Goal: Information Seeking & Learning: Learn about a topic

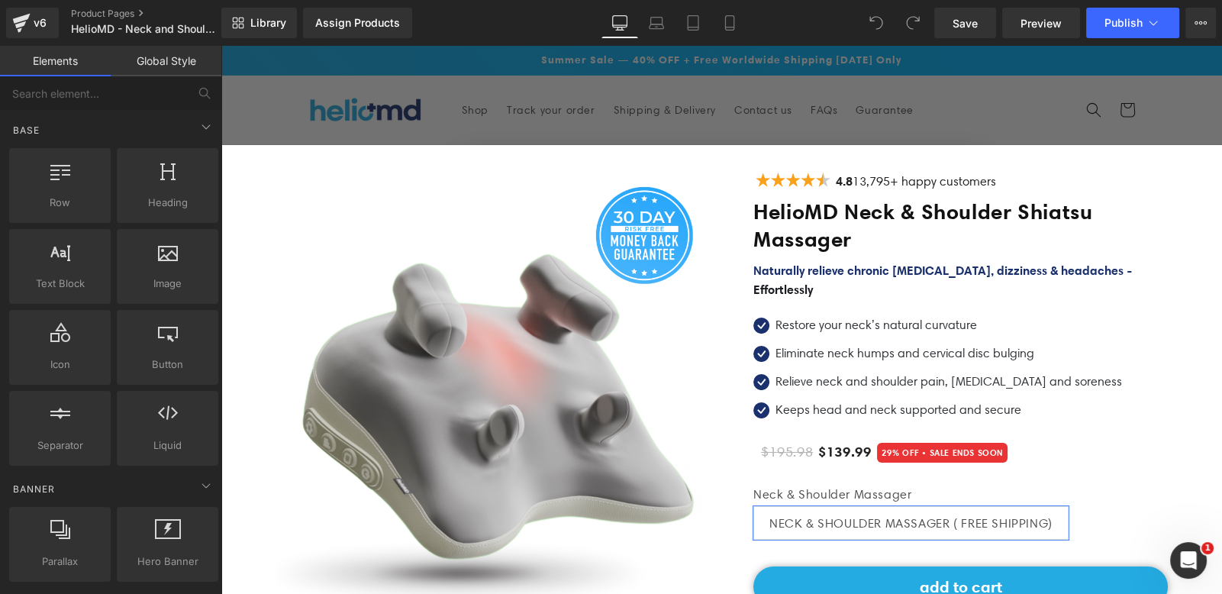
click at [788, 262] on span "Naturally relieve chronic [MEDICAL_DATA], dizziness & headaches -" at bounding box center [942, 269] width 378 height 15
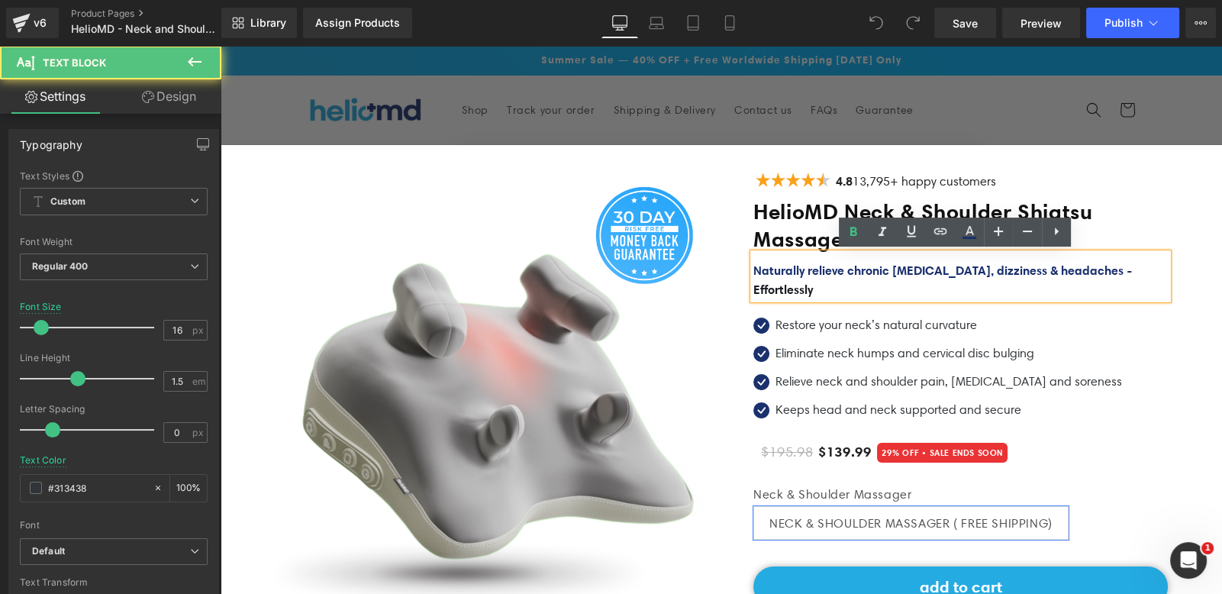
click at [945, 266] on span "Naturally relieve chronic [MEDICAL_DATA], dizziness & headaches -" at bounding box center [942, 269] width 378 height 15
click at [815, 282] on p "Naturally relieve chronic [MEDICAL_DATA], dizziness & headaches - Effortlessly" at bounding box center [960, 280] width 414 height 38
click at [753, 269] on span "Naturally relieve chronic [MEDICAL_DATA], dizziness & headaches -" at bounding box center [942, 269] width 378 height 15
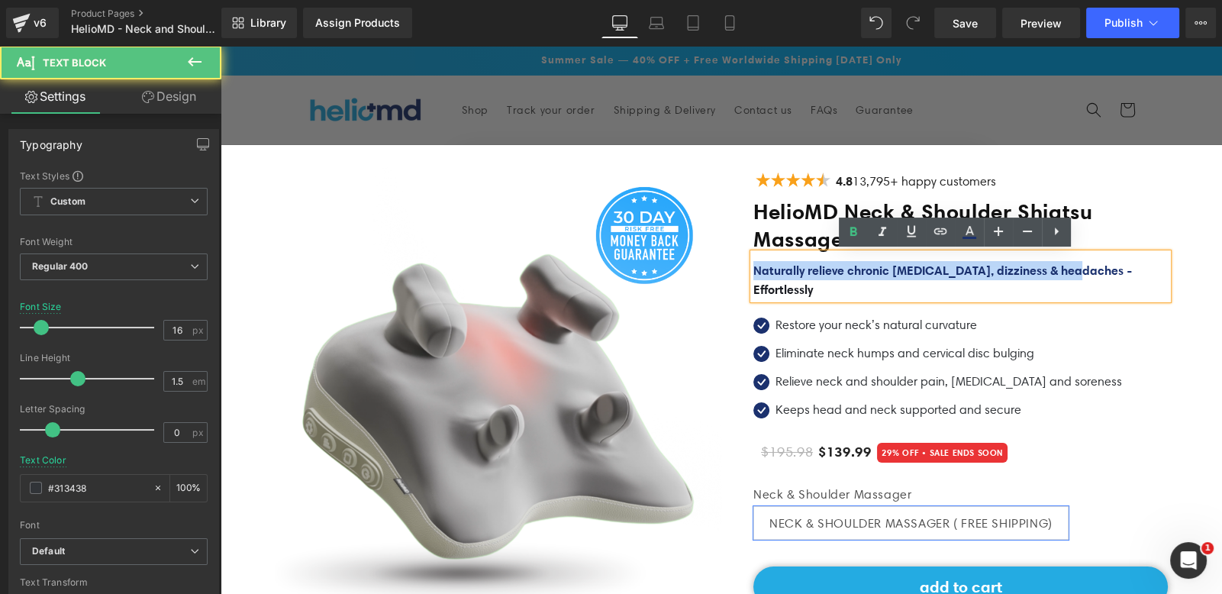
click at [1084, 266] on span "Naturally relieve chronic [MEDICAL_DATA], dizziness & headaches -" at bounding box center [942, 269] width 378 height 15
click at [1089, 268] on span "Naturally relieve chronic [MEDICAL_DATA], dizziness & headaches -" at bounding box center [942, 269] width 378 height 15
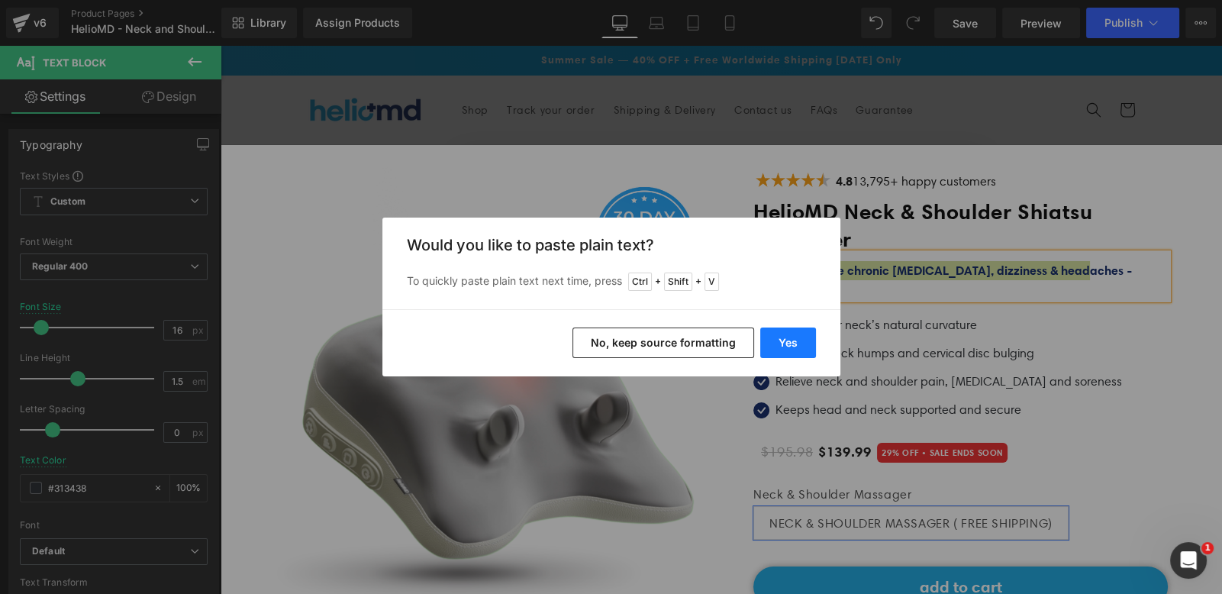
click at [774, 349] on button "Yes" at bounding box center [788, 342] width 56 height 31
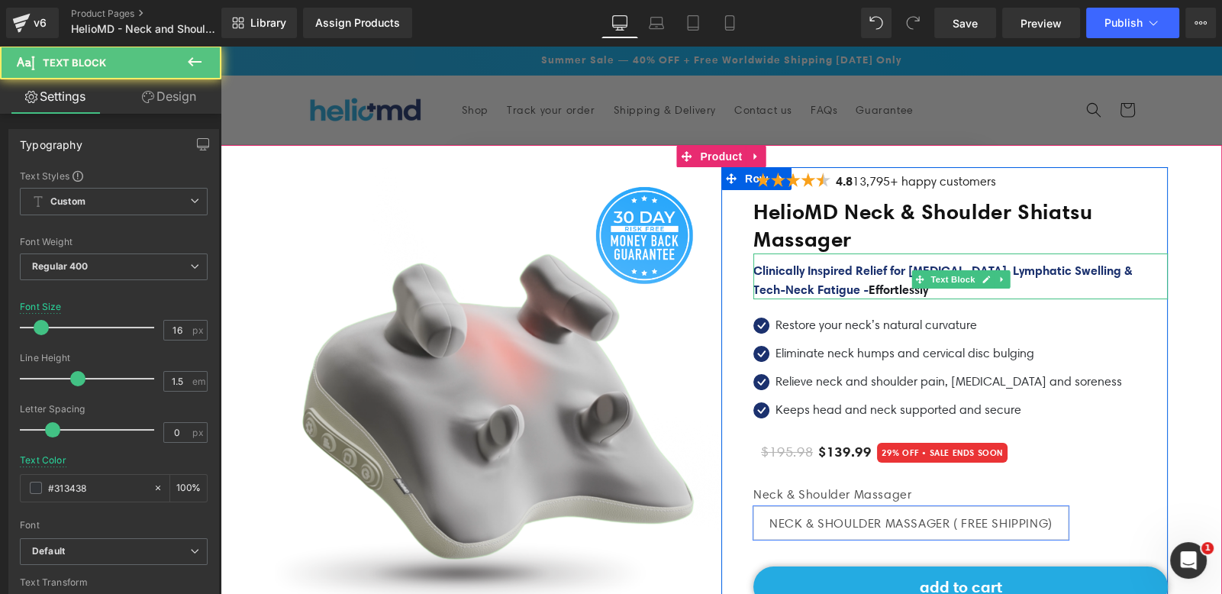
click at [903, 291] on span "Effortlessly" at bounding box center [898, 289] width 60 height 15
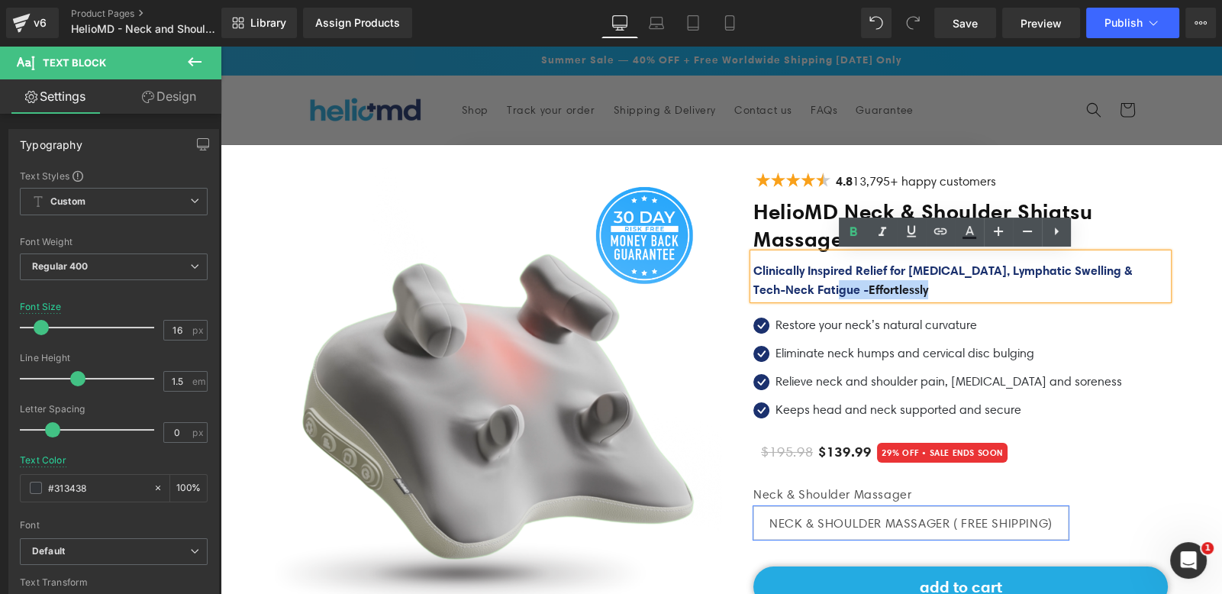
drag, startPoint x: 939, startPoint y: 291, endPoint x: 860, endPoint y: 295, distance: 79.4
click at [860, 295] on p "Clinically Inspired Relief for [MEDICAL_DATA], Lymphatic Swelling & Tech‑Neck F…" at bounding box center [960, 280] width 414 height 38
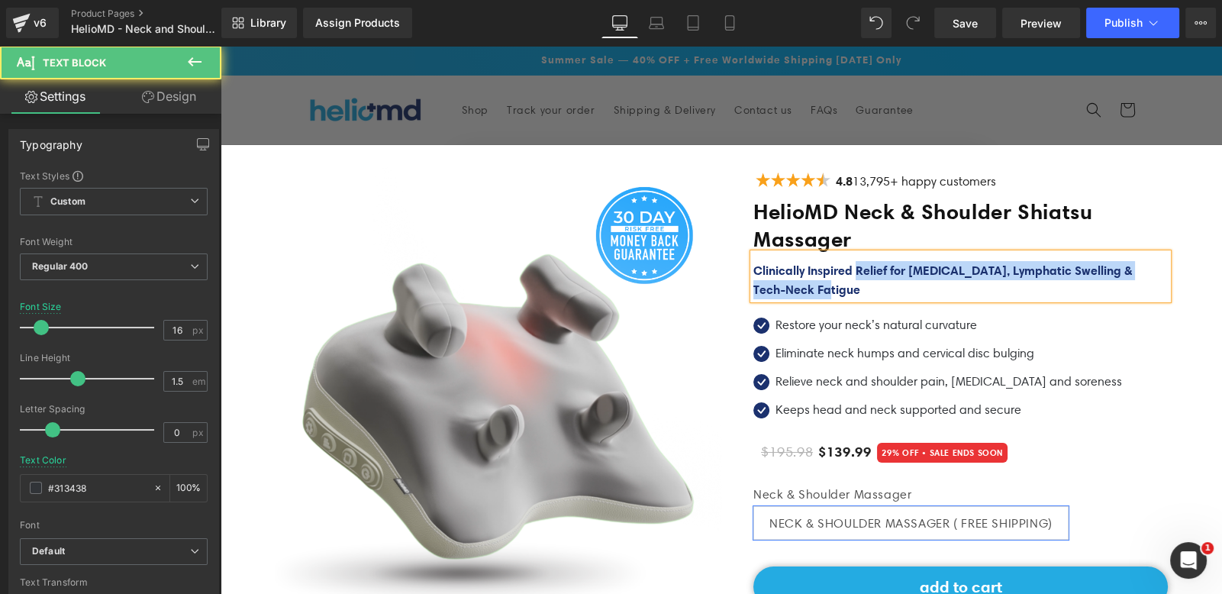
drag, startPoint x: 854, startPoint y: 270, endPoint x: 745, endPoint y: 270, distance: 108.4
click at [753, 270] on div "Clinically Inspired Relief for [MEDICAL_DATA], Lymphatic Swelling & Tech‑Neck F…" at bounding box center [960, 276] width 414 height 46
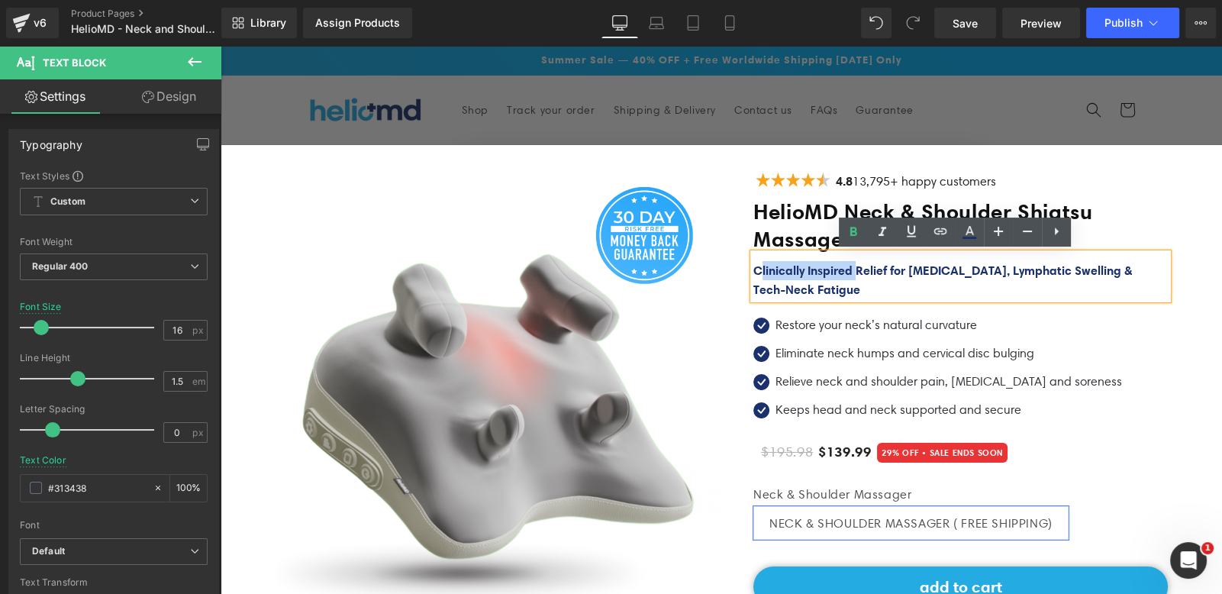
click at [753, 266] on span "Clinically Inspired Relief for [MEDICAL_DATA], Lymphatic Swelling & Tech‑Neck F…" at bounding box center [942, 279] width 378 height 34
click at [964, 233] on icon at bounding box center [969, 232] width 18 height 18
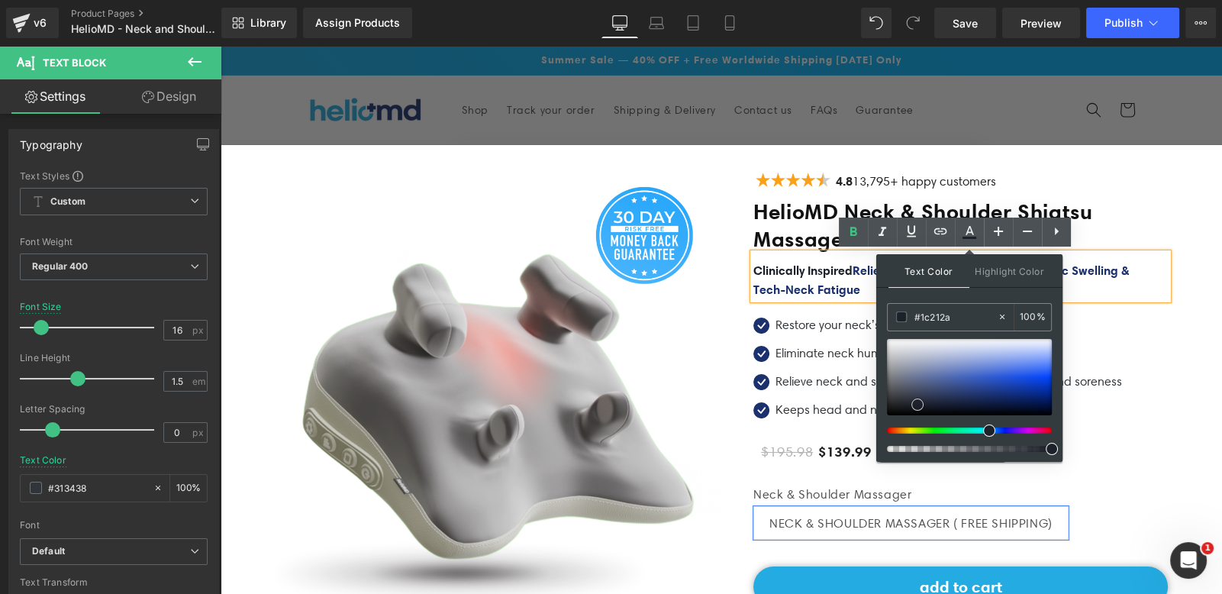
type input "#1d2129"
drag, startPoint x: 988, startPoint y: 395, endPoint x: 916, endPoint y: 405, distance: 72.4
click at [916, 405] on span at bounding box center [915, 404] width 12 height 12
click at [900, 317] on span at bounding box center [901, 316] width 11 height 11
click at [806, 275] on p "Clinically Inspired Relief for [MEDICAL_DATA], Lymphatic Swelling & Tech‑Neck F…" at bounding box center [960, 280] width 414 height 38
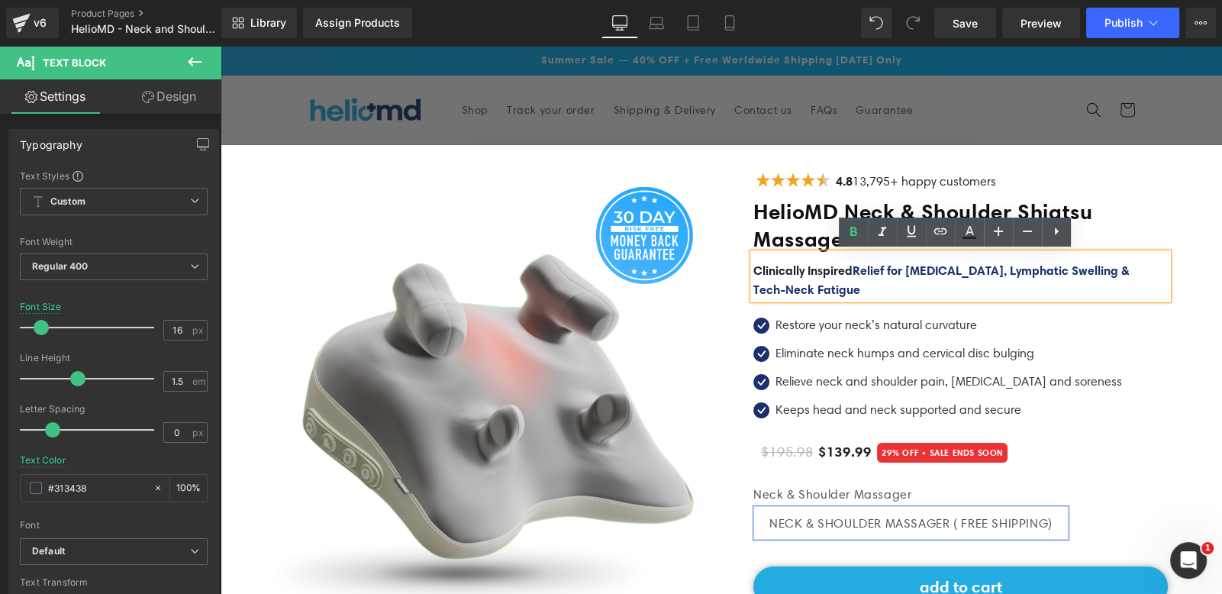
scroll to position [61, 0]
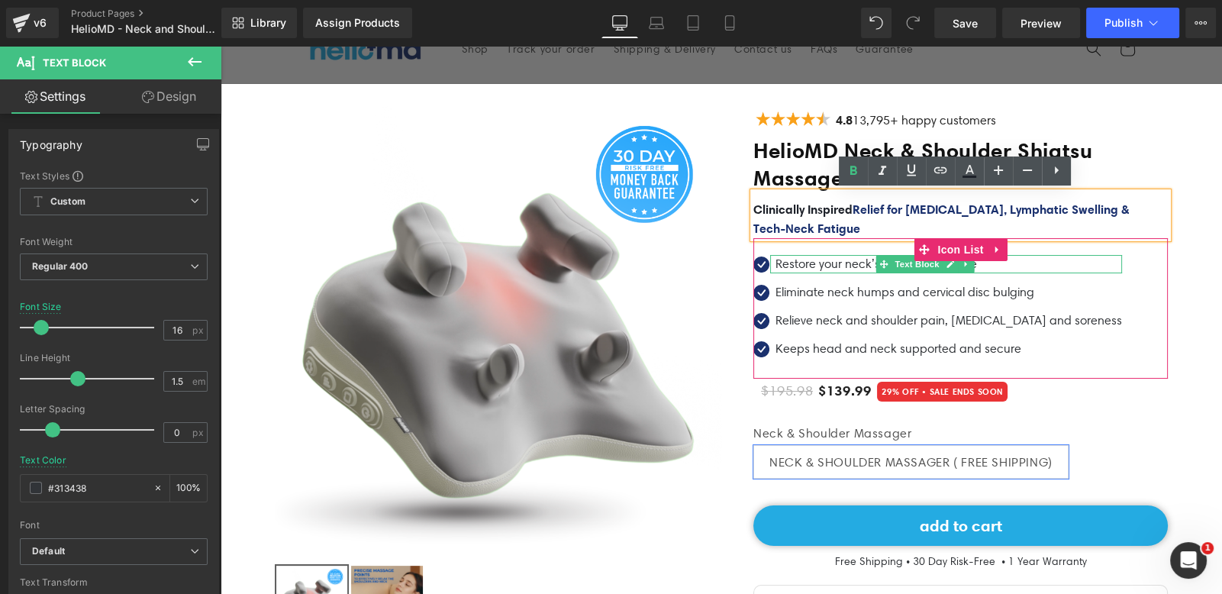
click at [800, 261] on p "Restore your neck’s natural curvature" at bounding box center [948, 264] width 346 height 18
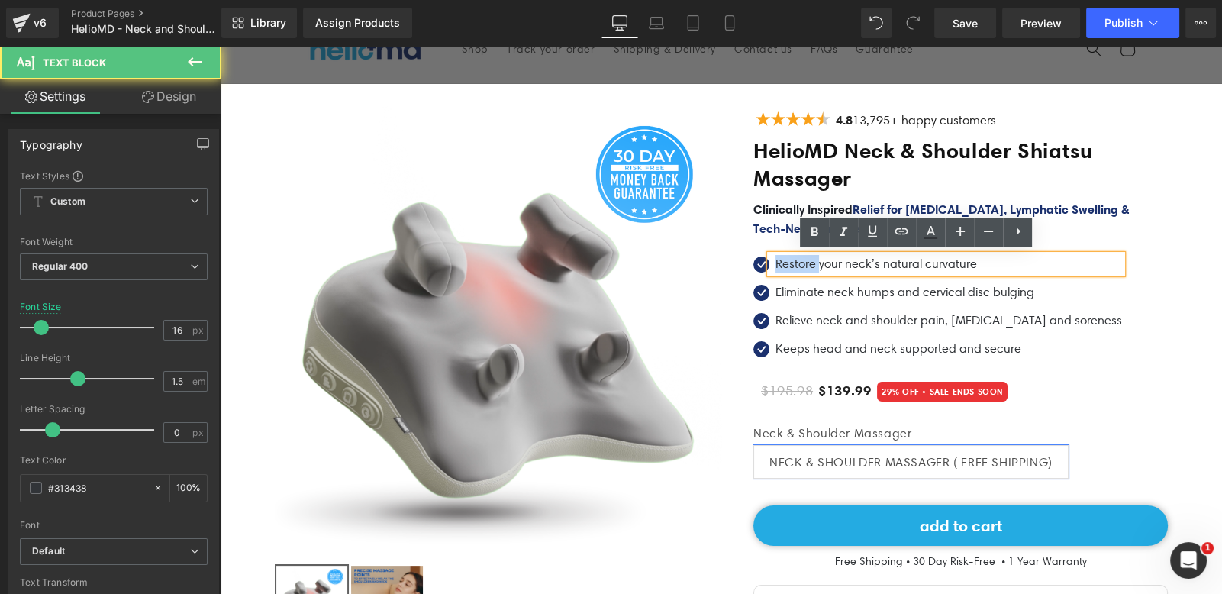
click at [800, 261] on p "Restore your neck’s natural curvature" at bounding box center [948, 264] width 346 height 18
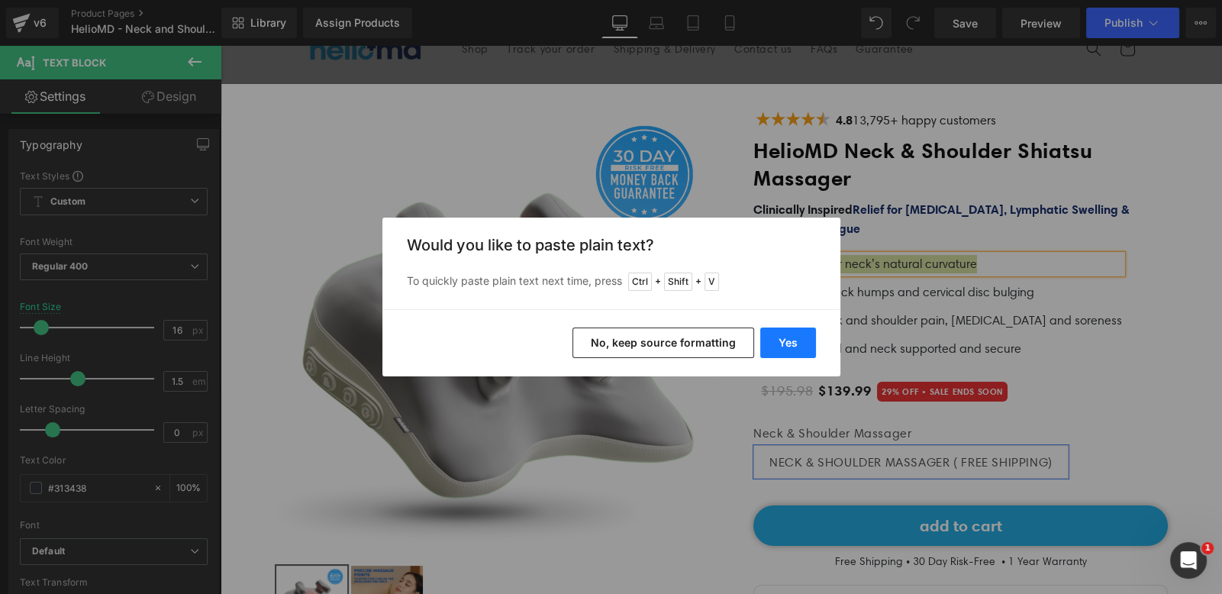
drag, startPoint x: 780, startPoint y: 343, endPoint x: 473, endPoint y: 201, distance: 338.0
click at [780, 343] on button "Yes" at bounding box center [788, 342] width 56 height 31
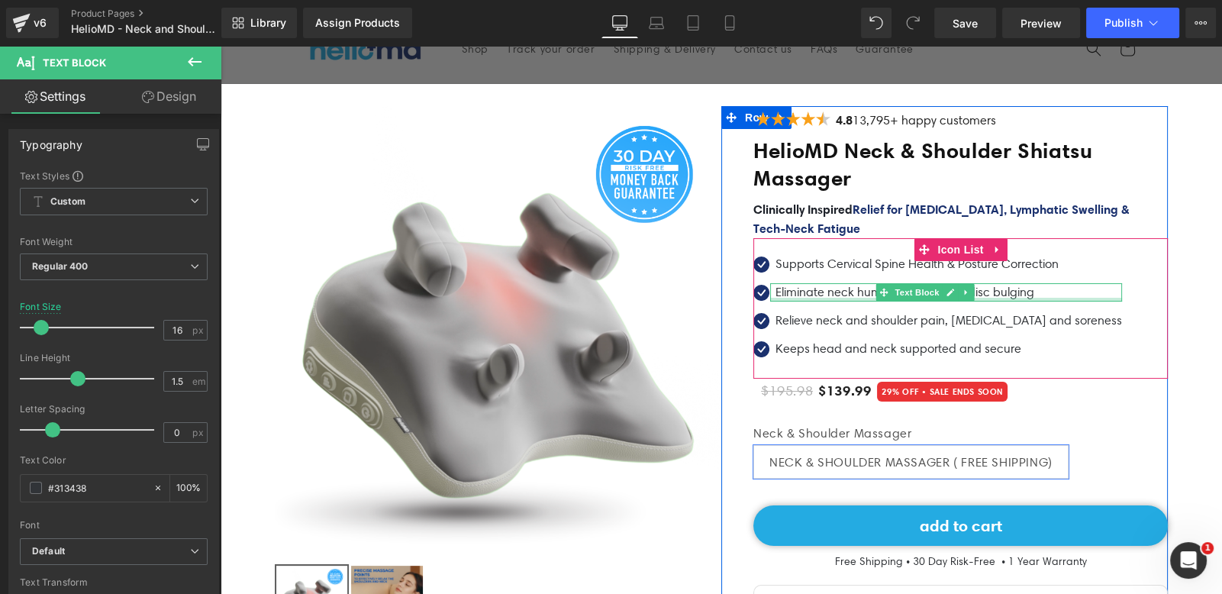
click at [796, 291] on p "Eliminate neck humps and cervical disc bulging" at bounding box center [948, 292] width 346 height 18
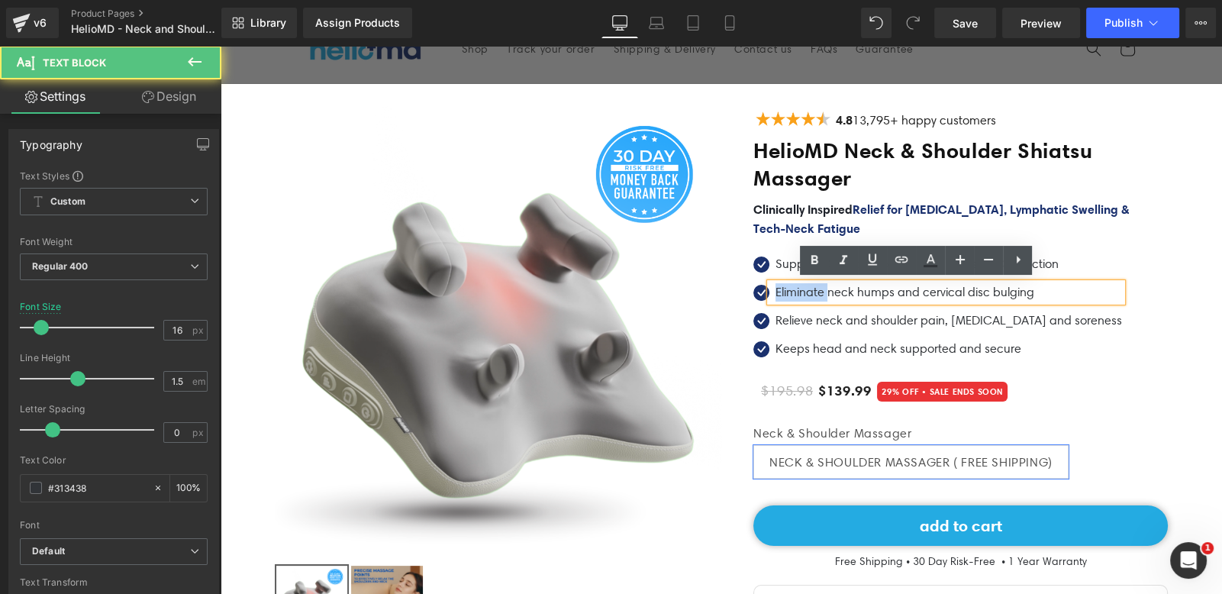
click at [796, 291] on p "Eliminate neck humps and cervical disc bulging" at bounding box center [948, 292] width 346 height 18
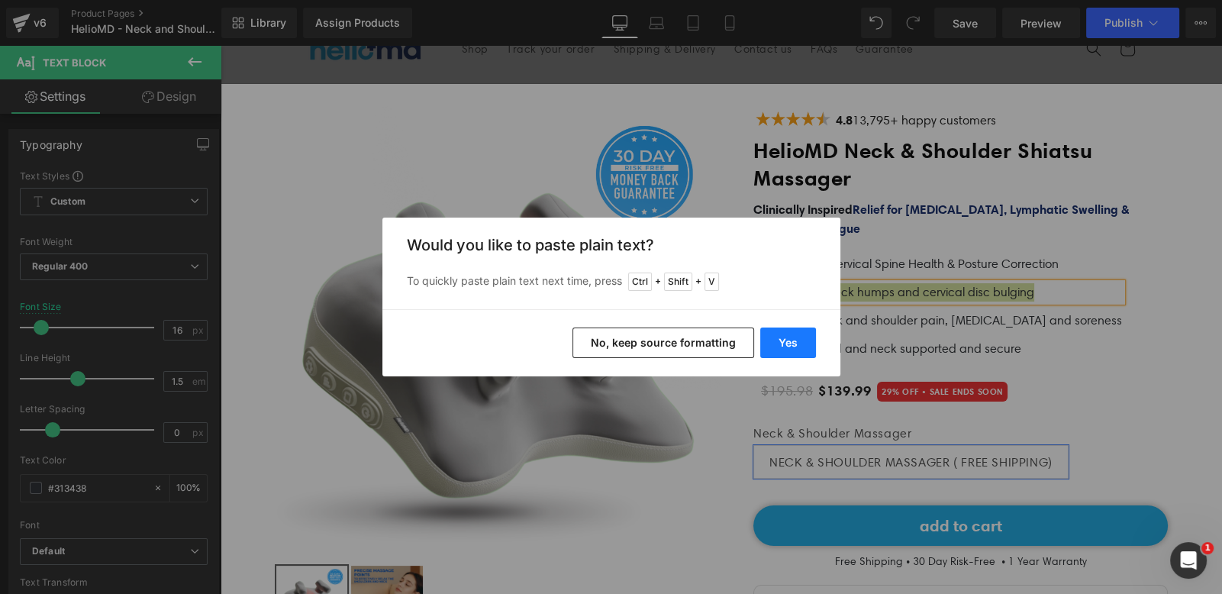
drag, startPoint x: 807, startPoint y: 332, endPoint x: 569, endPoint y: 278, distance: 243.4
click at [807, 332] on button "Yes" at bounding box center [788, 342] width 56 height 31
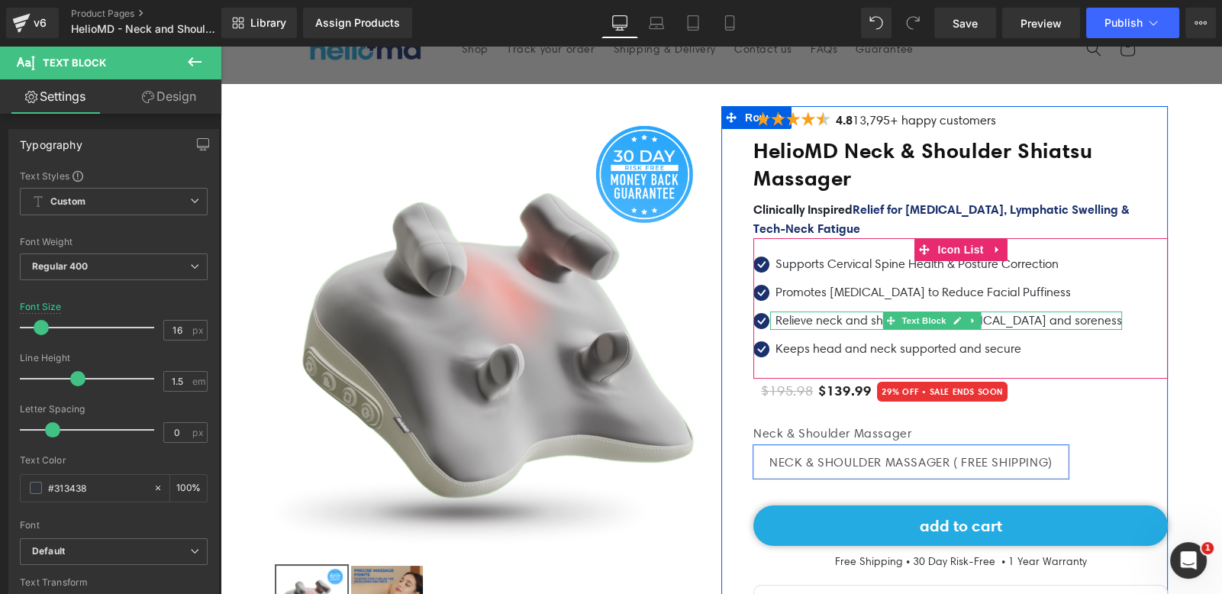
click at [832, 316] on p "Relieve neck and shoulder pain, [MEDICAL_DATA] and soreness" at bounding box center [948, 320] width 346 height 18
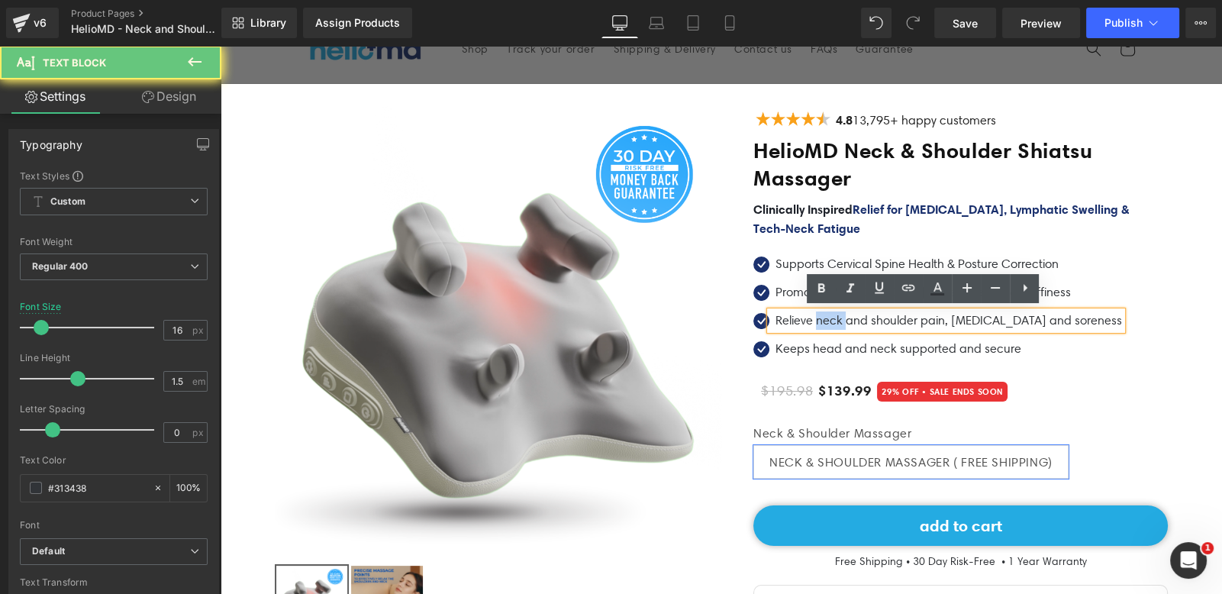
click at [832, 316] on p "Relieve neck and shoulder pain, [MEDICAL_DATA] and soreness" at bounding box center [948, 320] width 346 height 18
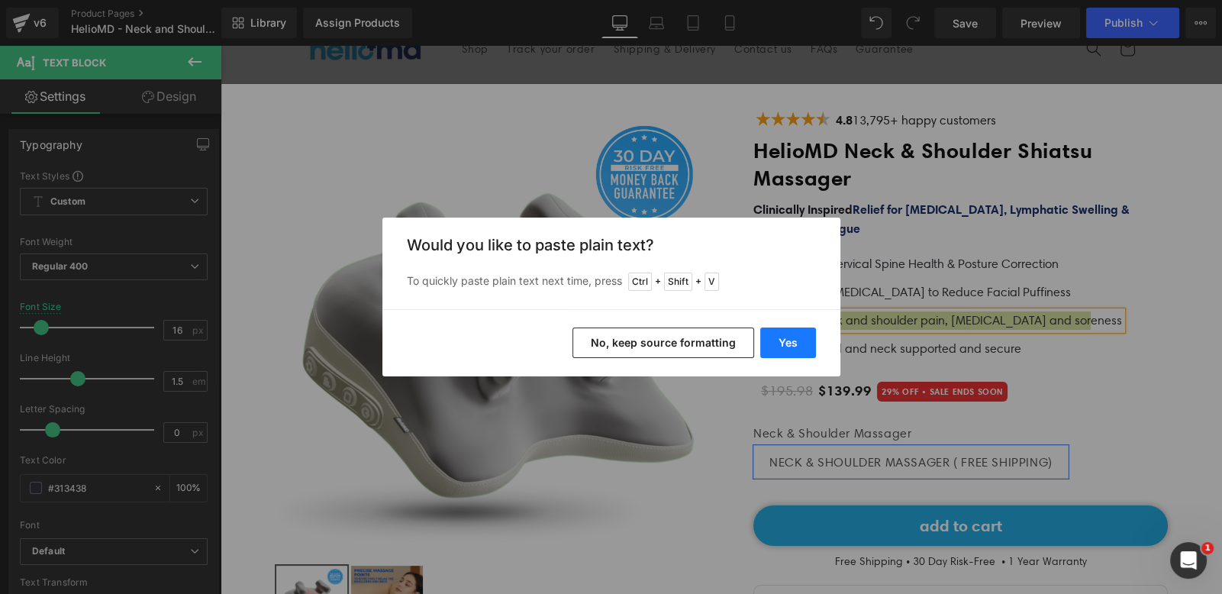
click at [807, 343] on button "Yes" at bounding box center [788, 342] width 56 height 31
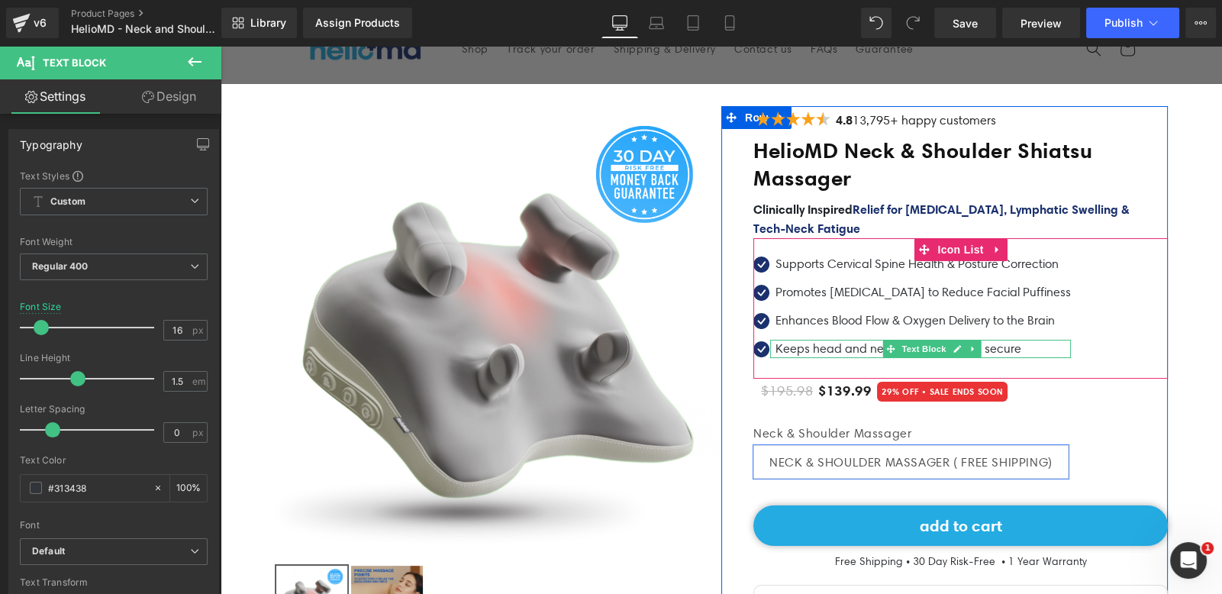
click at [833, 343] on p "Keeps head and neck supported and secure" at bounding box center [922, 349] width 295 height 18
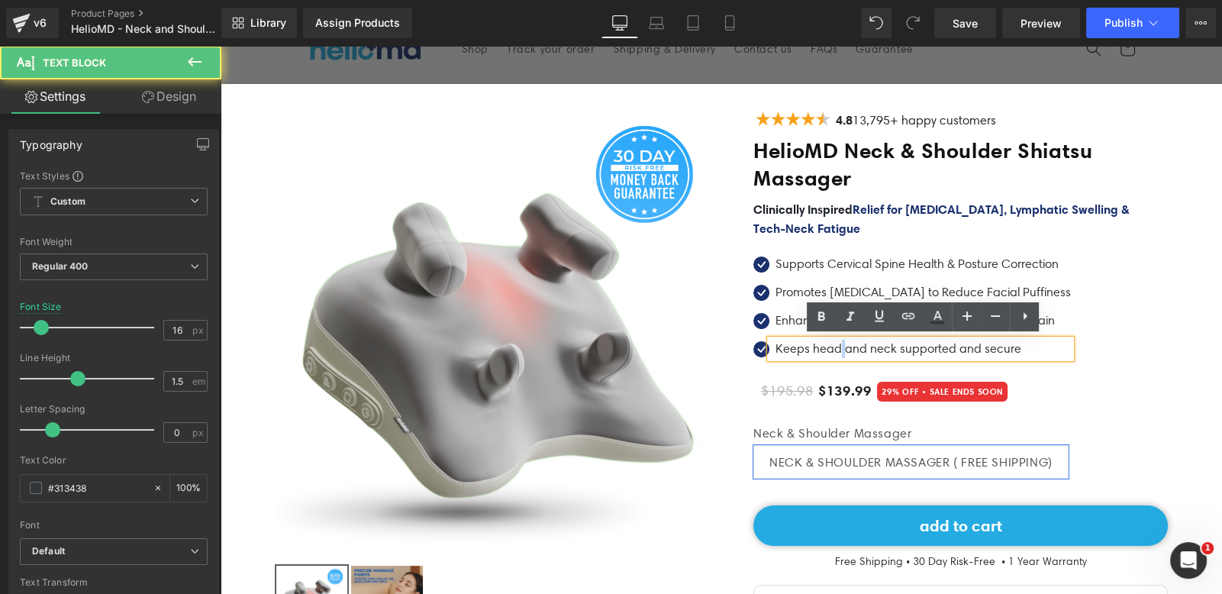
click at [833, 343] on p "Keeps head and neck supported and secure" at bounding box center [922, 349] width 295 height 18
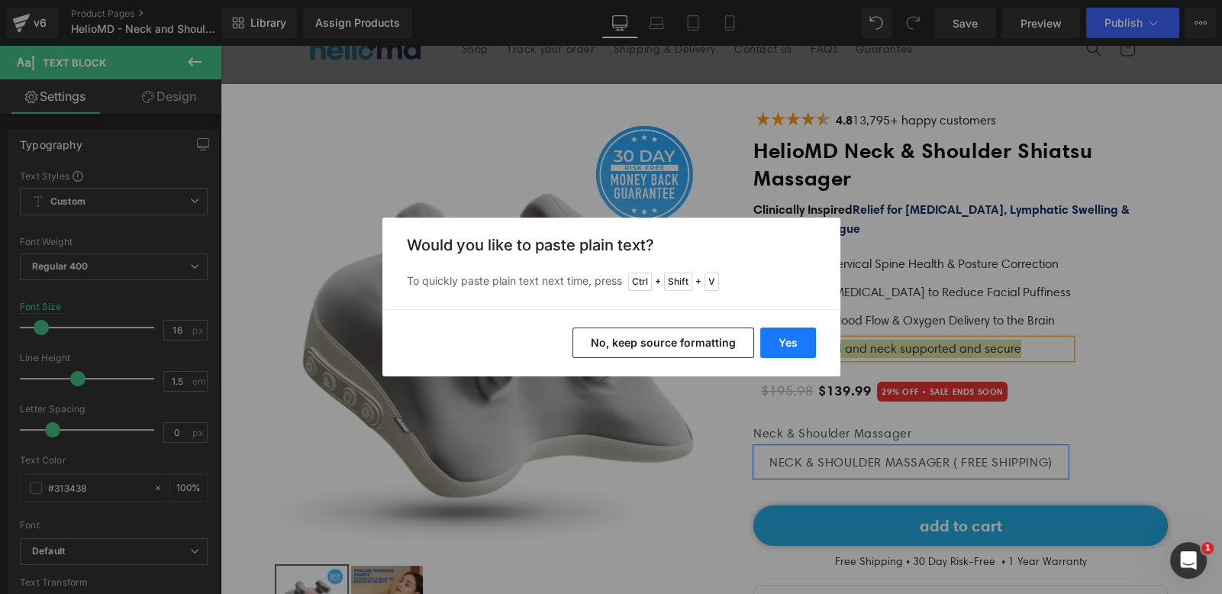
click at [781, 346] on button "Yes" at bounding box center [788, 342] width 56 height 31
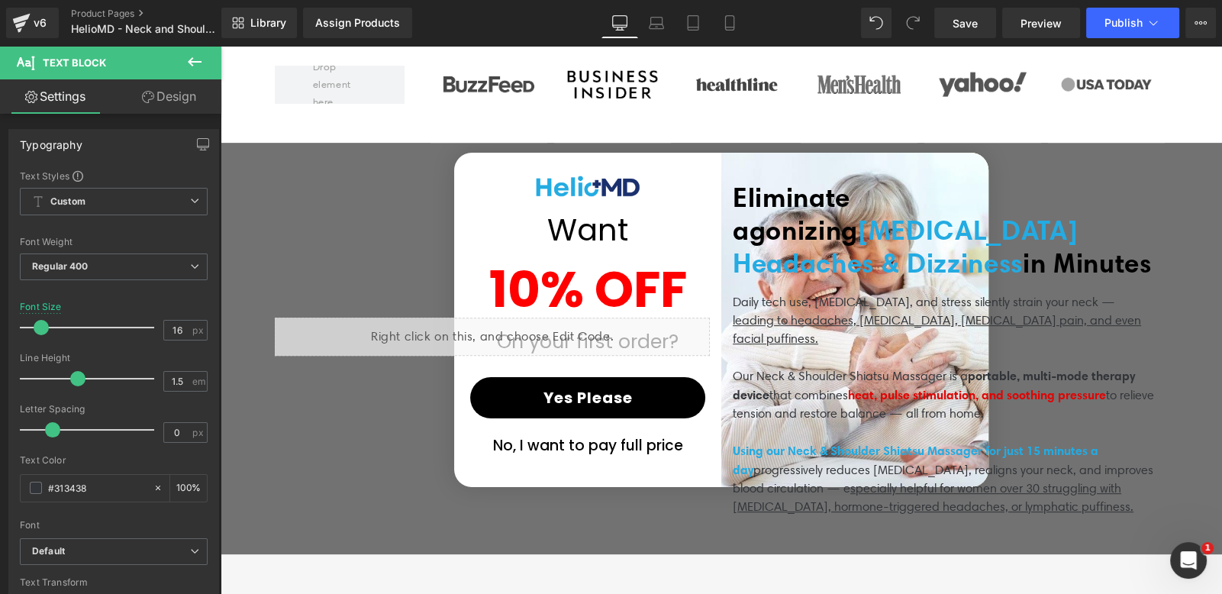
scroll to position [889, 0]
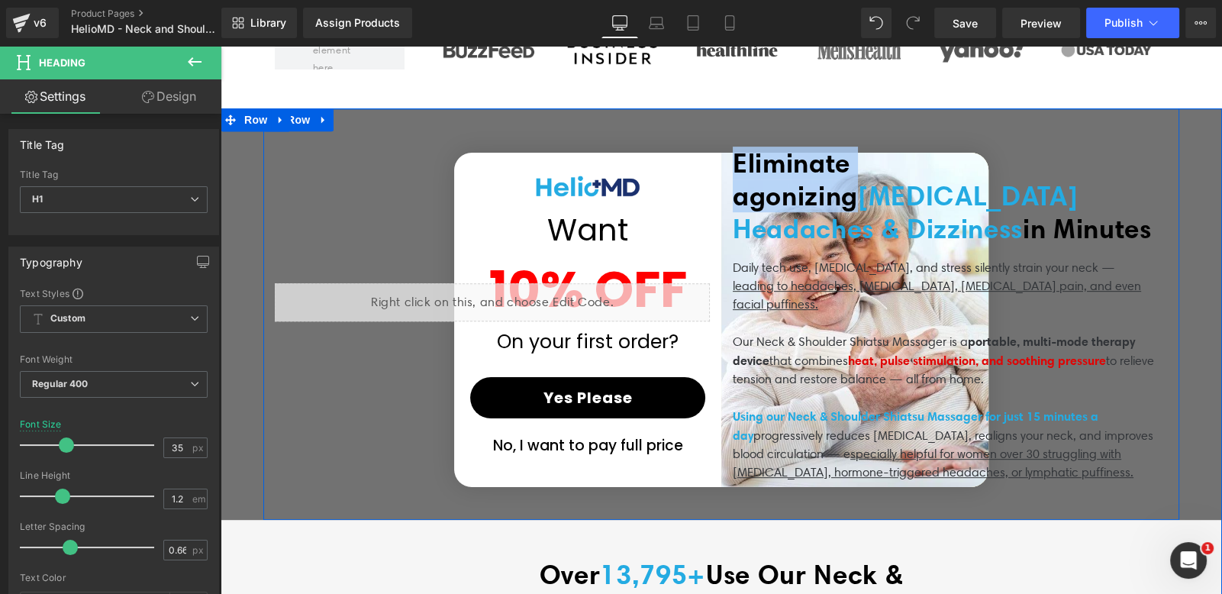
drag, startPoint x: 929, startPoint y: 159, endPoint x: 723, endPoint y: 160, distance: 206.0
click at [723, 160] on div "Eliminate agonizing [MEDICAL_DATA] Headaches & Dizziness in Minutes Heading Dai…" at bounding box center [950, 314] width 458 height 335
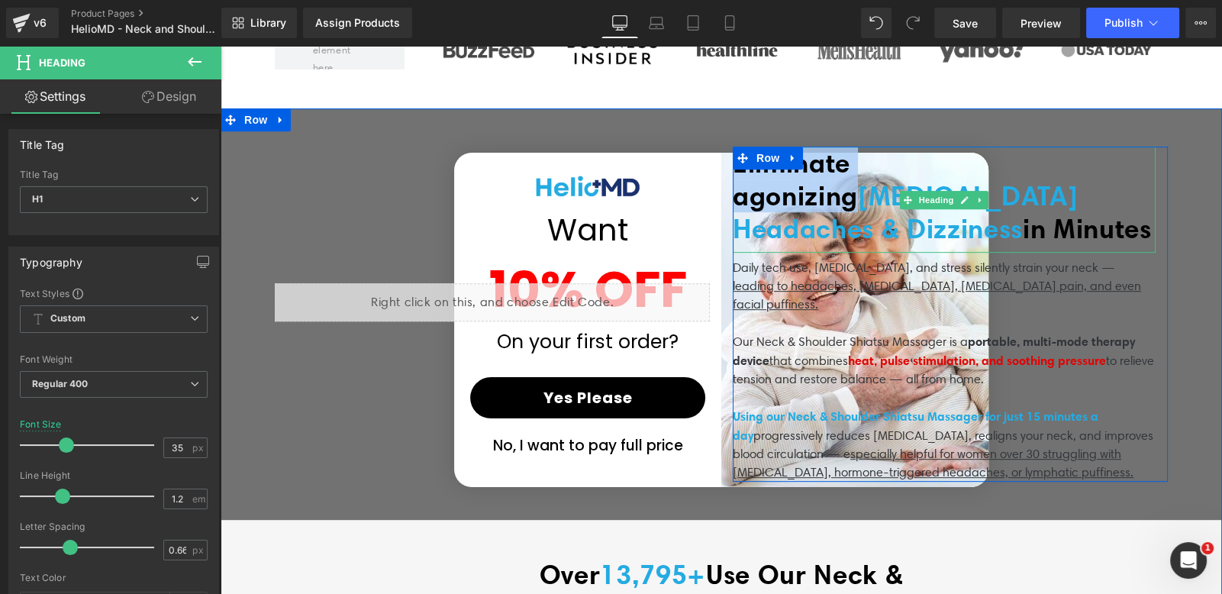
click at [858, 170] on span "Eliminate agonizing" at bounding box center [795, 180] width 125 height 66
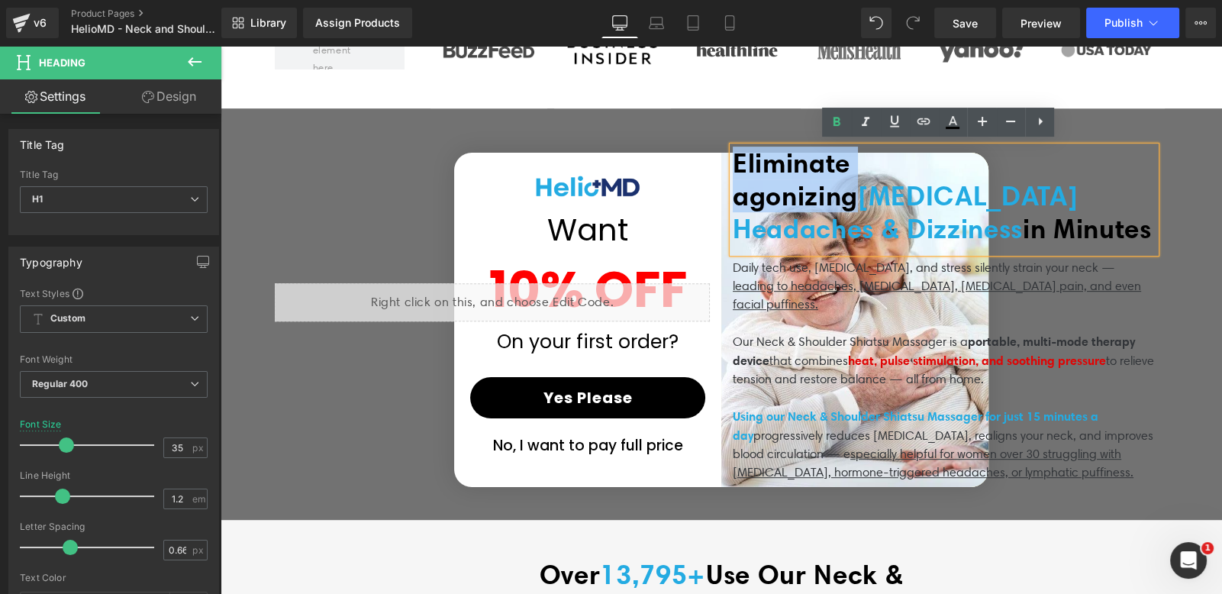
drag, startPoint x: 979, startPoint y: 165, endPoint x: 729, endPoint y: 165, distance: 250.3
click at [733, 165] on span "Eliminate agonizing" at bounding box center [795, 180] width 125 height 66
paste div
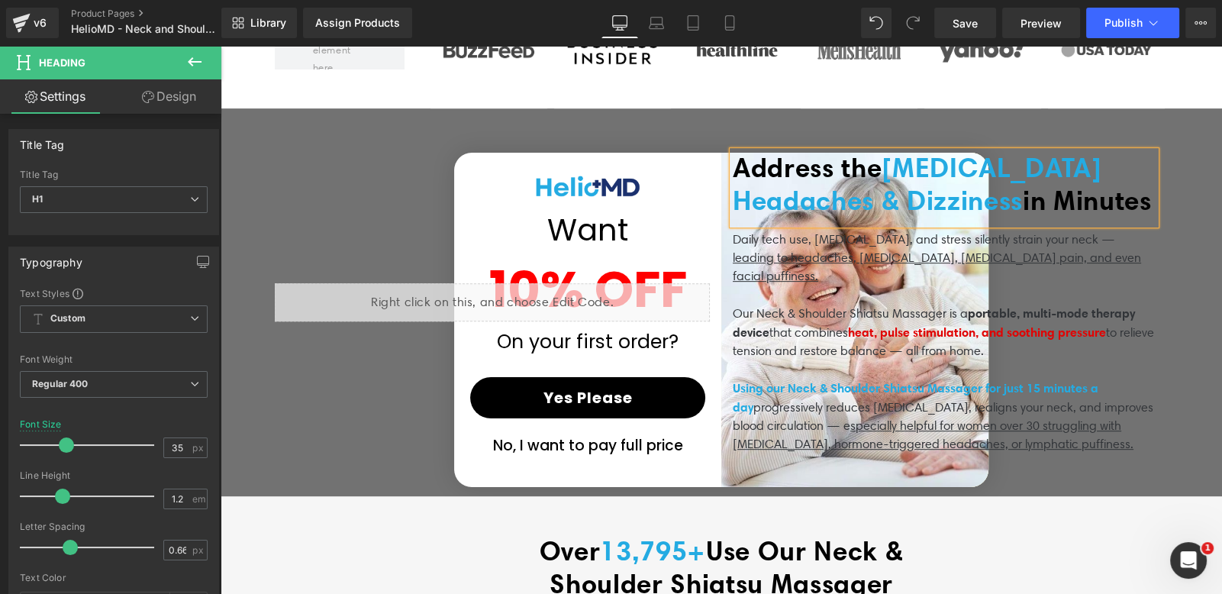
drag, startPoint x: 900, startPoint y: 155, endPoint x: 939, endPoint y: 225, distance: 80.3
click at [939, 217] on h1 "Address the [MEDICAL_DATA] Headaches & Dizziness in Minutes" at bounding box center [944, 184] width 423 height 66
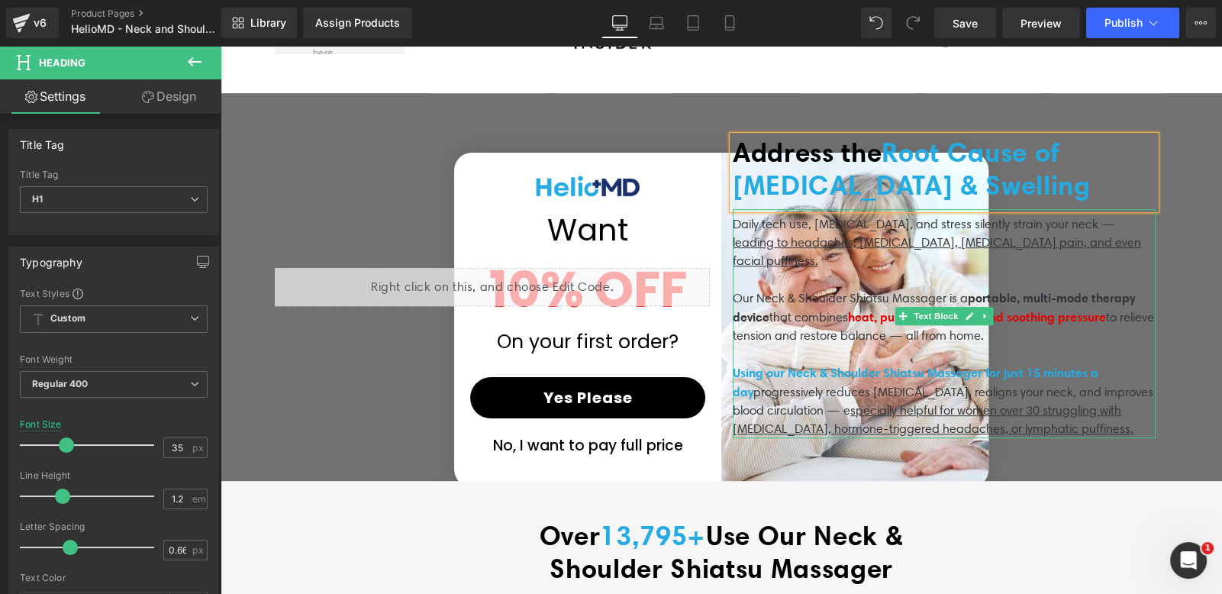
click at [733, 233] on p "Daily tech use, [MEDICAL_DATA], and stress silently strain your neck — leading …" at bounding box center [944, 242] width 423 height 55
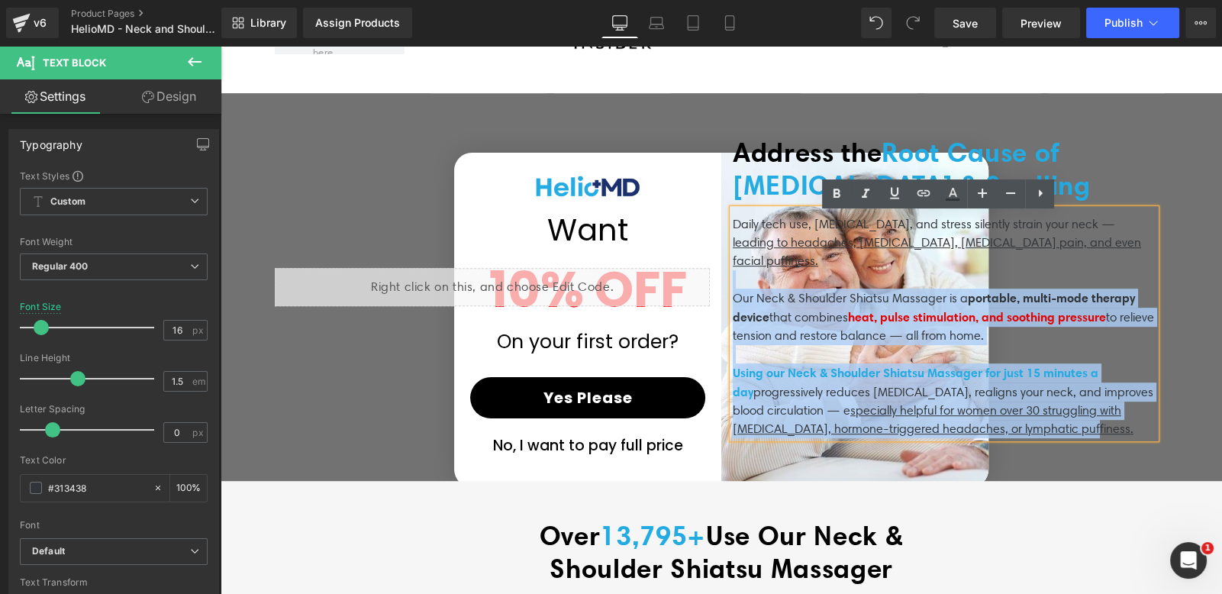
drag, startPoint x: 1084, startPoint y: 258, endPoint x: 724, endPoint y: 227, distance: 361.4
click at [733, 227] on div "Daily tech use, [MEDICAL_DATA], and stress silently strain your neck — leading …" at bounding box center [944, 323] width 423 height 229
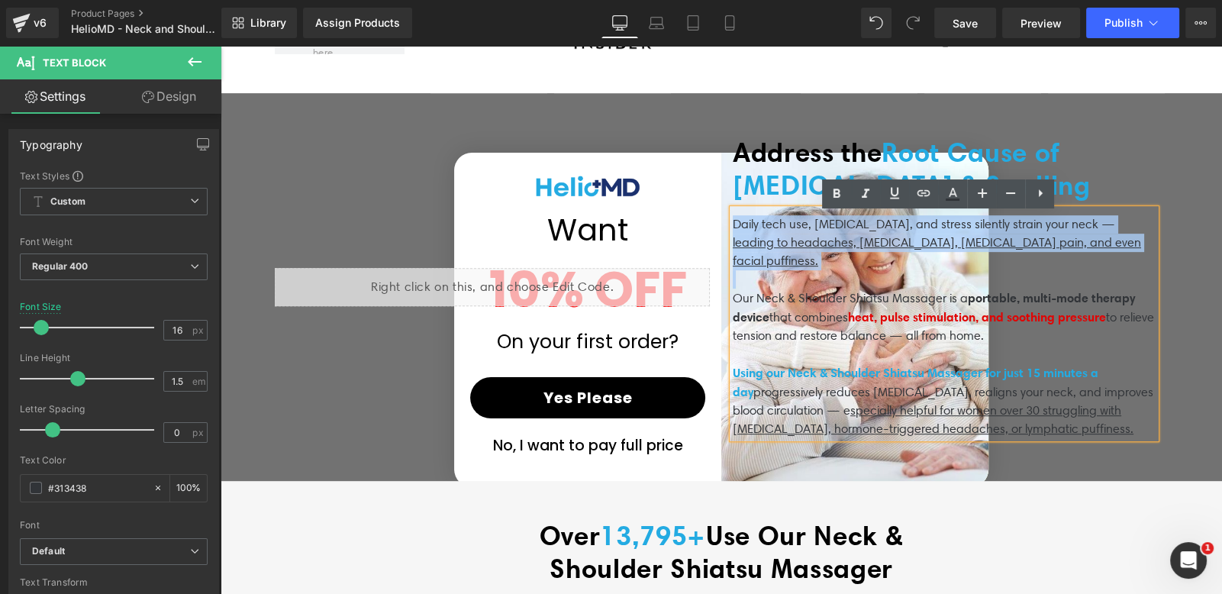
click at [733, 227] on p "Daily tech use, [MEDICAL_DATA], and stress silently strain your neck — leading …" at bounding box center [944, 242] width 423 height 55
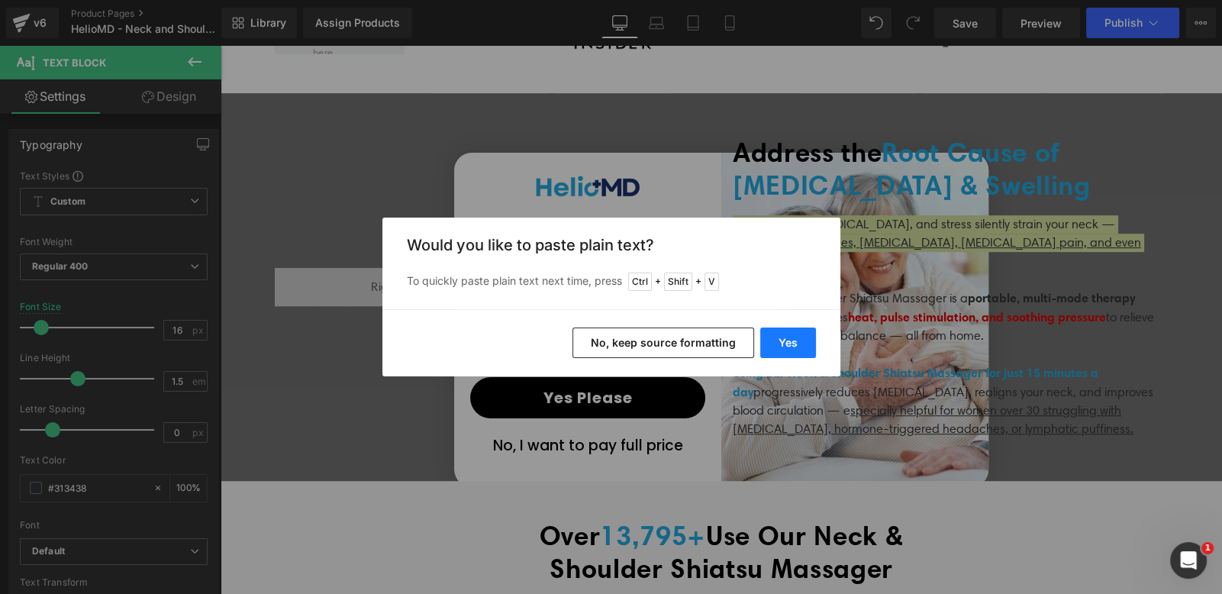
drag, startPoint x: 791, startPoint y: 345, endPoint x: 582, endPoint y: 301, distance: 213.0
click at [791, 345] on button "Yes" at bounding box center [788, 342] width 56 height 31
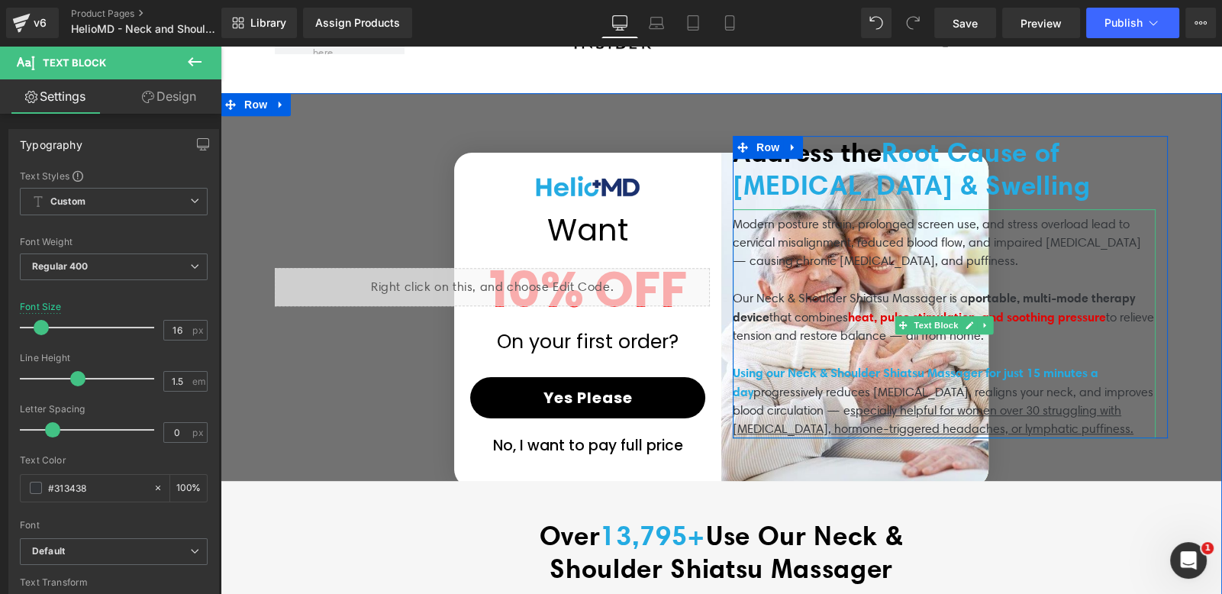
drag, startPoint x: 742, startPoint y: 259, endPoint x: 1017, endPoint y: 259, distance: 275.5
click at [1017, 259] on p "Modern posture strain, prolonged screen use, and stress overload lead to cervic…" at bounding box center [944, 242] width 423 height 55
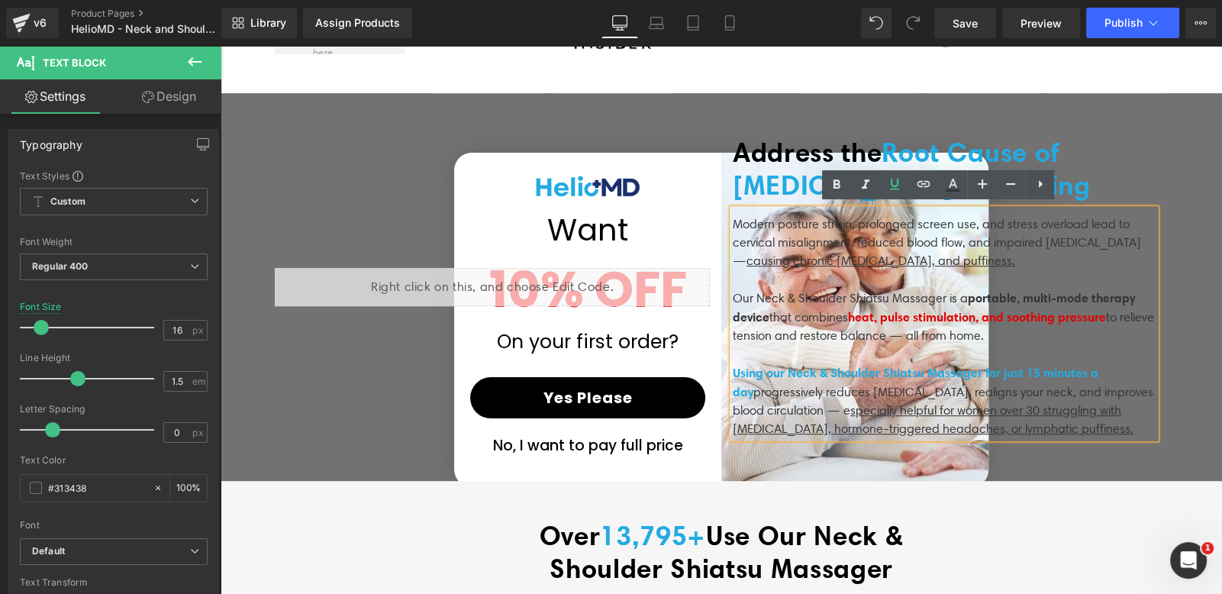
click at [1003, 262] on span "causing chronic [MEDICAL_DATA], and puffiness." at bounding box center [880, 260] width 269 height 14
click at [939, 262] on span "causing chronic [MEDICAL_DATA], and puffiness." at bounding box center [880, 260] width 269 height 14
drag, startPoint x: 1084, startPoint y: 218, endPoint x: 1133, endPoint y: 240, distance: 53.6
click at [1133, 240] on p "Modern posture strain, prolonged screen use, and stress overload lead to cervic…" at bounding box center [944, 242] width 423 height 55
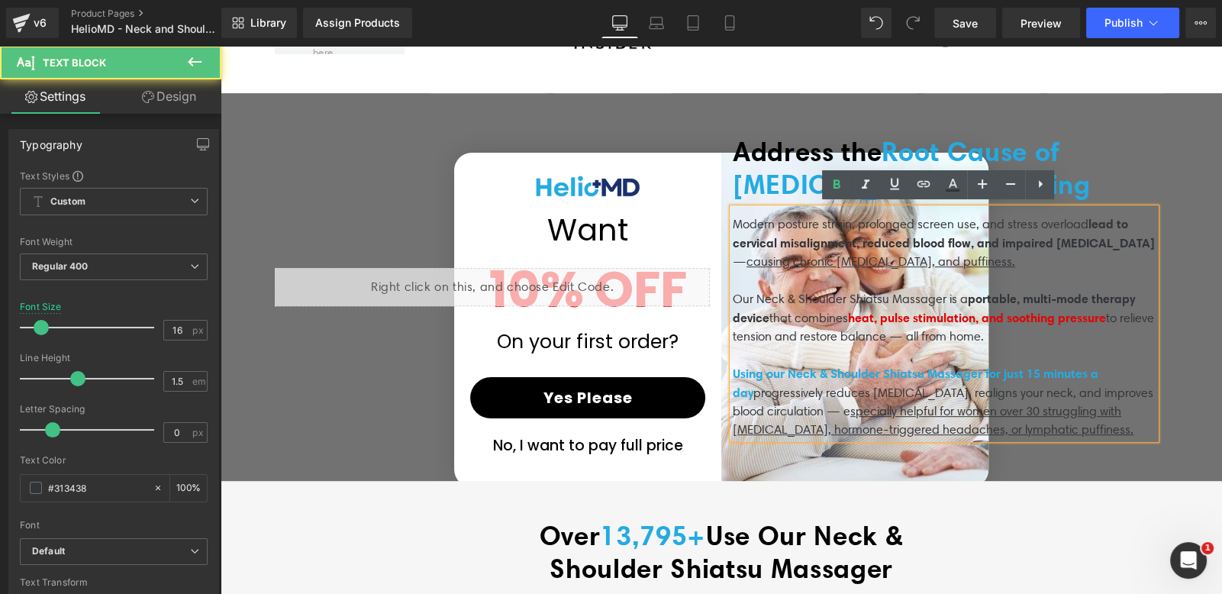
click at [1083, 264] on p "Modern posture strain, prolonged screen use, and stress overload lead to cervic…" at bounding box center [944, 242] width 423 height 56
click at [733, 295] on p "Our Neck & Shoulder Shiatsu Massager is a portable, multi-mode therapy device t…" at bounding box center [944, 317] width 423 height 56
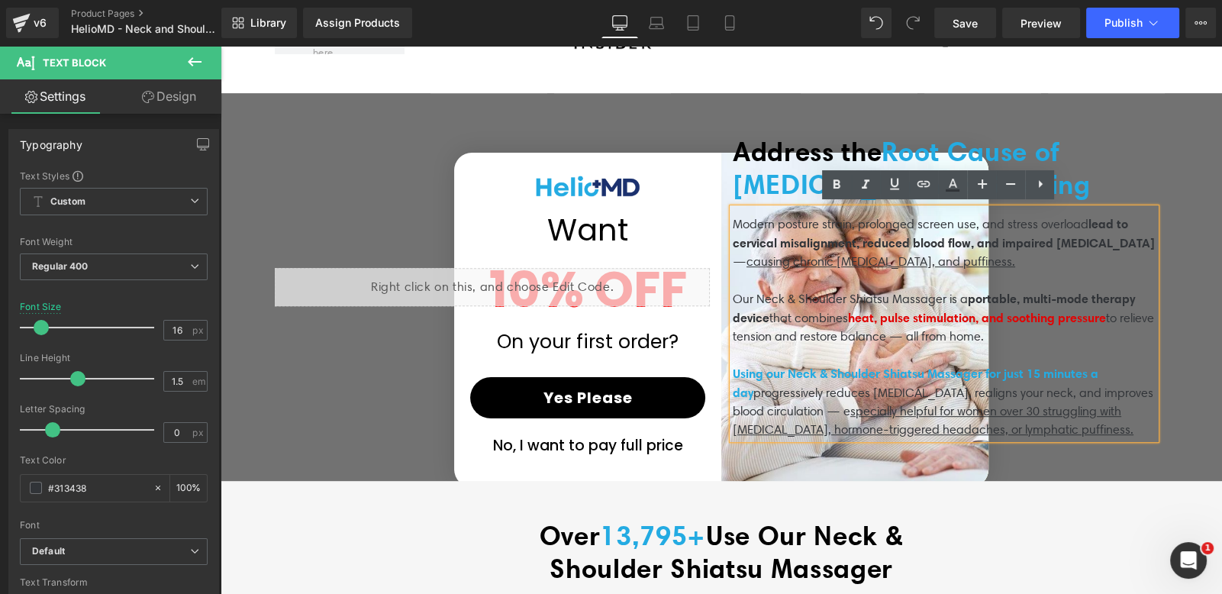
drag, startPoint x: 729, startPoint y: 295, endPoint x: 1014, endPoint y: 328, distance: 287.3
click at [1014, 328] on p "Our Neck & Shoulder Shiatsu Massager is a portable, multi-mode therapy device t…" at bounding box center [944, 317] width 423 height 56
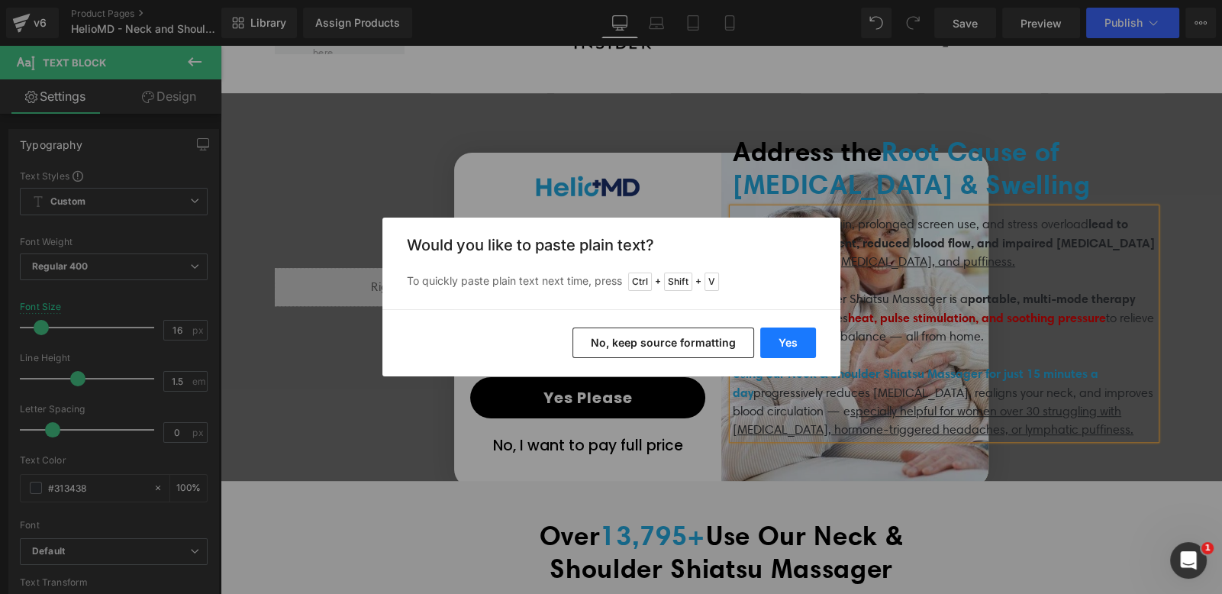
click at [803, 340] on button "Yes" at bounding box center [788, 342] width 56 height 31
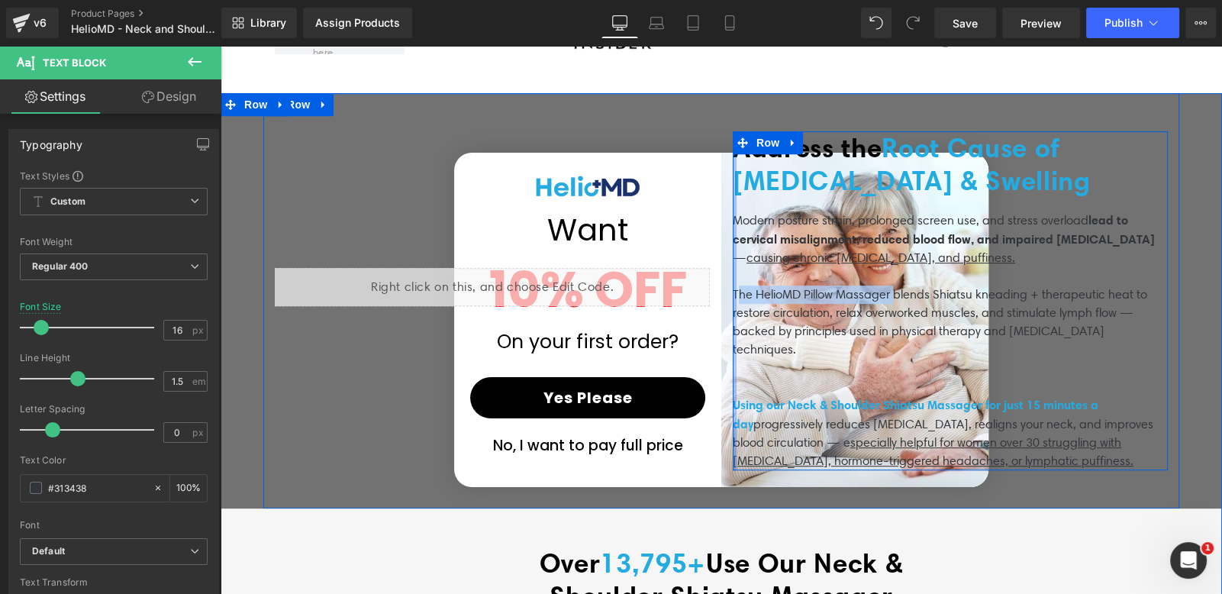
drag, startPoint x: 892, startPoint y: 286, endPoint x: 730, endPoint y: 282, distance: 161.8
click at [733, 285] on p "The HelioMD Pillow Massager blends Shiatsu kneading + therapeutic heat to resto…" at bounding box center [944, 321] width 423 height 73
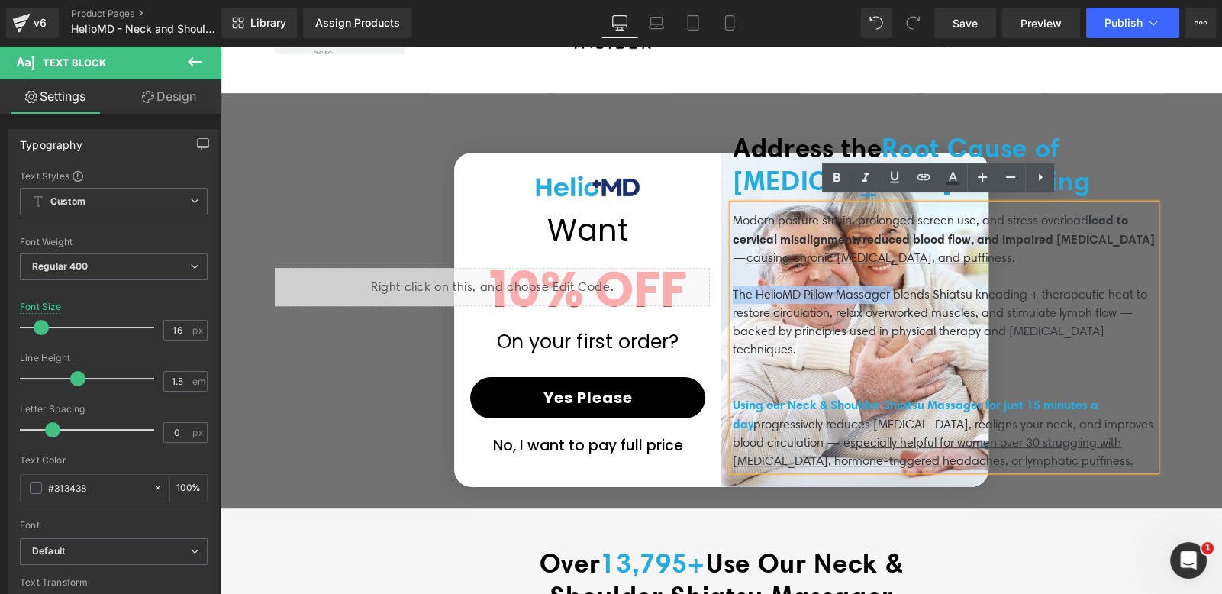
click at [733, 285] on p "The HelioMD Pillow Massager blends Shiatsu kneading + therapeutic heat to resto…" at bounding box center [944, 321] width 423 height 73
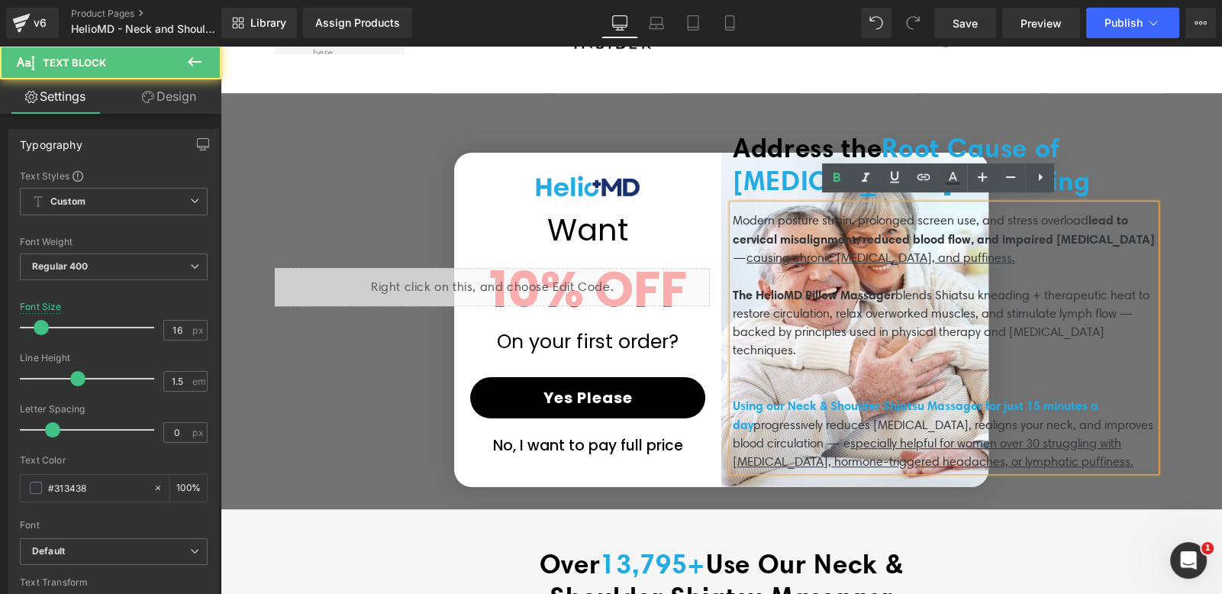
click at [923, 289] on p "The HelioMD Pillow Massager blends Shiatsu kneading + therapeutic heat to resto…" at bounding box center [944, 322] width 423 height 74
drag, startPoint x: 730, startPoint y: 322, endPoint x: 771, endPoint y: 324, distance: 40.5
click at [771, 324] on p "The HelioMD Pillow Massager blends Shiatsu kneading + therapeutic heat to resto…" at bounding box center [944, 322] width 423 height 74
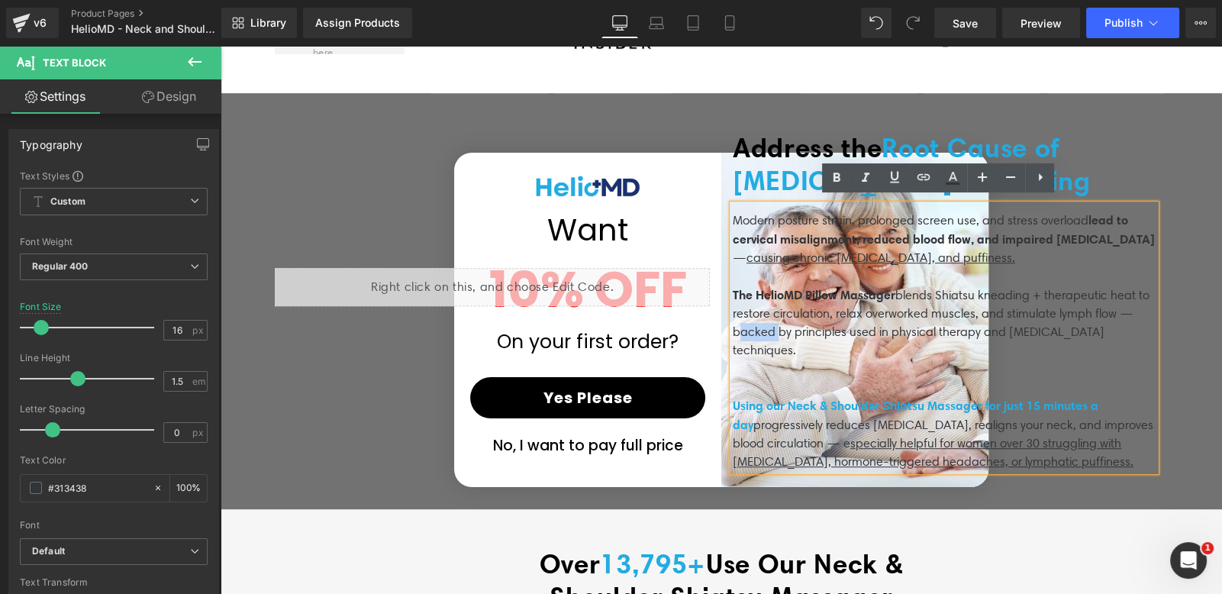
drag, startPoint x: 729, startPoint y: 320, endPoint x: 1054, endPoint y: 338, distance: 325.6
click at [1054, 338] on p "The HelioMD Pillow Massager blends Shiatsu kneading + therapeutic heat to resto…" at bounding box center [944, 322] width 423 height 74
click at [950, 186] on icon at bounding box center [952, 178] width 18 height 18
type input "#313438"
type input "100"
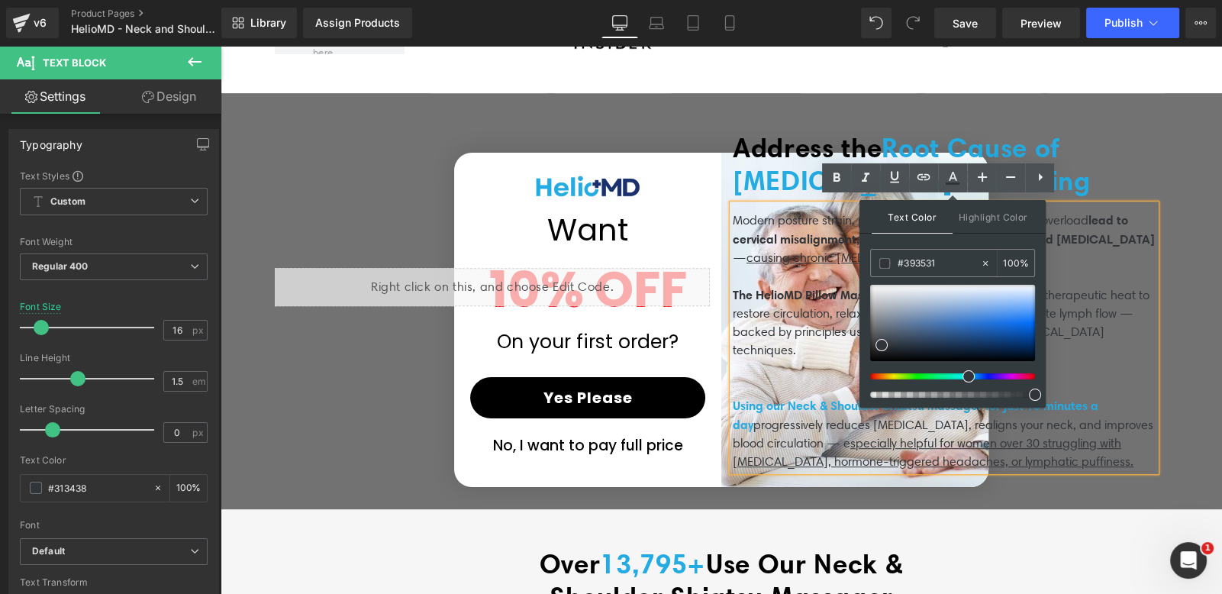
click at [878, 375] on div at bounding box center [946, 376] width 165 height 6
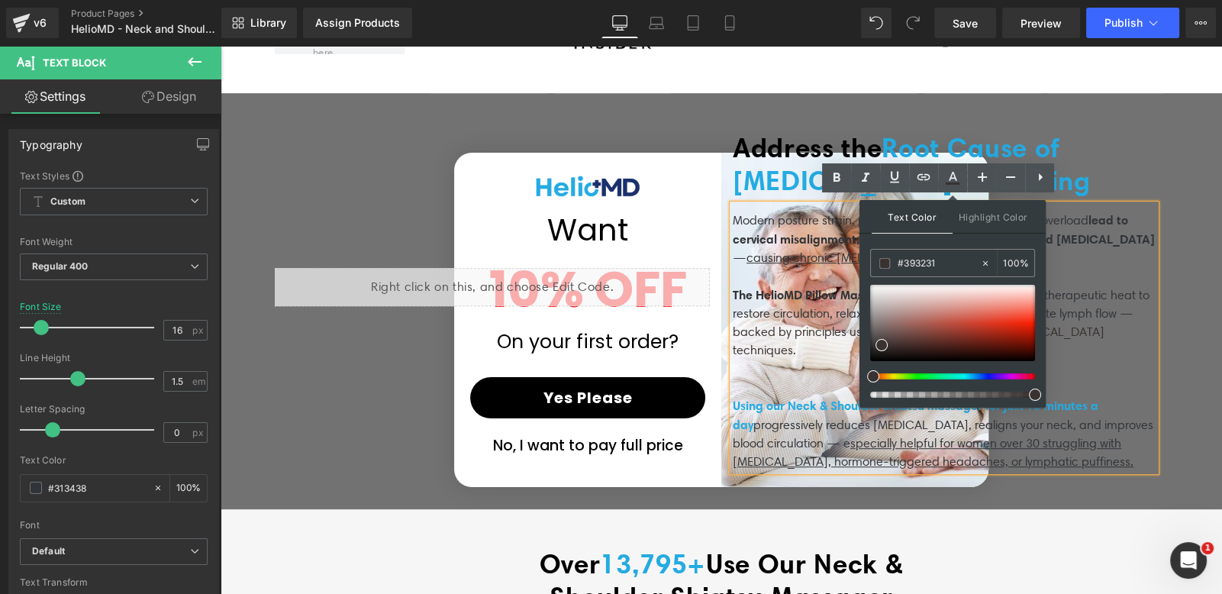
drag, startPoint x: 878, startPoint y: 373, endPoint x: 861, endPoint y: 375, distance: 16.9
click at [861, 375] on div "Text Color Highlight Color rgba(57, 50, 49, 1) #393231 100 % transparent transp…" at bounding box center [952, 304] width 186 height 208
drag, startPoint x: 885, startPoint y: 343, endPoint x: 1026, endPoint y: 322, distance: 142.8
click at [1026, 322] on span at bounding box center [1022, 323] width 12 height 12
click at [1025, 323] on span at bounding box center [1022, 323] width 12 height 12
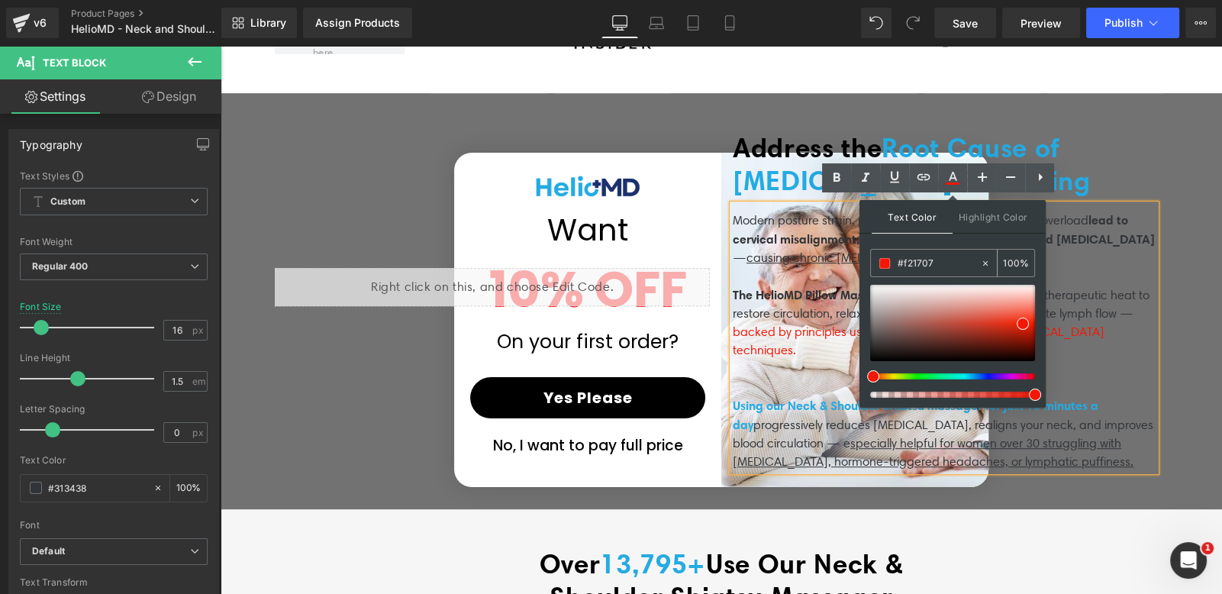
click at [887, 265] on span at bounding box center [884, 263] width 11 height 11
click at [794, 335] on p "The HelioMD Pillow Massager blends Shiatsu kneading + therapeutic heat to resto…" at bounding box center [944, 322] width 423 height 74
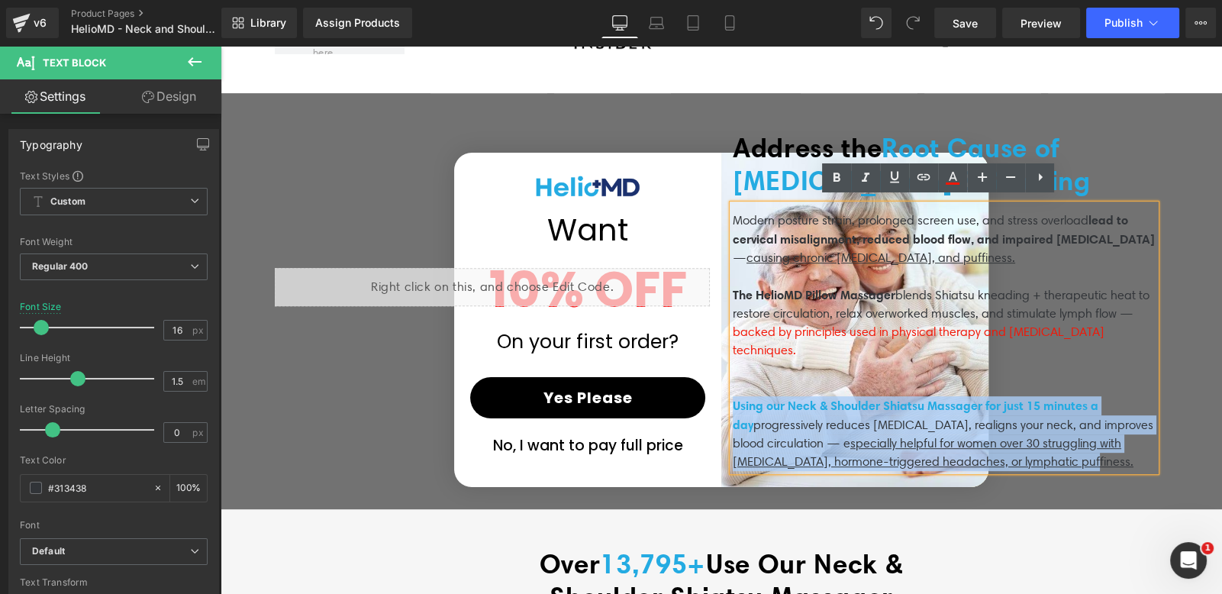
drag, startPoint x: 1033, startPoint y: 445, endPoint x: 729, endPoint y: 395, distance: 308.5
click at [733, 396] on p "Using our Neck & Shoulder Shiatsu Massager for just 15 minutes a day progressiv…" at bounding box center [944, 433] width 423 height 75
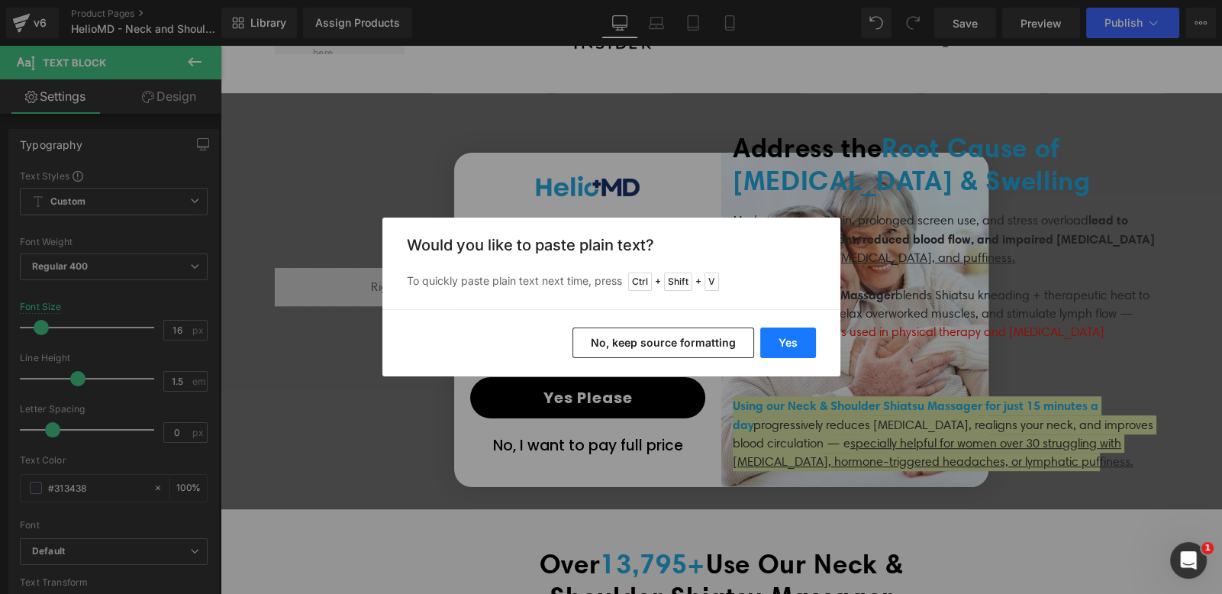
drag, startPoint x: 784, startPoint y: 345, endPoint x: 633, endPoint y: 340, distance: 151.2
click at [784, 345] on button "Yes" at bounding box center [788, 342] width 56 height 31
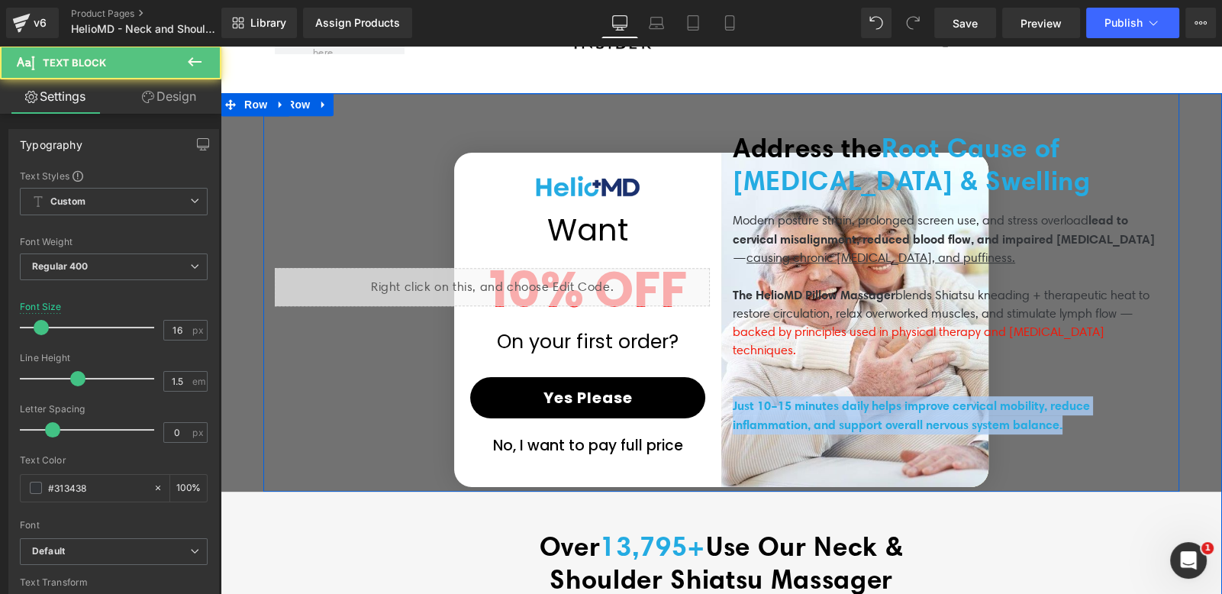
drag, startPoint x: 1087, startPoint y: 412, endPoint x: 717, endPoint y: 401, distance: 370.3
click at [721, 401] on div "Address the Root Cause of [MEDICAL_DATA] & Swelling Heading Modern posture stra…" at bounding box center [950, 292] width 458 height 322
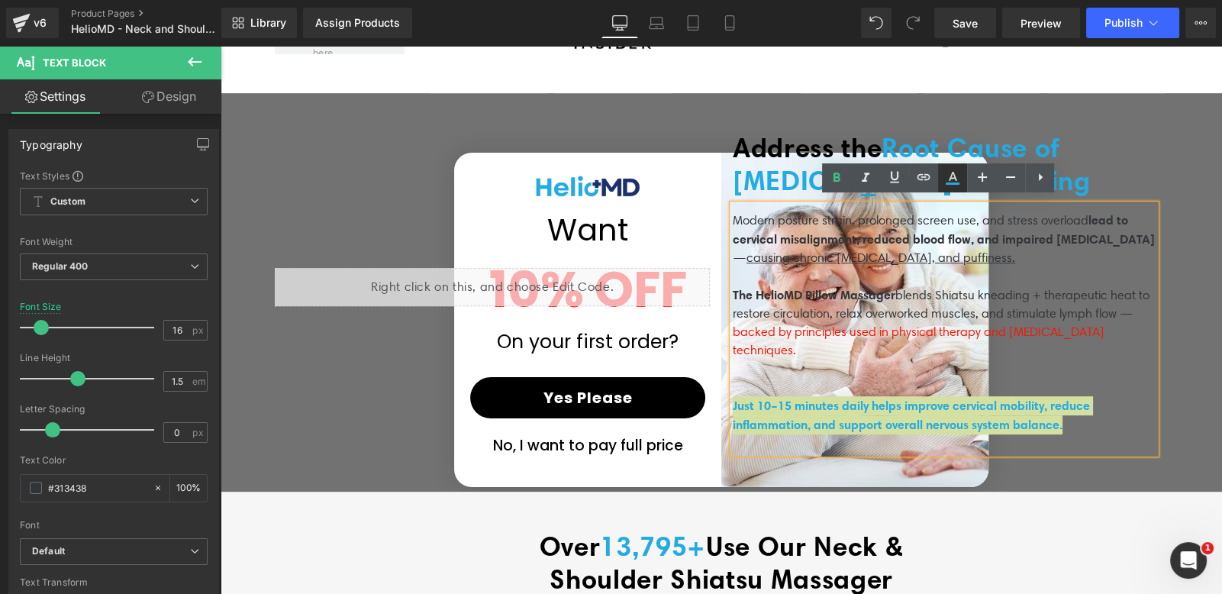
click at [950, 175] on icon at bounding box center [952, 178] width 18 height 18
type input "#24abe2"
type input "100"
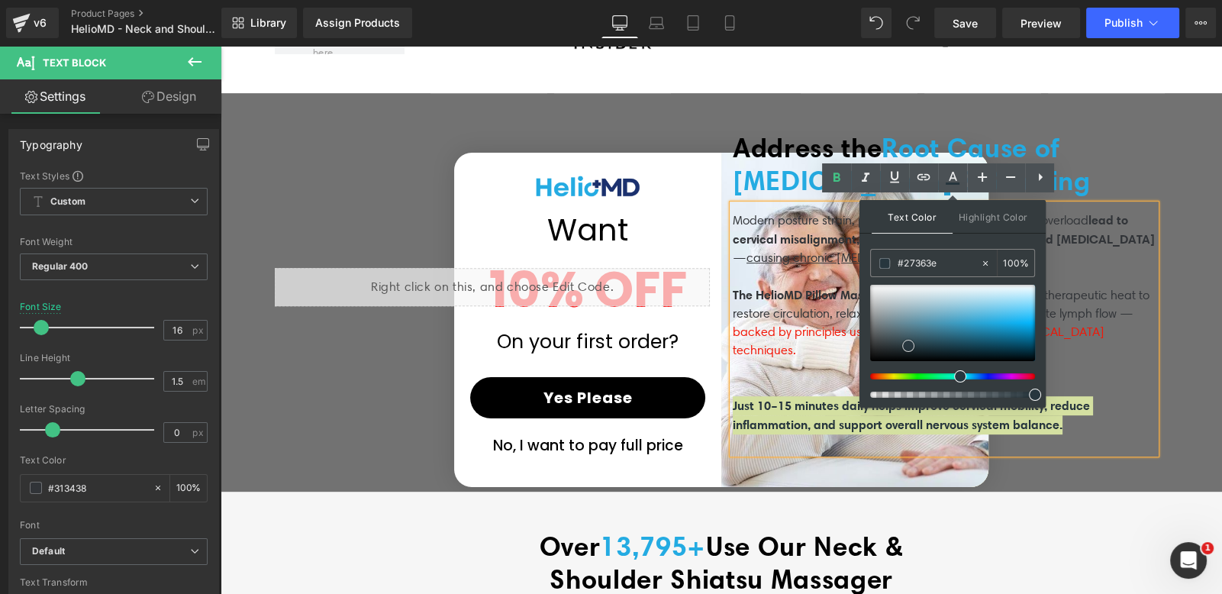
type input "#293941"
drag, startPoint x: 996, startPoint y: 320, endPoint x: 906, endPoint y: 343, distance: 92.9
click at [906, 343] on span at bounding box center [906, 345] width 12 height 12
click at [882, 262] on span at bounding box center [884, 263] width 11 height 11
drag, startPoint x: 1026, startPoint y: 401, endPoint x: 858, endPoint y: 368, distance: 171.2
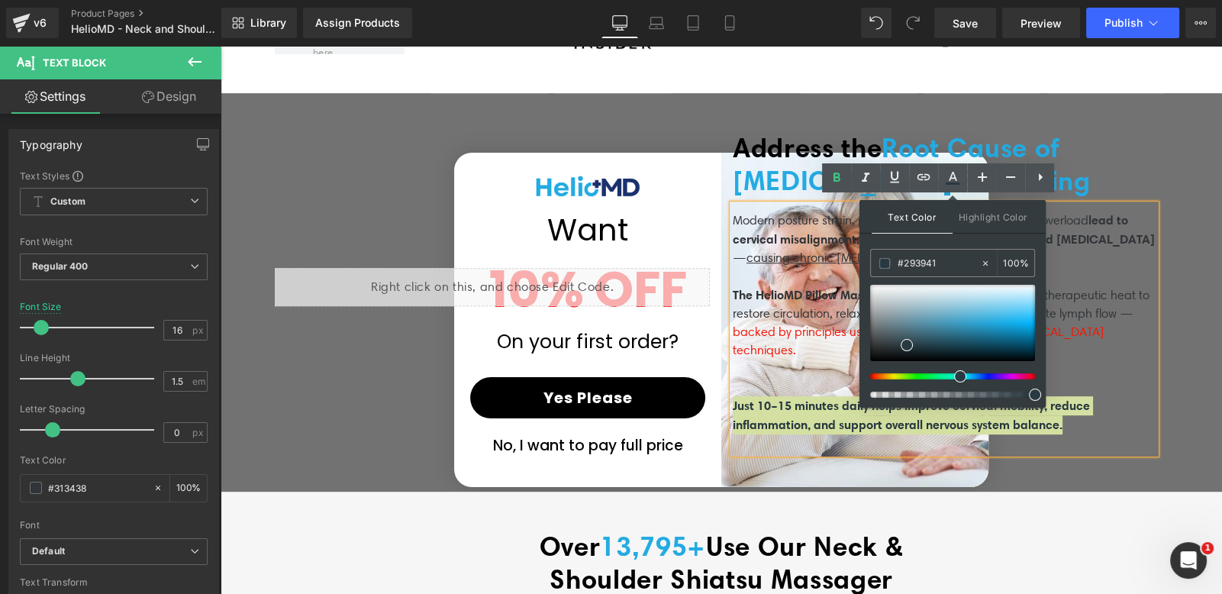
click at [1026, 401] on div at bounding box center [952, 403] width 165 height 10
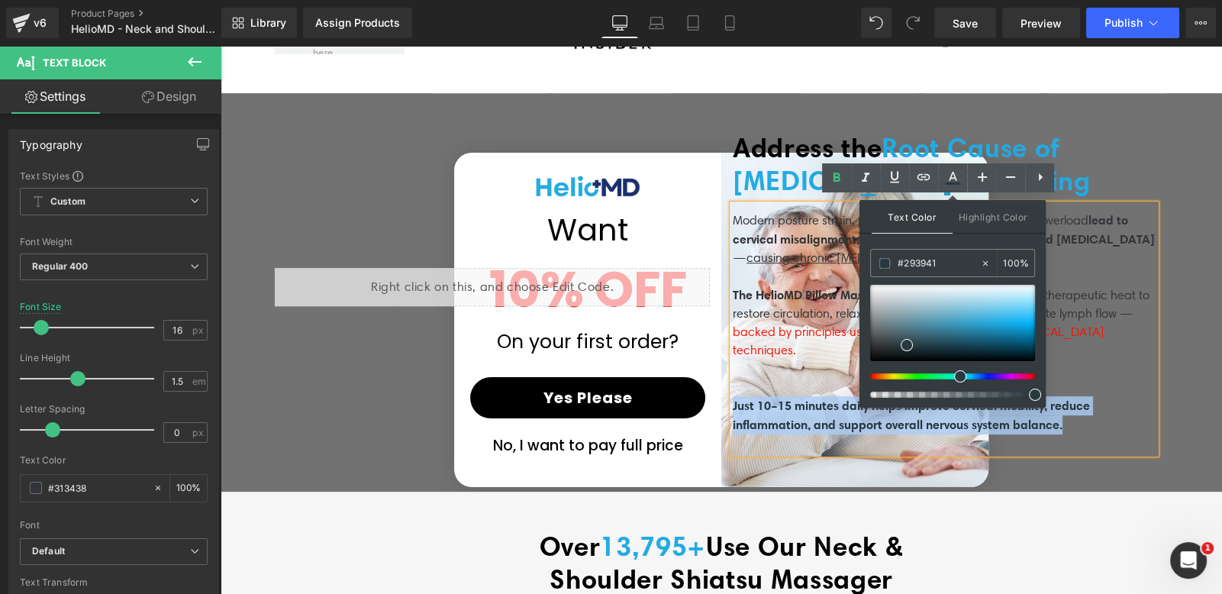
click at [1079, 414] on p "Just 10–15 minutes daily helps improve cervical mobility, reduce inflammation, …" at bounding box center [944, 415] width 423 height 38
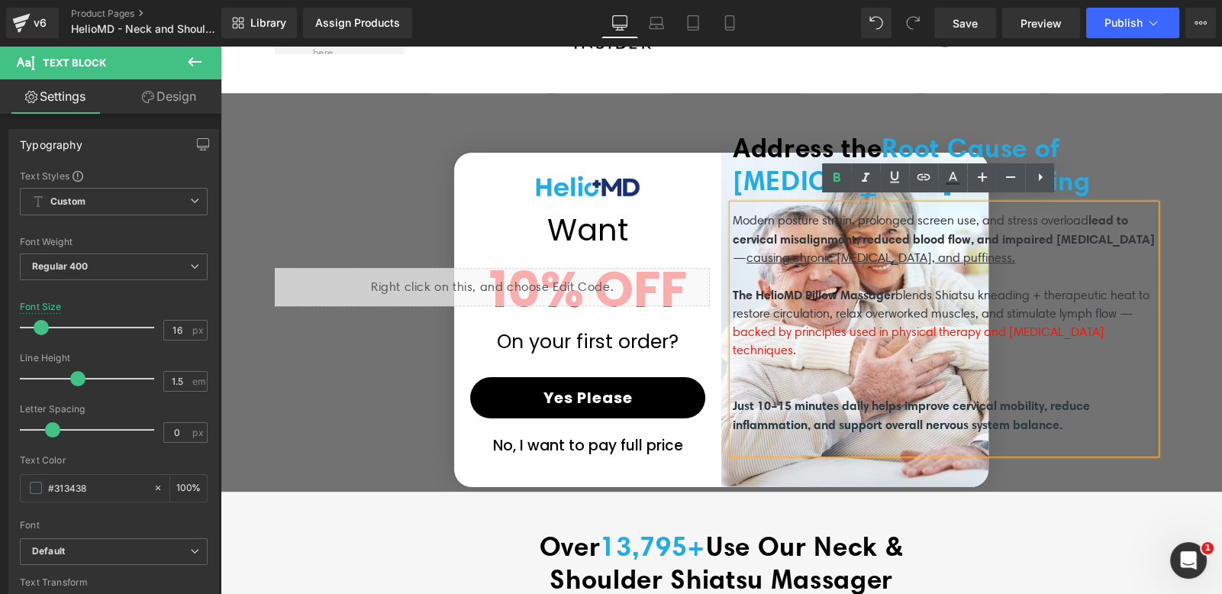
click at [790, 434] on p at bounding box center [944, 443] width 423 height 19
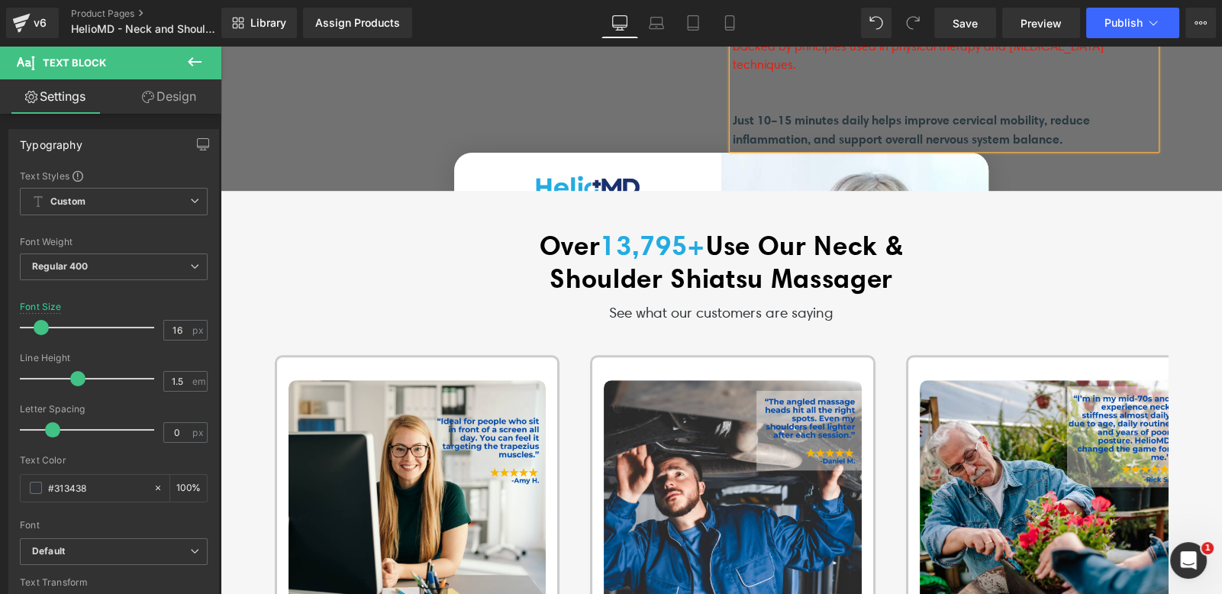
scroll to position [1280, 0]
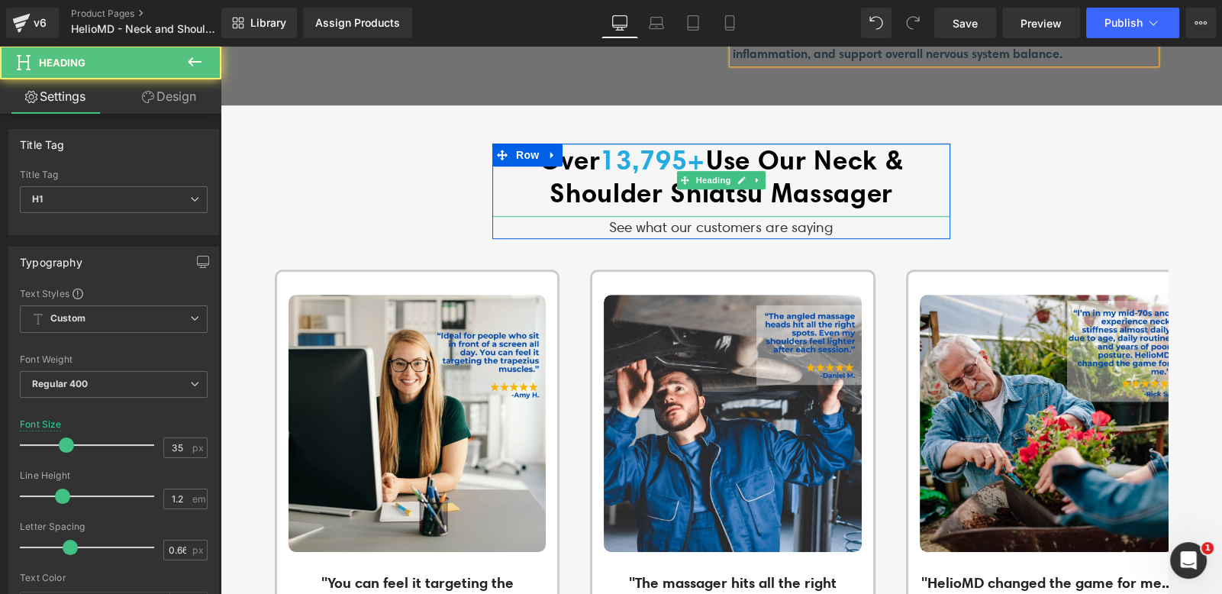
click at [765, 150] on span "Use Our Neck & Shoulder Shiatsu Massager" at bounding box center [725, 176] width 353 height 66
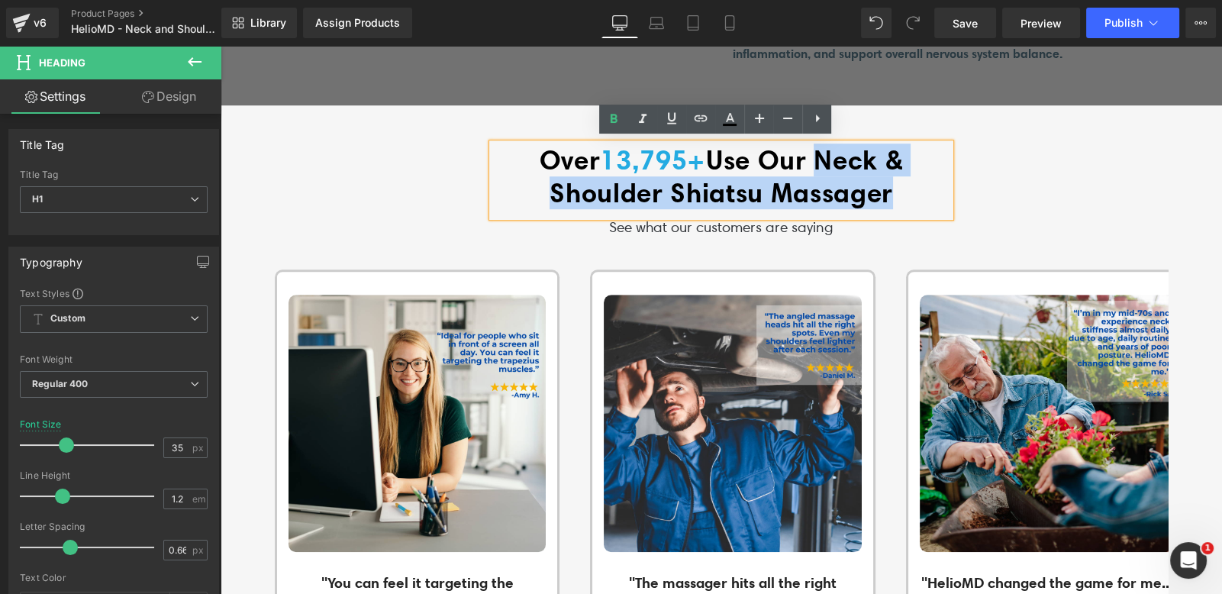
drag, startPoint x: 815, startPoint y: 152, endPoint x: 895, endPoint y: 182, distance: 85.5
click at [895, 182] on span "Use Our Neck & Shoulder Shiatsu Massager" at bounding box center [725, 176] width 353 height 66
paste div
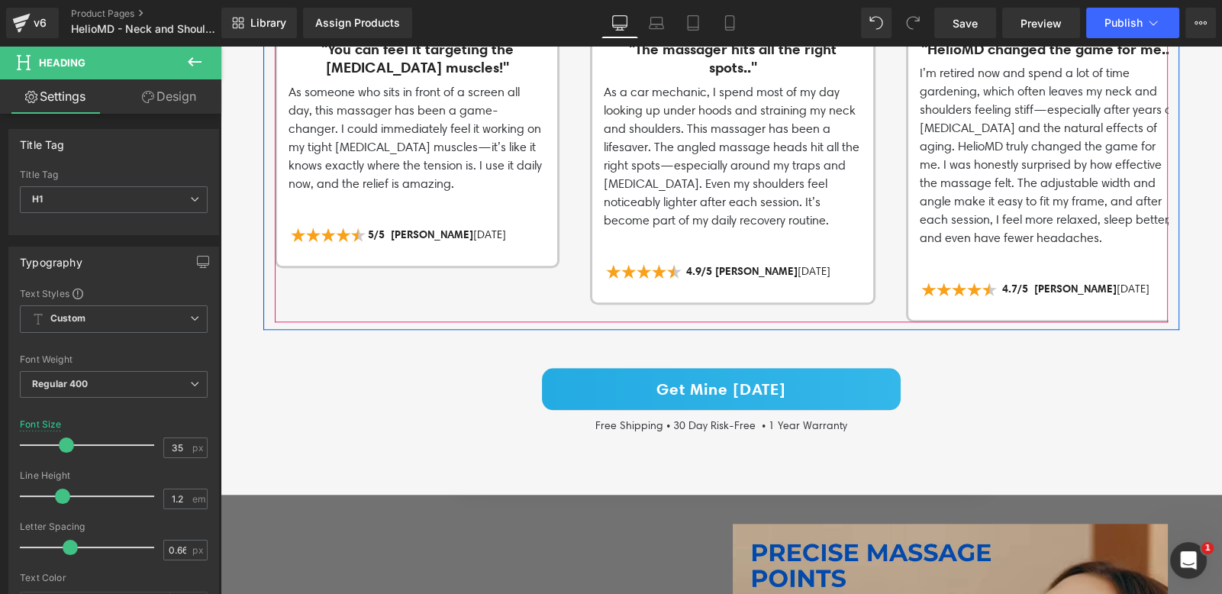
scroll to position [1465, 0]
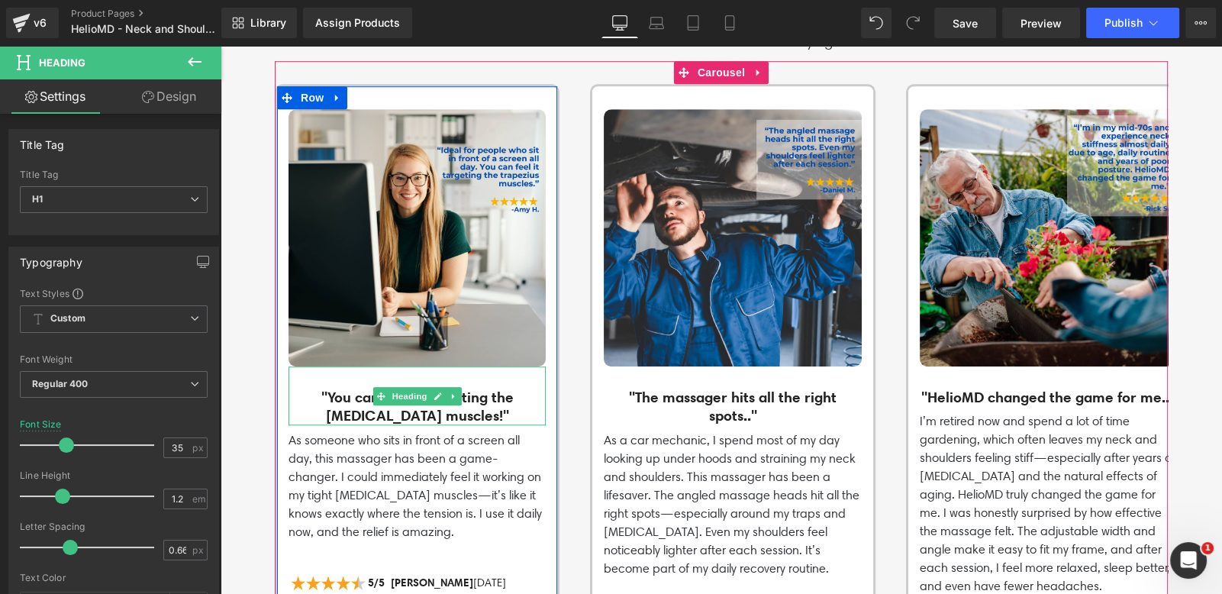
click at [319, 389] on h3 ""You can feel it targeting the [MEDICAL_DATA] muscles!"" at bounding box center [416, 406] width 257 height 37
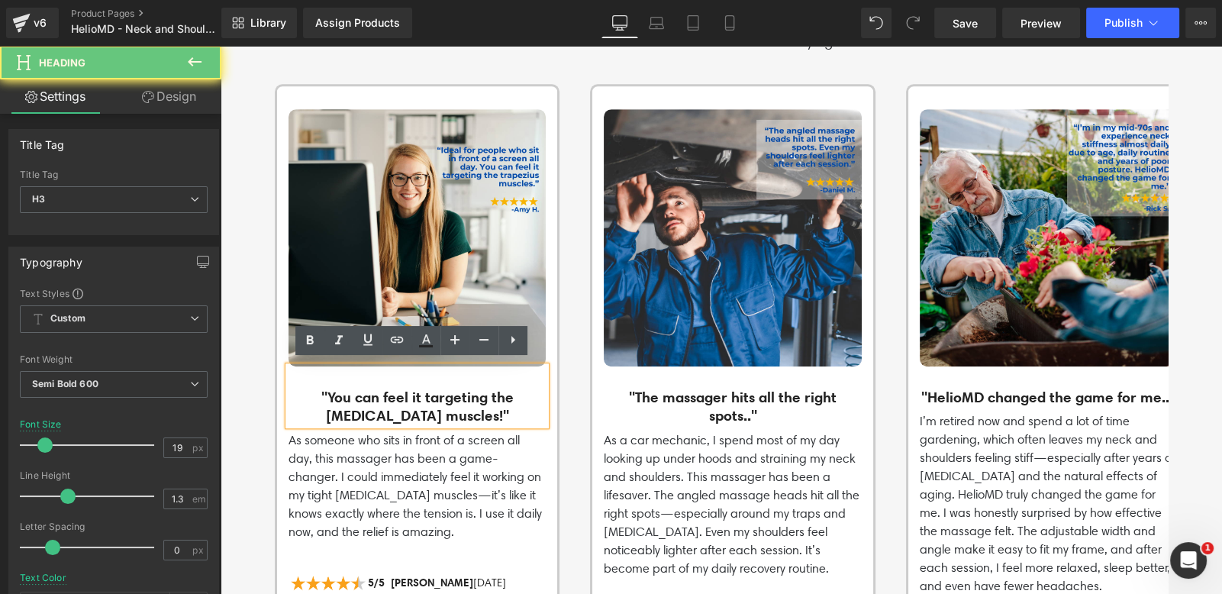
click at [319, 388] on h3 ""You can feel it targeting the [MEDICAL_DATA] muscles!"" at bounding box center [416, 406] width 257 height 37
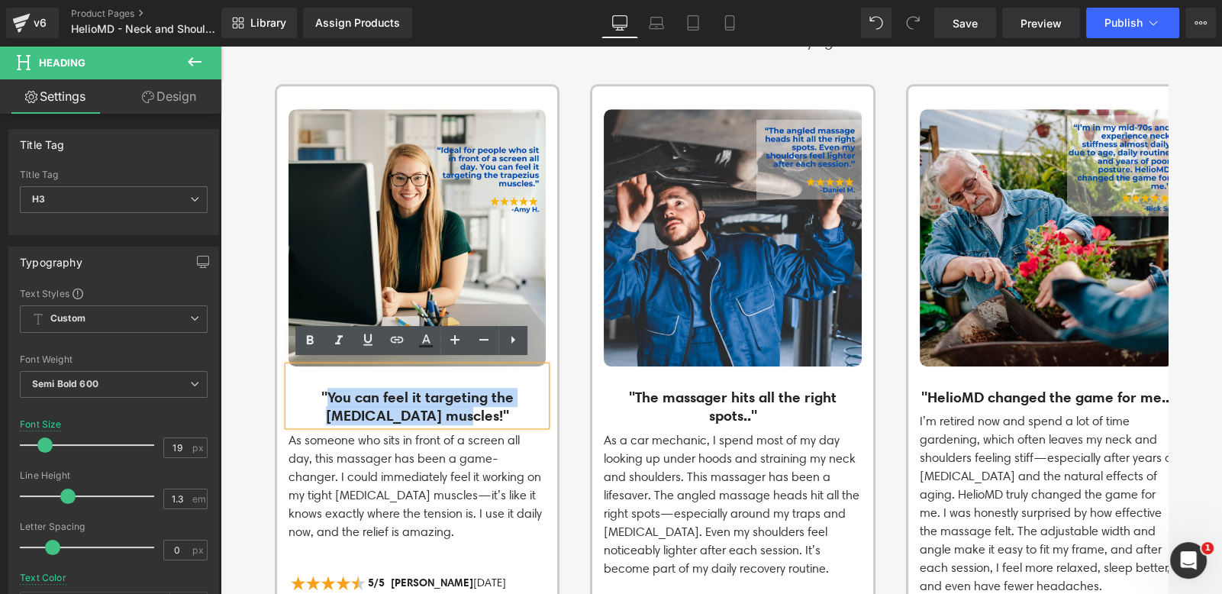
click at [475, 407] on h3 ""You can feel it targeting the [MEDICAL_DATA] muscles!"" at bounding box center [416, 406] width 257 height 37
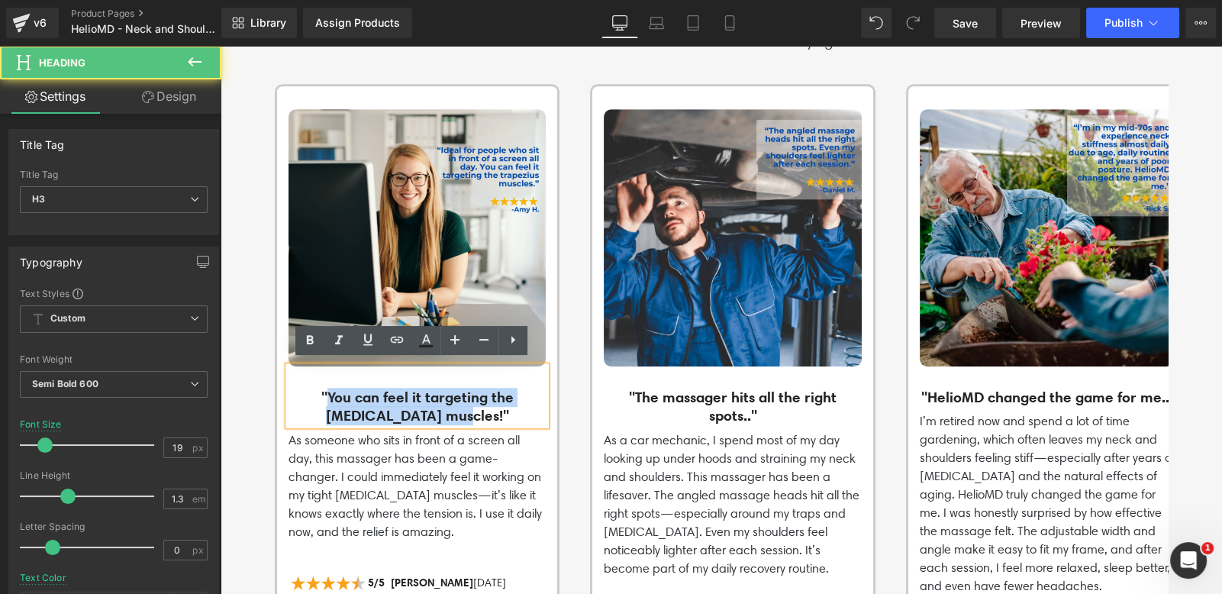
paste div
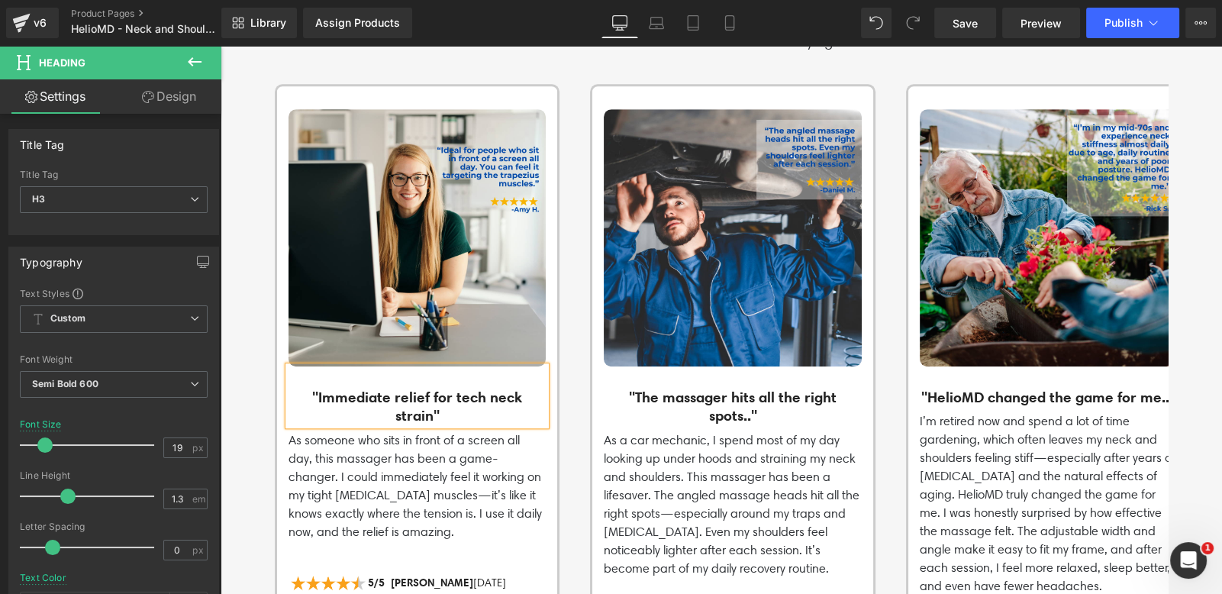
click at [320, 441] on p "As someone who sits in front of a screen all day, this massager has been a game…" at bounding box center [416, 486] width 257 height 110
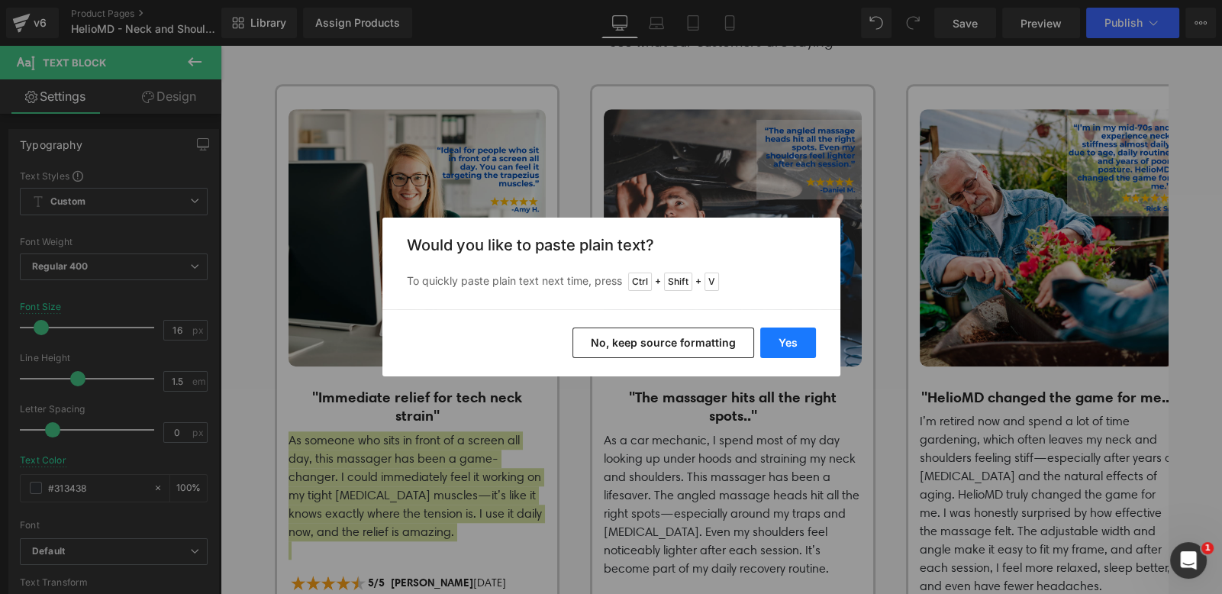
drag, startPoint x: 778, startPoint y: 346, endPoint x: 375, endPoint y: 201, distance: 428.2
click at [778, 346] on button "Yes" at bounding box center [788, 342] width 56 height 31
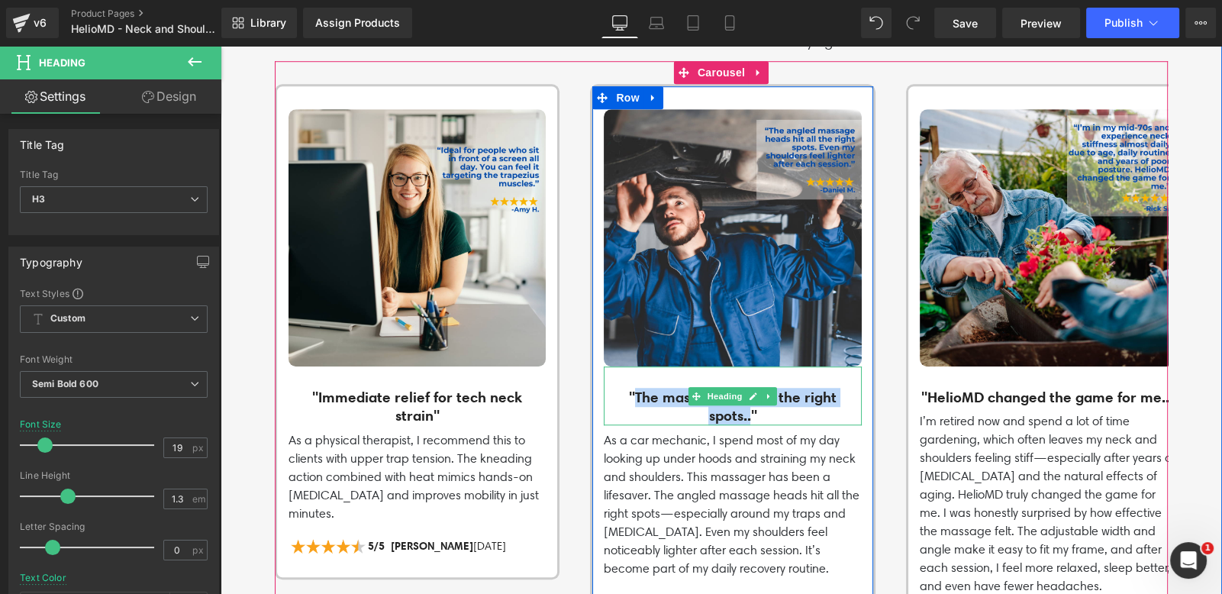
drag, startPoint x: 694, startPoint y: 390, endPoint x: 748, endPoint y: 412, distance: 57.8
click at [748, 412] on h3 ""The massager hits all the right spots.."" at bounding box center [732, 406] width 257 height 37
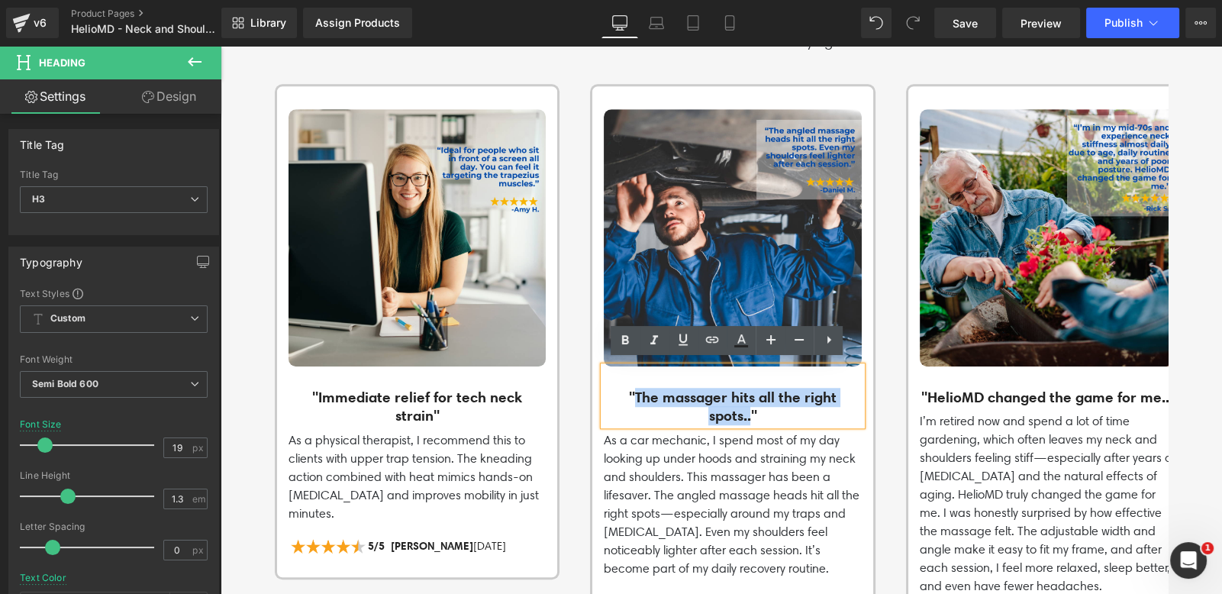
paste div
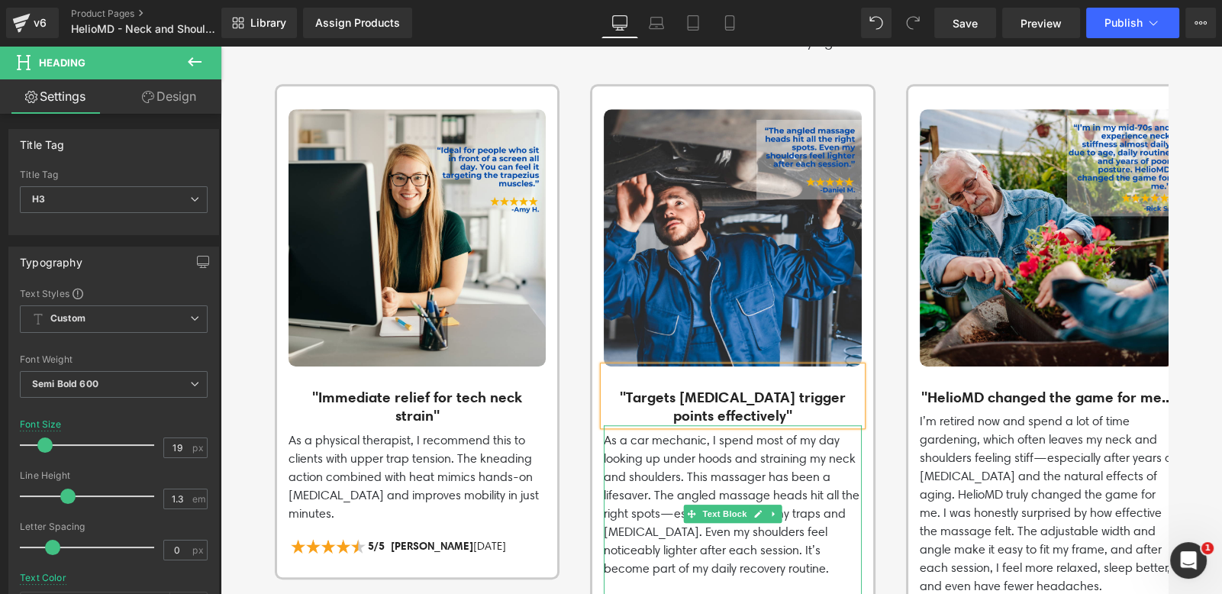
click at [659, 482] on p "As a car mechanic, I spend most of my day looking up under hoods and straining …" at bounding box center [732, 504] width 257 height 147
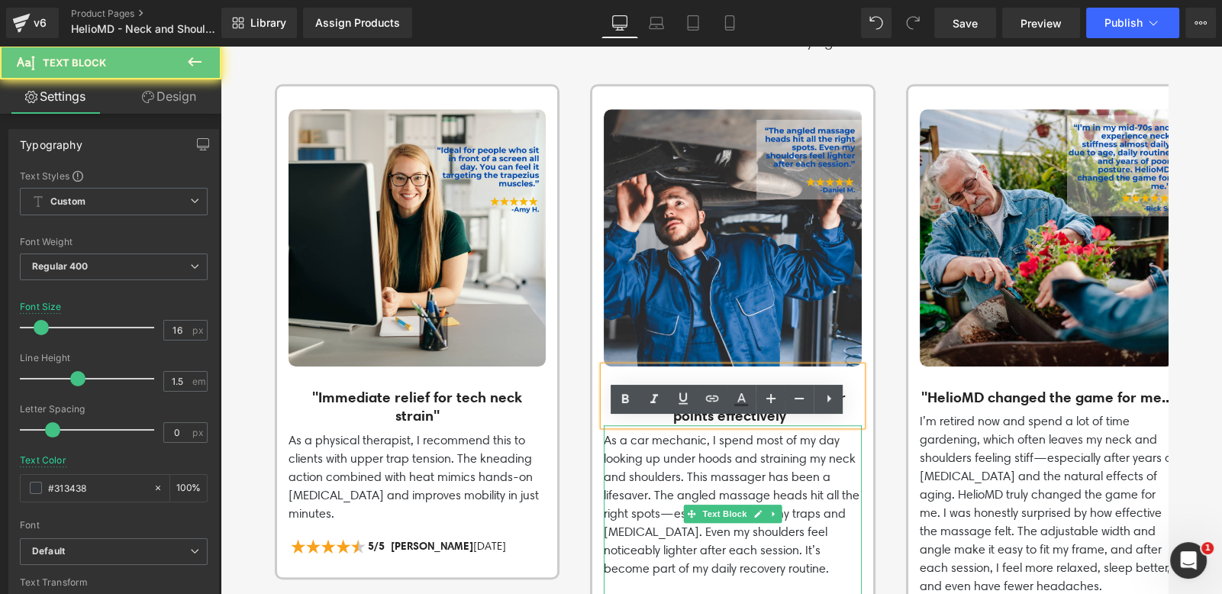
click at [659, 482] on p "As a car mechanic, I spend most of my day looking up under hoods and straining …" at bounding box center [732, 504] width 257 height 147
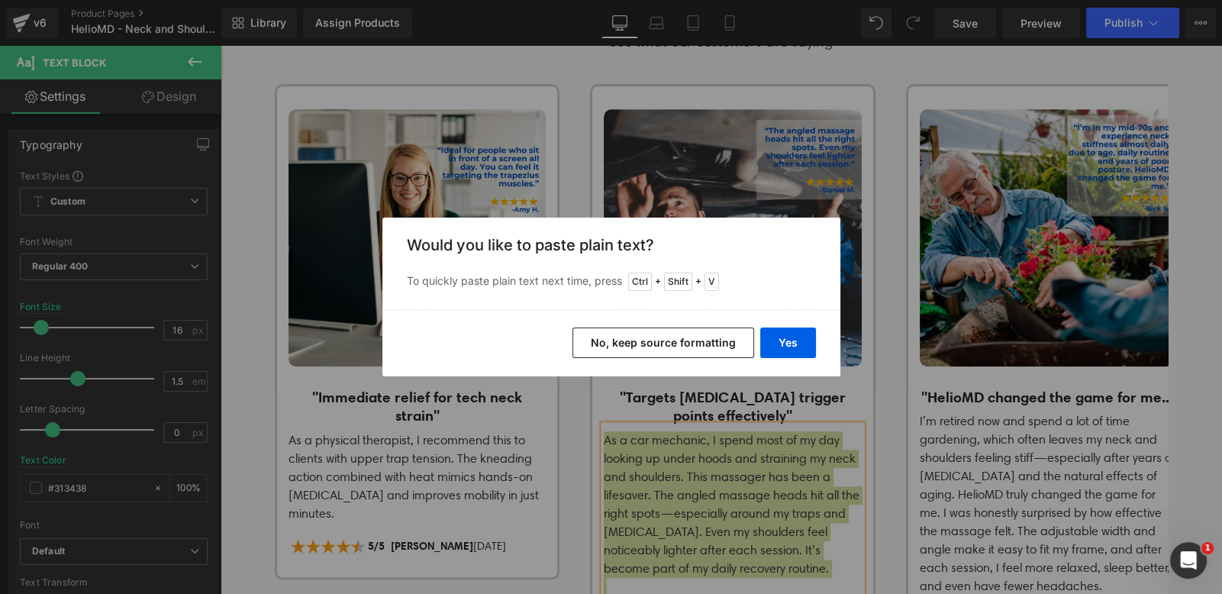
click at [820, 329] on div "Yes No, keep source formatting" at bounding box center [611, 342] width 458 height 67
click at [807, 341] on button "Yes" at bounding box center [788, 342] width 56 height 31
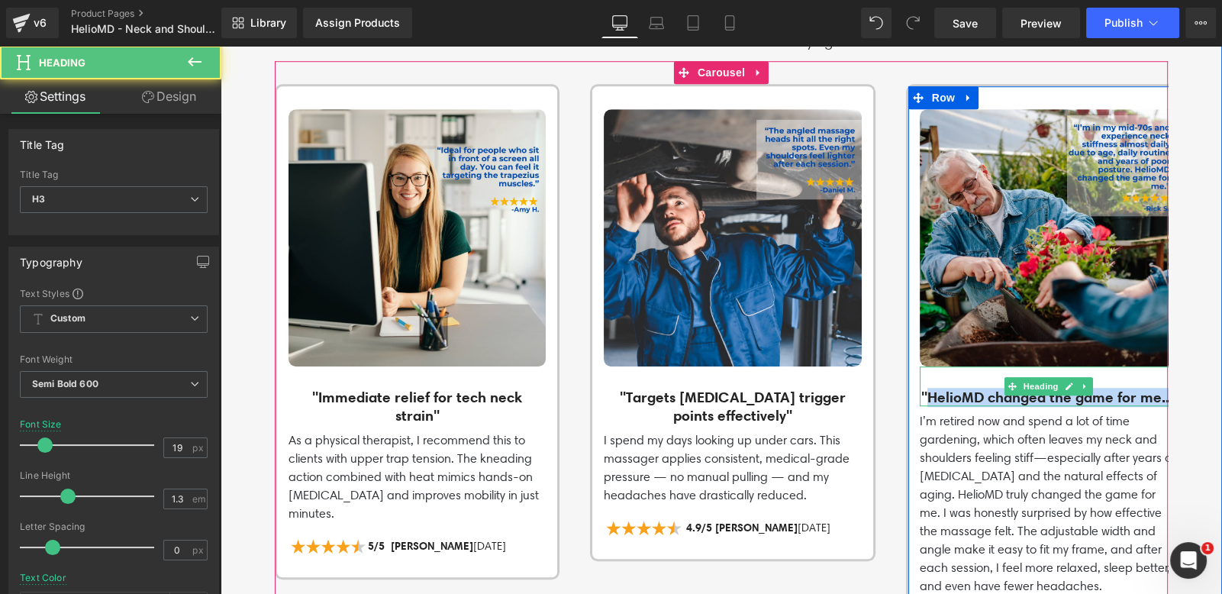
drag, startPoint x: 939, startPoint y: 386, endPoint x: 1053, endPoint y: 402, distance: 115.6
click at [1053, 402] on h3 ""HelioMD changed the game for me.."" at bounding box center [1047, 397] width 257 height 19
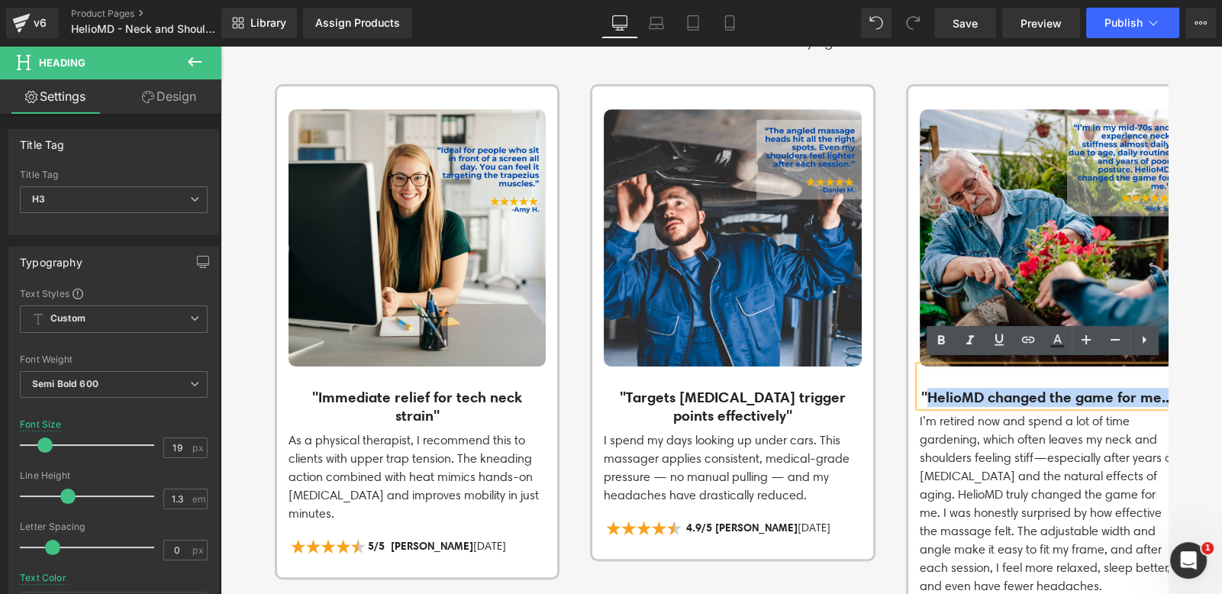
paste div
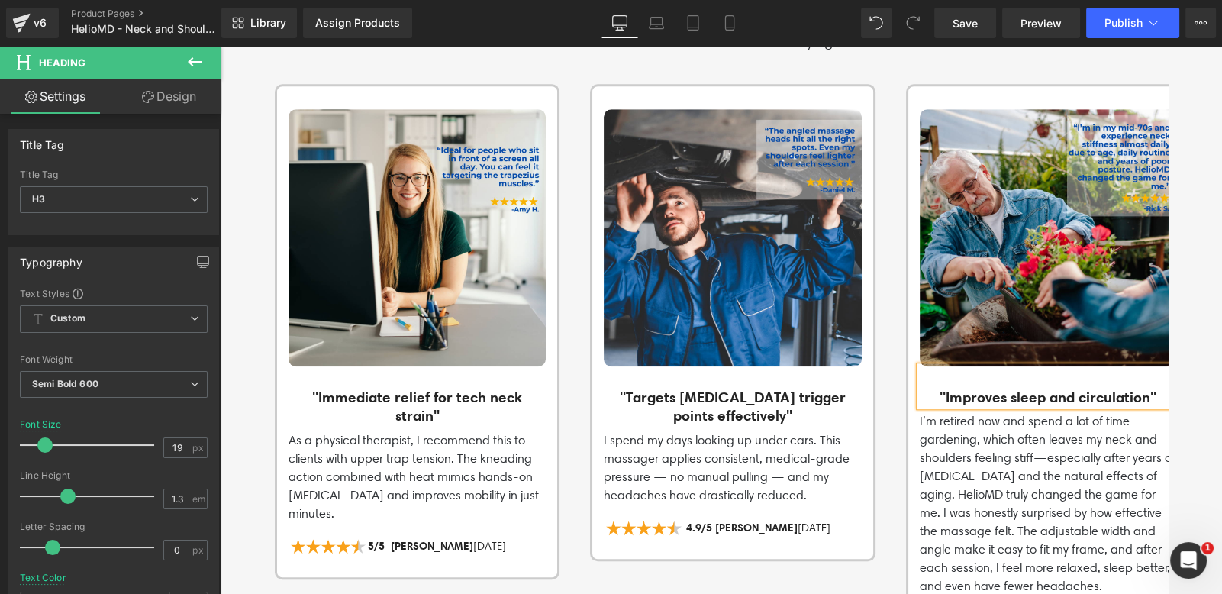
click at [1051, 464] on p "I’m retired now and spend a lot of time gardening, which often leaves my neck a…" at bounding box center [1047, 503] width 257 height 183
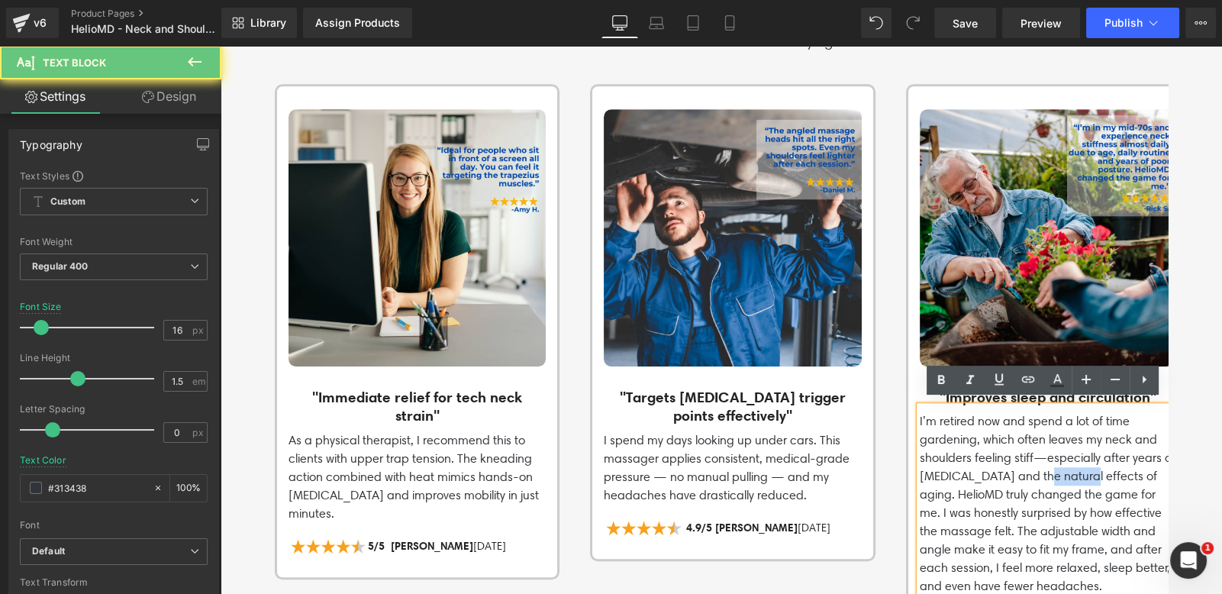
click at [1051, 464] on p "I’m retired now and spend a lot of time gardening, which often leaves my neck a…" at bounding box center [1047, 503] width 257 height 183
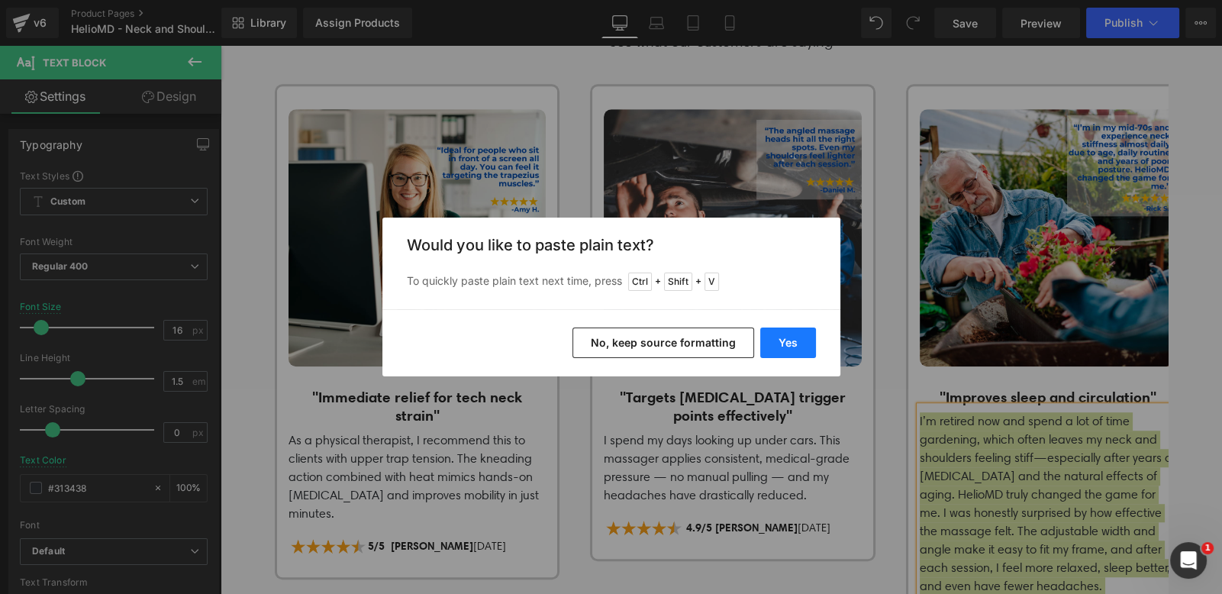
click at [795, 346] on button "Yes" at bounding box center [788, 342] width 56 height 31
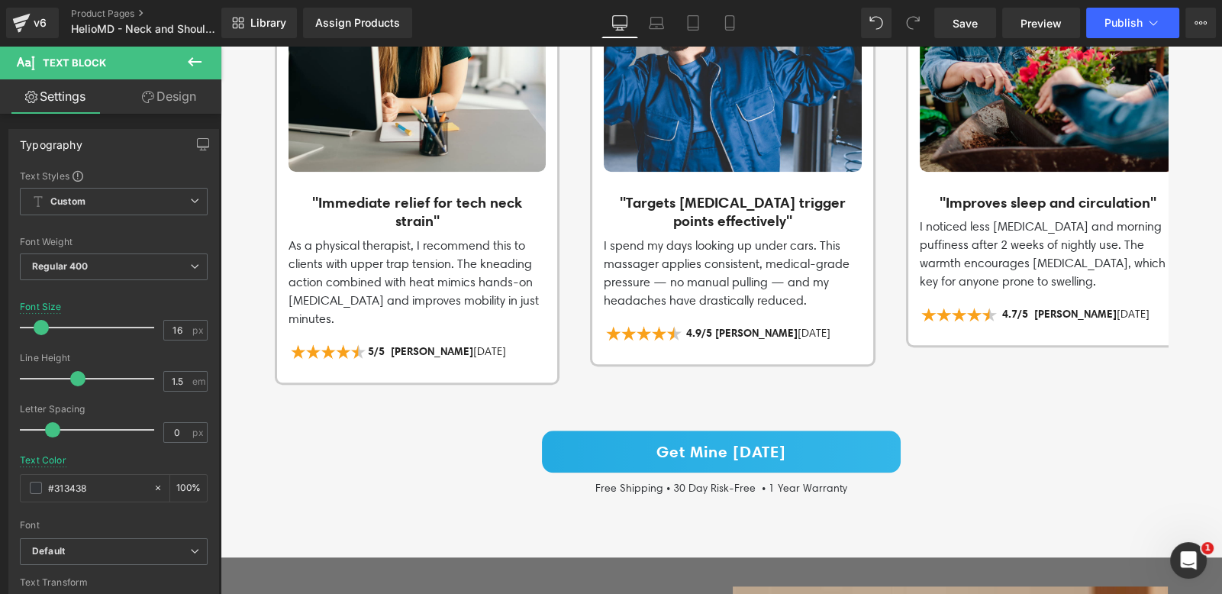
scroll to position [1534, 0]
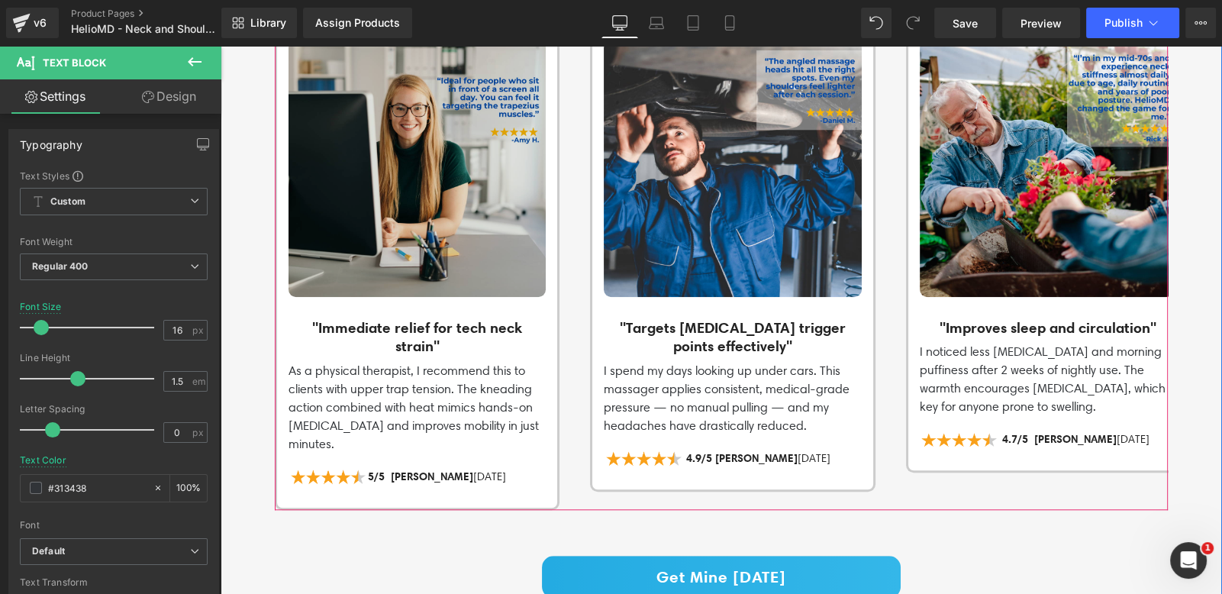
click at [493, 221] on img at bounding box center [416, 168] width 257 height 257
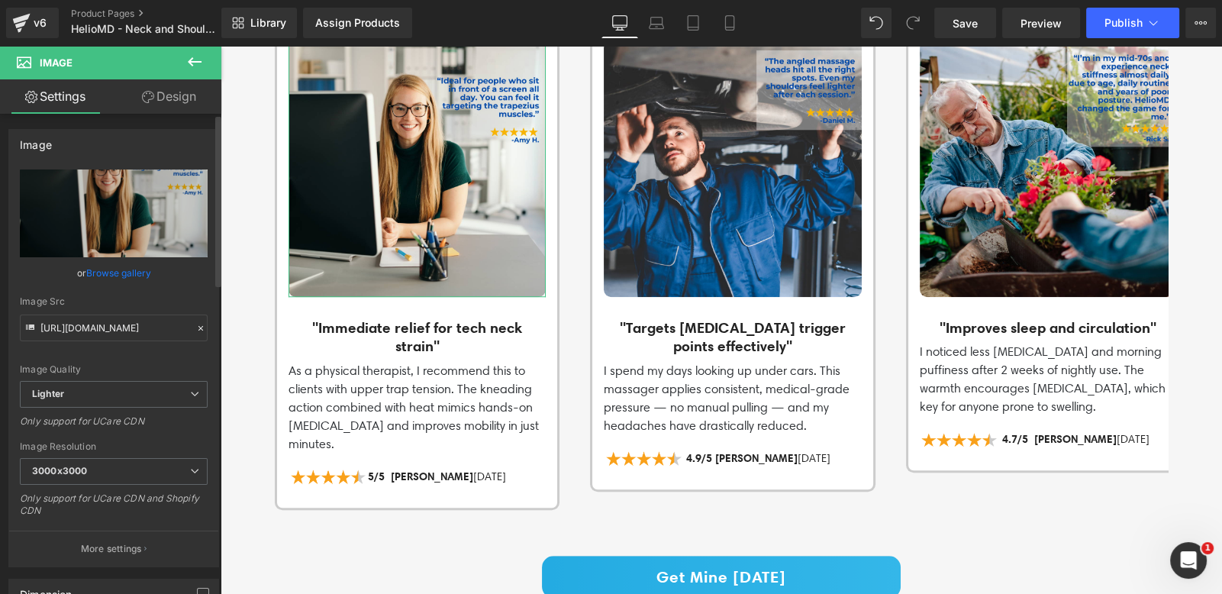
click at [198, 329] on icon at bounding box center [200, 328] width 5 height 5
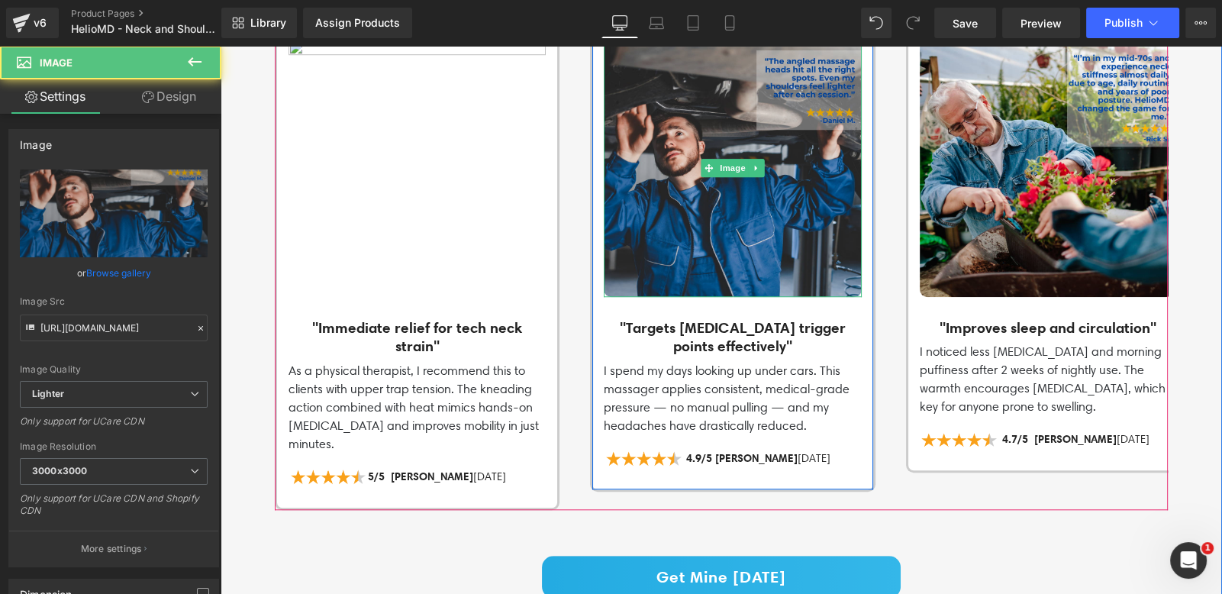
click at [656, 186] on img at bounding box center [732, 168] width 257 height 257
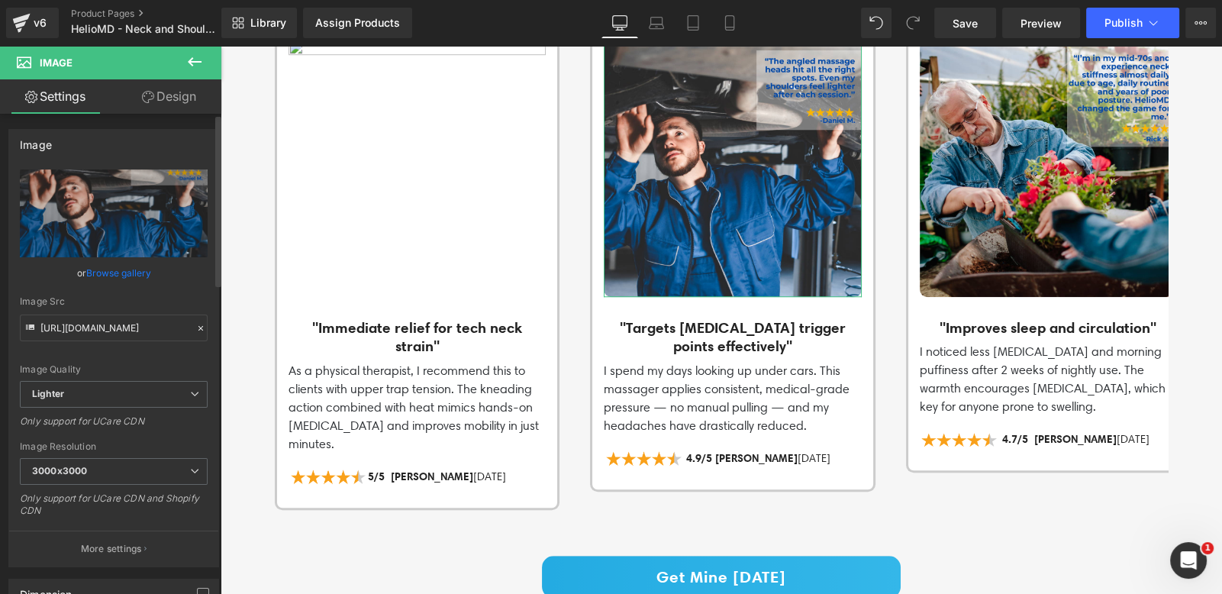
click at [196, 329] on icon at bounding box center [200, 328] width 11 height 11
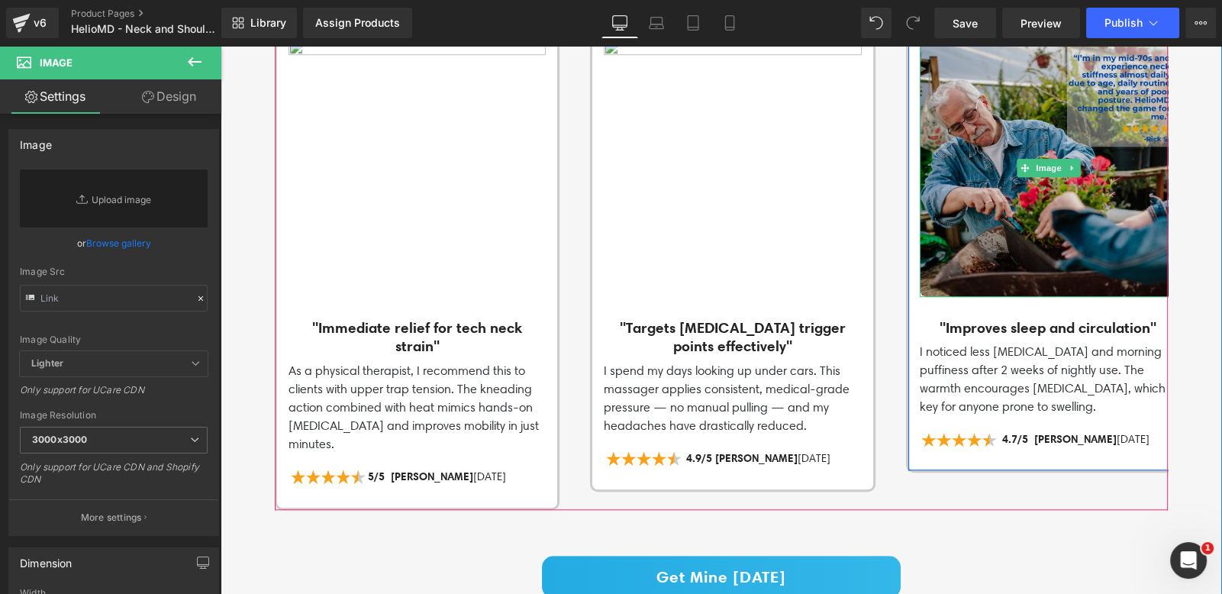
click at [1117, 198] on img at bounding box center [1047, 168] width 257 height 257
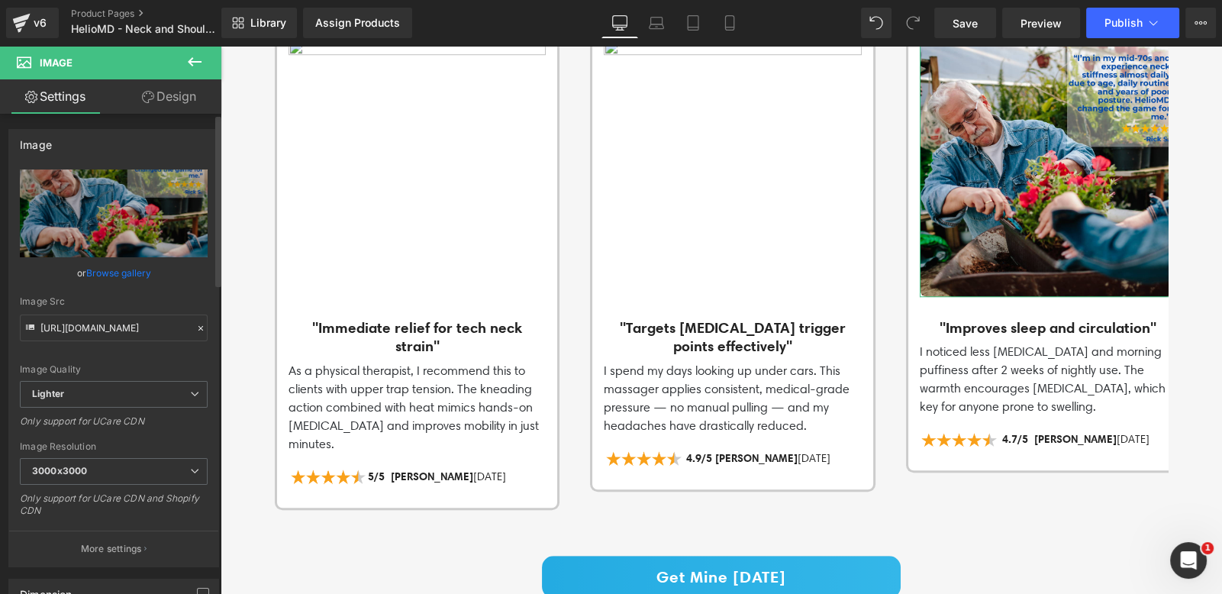
click at [195, 327] on icon at bounding box center [200, 328] width 11 height 11
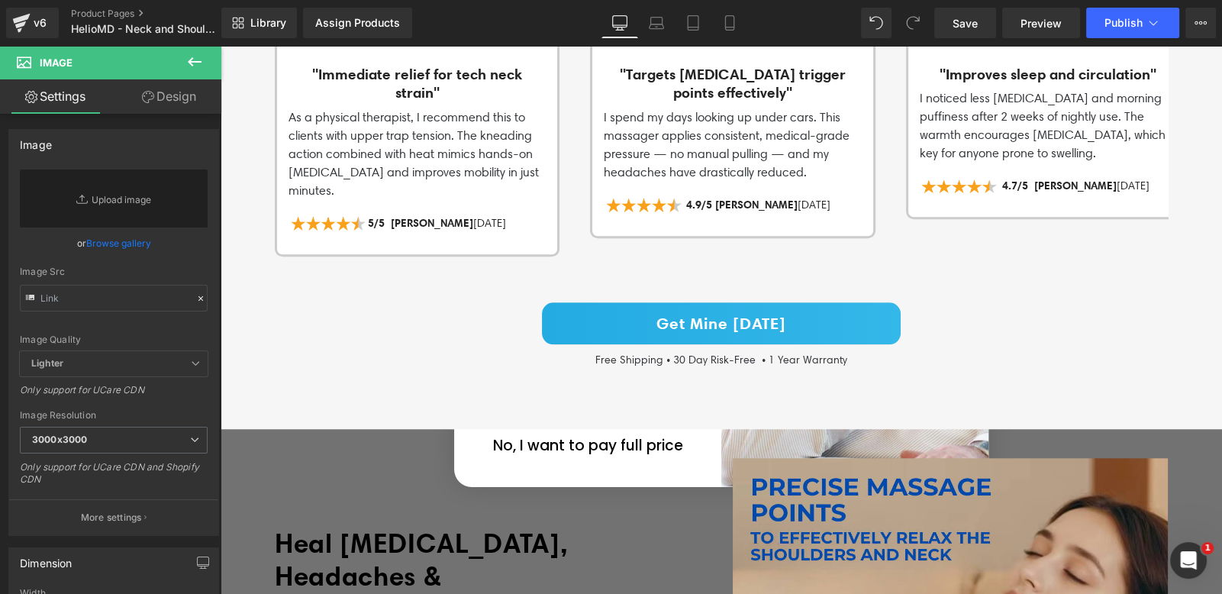
scroll to position [1796, 0]
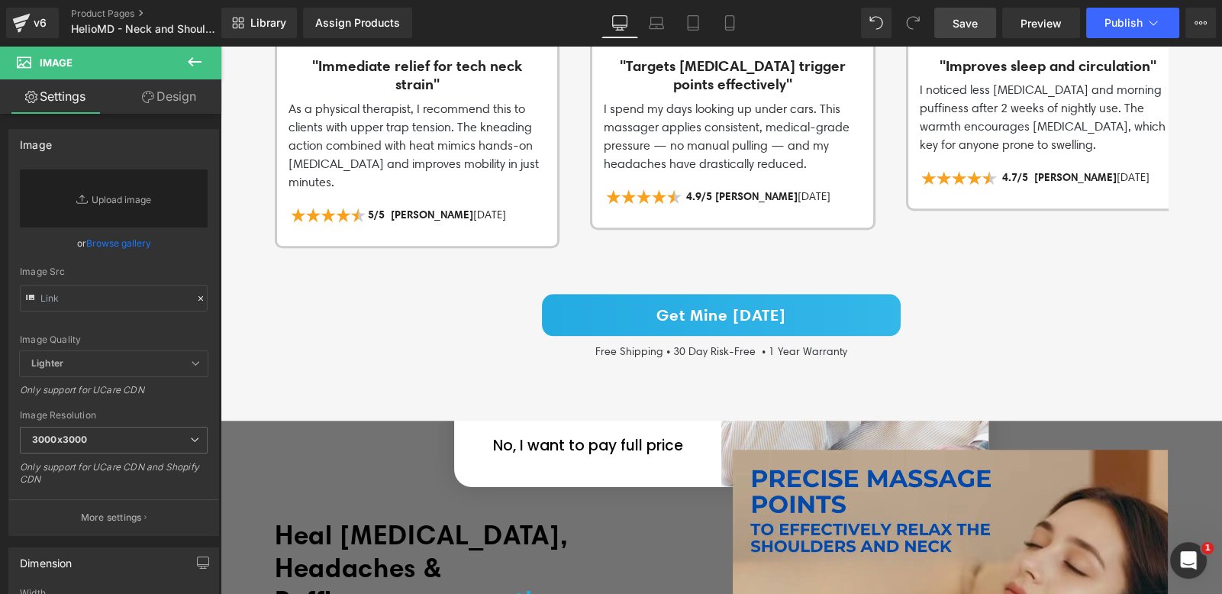
click at [968, 33] on link "Save" at bounding box center [965, 23] width 62 height 31
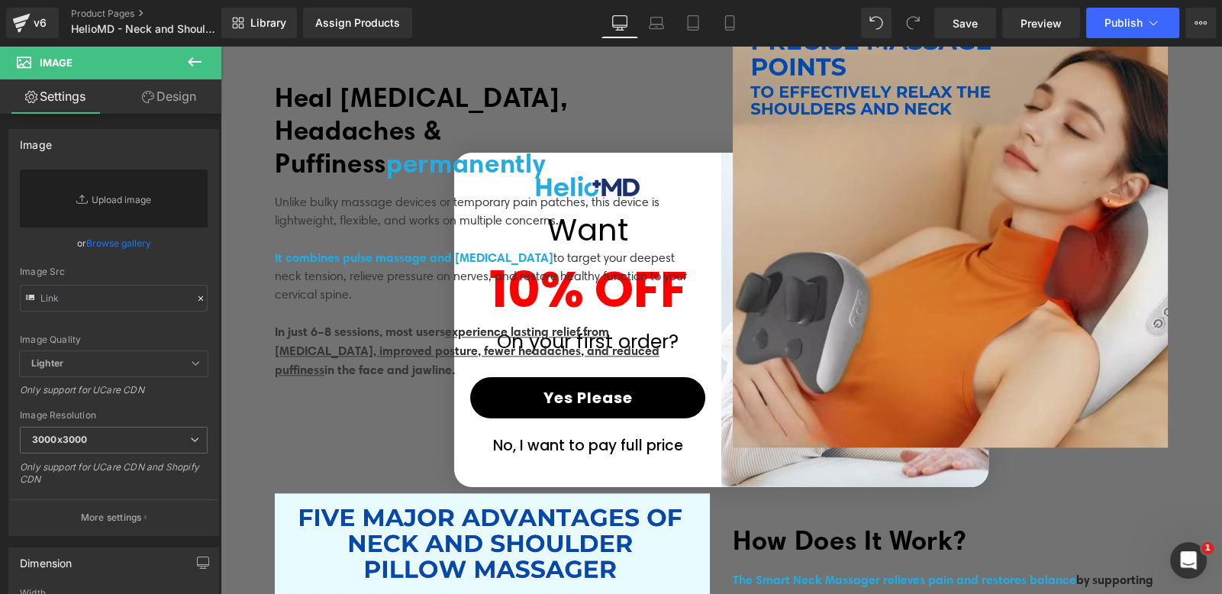
scroll to position [2242, 0]
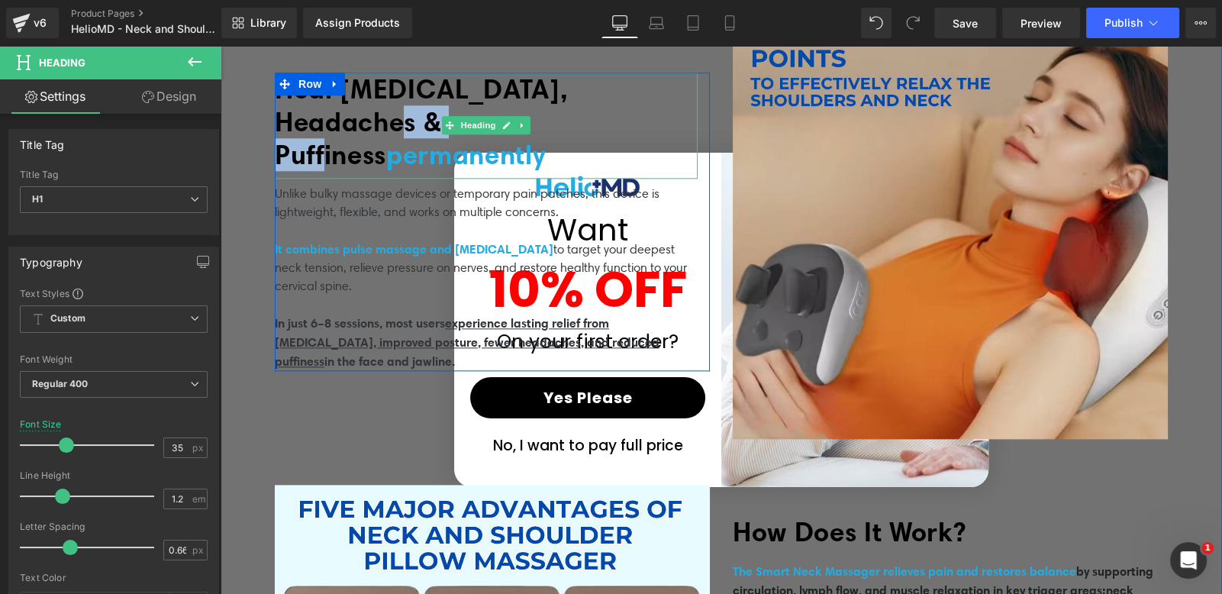
drag, startPoint x: 389, startPoint y: 130, endPoint x: 280, endPoint y: 120, distance: 109.6
click at [280, 120] on span "Heal [MEDICAL_DATA], Headaches & Puffiness" at bounding box center [421, 121] width 293 height 98
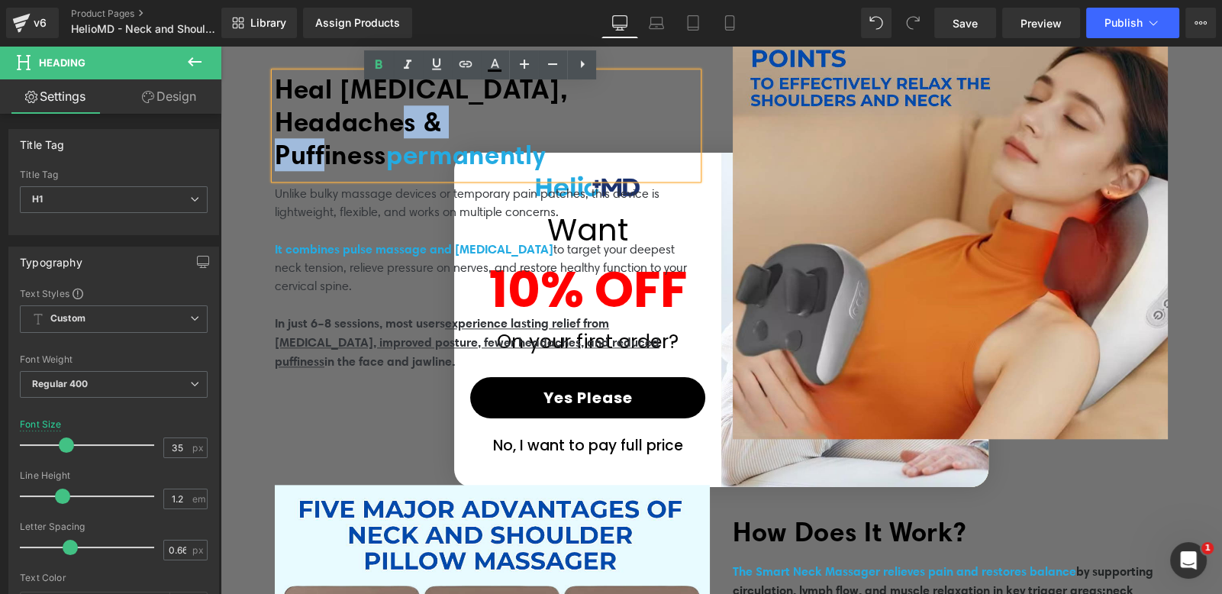
click at [314, 131] on span "Heal [MEDICAL_DATA], Headaches & Puffiness" at bounding box center [421, 121] width 293 height 98
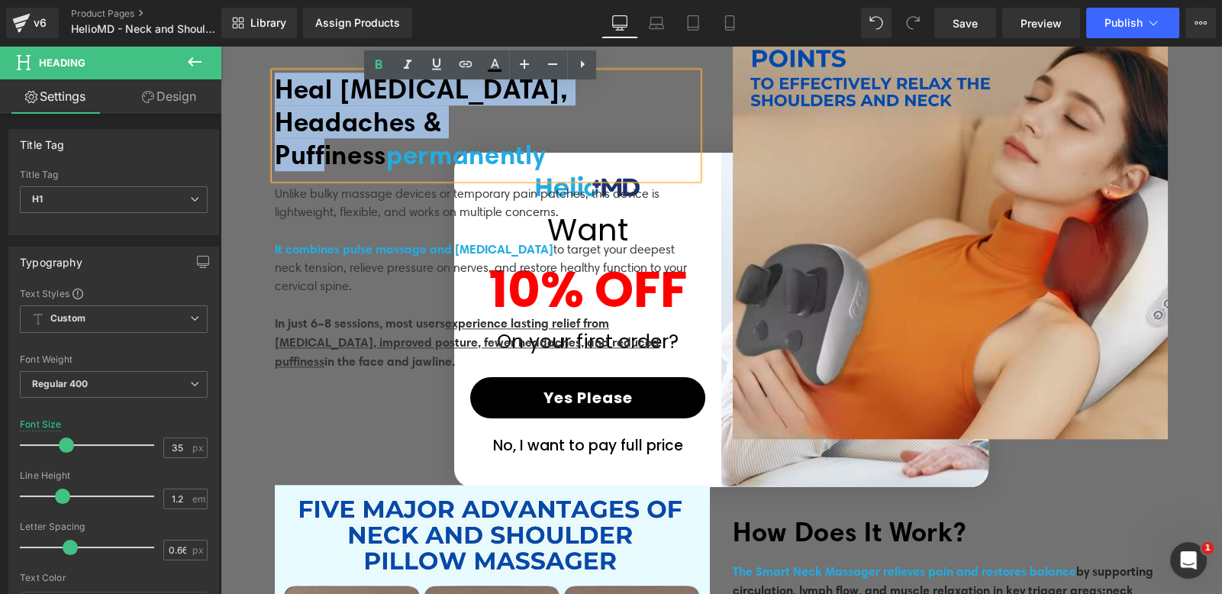
drag, startPoint x: 382, startPoint y: 133, endPoint x: 261, endPoint y: 99, distance: 125.1
click at [263, 99] on div "Heal [MEDICAL_DATA], Headaches & Puffiness permanently Heading Unlike bulky mas…" at bounding box center [492, 221] width 458 height 435
paste div
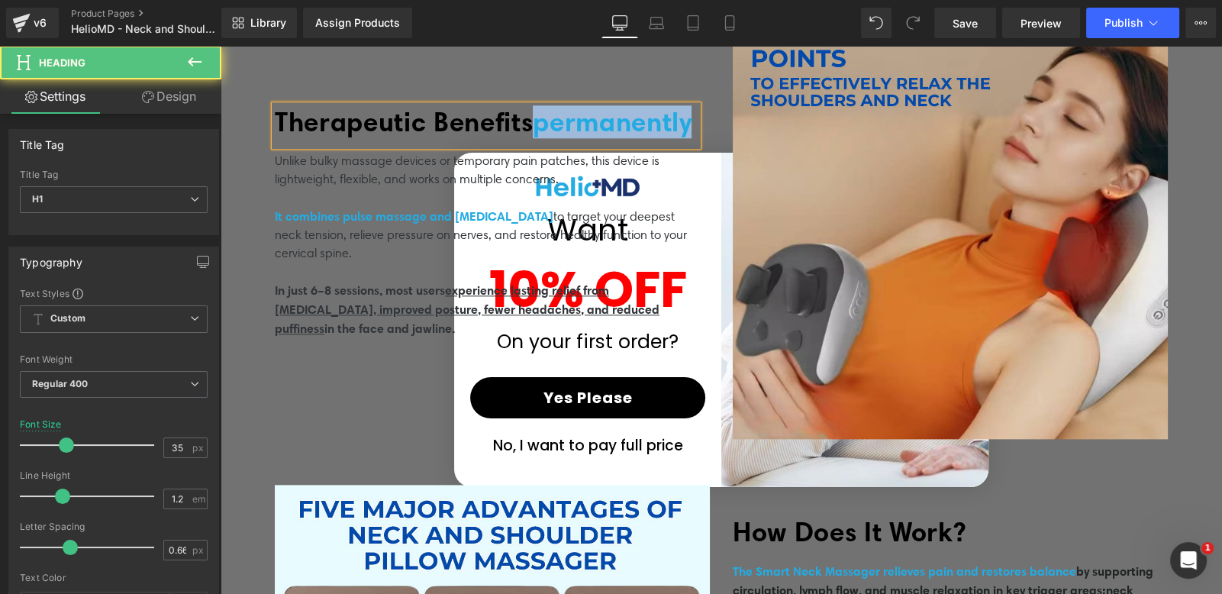
drag, startPoint x: 392, startPoint y: 133, endPoint x: 568, endPoint y: 136, distance: 176.3
click at [568, 136] on h1 "Therapeutic Benefits permanently" at bounding box center [486, 121] width 423 height 33
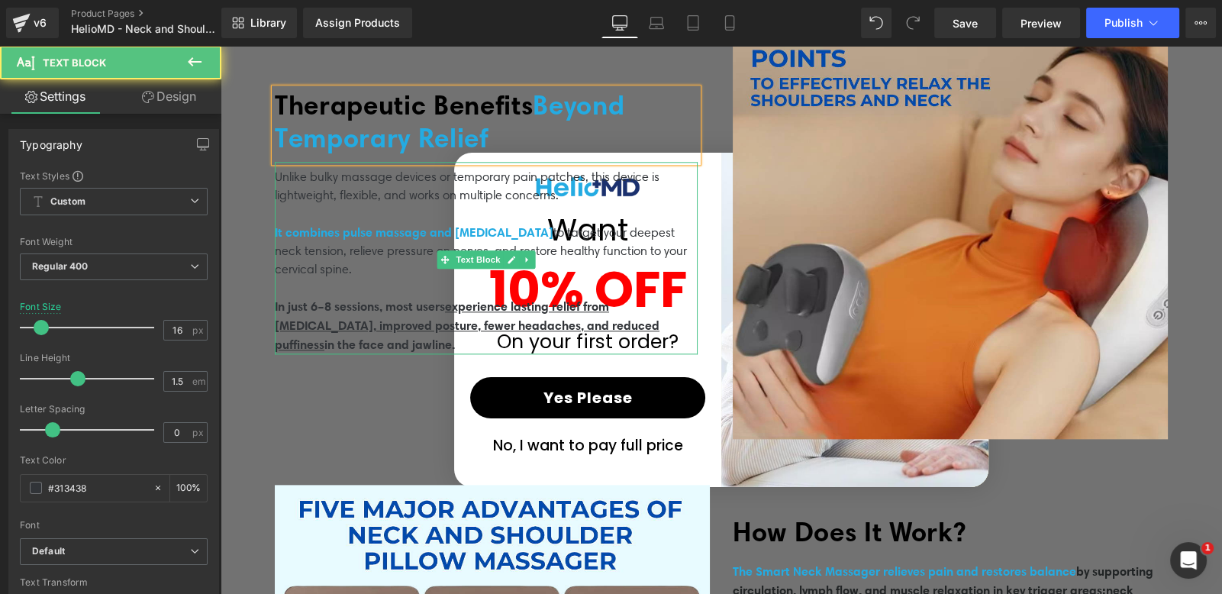
click at [322, 185] on p "Unlike bulky massage devices or temporary pain patches, this device is lightwei…" at bounding box center [486, 186] width 423 height 37
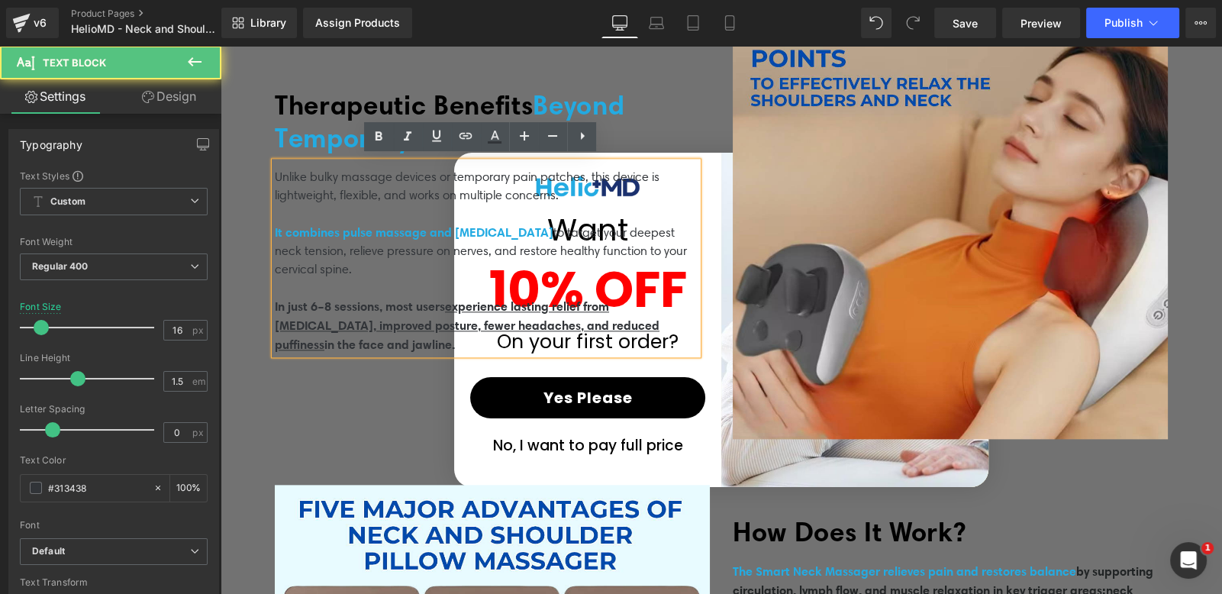
click at [331, 186] on p "Unlike bulky massage devices or temporary pain patches, this device is lightwei…" at bounding box center [486, 186] width 423 height 37
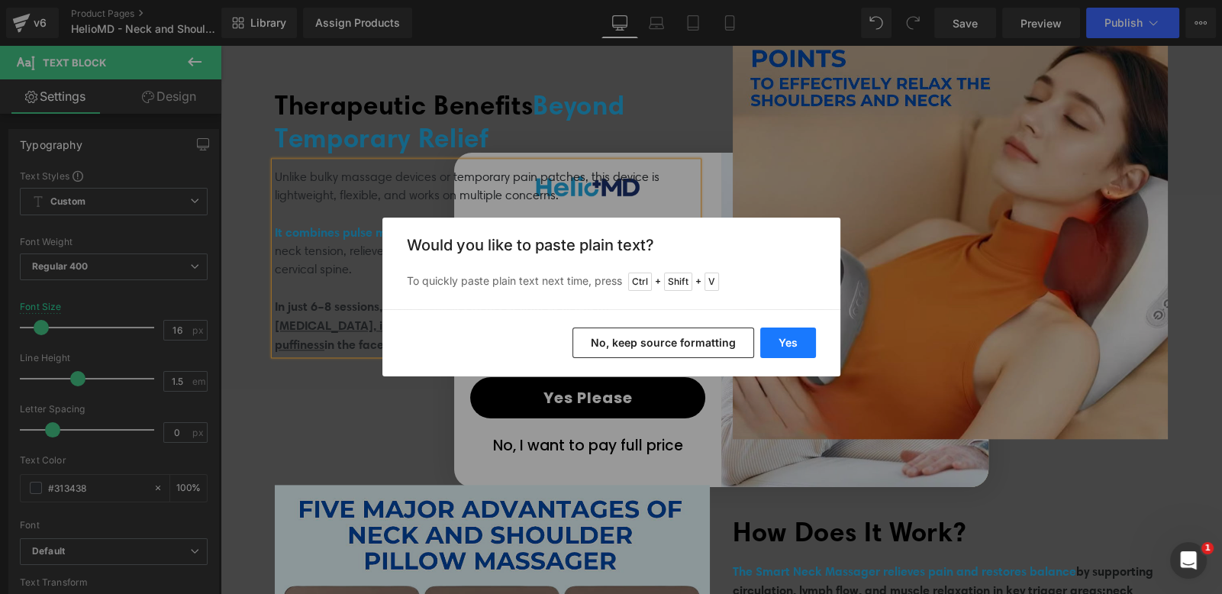
drag, startPoint x: 797, startPoint y: 343, endPoint x: 575, endPoint y: 297, distance: 226.7
click at [797, 343] on button "Yes" at bounding box center [788, 342] width 56 height 31
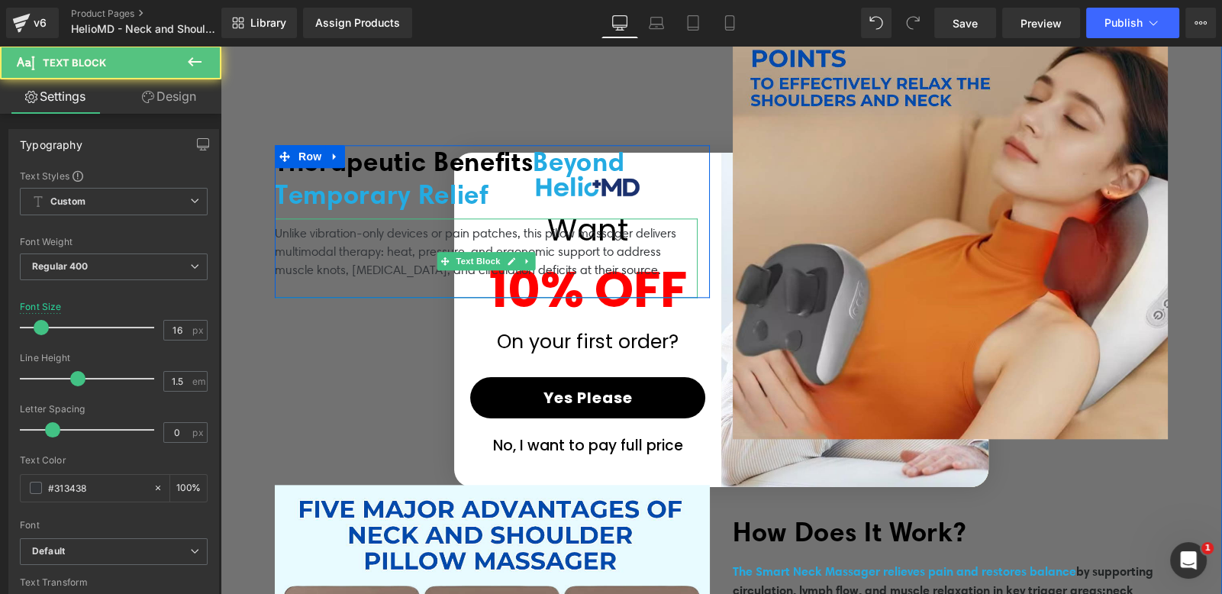
click at [639, 267] on p "Unlike vibration-only devices or pain patches, this pillow massager delivers mu…" at bounding box center [486, 251] width 423 height 55
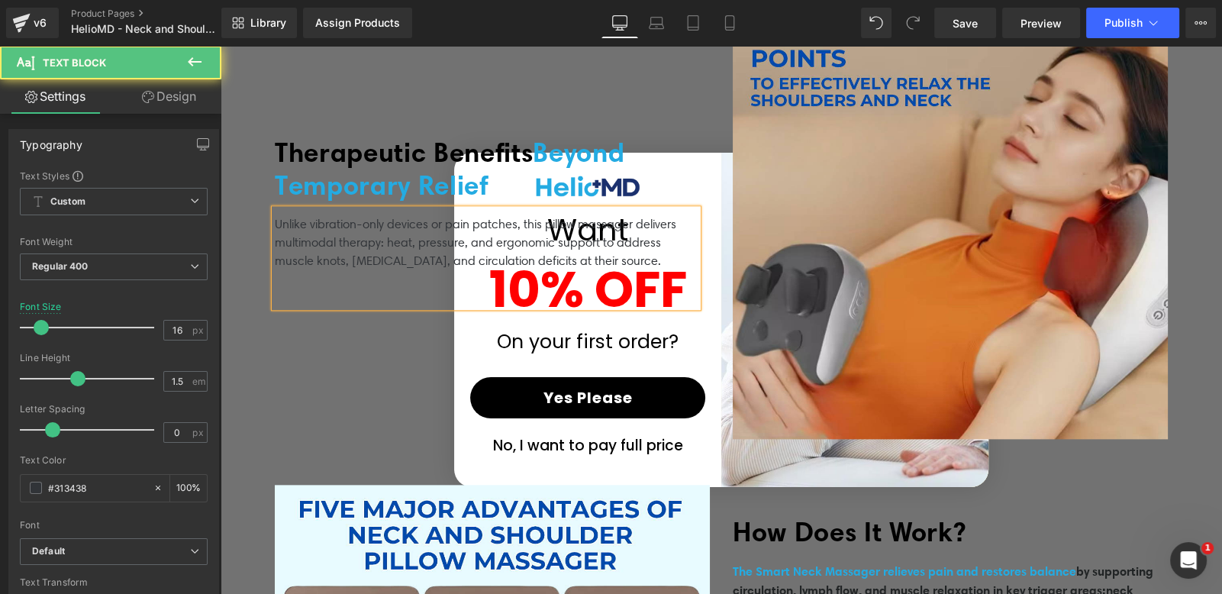
scroll to position [2233, 0]
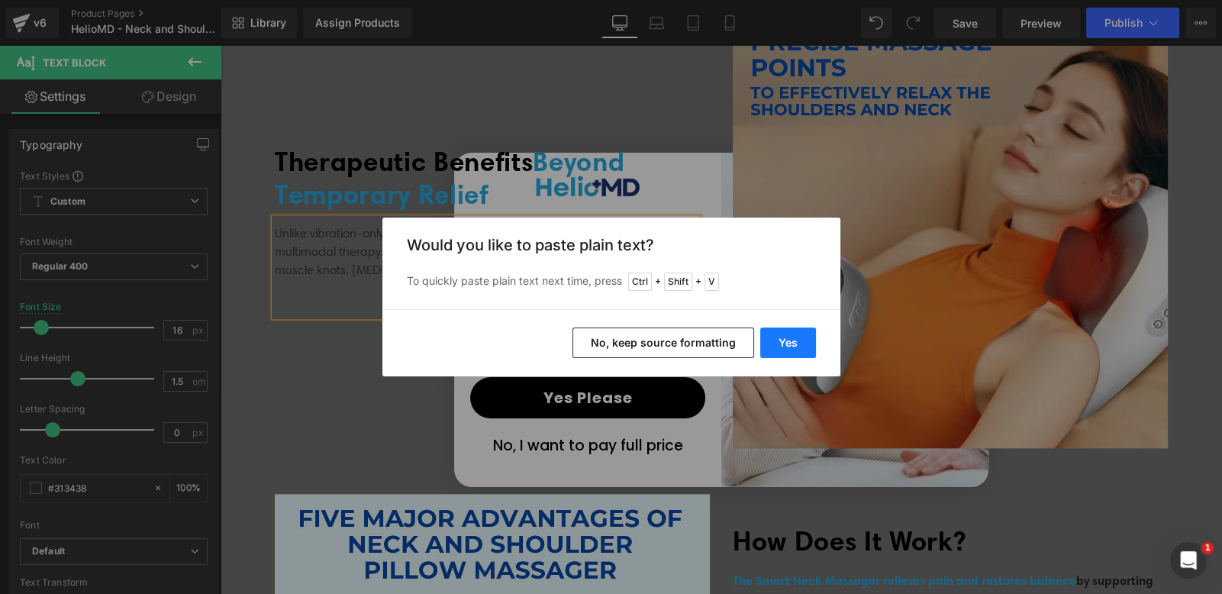
drag, startPoint x: 778, startPoint y: 346, endPoint x: 557, endPoint y: 301, distance: 226.0
click at [778, 346] on button "Yes" at bounding box center [788, 342] width 56 height 31
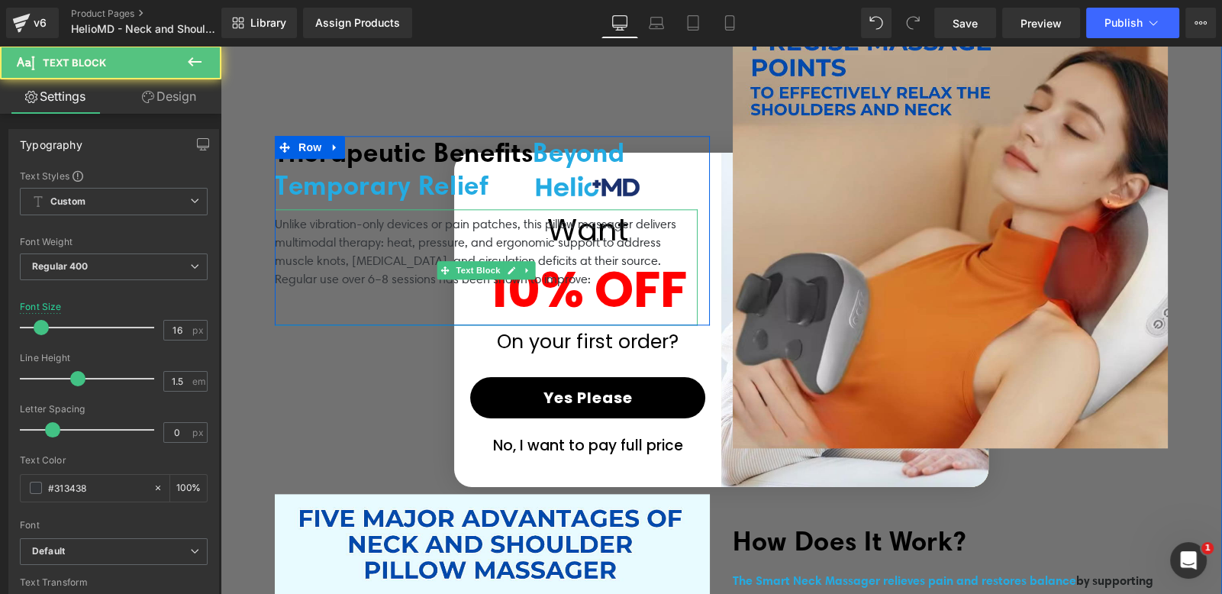
click at [275, 273] on p "Regular use over 6–8 sessions has been shown to improve:" at bounding box center [486, 279] width 423 height 18
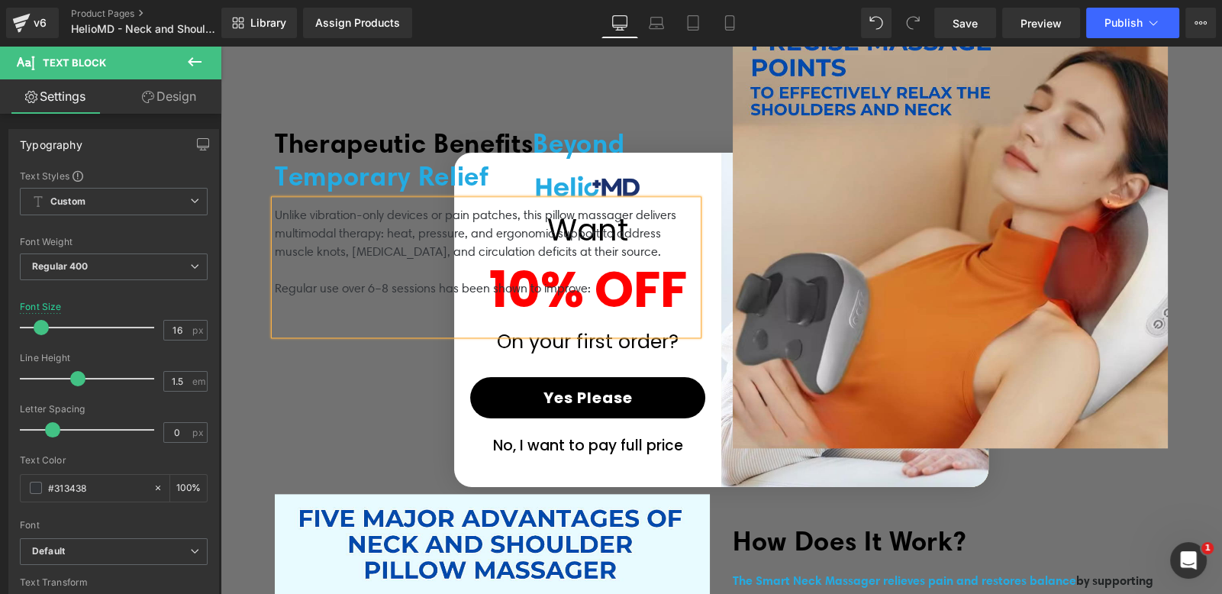
scroll to position [2224, 0]
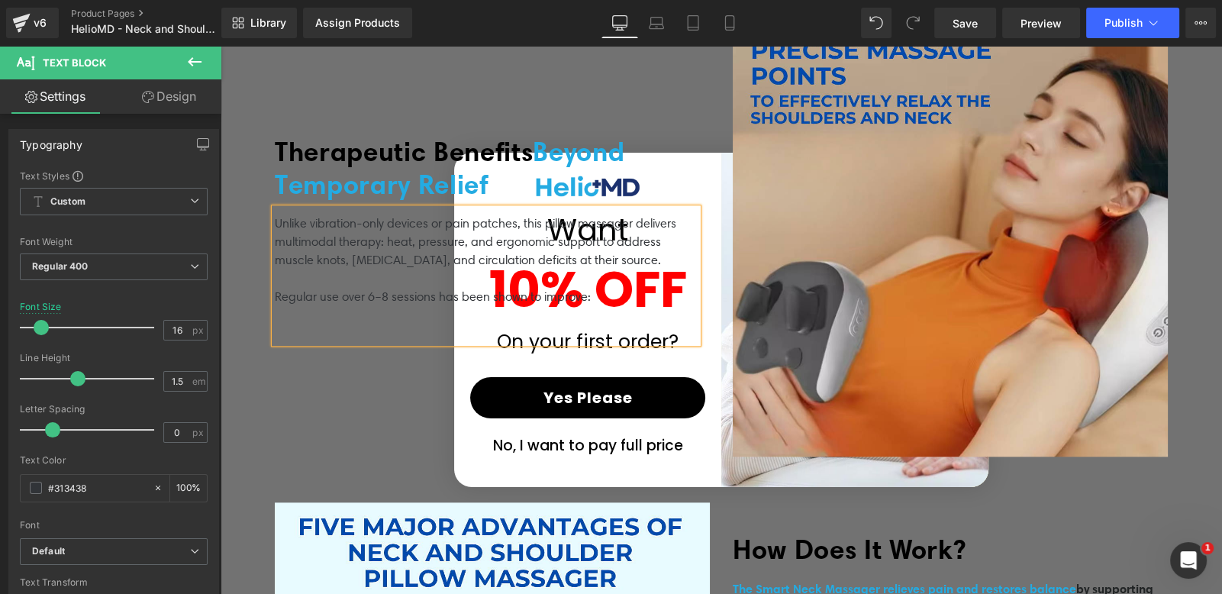
click at [286, 335] on p at bounding box center [486, 333] width 423 height 18
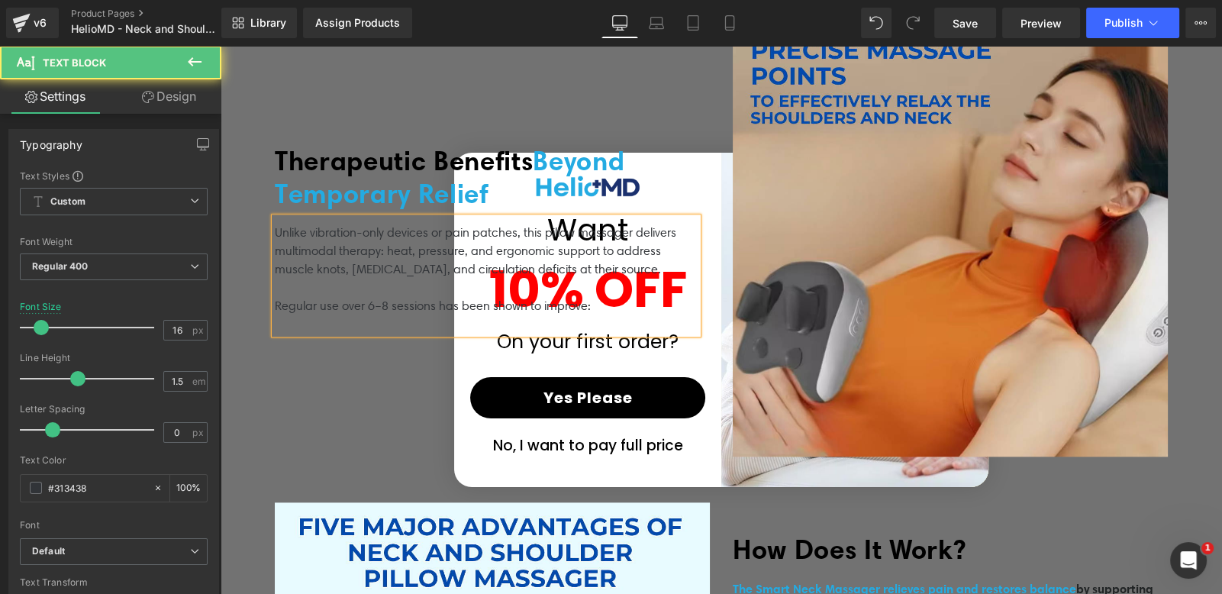
scroll to position [2243, 0]
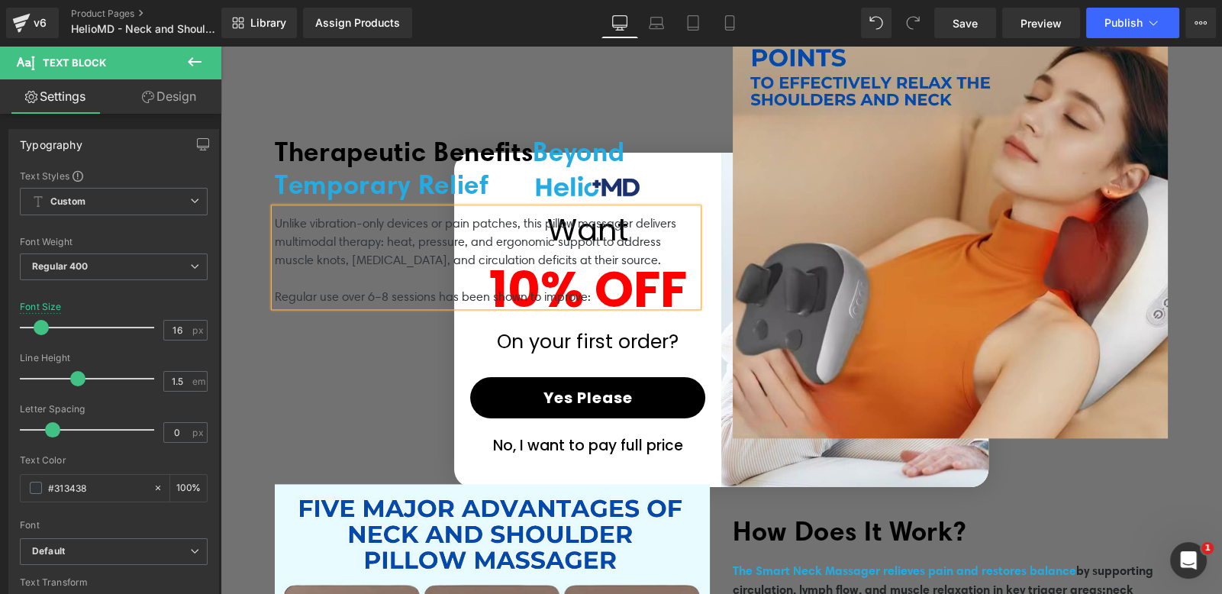
click at [445, 288] on p "Regular use over 6–8 sessions has been shown to improve:" at bounding box center [486, 297] width 423 height 18
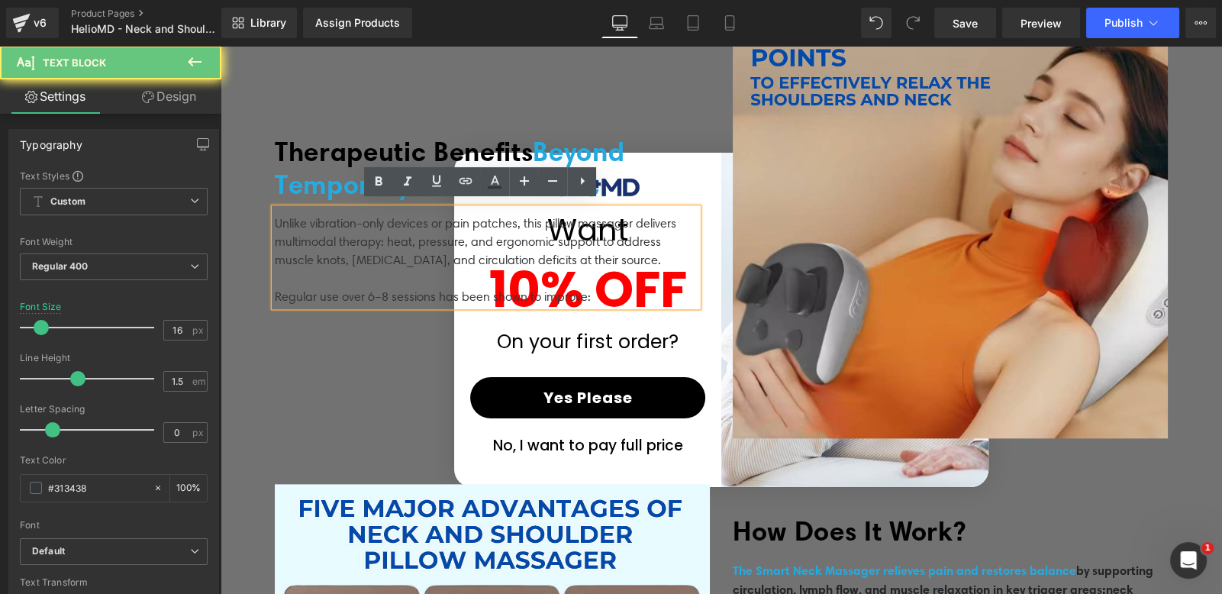
click at [422, 243] on p "Unlike vibration-only devices or pain patches, this pillow massager delivers mu…" at bounding box center [486, 241] width 423 height 55
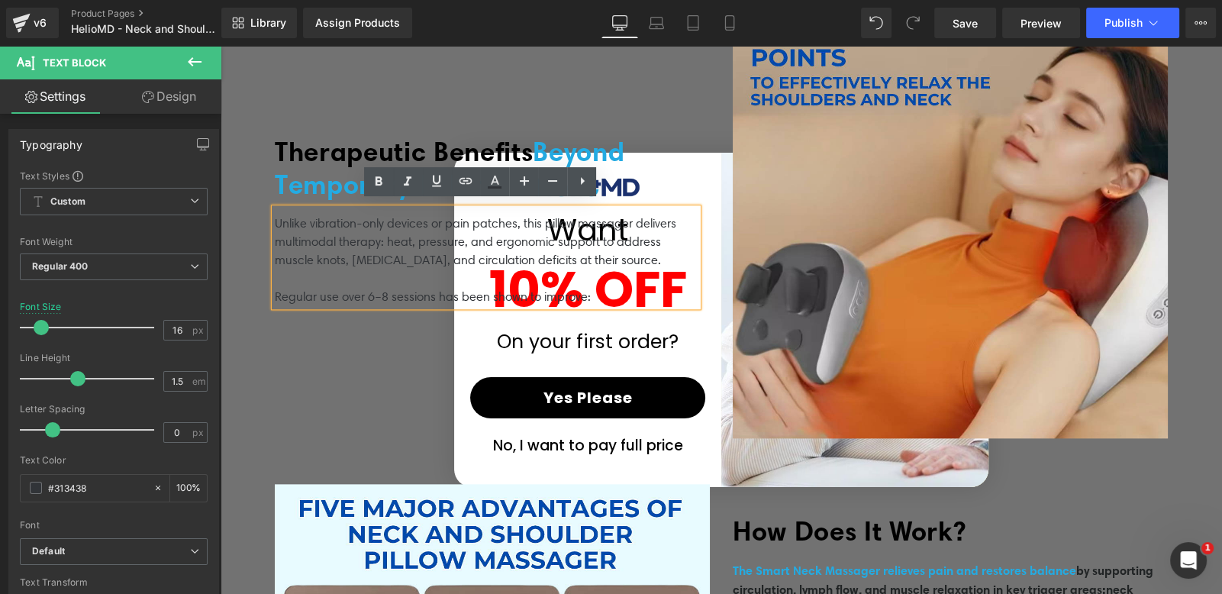
click at [614, 288] on p "Regular use over 6–8 sessions has been shown to improve:" at bounding box center [486, 297] width 423 height 18
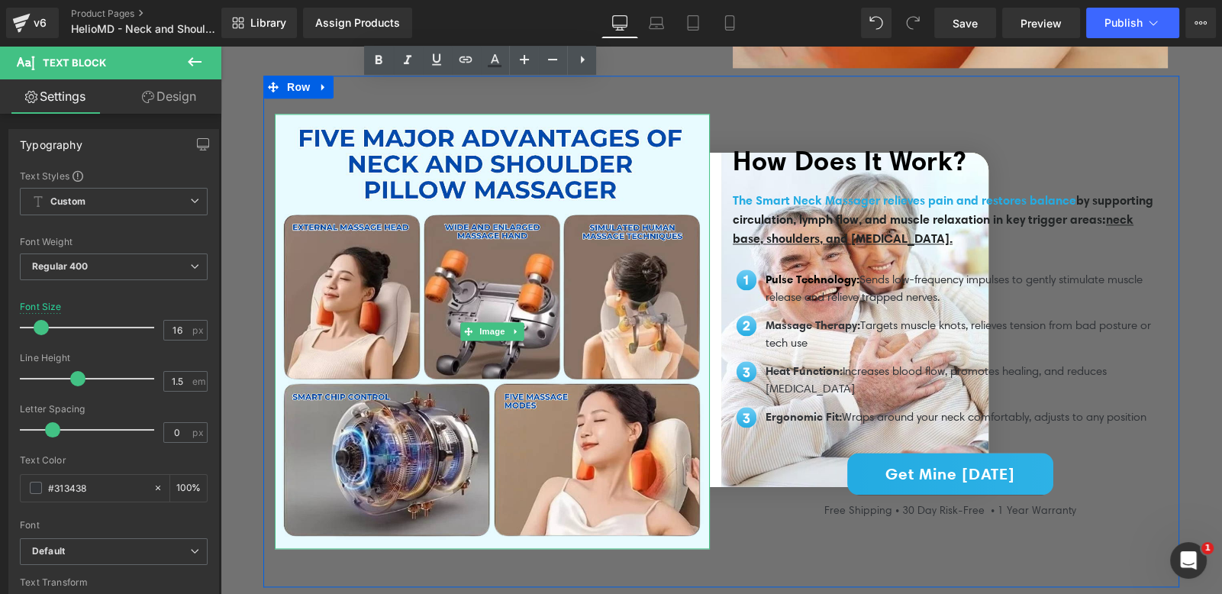
scroll to position [3093, 0]
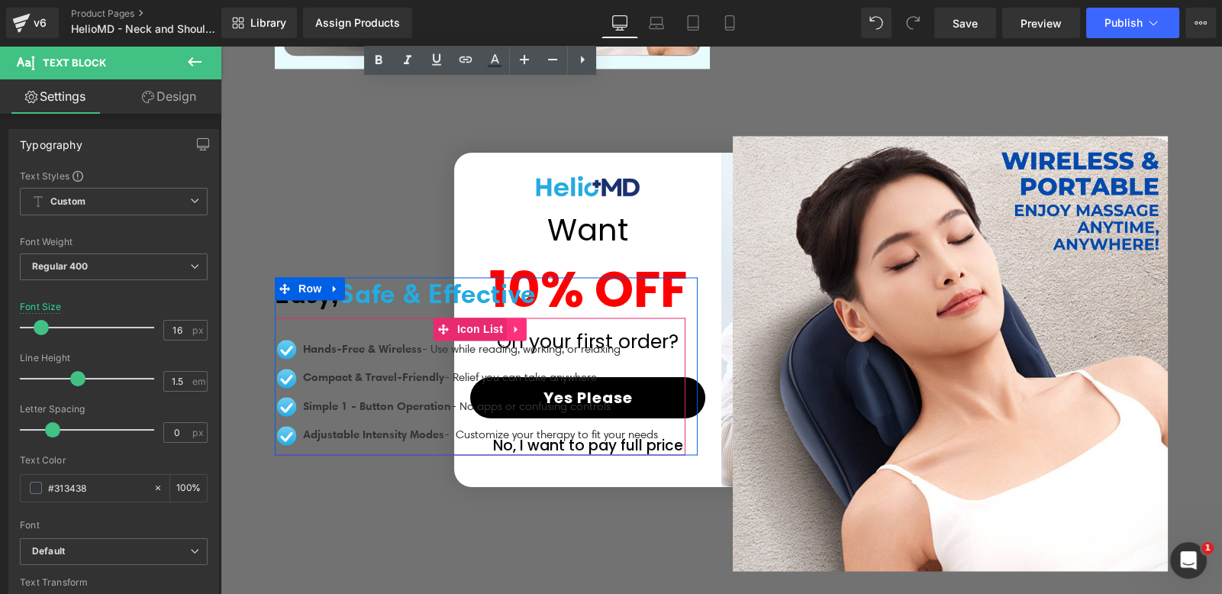
click at [517, 322] on link at bounding box center [517, 328] width 20 height 23
click at [502, 326] on icon at bounding box center [506, 329] width 11 height 11
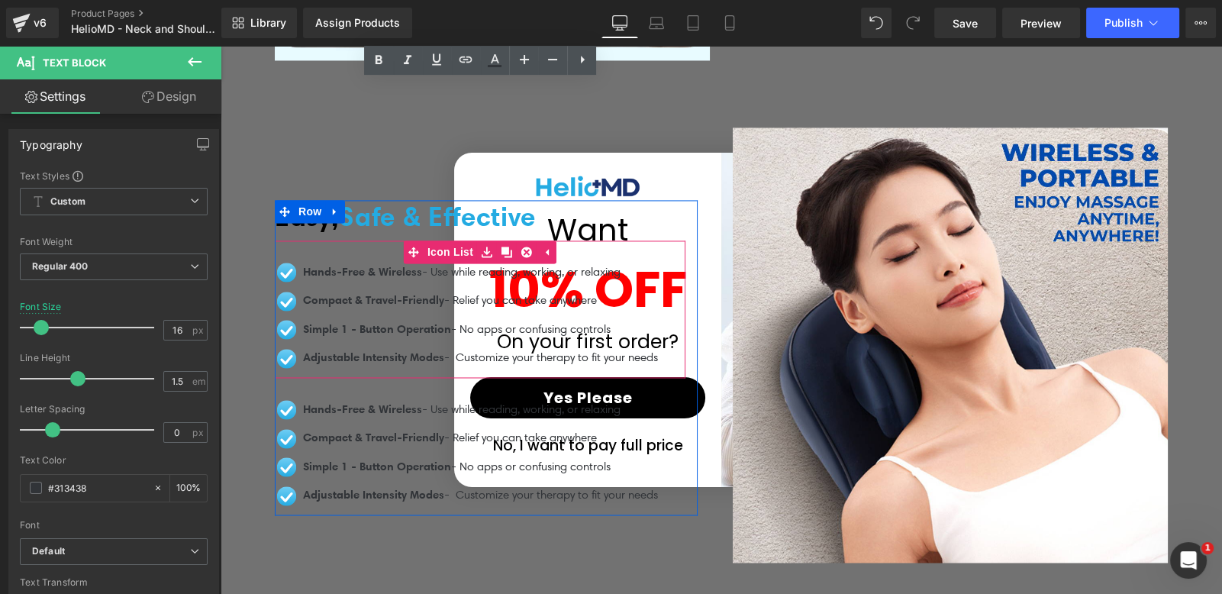
scroll to position [3086, 0]
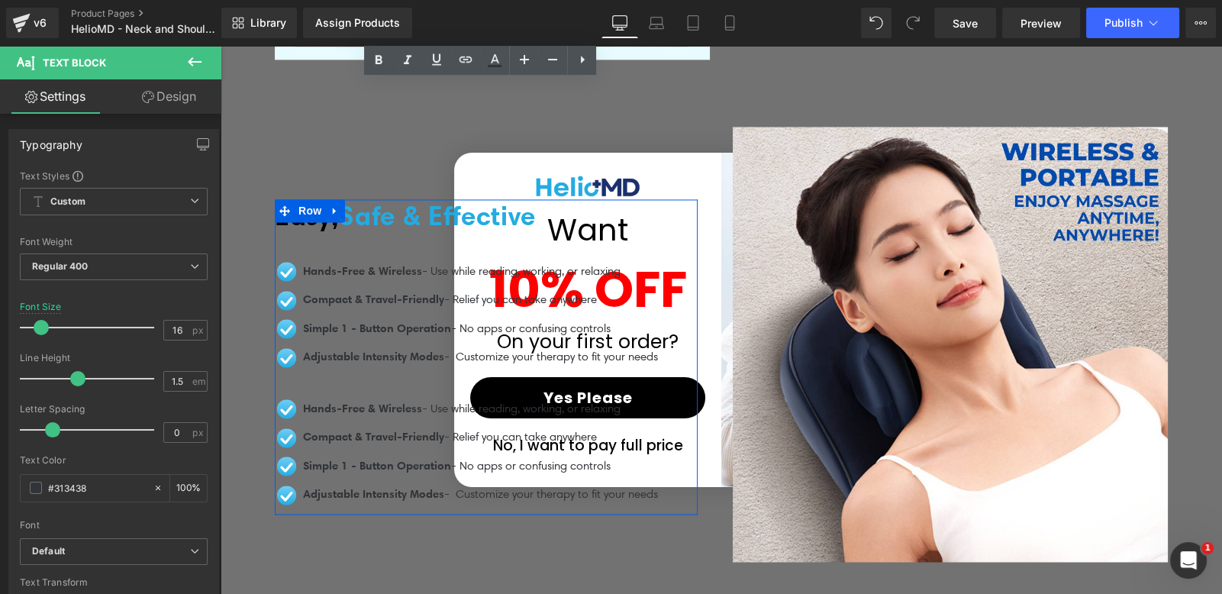
click at [391, 377] on div "Image Hands-Free & Wireless - Use while reading, working, or relaxing Text Bloc…" at bounding box center [480, 445] width 411 height 137
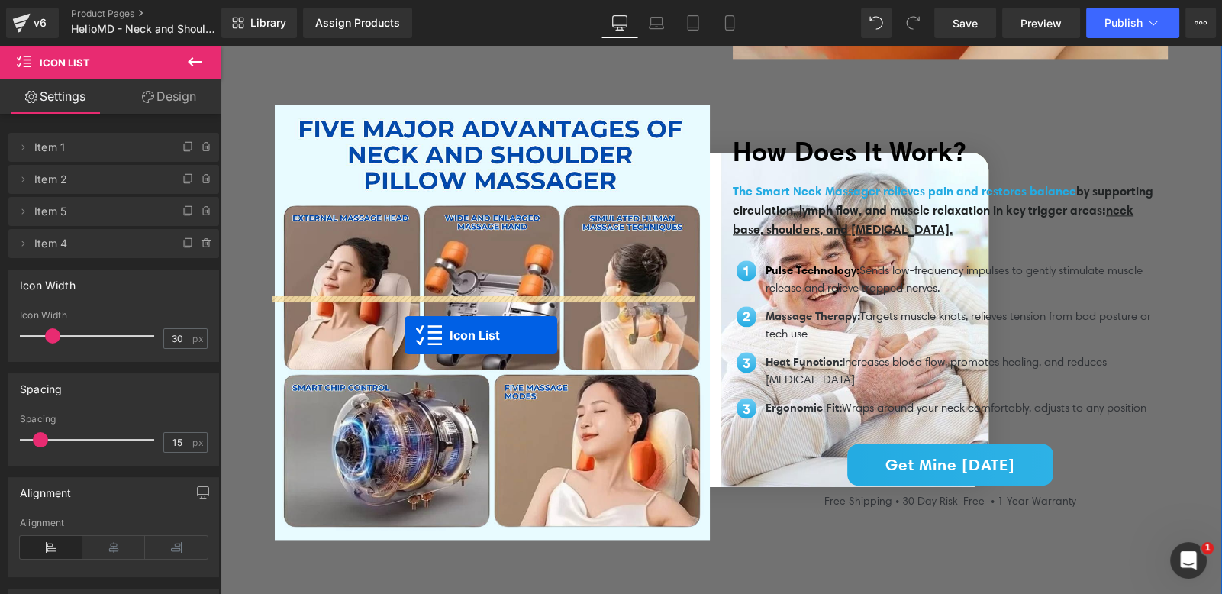
scroll to position [2127, 0]
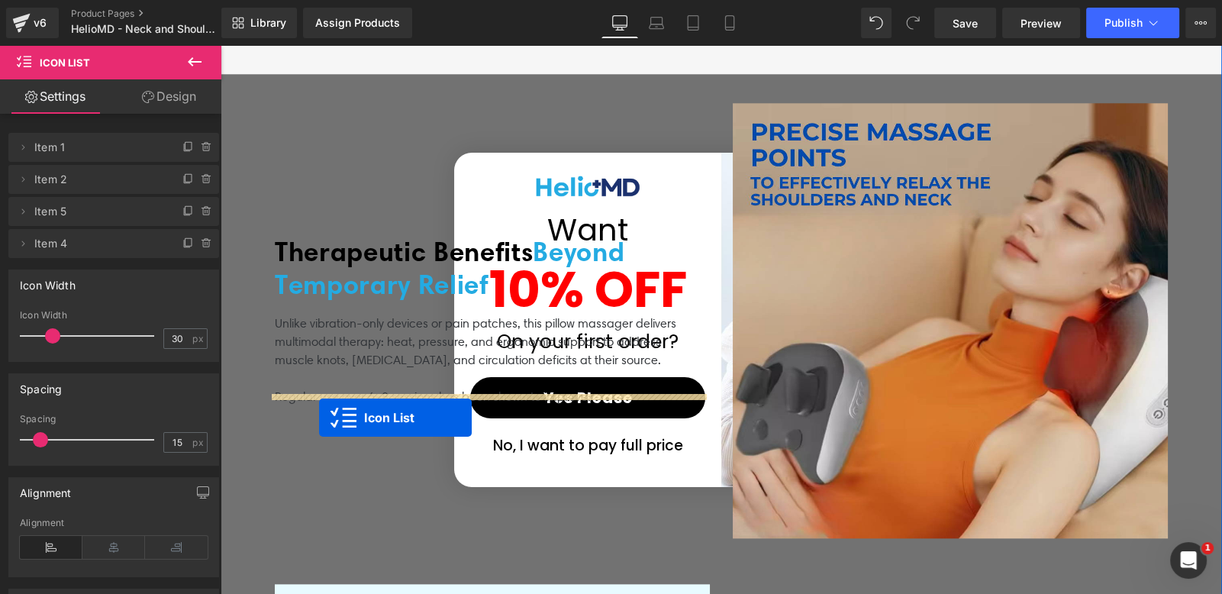
drag, startPoint x: 440, startPoint y: 377, endPoint x: 319, endPoint y: 417, distance: 127.2
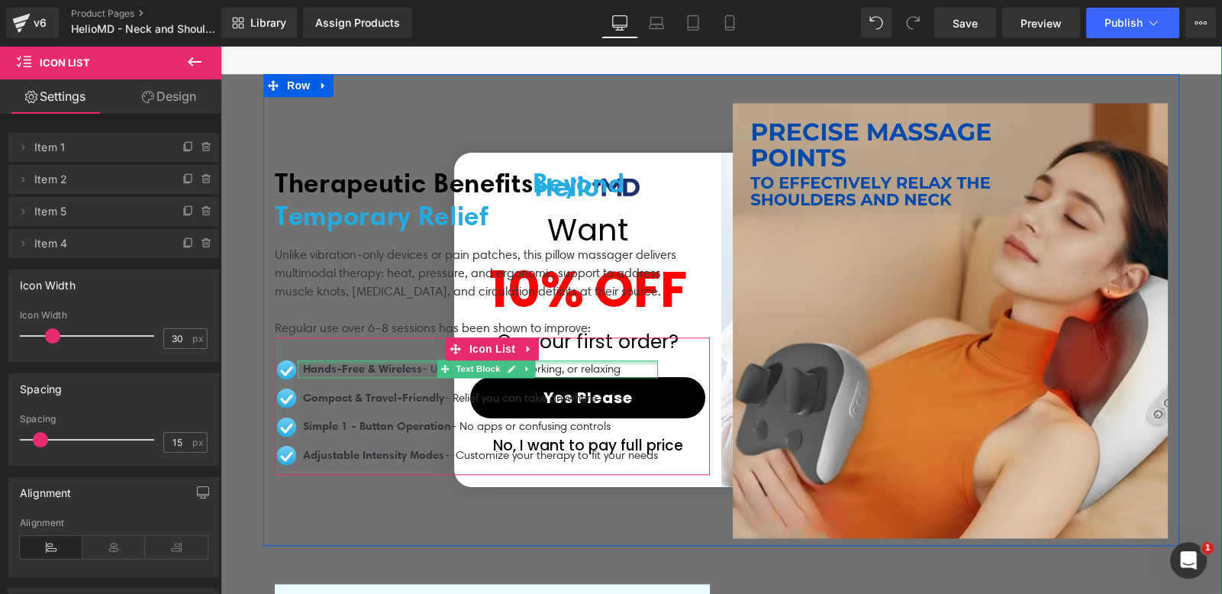
click at [369, 360] on div at bounding box center [478, 362] width 360 height 4
click at [369, 361] on span "Hands-Free & Wireless" at bounding box center [362, 368] width 119 height 14
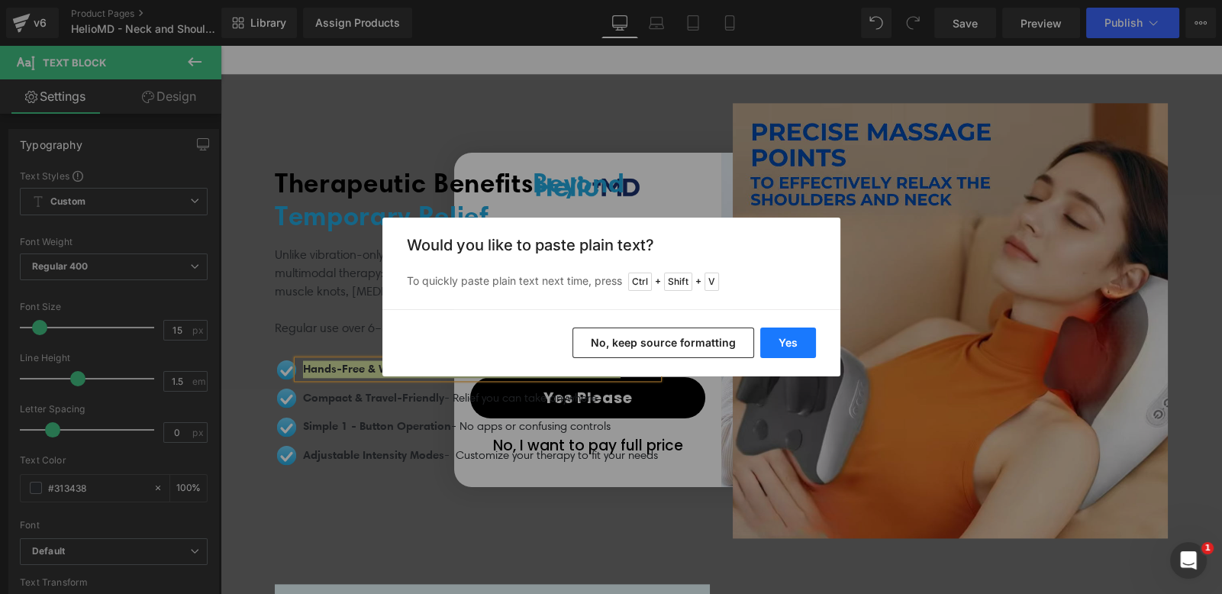
click at [787, 339] on button "Yes" at bounding box center [788, 342] width 56 height 31
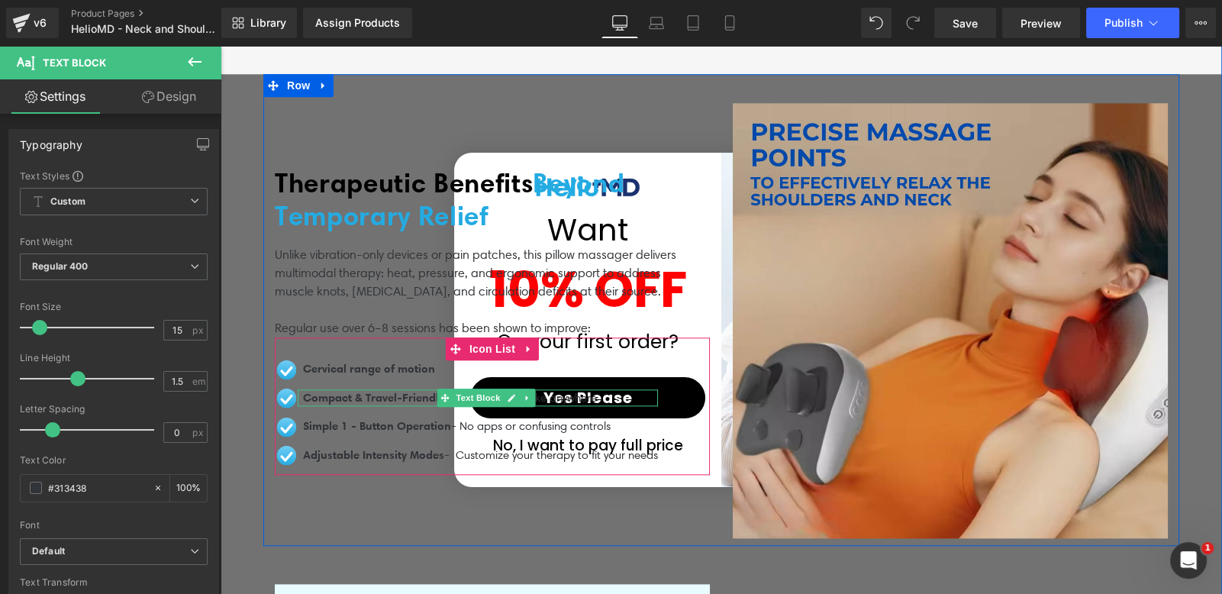
click at [389, 390] on span "Compact & Travel-Friendly" at bounding box center [373, 397] width 141 height 14
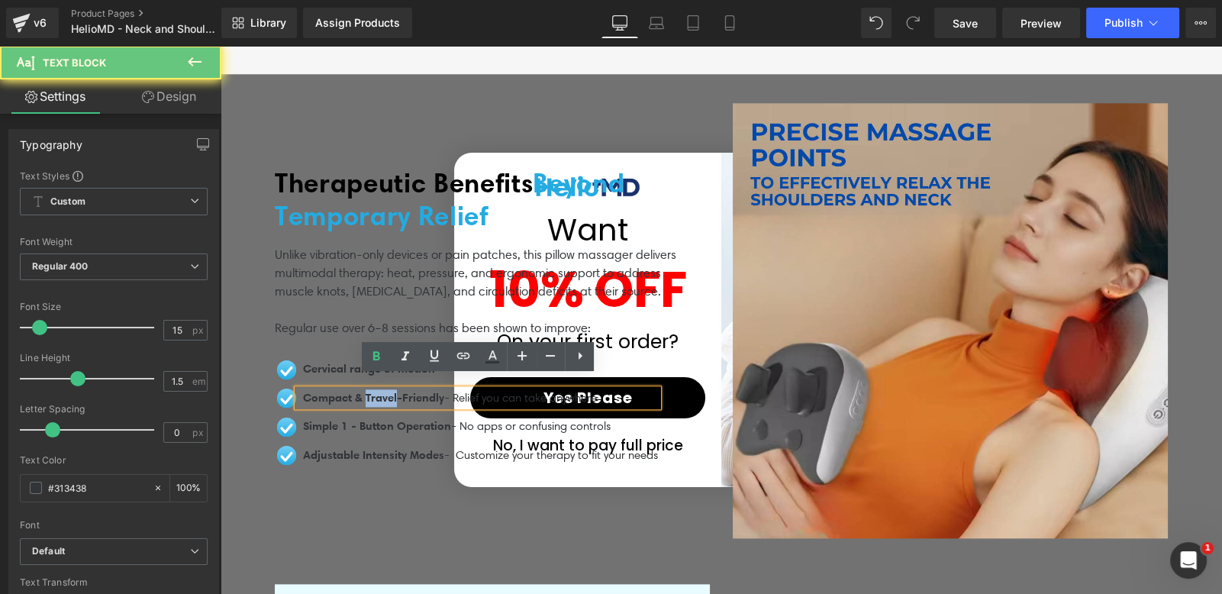
click at [389, 390] on span "Compact & Travel-Friendly" at bounding box center [373, 397] width 141 height 14
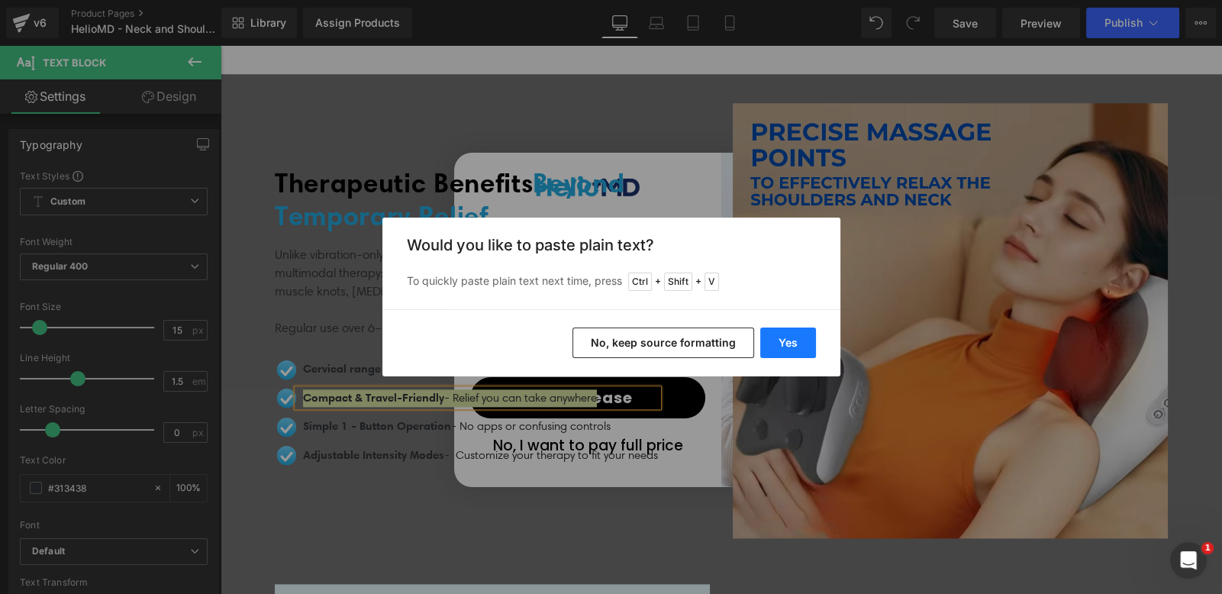
drag, startPoint x: 787, startPoint y: 348, endPoint x: 565, endPoint y: 302, distance: 226.7
click at [787, 348] on button "Yes" at bounding box center [788, 342] width 56 height 31
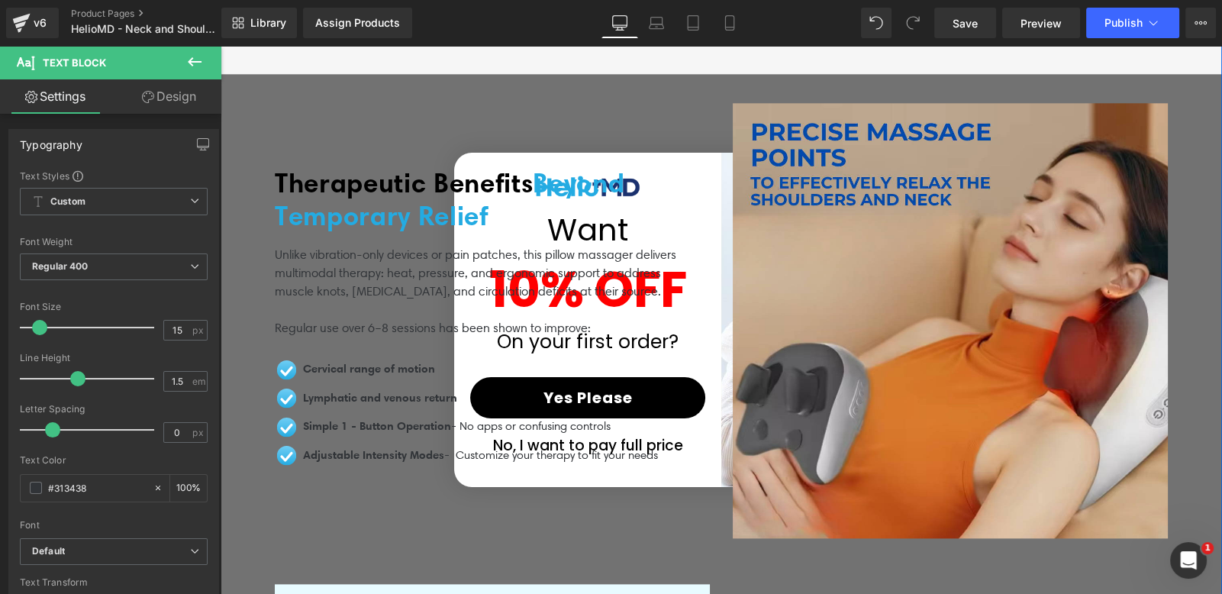
click at [221, 46] on div at bounding box center [221, 46] width 0 height 0
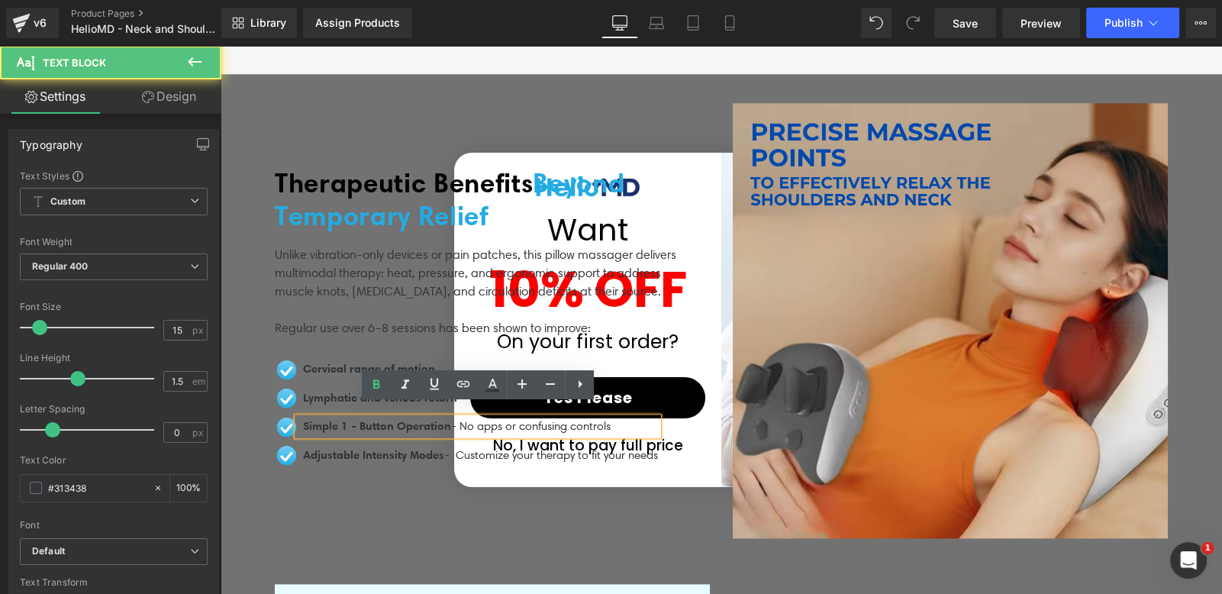
click at [334, 418] on span "Simple 1 - Button Operation" at bounding box center [377, 425] width 148 height 14
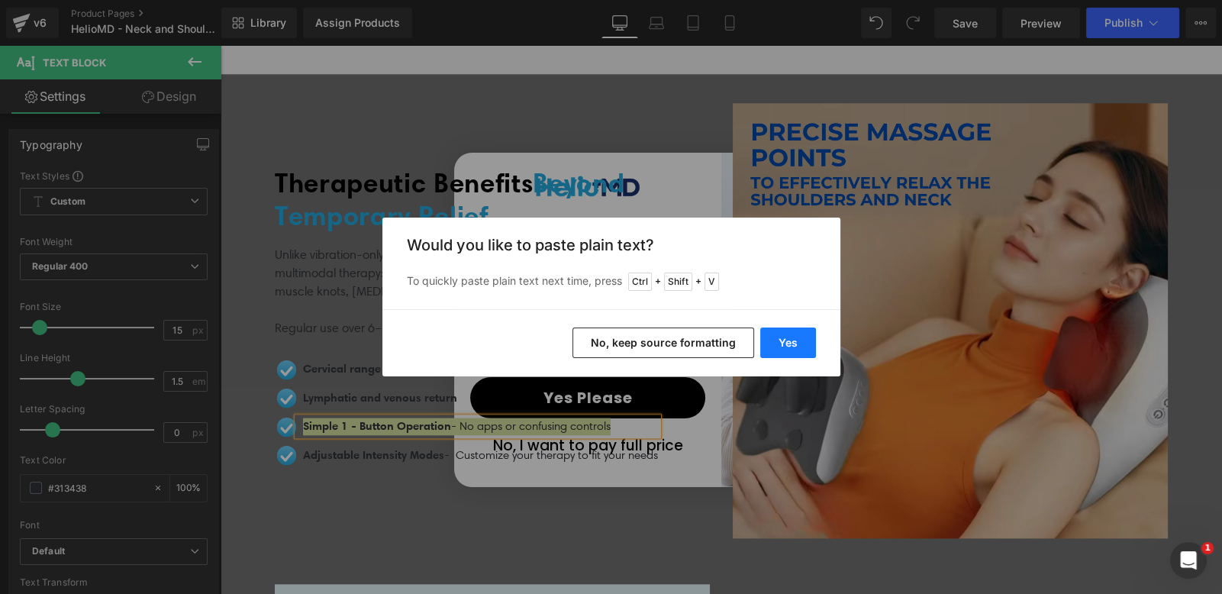
drag, startPoint x: 790, startPoint y: 343, endPoint x: 552, endPoint y: 297, distance: 242.4
click at [790, 343] on button "Yes" at bounding box center [788, 342] width 56 height 31
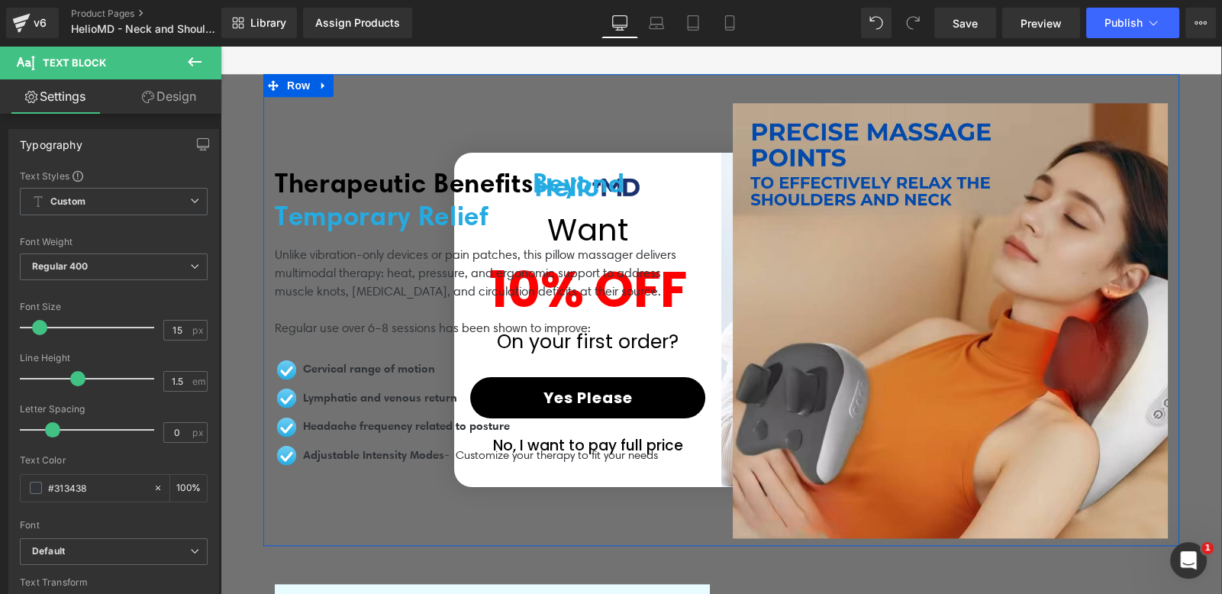
click at [343, 448] on div "Adjustable Intensity Modes - Customize your therapy to fit your needs Text Block" at bounding box center [478, 455] width 360 height 18
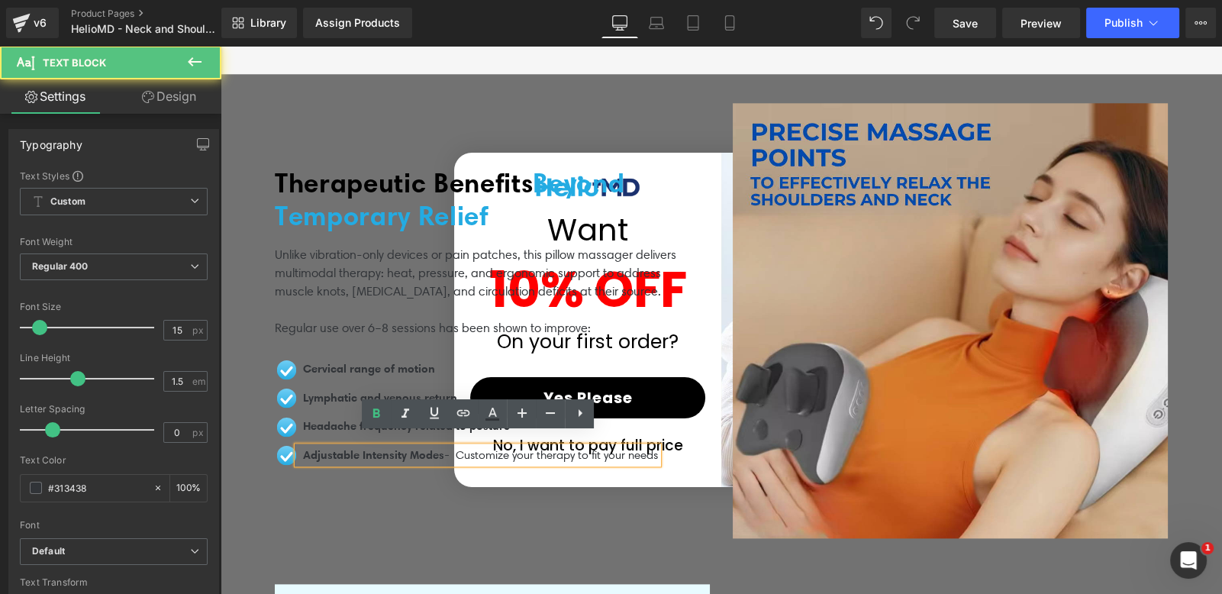
click at [343, 448] on div "Adjustable Intensity Modes - Customize your therapy to fit your needs Text Block" at bounding box center [478, 455] width 360 height 18
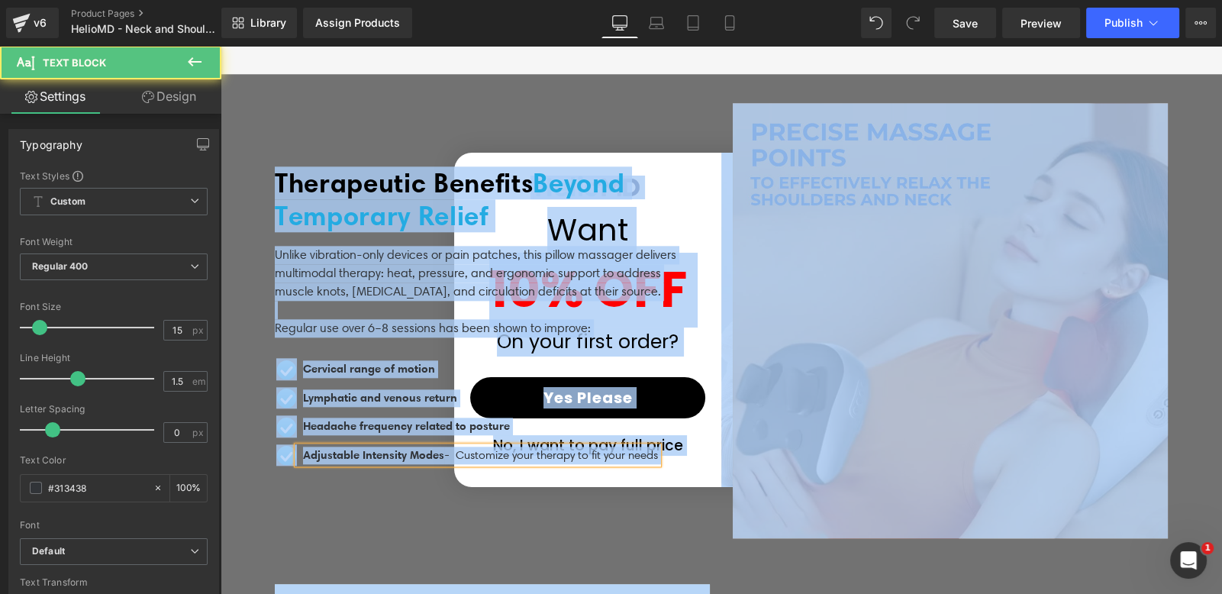
click at [401, 447] on span "Adjustable Intensity Modes" at bounding box center [373, 454] width 141 height 14
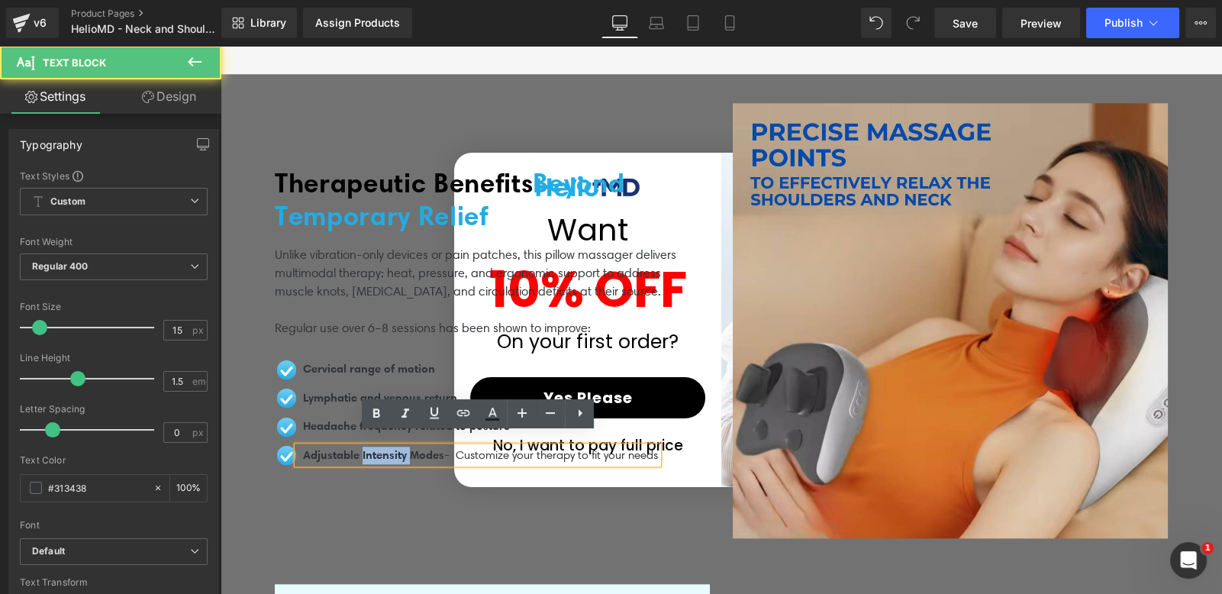
click at [401, 447] on span "Adjustable Intensity Modes" at bounding box center [373, 454] width 141 height 14
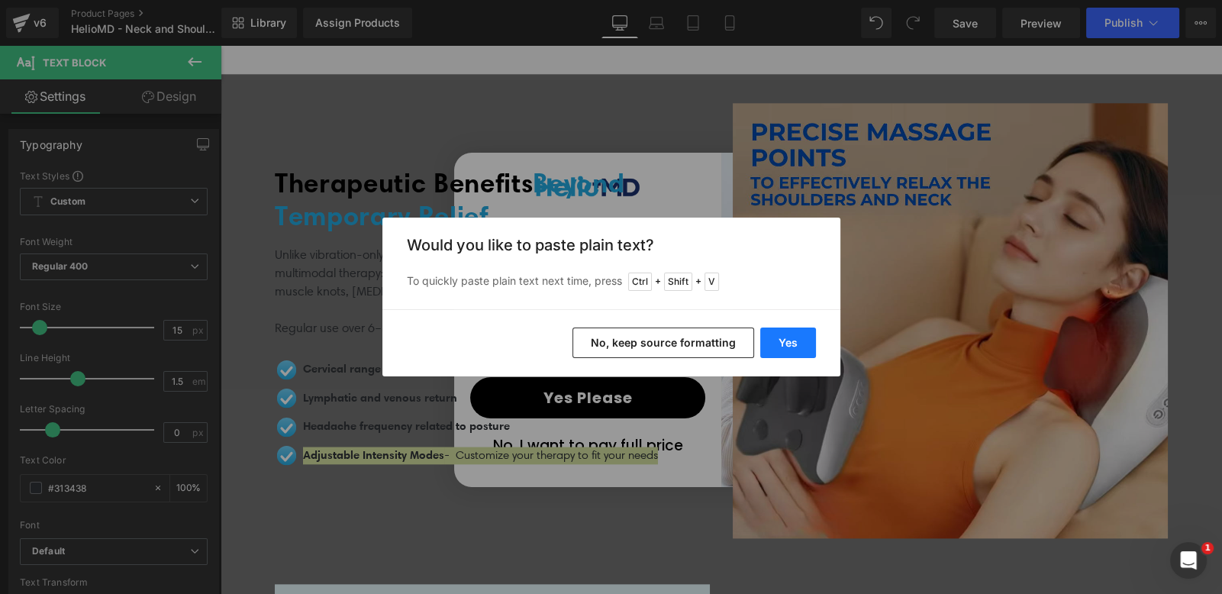
click at [806, 346] on button "Yes" at bounding box center [788, 342] width 56 height 31
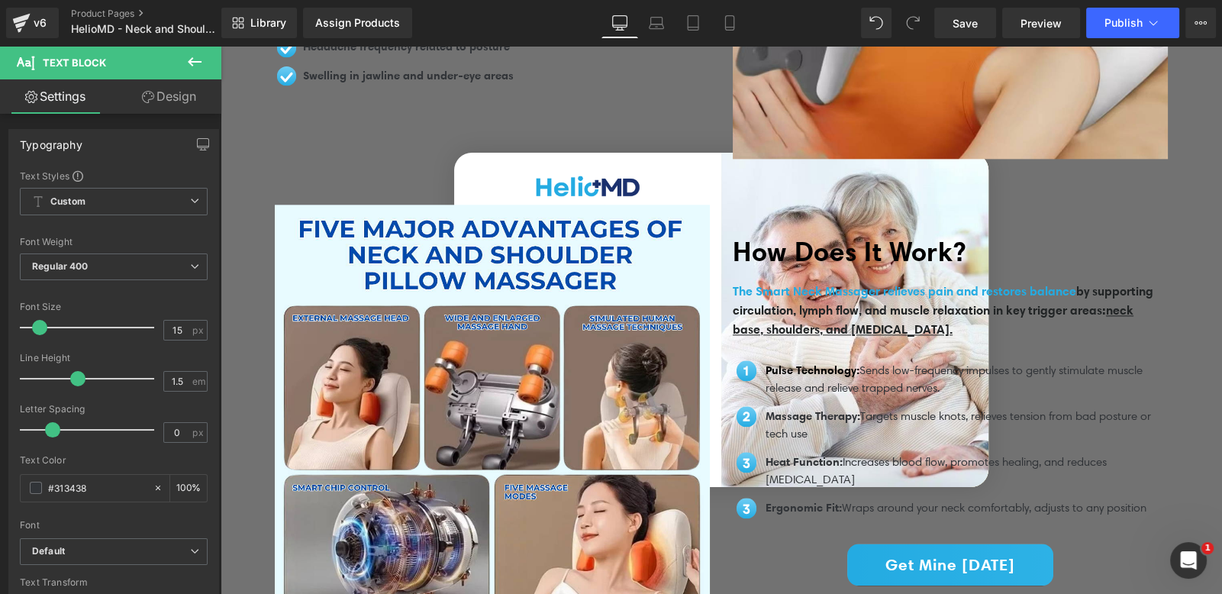
scroll to position [2523, 0]
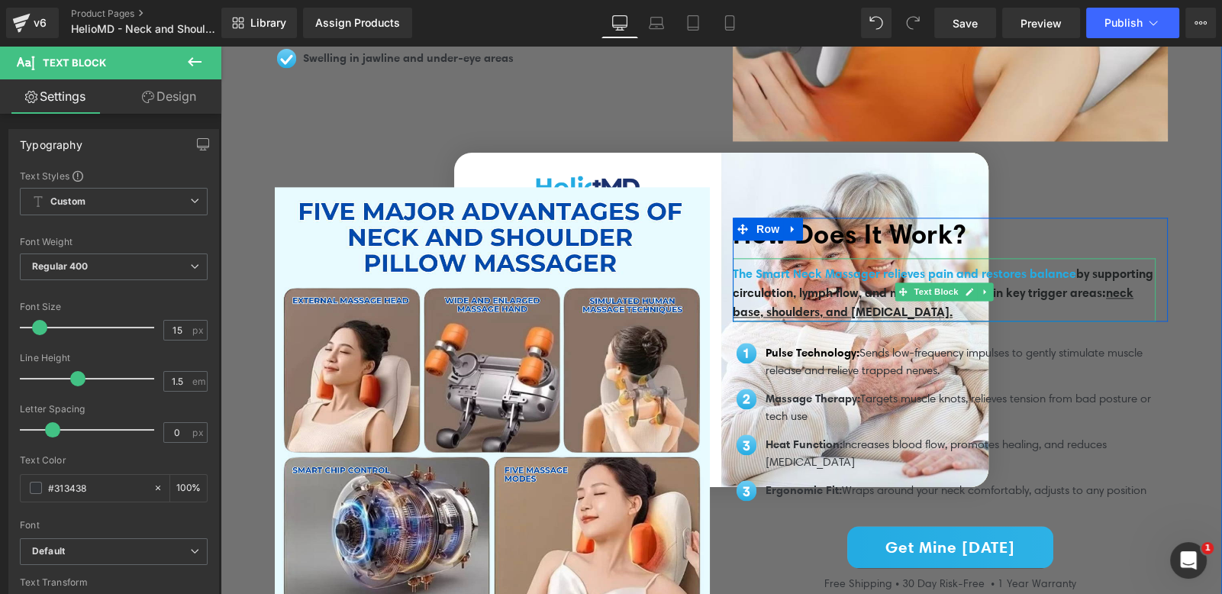
click at [841, 286] on span "by supporting circulation, lymph flow, and muscle relaxation in key trigger are…" at bounding box center [943, 292] width 420 height 53
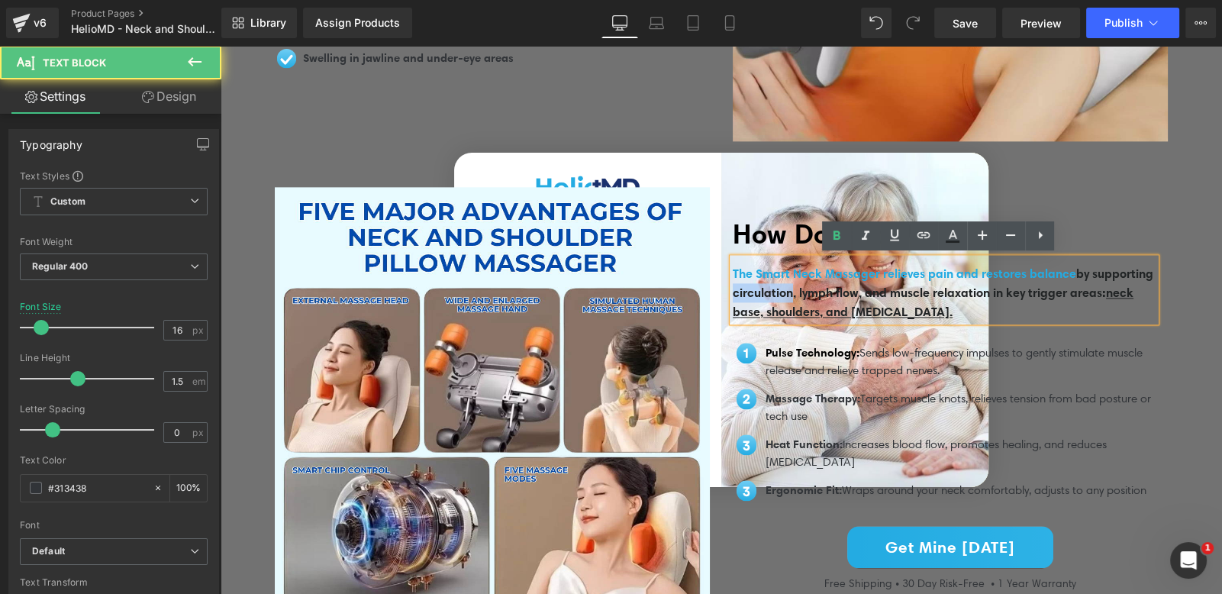
click at [841, 286] on span "by supporting circulation, lymph flow, and muscle relaxation in key trigger are…" at bounding box center [943, 292] width 420 height 53
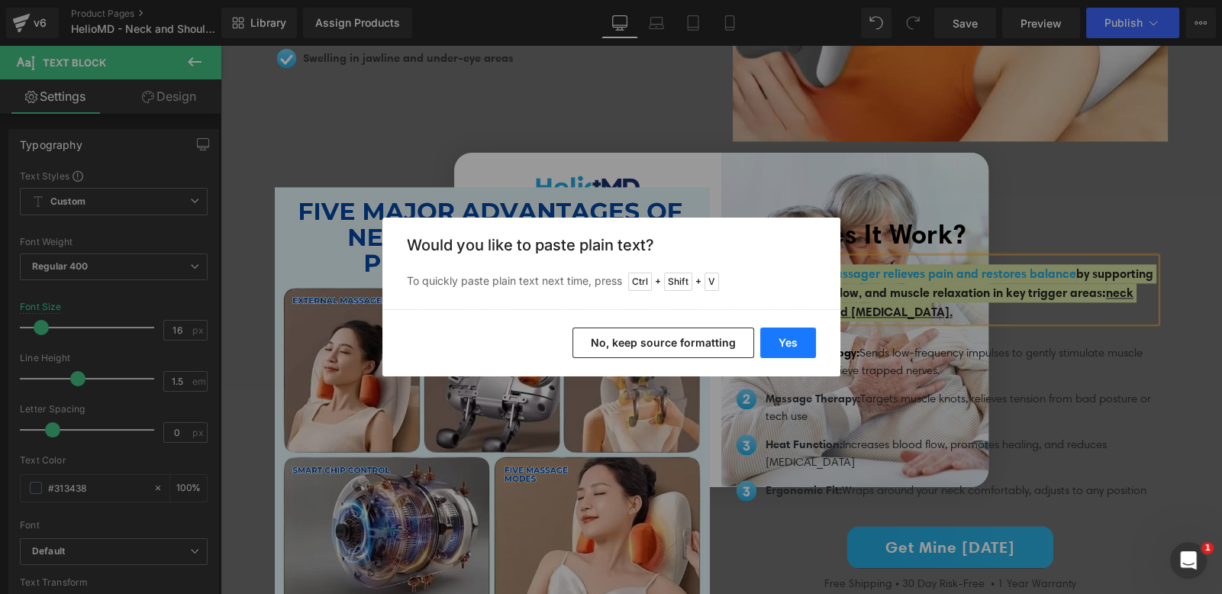
drag, startPoint x: 786, startPoint y: 339, endPoint x: 566, endPoint y: 293, distance: 224.5
click at [786, 339] on button "Yes" at bounding box center [788, 342] width 56 height 31
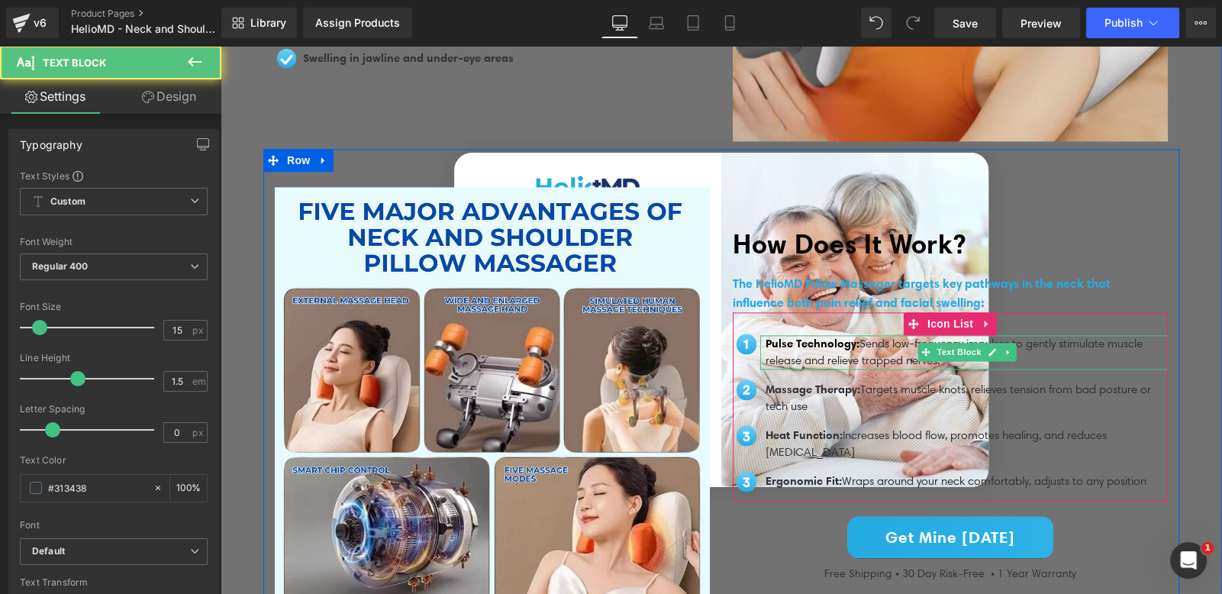
click at [775, 338] on span "Pulse Technology:" at bounding box center [812, 343] width 94 height 14
click at [776, 338] on span "Pulse Technology:" at bounding box center [812, 343] width 94 height 14
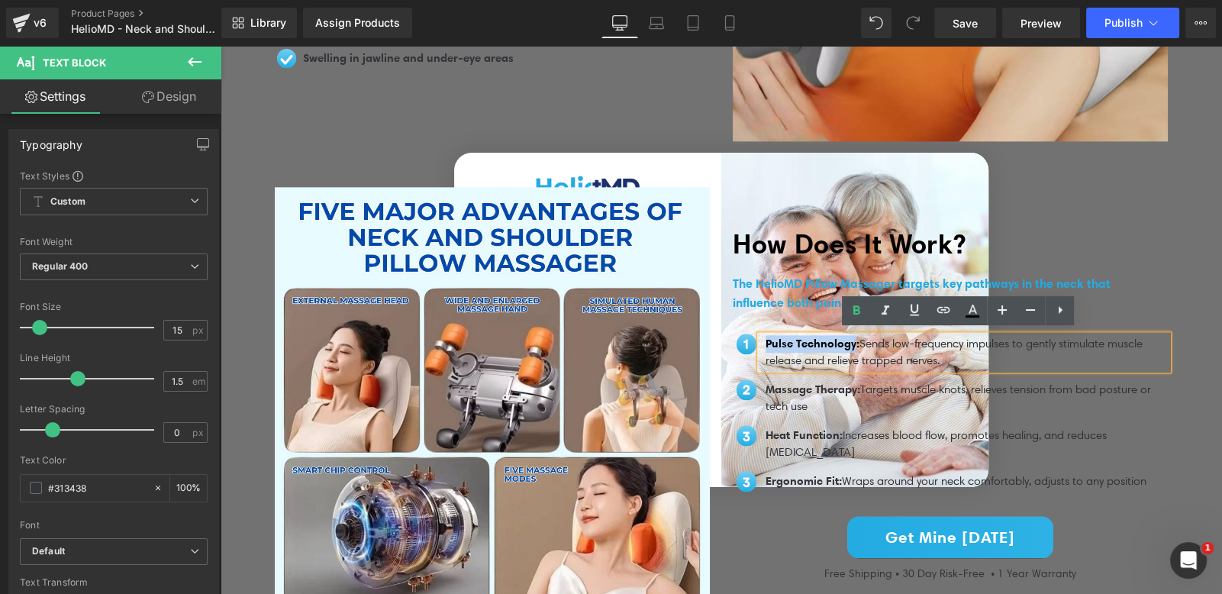
drag, startPoint x: 857, startPoint y: 340, endPoint x: 758, endPoint y: 338, distance: 98.4
click at [760, 338] on div "Pulse Technology: Sends low-frequency impulses to gently stimulate muscle relea…" at bounding box center [963, 352] width 407 height 34
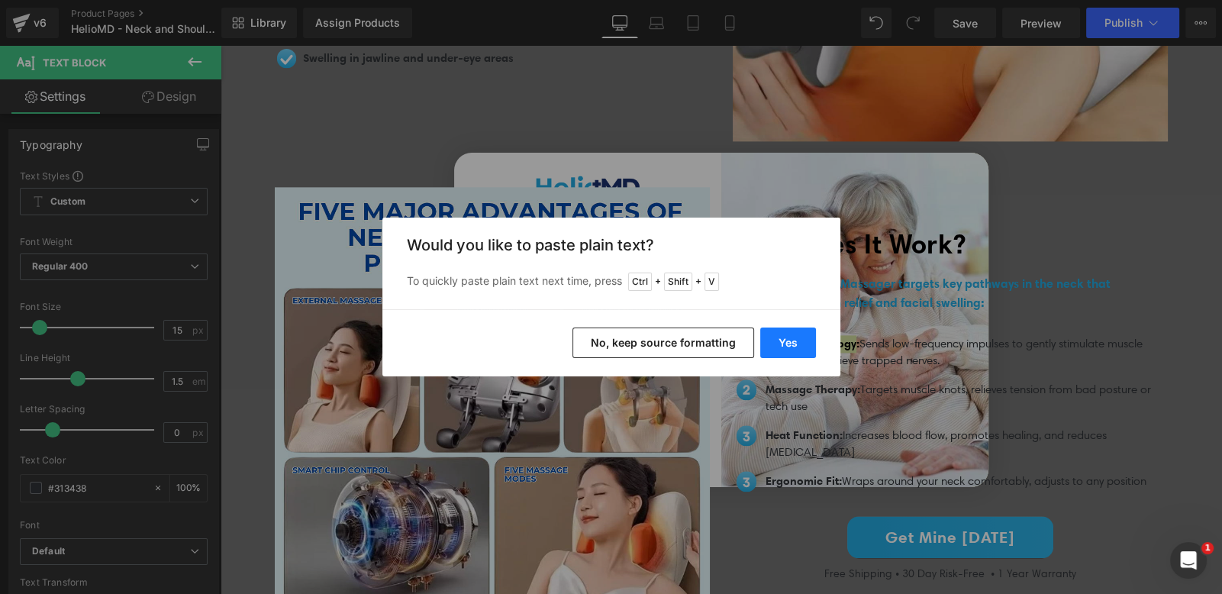
click at [778, 350] on button "Yes" at bounding box center [788, 342] width 56 height 31
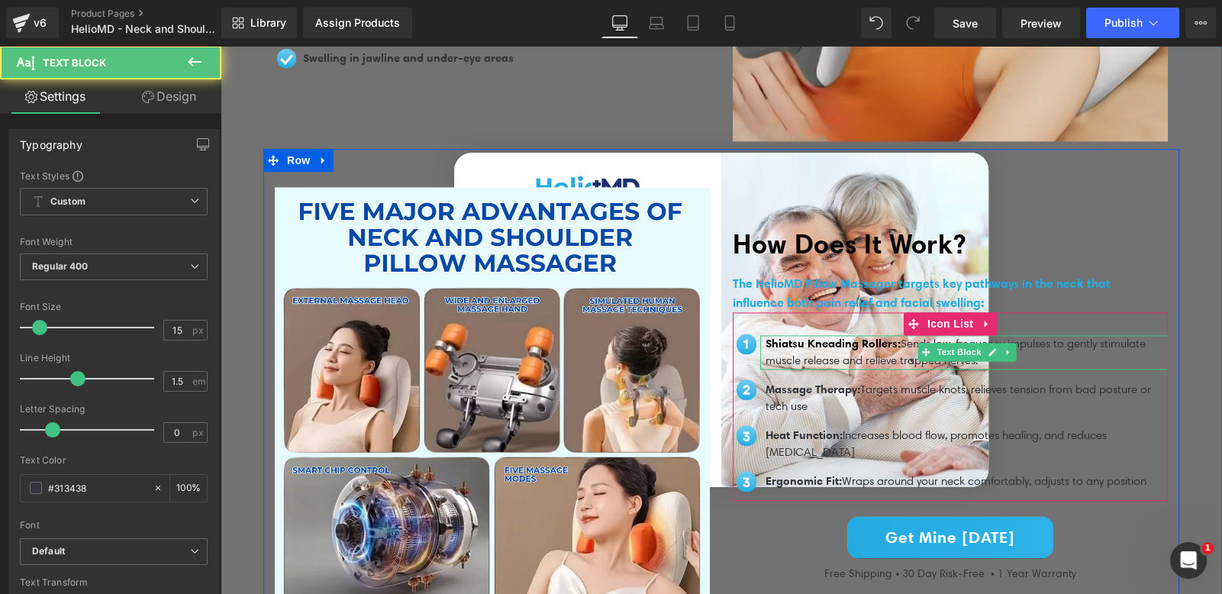
drag, startPoint x: 903, startPoint y: 337, endPoint x: 926, endPoint y: 355, distance: 28.8
click at [926, 355] on div "Shiatsu Kneading Rollers: Sends low-frequency impulses to gently stimulate musc…" at bounding box center [963, 352] width 407 height 34
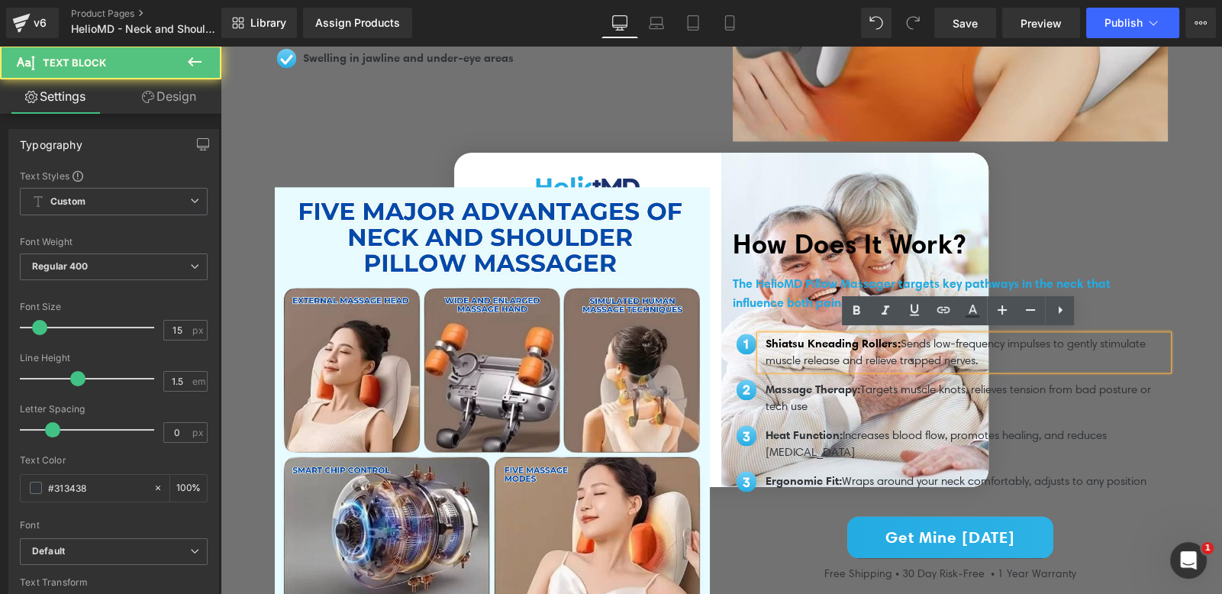
click at [904, 342] on p "Shiatsu Kneading Rollers: Sends low-frequency impulses to gently stimulate musc…" at bounding box center [966, 352] width 402 height 34
click at [984, 356] on p "Shiatsu Kneading Rollers: Sends low-frequency impulses to gently stimulate musc…" at bounding box center [966, 352] width 402 height 34
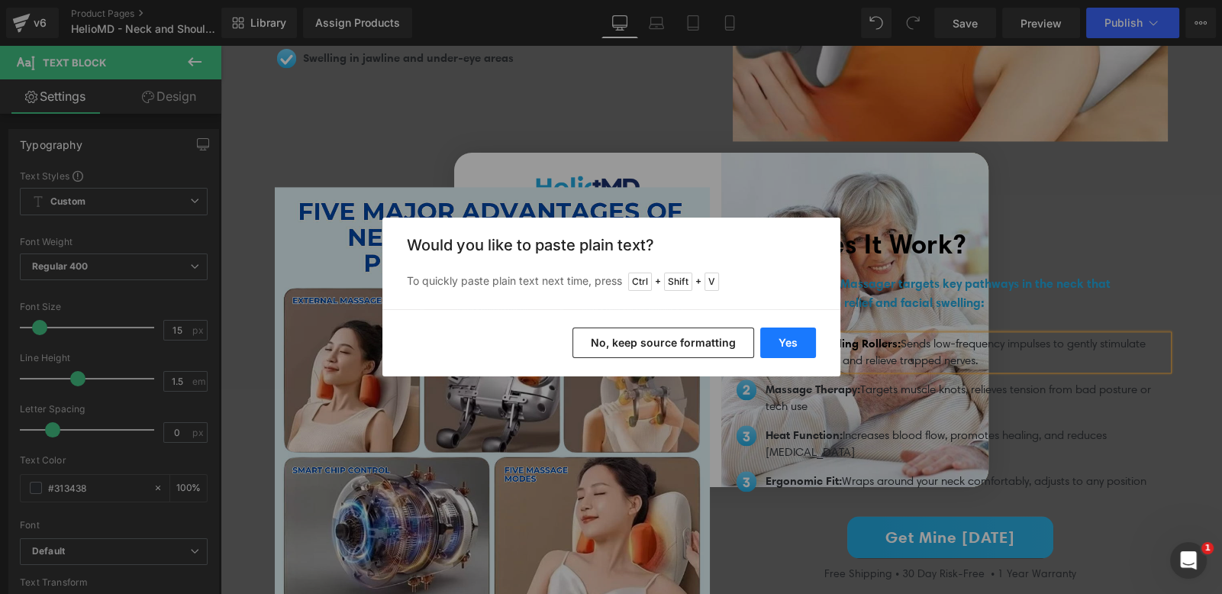
drag, startPoint x: 784, startPoint y: 335, endPoint x: 569, endPoint y: 290, distance: 219.1
click at [784, 335] on button "Yes" at bounding box center [788, 342] width 56 height 31
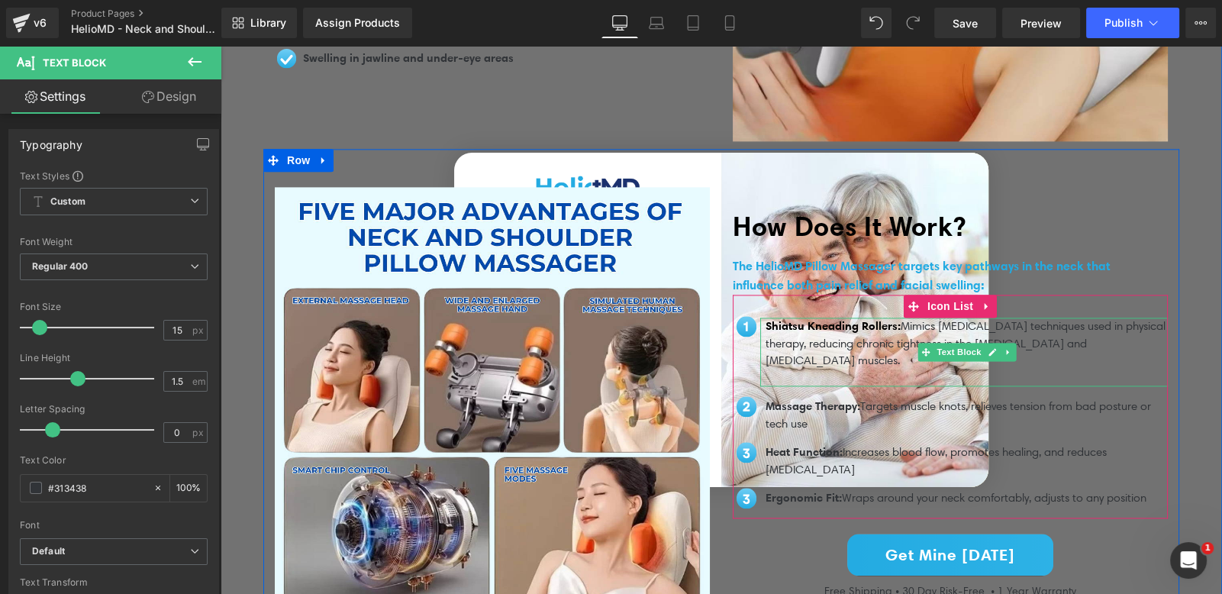
click at [818, 376] on p at bounding box center [966, 378] width 402 height 18
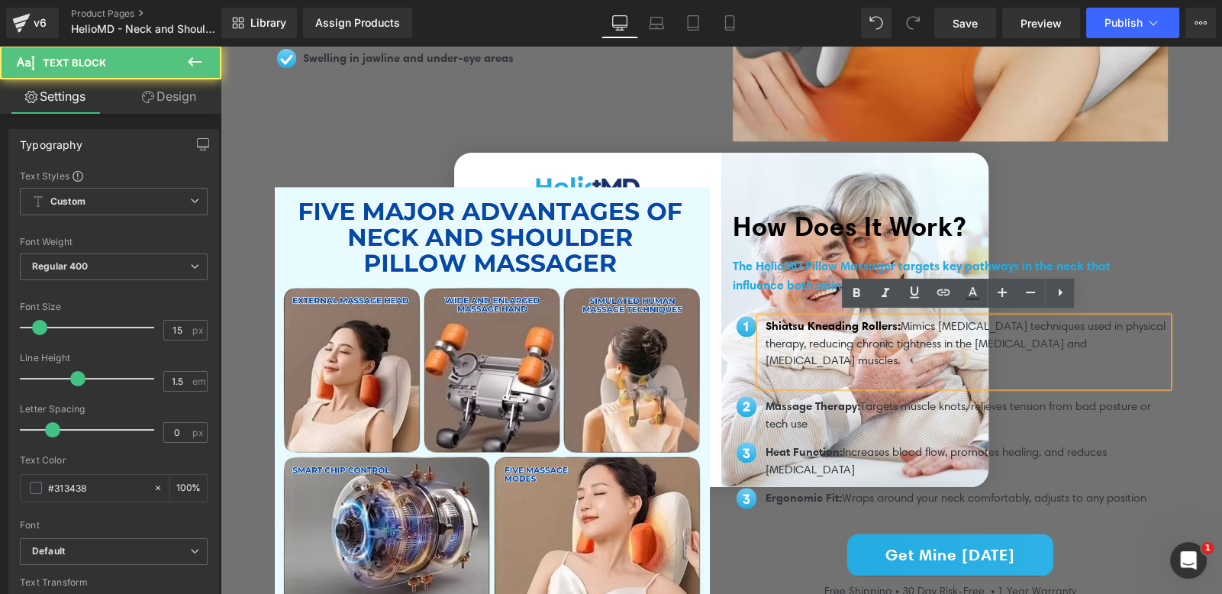
scroll to position [2532, 0]
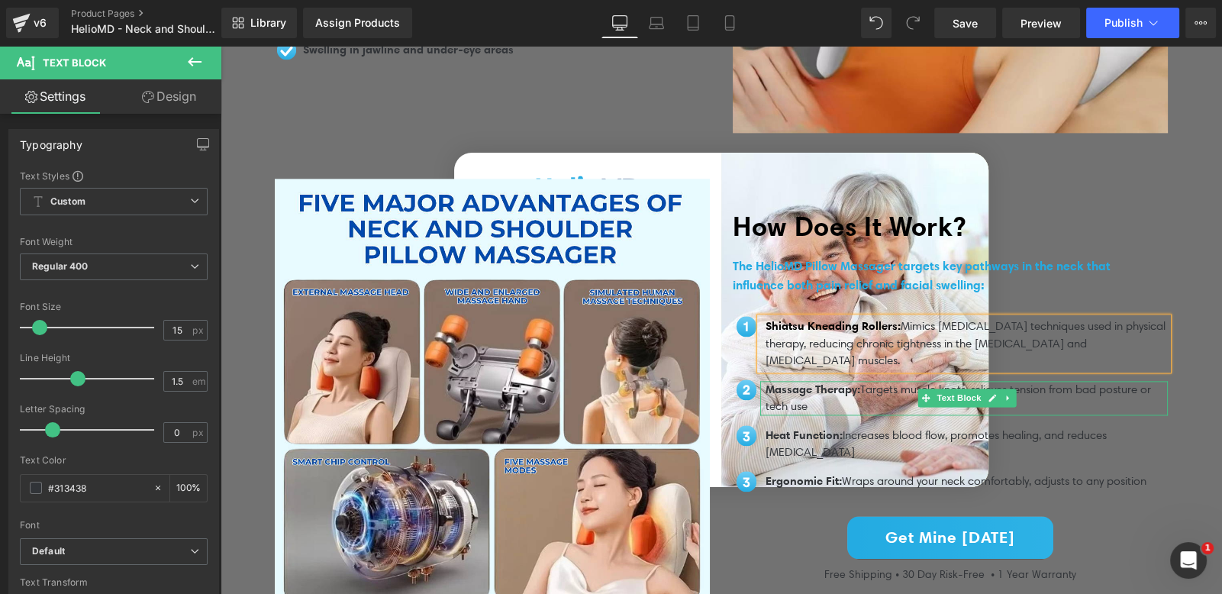
click at [803, 385] on span "Massage Therapy:" at bounding box center [812, 389] width 95 height 14
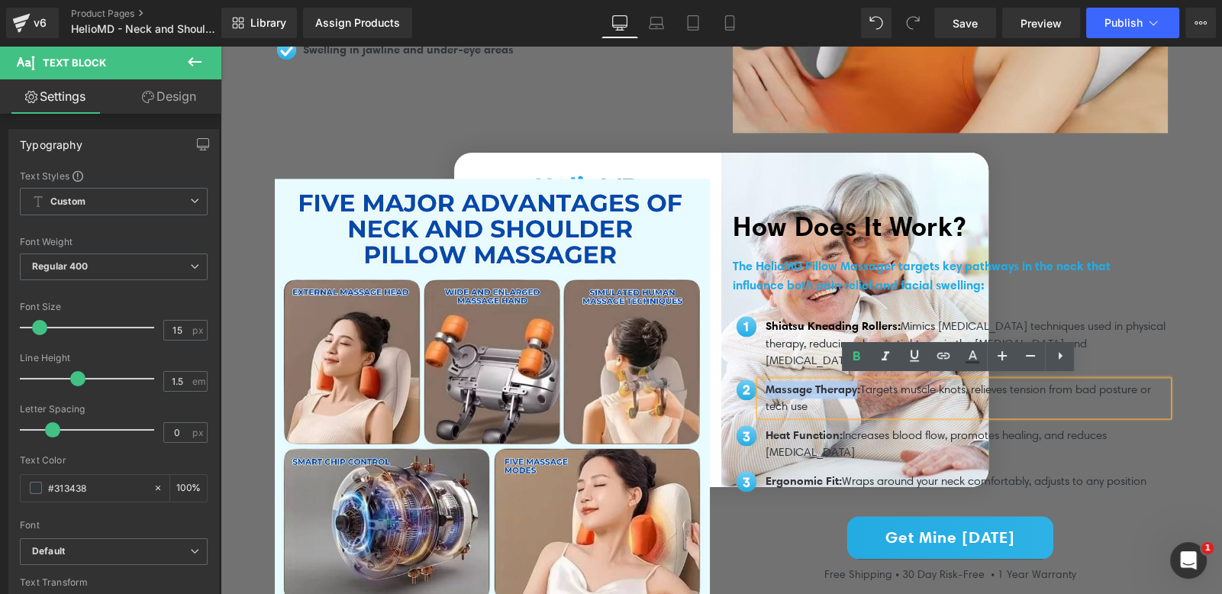
drag, startPoint x: 855, startPoint y: 385, endPoint x: 762, endPoint y: 383, distance: 93.1
click at [765, 383] on span "Massage Therapy:" at bounding box center [812, 389] width 95 height 14
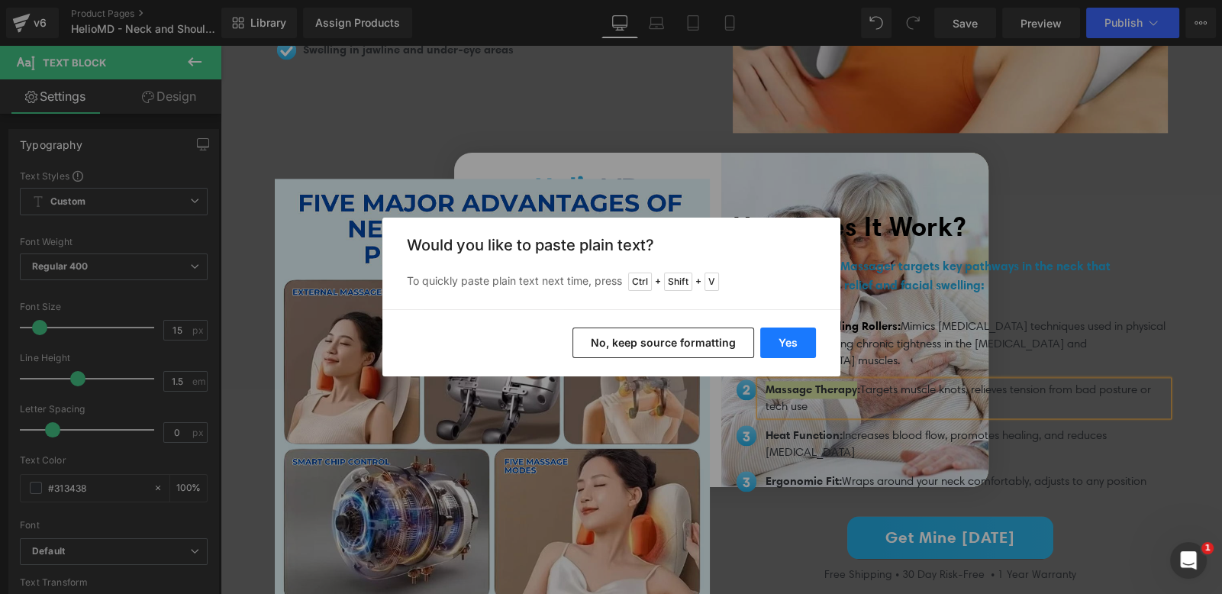
click at [808, 341] on button "Yes" at bounding box center [788, 342] width 56 height 31
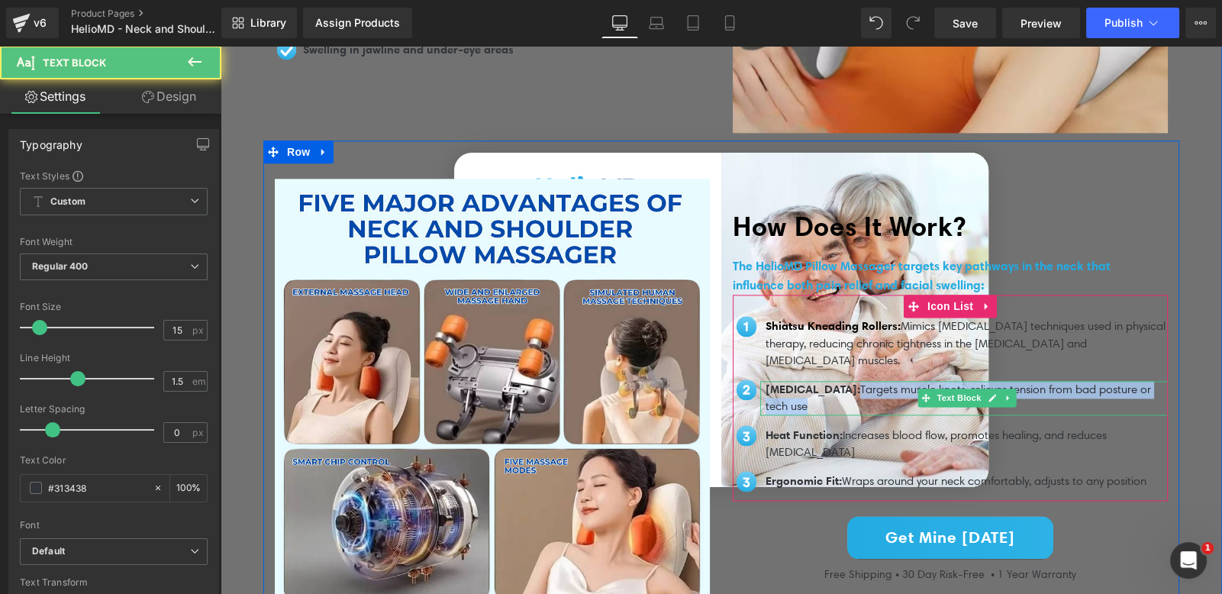
drag, startPoint x: 839, startPoint y: 385, endPoint x: 843, endPoint y: 396, distance: 12.3
click at [843, 396] on p "[MEDICAL_DATA]: Targets muscle knots, relieves tension from bad posture or tech…" at bounding box center [966, 398] width 402 height 34
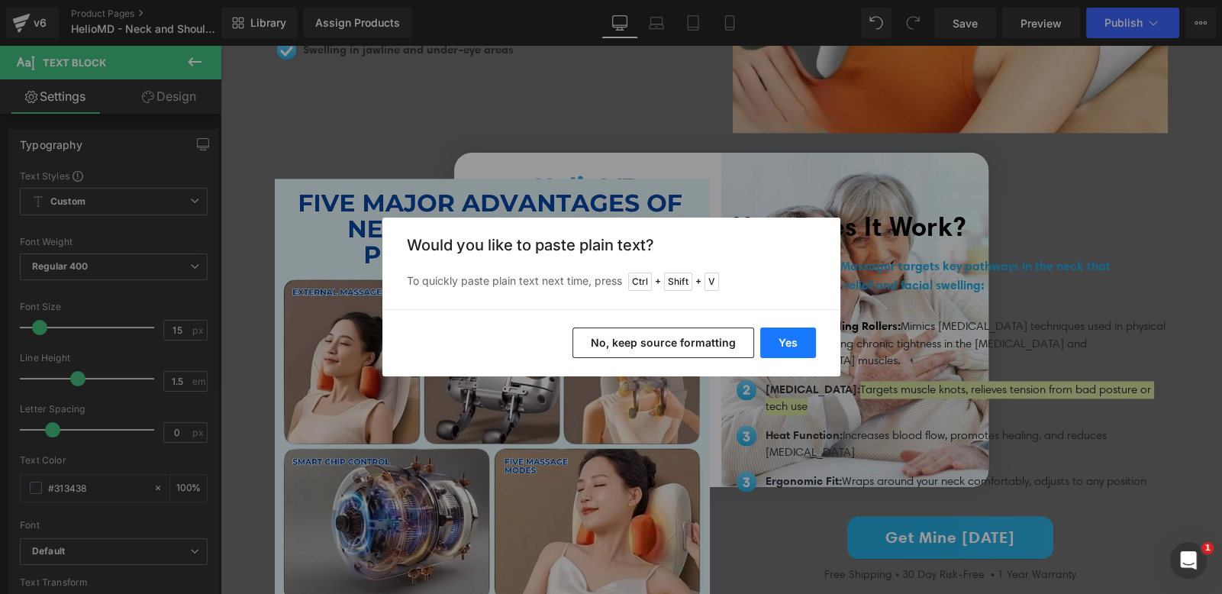
click at [783, 350] on button "Yes" at bounding box center [788, 342] width 56 height 31
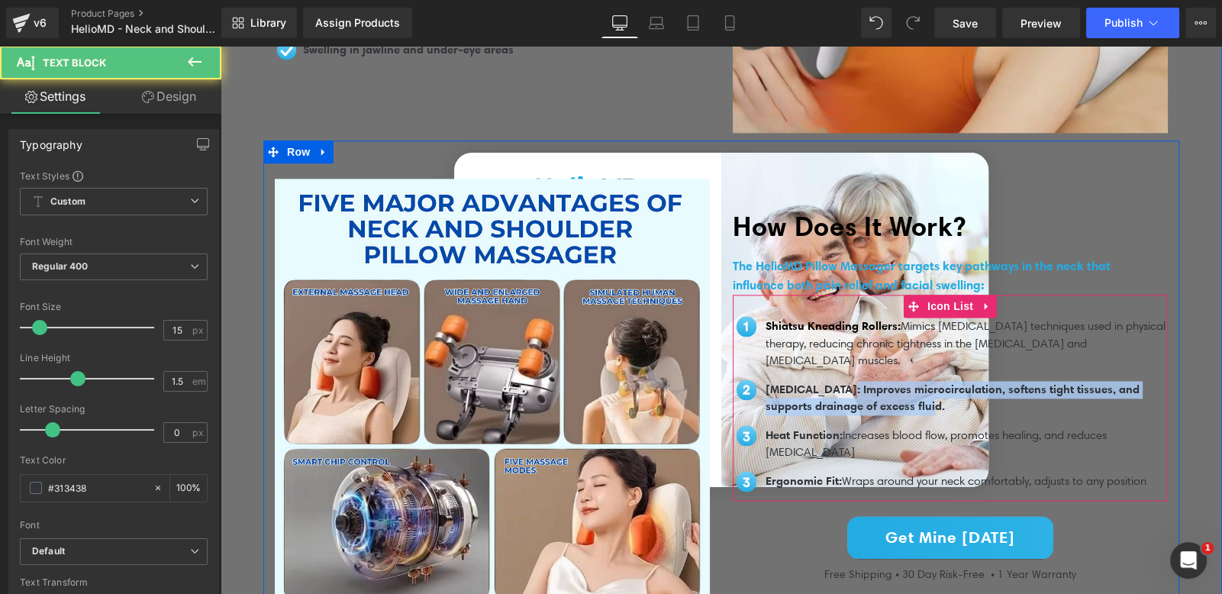
click at [839, 388] on span "[MEDICAL_DATA]: Improves microcirculation, softens tight tissues, and supports …" at bounding box center [952, 398] width 374 height 32
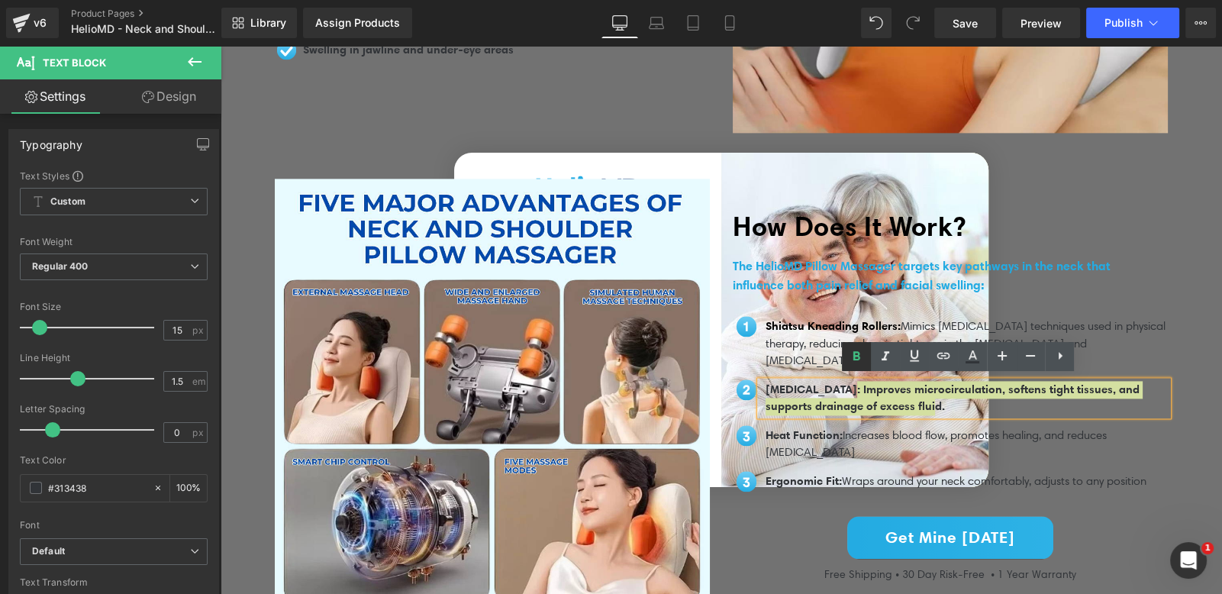
click at [859, 353] on icon at bounding box center [856, 356] width 18 height 18
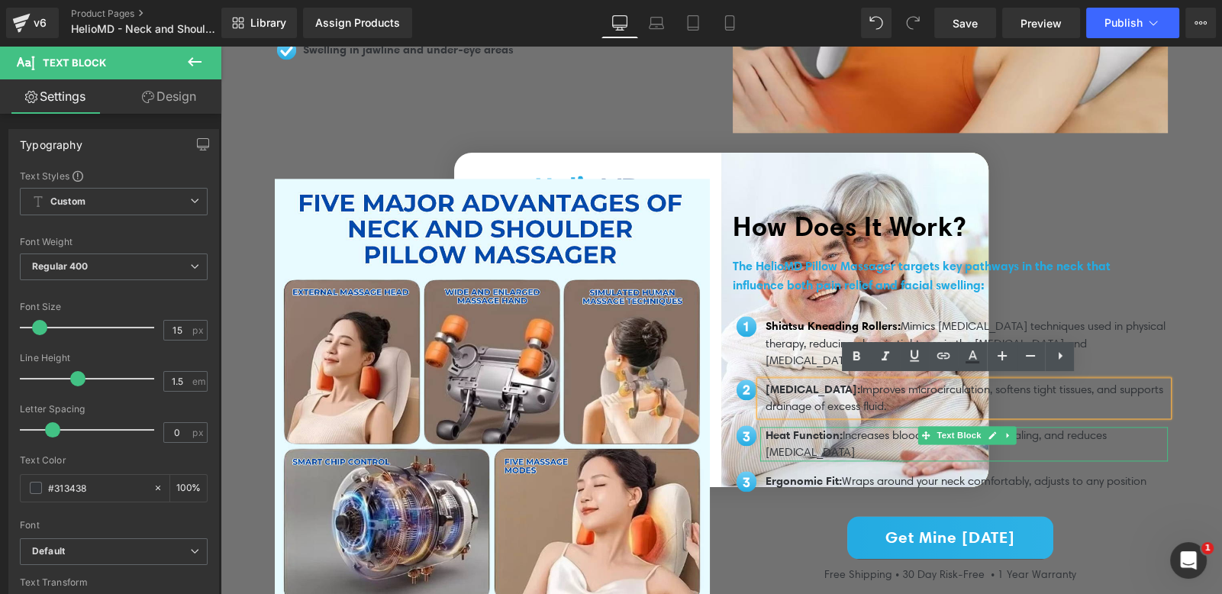
click at [803, 433] on span "Heat Function:" at bounding box center [803, 434] width 77 height 14
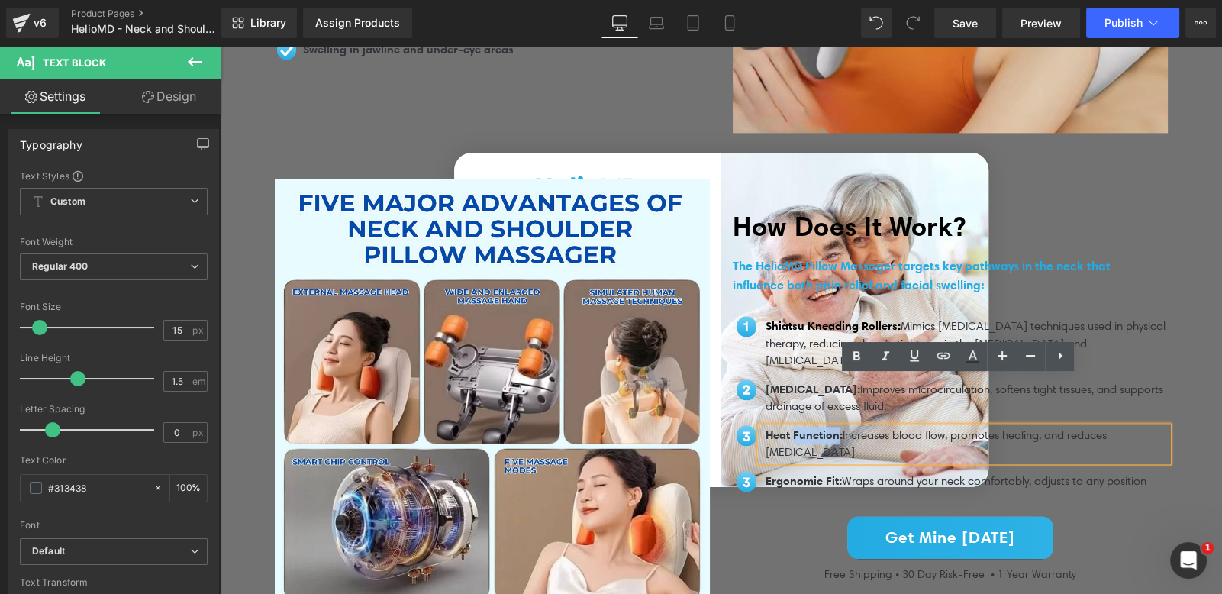
click at [803, 433] on span "Heat Function:" at bounding box center [803, 434] width 77 height 14
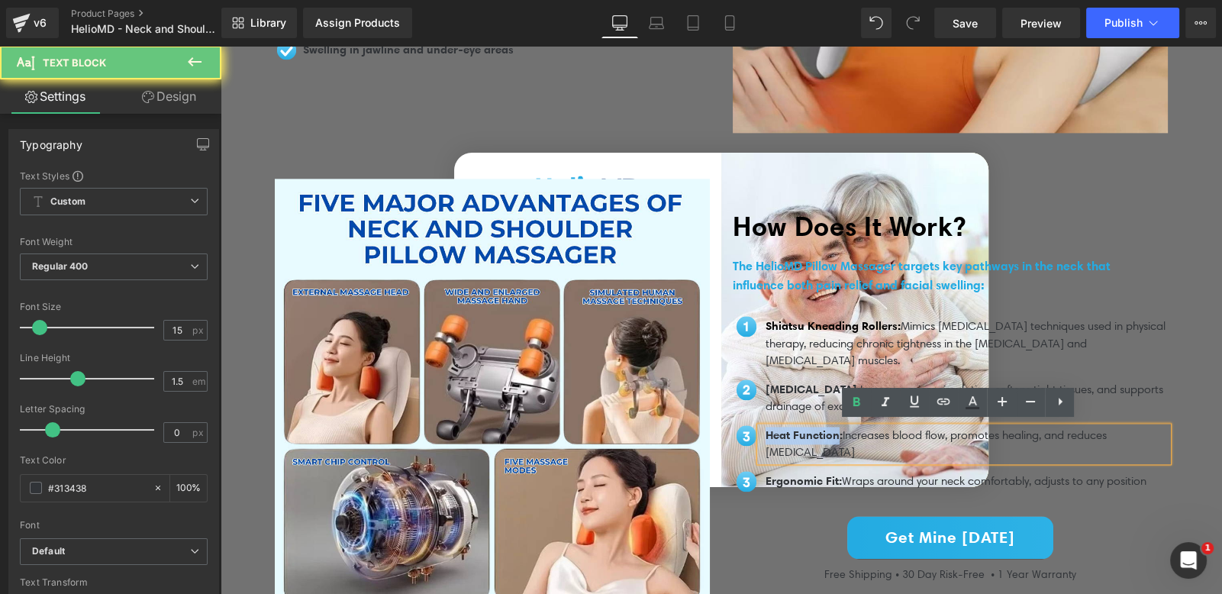
click at [760, 427] on div "Heat Function: Increases blood flow, promotes healing, and reduces [MEDICAL_DAT…" at bounding box center [963, 444] width 407 height 34
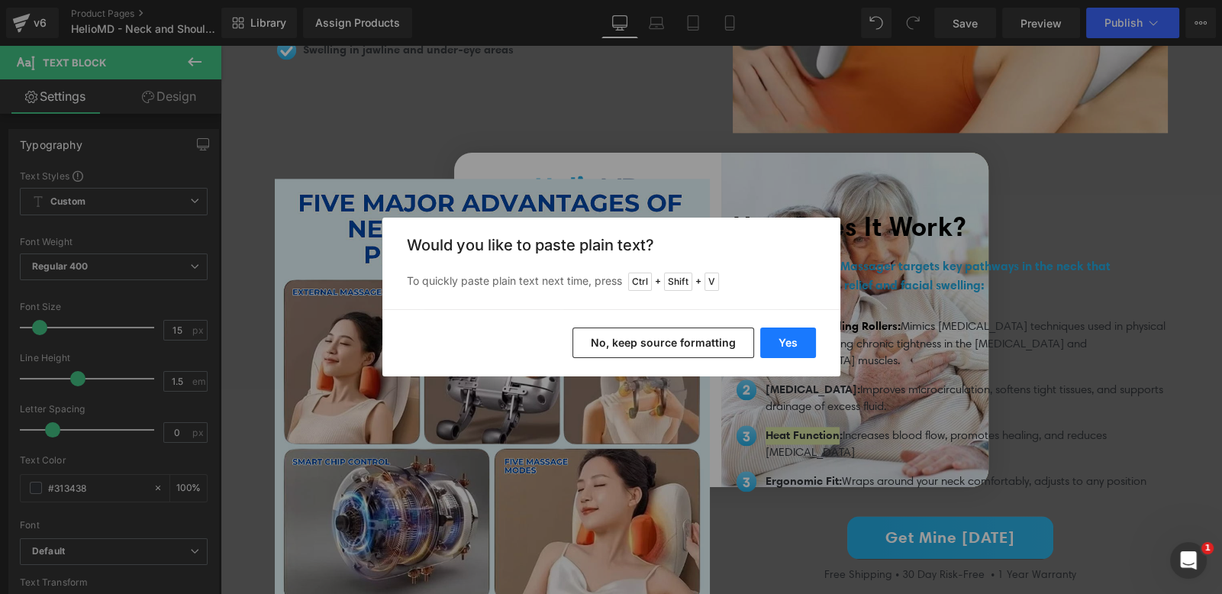
click at [787, 338] on button "Yes" at bounding box center [788, 342] width 56 height 31
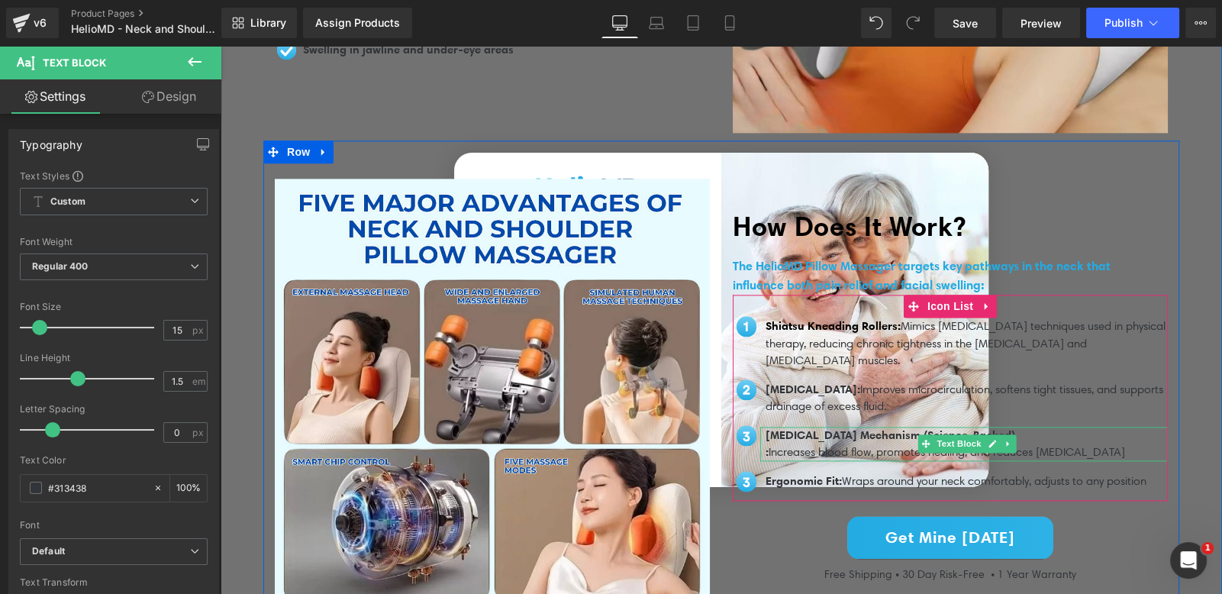
click at [765, 444] on span ":" at bounding box center [766, 451] width 3 height 14
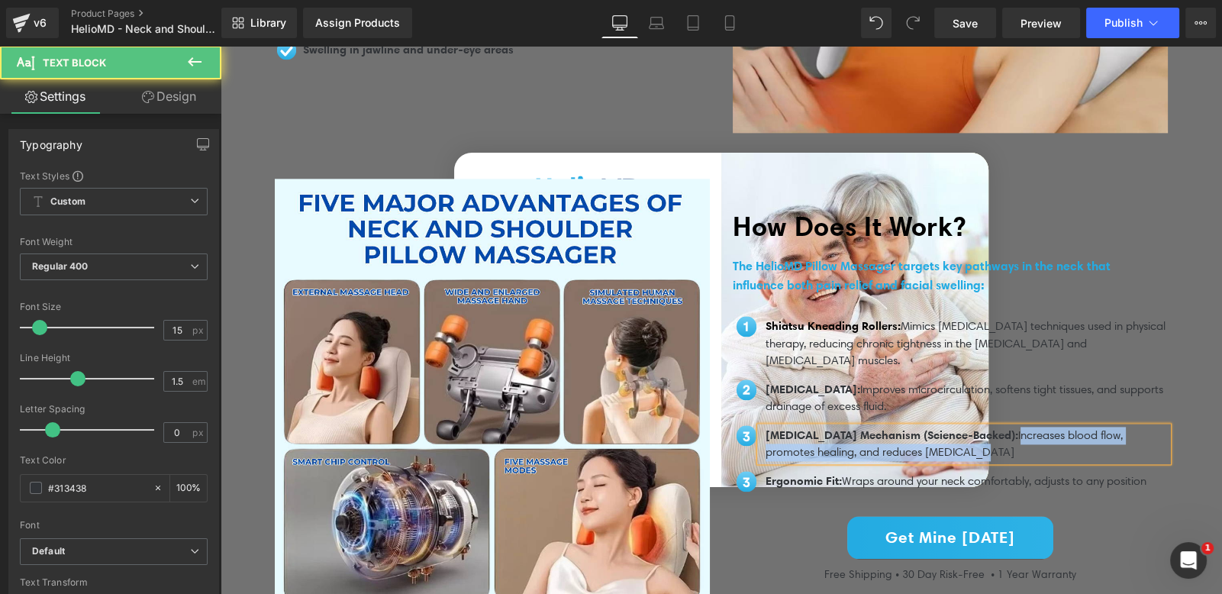
drag, startPoint x: 1042, startPoint y: 424, endPoint x: 1044, endPoint y: 440, distance: 15.4
click at [1044, 440] on p "[MEDICAL_DATA] Mechanism (Science-Backed) : Increases blood flow, promotes heal…" at bounding box center [966, 444] width 402 height 34
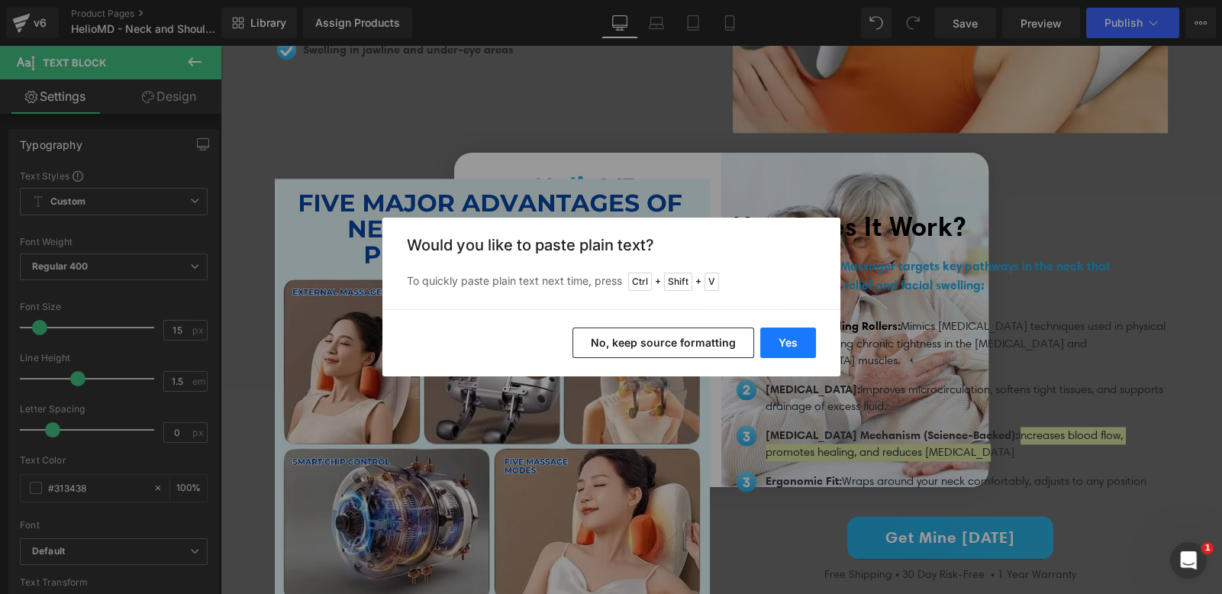
click at [803, 347] on button "Yes" at bounding box center [788, 342] width 56 height 31
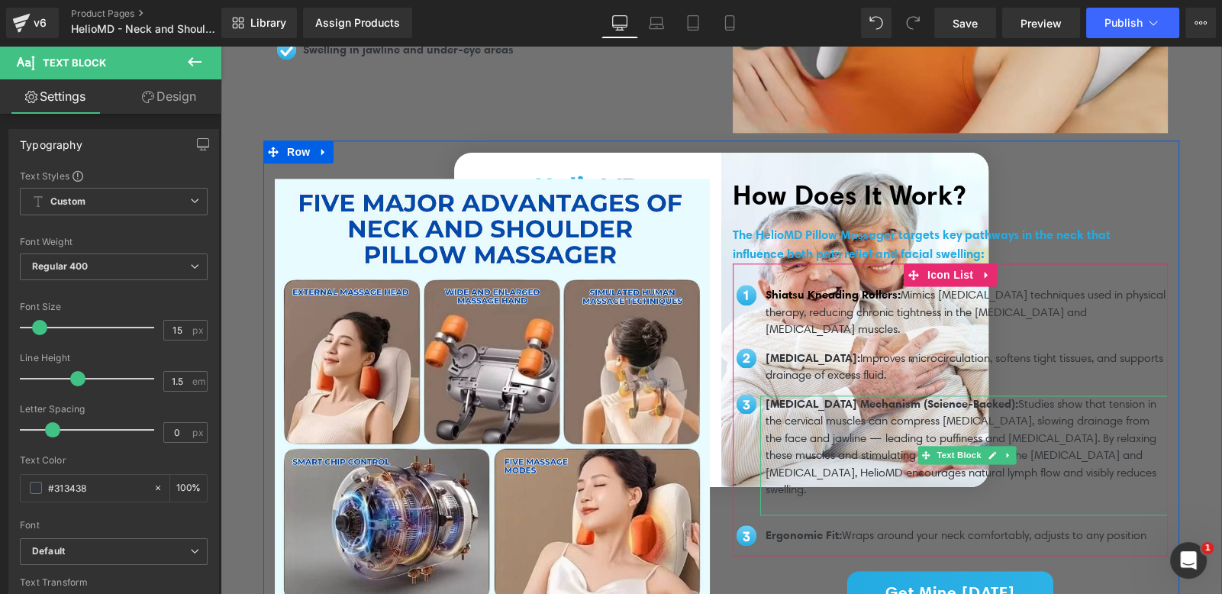
click at [803, 498] on p at bounding box center [966, 507] width 402 height 18
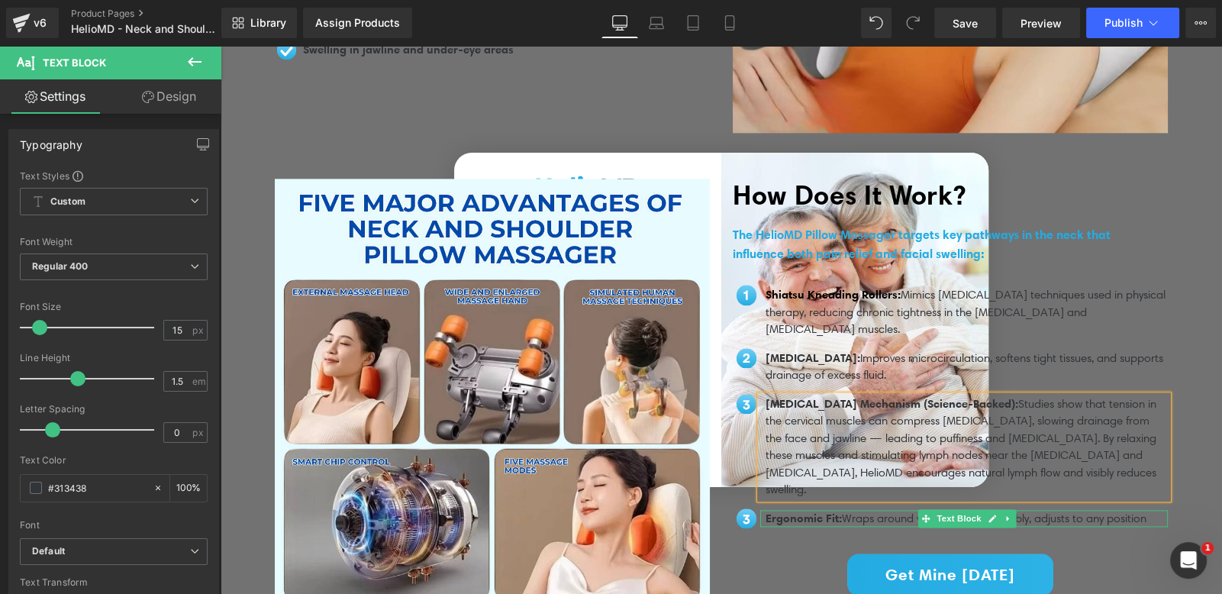
click at [839, 510] on span "Ergonomic Fit:" at bounding box center [803, 517] width 76 height 14
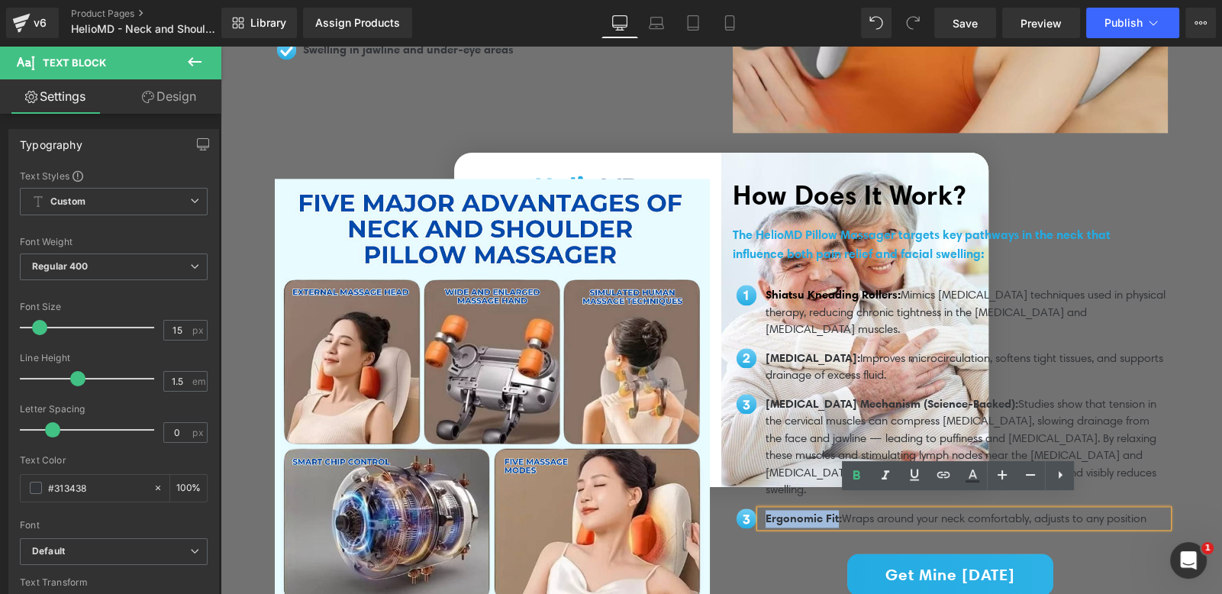
drag, startPoint x: 836, startPoint y: 502, endPoint x: 758, endPoint y: 507, distance: 77.2
click at [760, 510] on div "Ergonomic Fit: Wraps around your neck comfortably, adjusts to any position" at bounding box center [963, 519] width 407 height 18
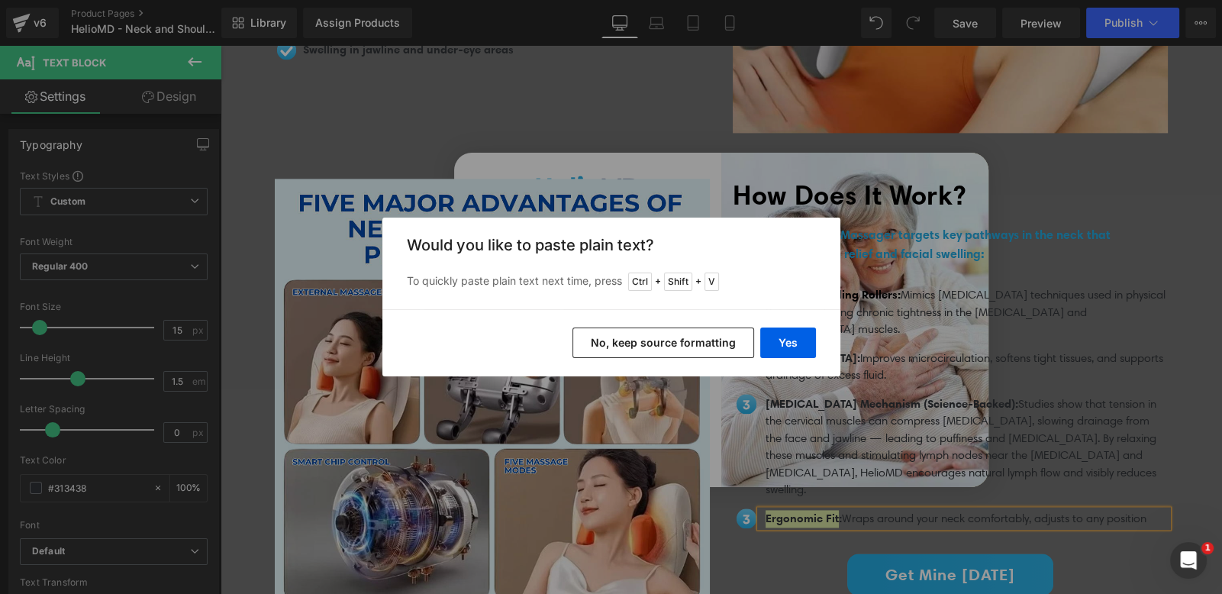
click at [778, 369] on div "Yes No, keep source formatting" at bounding box center [611, 342] width 458 height 67
click at [780, 358] on div "Yes No, keep source formatting" at bounding box center [611, 342] width 458 height 67
click at [782, 346] on button "Yes" at bounding box center [788, 342] width 56 height 31
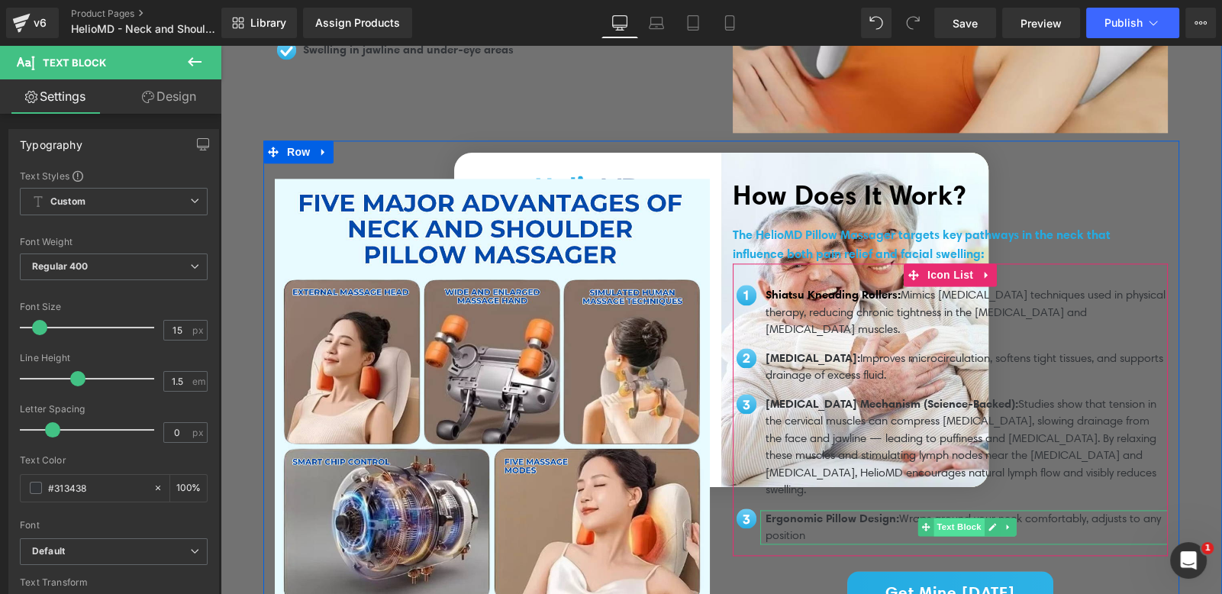
click at [933, 517] on span "Text Block" at bounding box center [958, 526] width 50 height 18
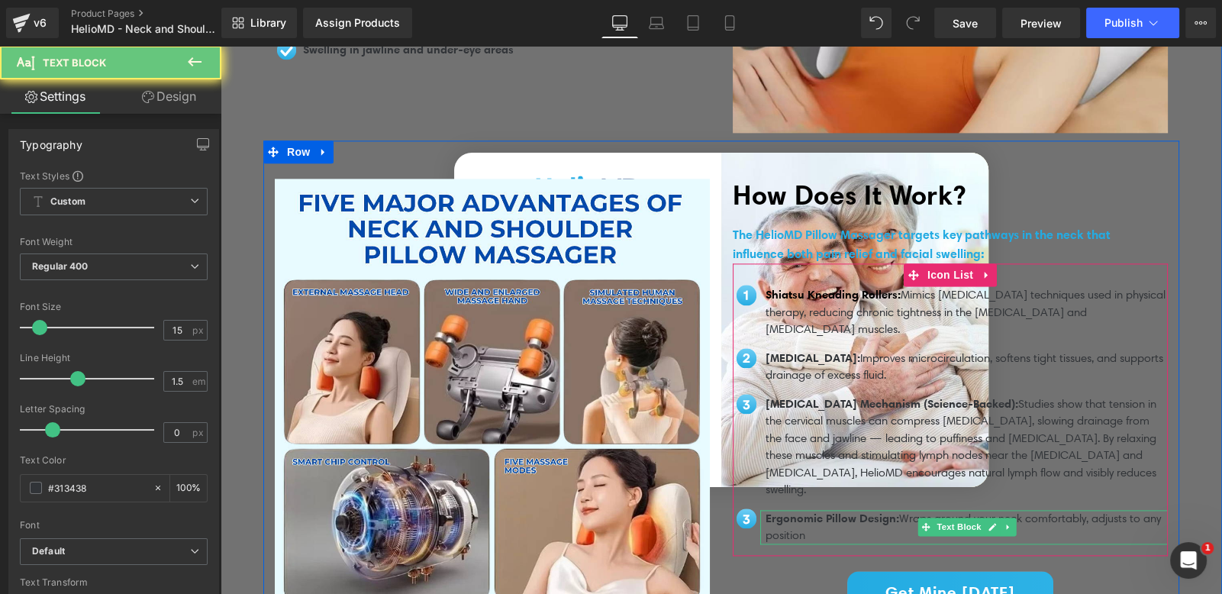
click at [903, 510] on p "Ergonomic Pillow Design: Wraps around your neck comfortably, adjusts to any pos…" at bounding box center [966, 527] width 402 height 34
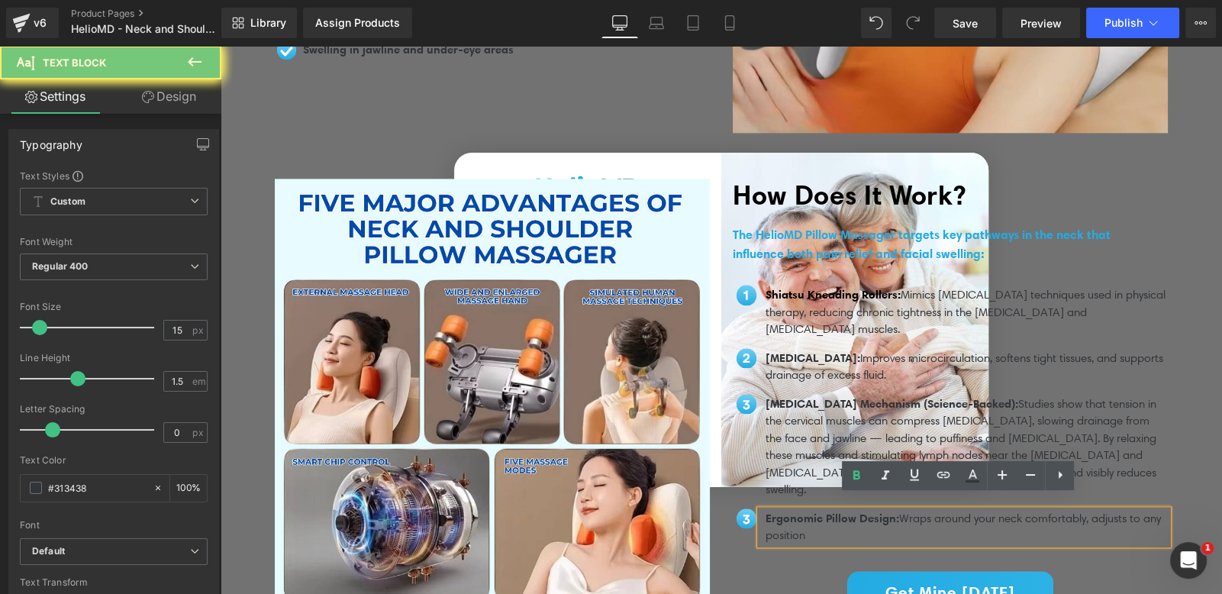
click at [910, 510] on p "Ergonomic Pillow Design: Wraps around your neck comfortably, adjusts to any pos…" at bounding box center [966, 527] width 402 height 34
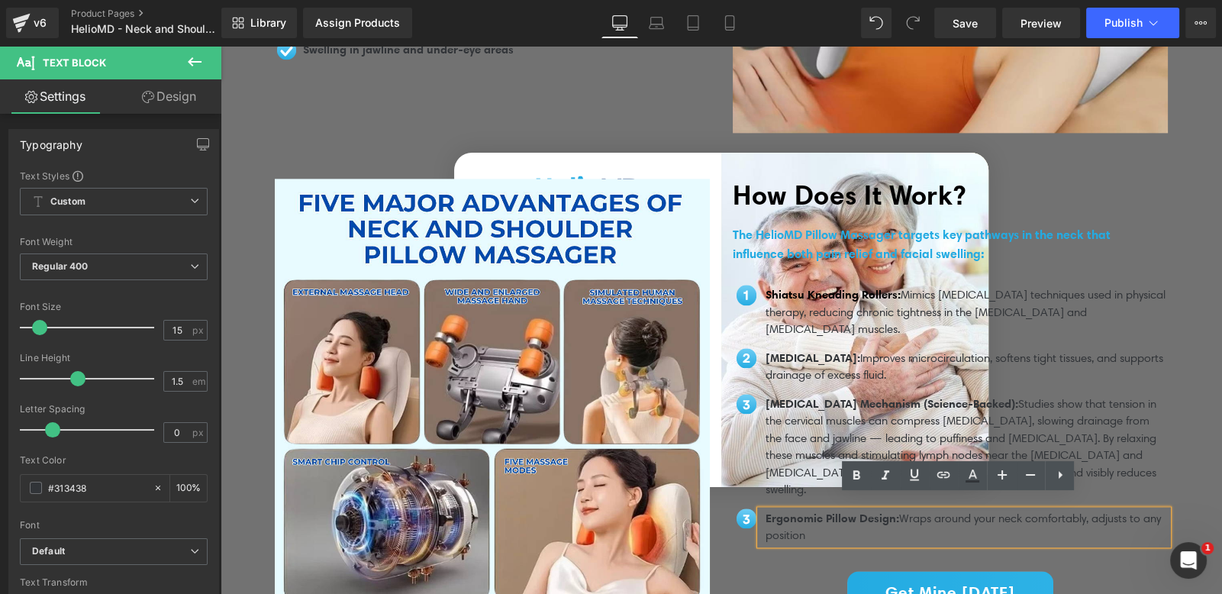
click at [879, 514] on p "Ergonomic Pillow Design: Wraps around your neck comfortably, adjusts to any pos…" at bounding box center [966, 527] width 402 height 34
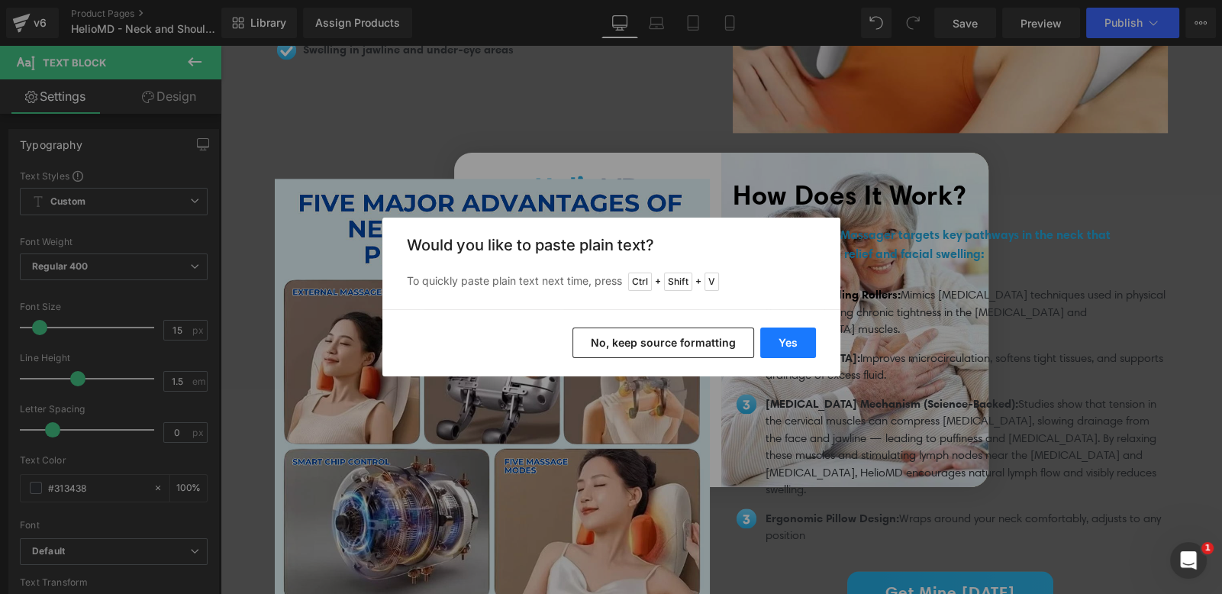
click at [794, 339] on button "Yes" at bounding box center [788, 342] width 56 height 31
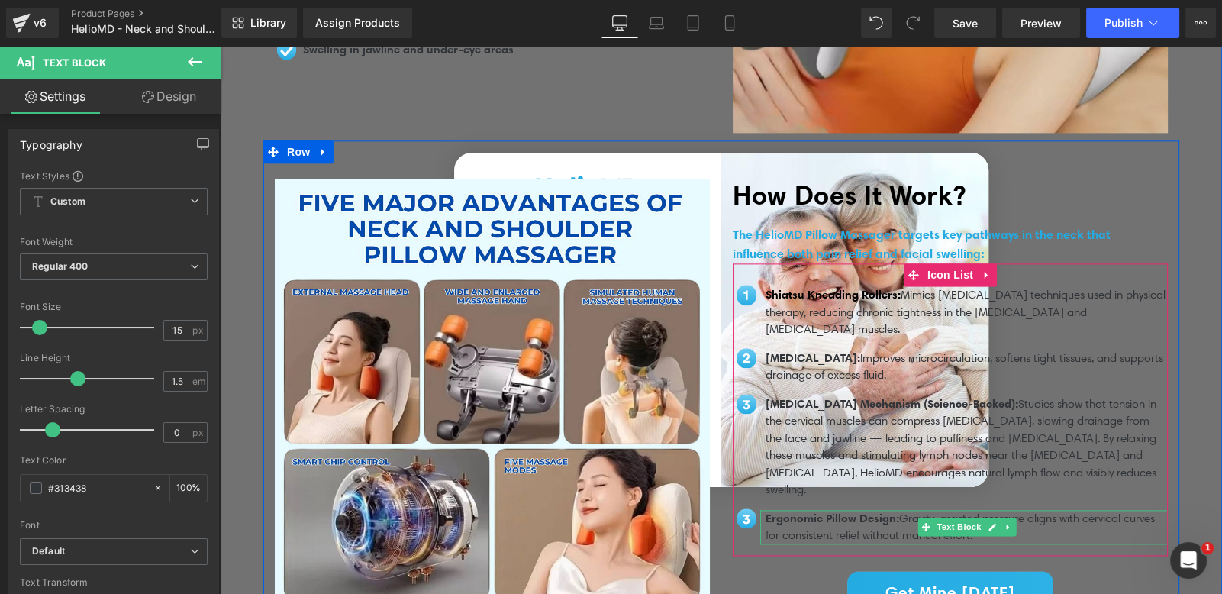
click at [1034, 516] on p "Ergonomic Pillow Design: Gravity-assisted pressure aligns with cervical curves …" at bounding box center [966, 527] width 402 height 34
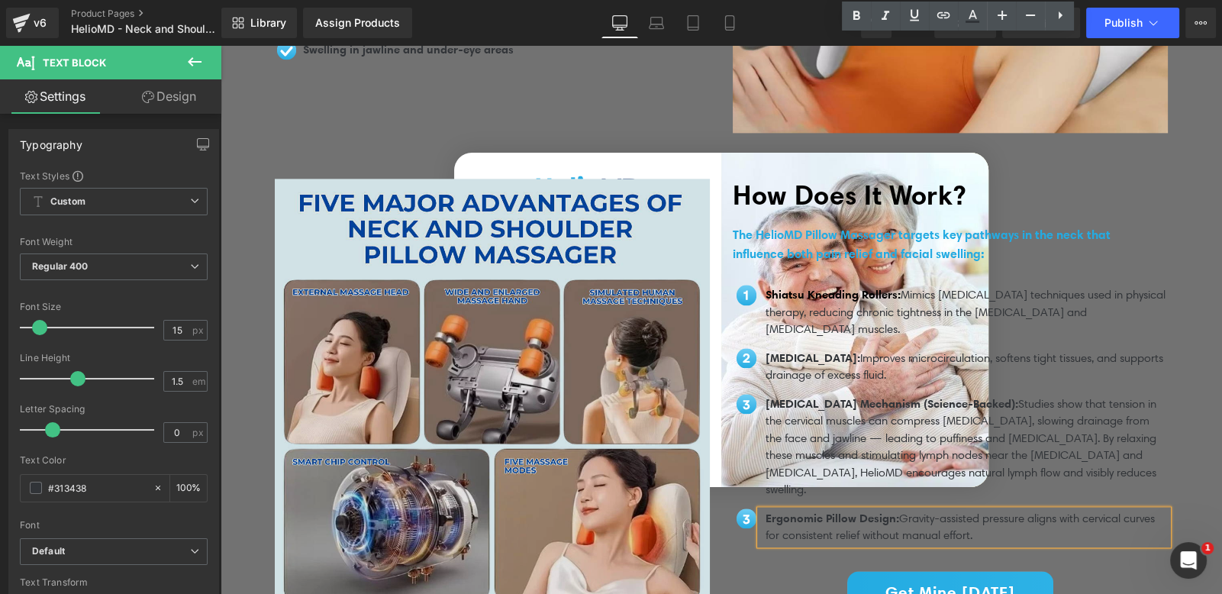
scroll to position [3011, 0]
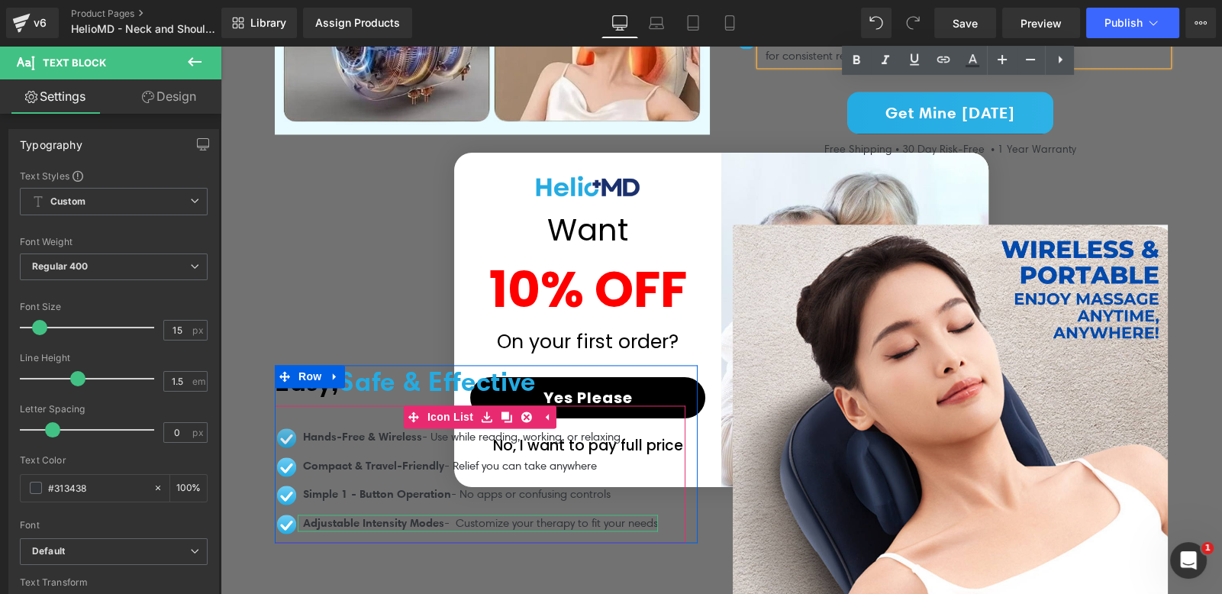
click at [273, 428] on span "Image" at bounding box center [286, 437] width 32 height 18
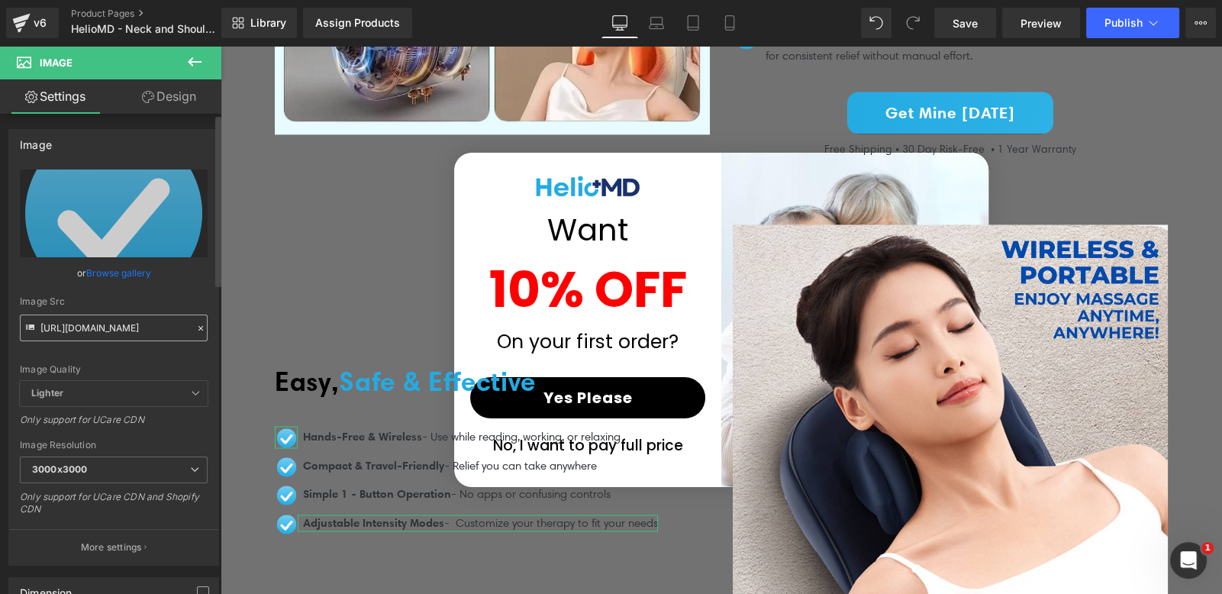
click at [124, 327] on input "[URL][DOMAIN_NAME]" at bounding box center [114, 327] width 188 height 27
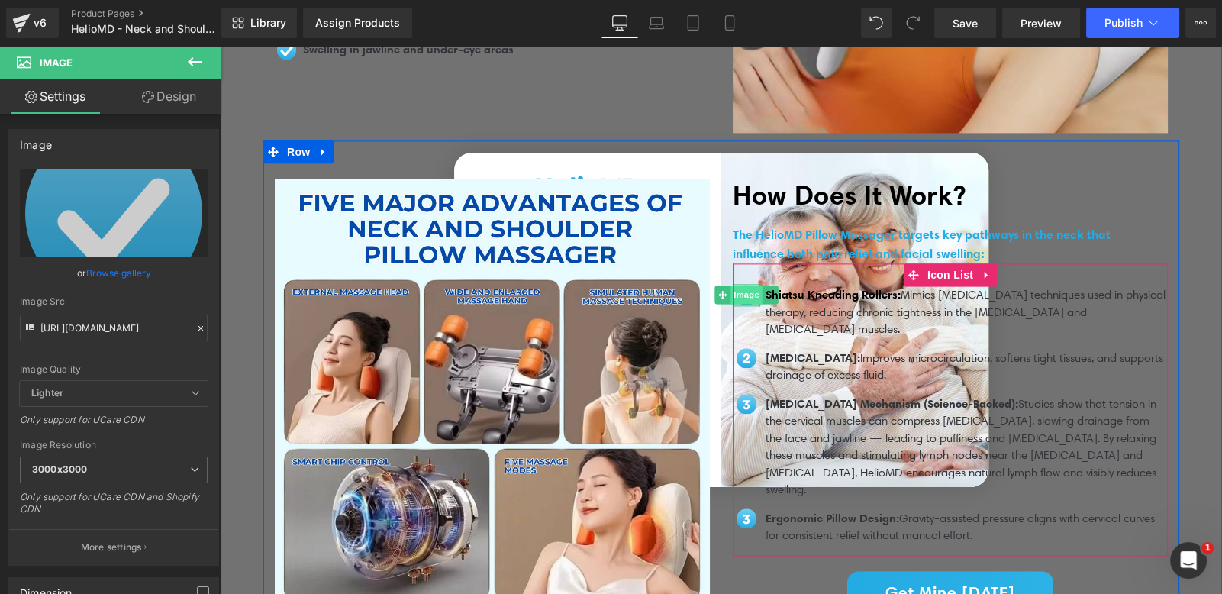
click at [743, 285] on span "Image" at bounding box center [746, 294] width 32 height 18
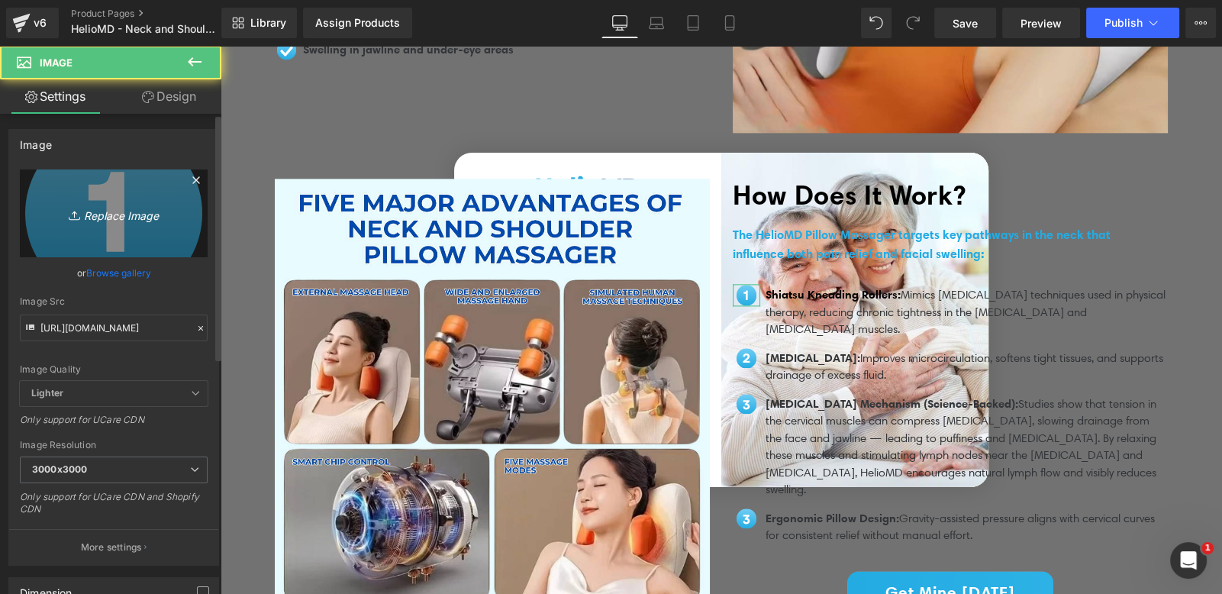
click at [138, 230] on link "Replace Image" at bounding box center [114, 213] width 188 height 88
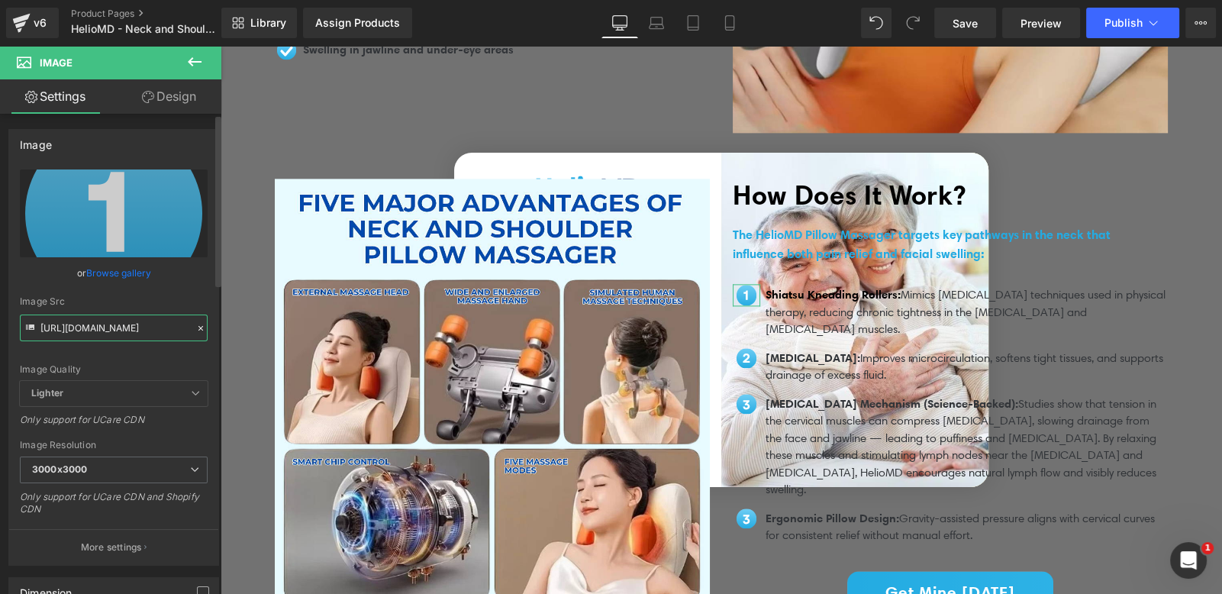
click at [134, 335] on input "[URL][DOMAIN_NAME]" at bounding box center [114, 327] width 188 height 27
paste input "220c7c3c-51b9-4dd3-84c2-d62706be060f/KyroLabs%20UPSELLS%20_3_"
type input "[URL][DOMAIN_NAME]"
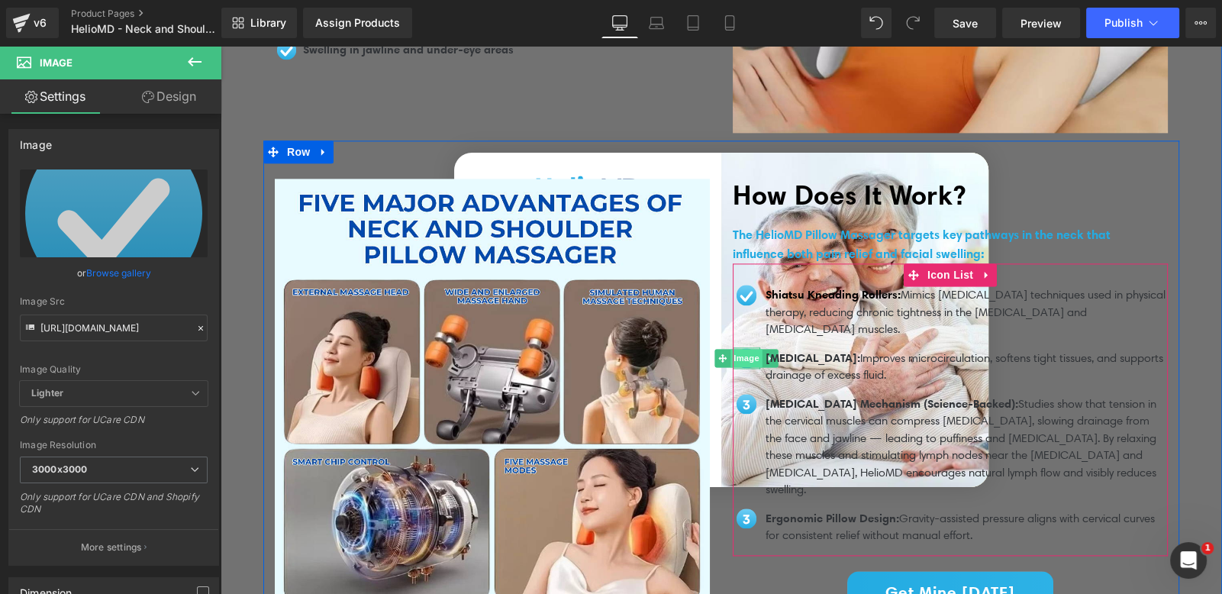
click at [739, 349] on span "Image" at bounding box center [746, 358] width 32 height 18
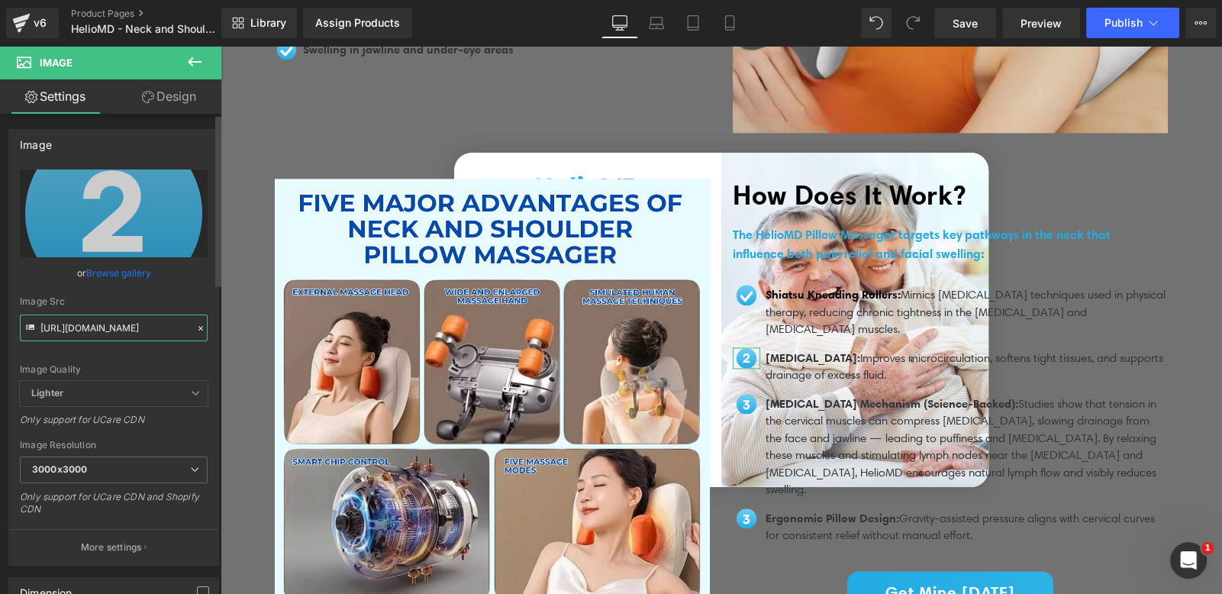
click at [159, 330] on input "[URL][DOMAIN_NAME]" at bounding box center [114, 327] width 188 height 27
paste input "220c7c3c-51b9-4dd3-84c2-d62706be060f/KyroLabs%20UPSELLS%20_3_"
type input "[URL][DOMAIN_NAME]"
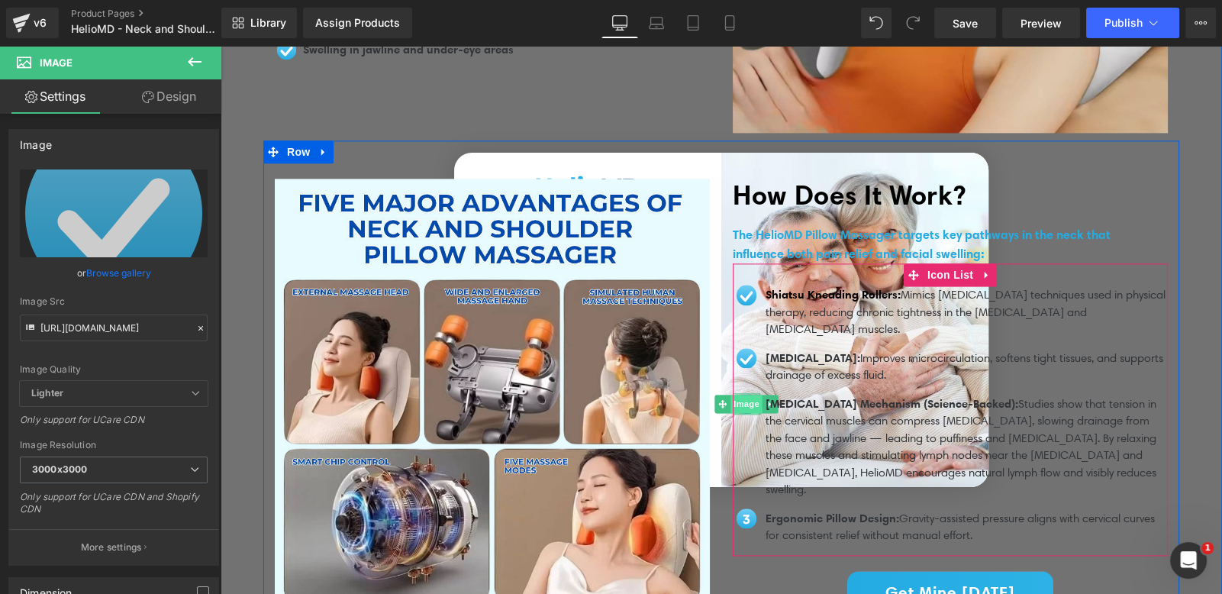
click at [738, 394] on span "Image" at bounding box center [746, 403] width 32 height 18
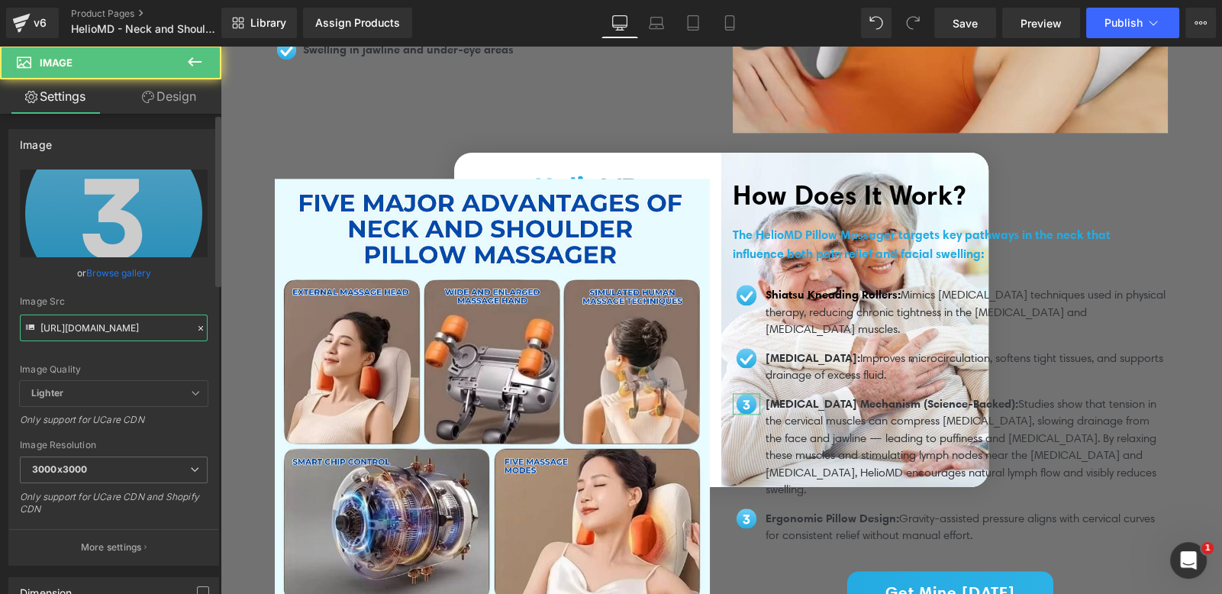
click at [169, 331] on input "[URL][DOMAIN_NAME]" at bounding box center [114, 327] width 188 height 27
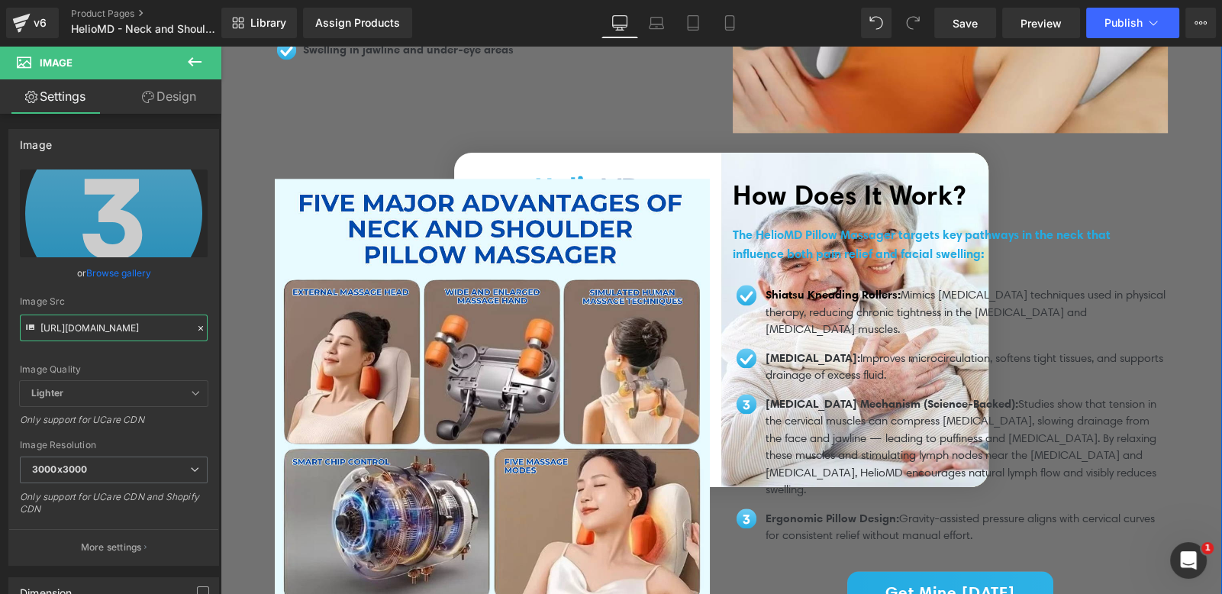
paste input "220c7c3c-51b9-4dd3-84c2-d62706be060f/KyroLabs%20UPSELLS%20_3_"
type input "[URL][DOMAIN_NAME]"
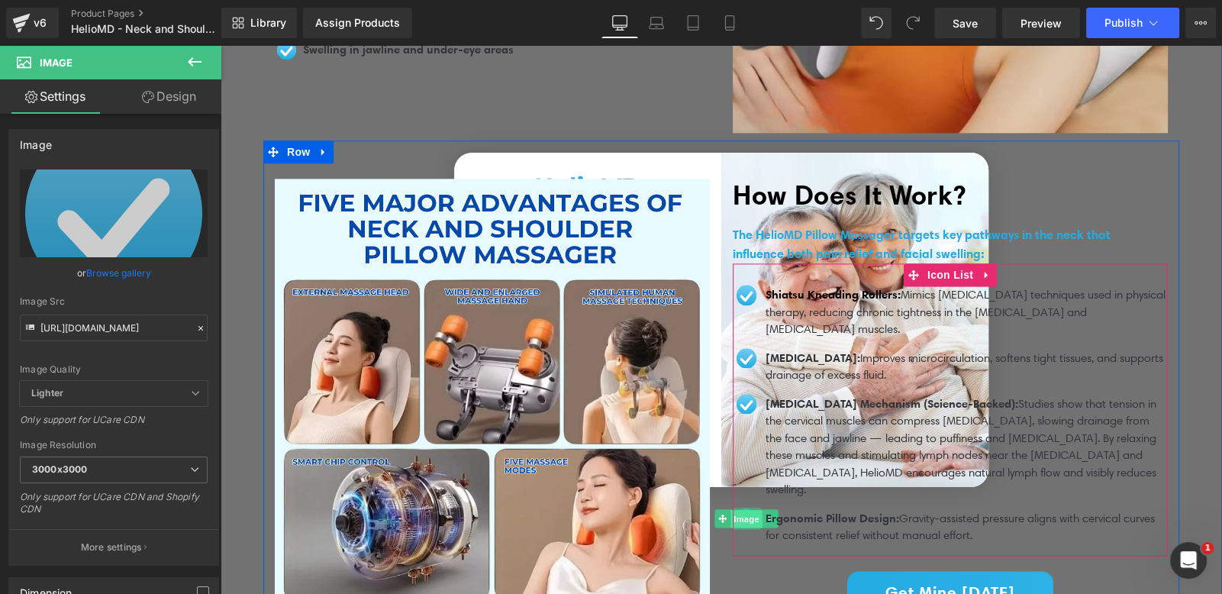
click at [745, 510] on span "Image" at bounding box center [746, 519] width 32 height 18
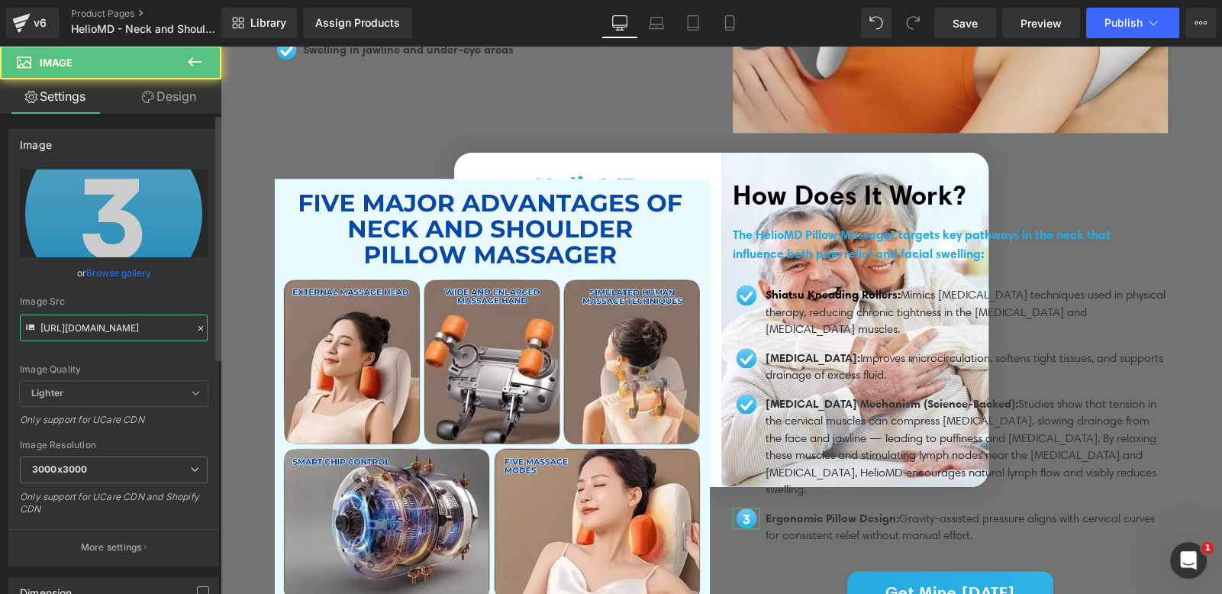
click at [165, 327] on input "[URL][DOMAIN_NAME]" at bounding box center [114, 327] width 188 height 27
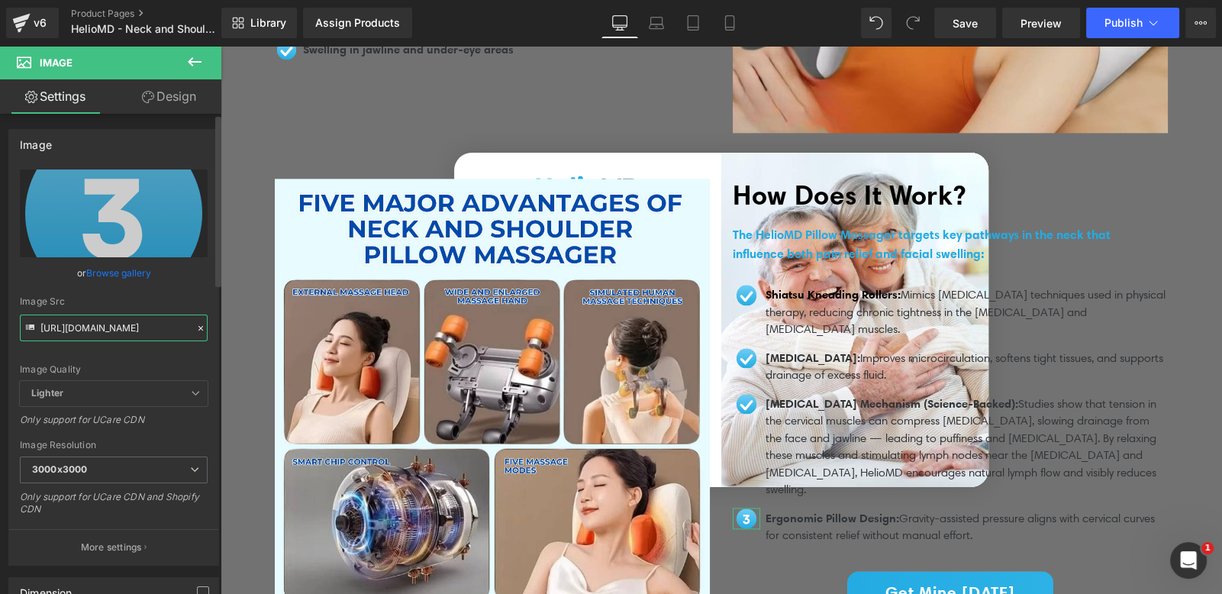
paste input "220c7c3c-51b9-4dd3-84c2-d62706be060f/KyroLabs%20UPSELLS%20_3_"
type input "[URL][DOMAIN_NAME]"
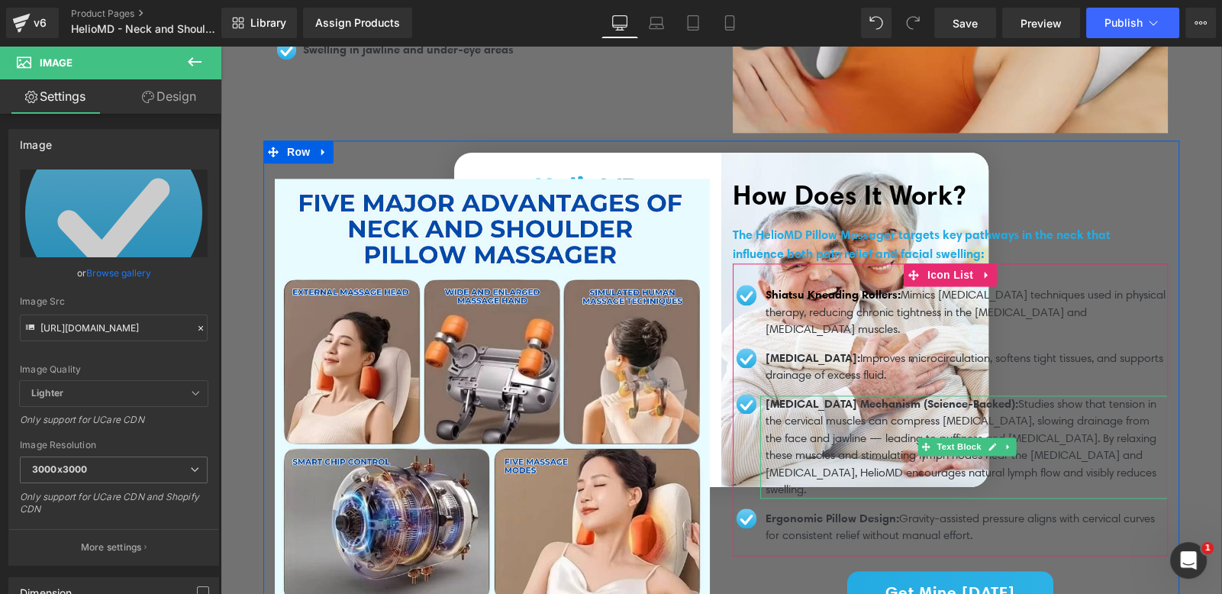
click at [941, 457] on span "Studies show that tension in the cervical muscles can compress [MEDICAL_DATA], …" at bounding box center [960, 447] width 391 height 100
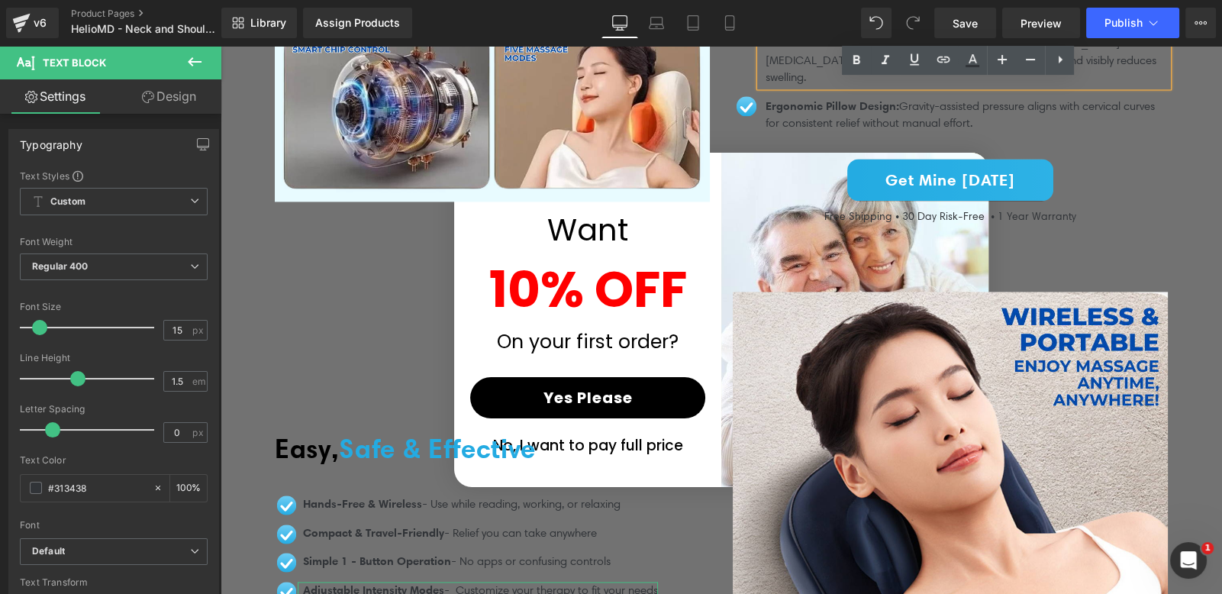
scroll to position [3103, 0]
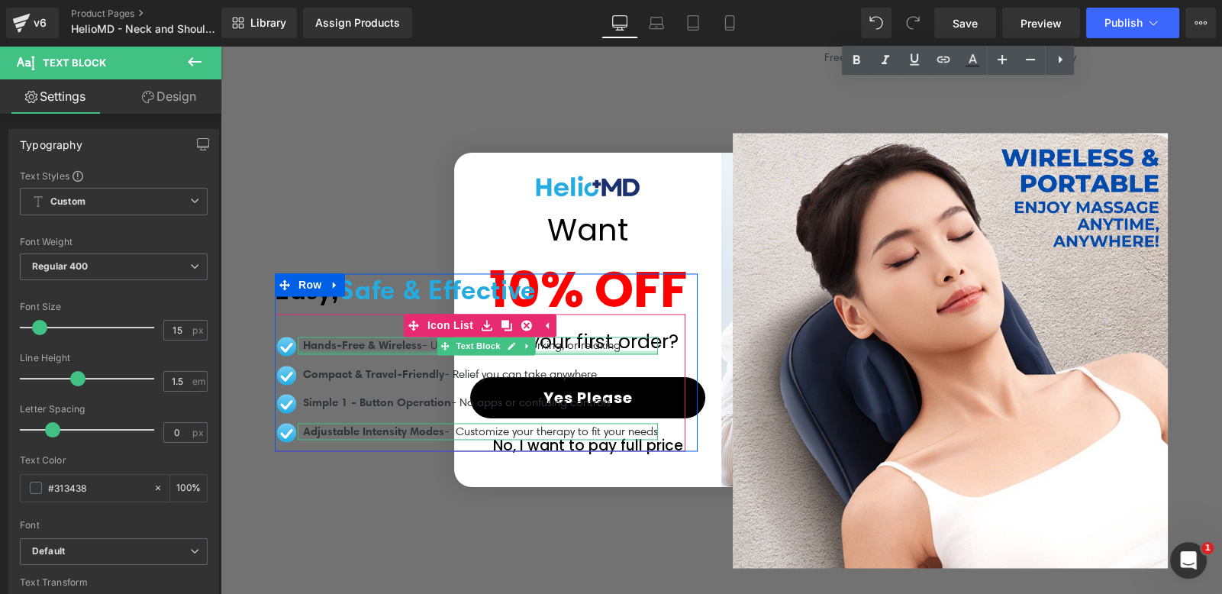
click at [385, 340] on ul "Image Hands-Free & Wireless - Use while reading, working, or relaxing Text Bloc…" at bounding box center [466, 394] width 383 height 114
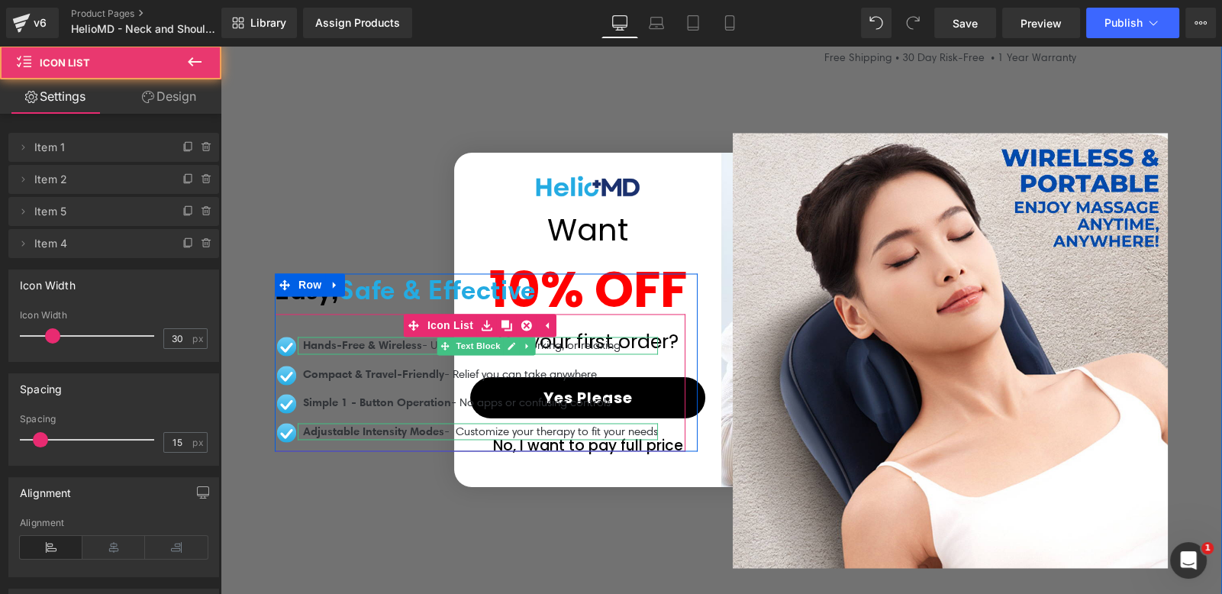
click at [411, 337] on span "Hands-Free & Wireless" at bounding box center [362, 344] width 119 height 14
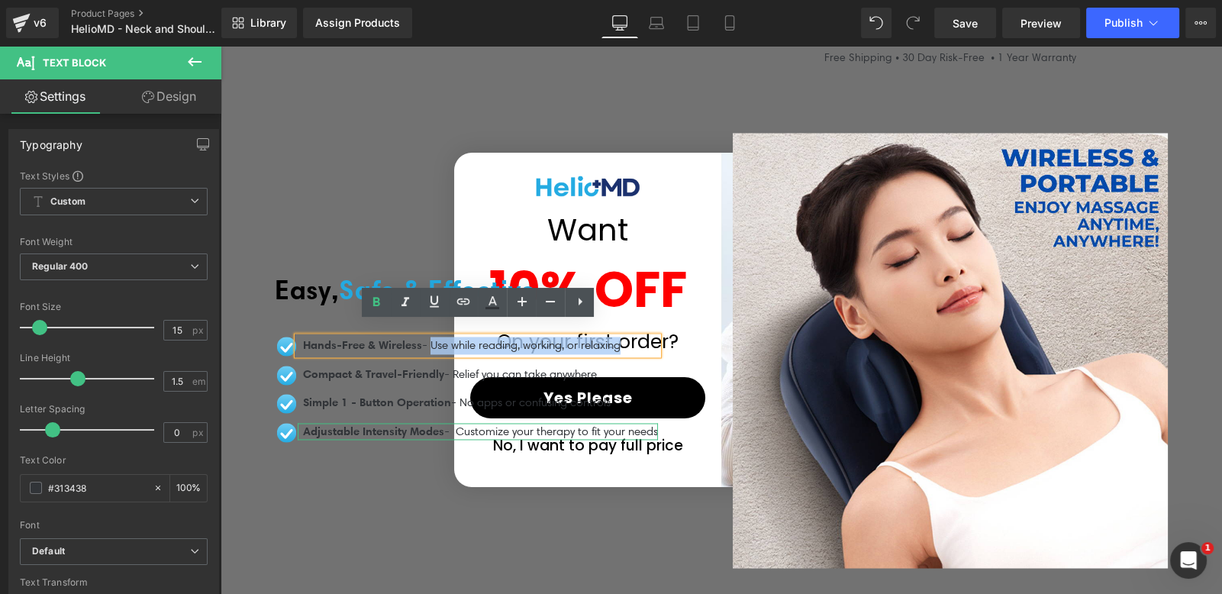
drag, startPoint x: 435, startPoint y: 330, endPoint x: 626, endPoint y: 334, distance: 190.8
click at [626, 337] on p "Hands-Free & Wireless - Use while reading, working, or relaxing" at bounding box center [480, 346] width 355 height 18
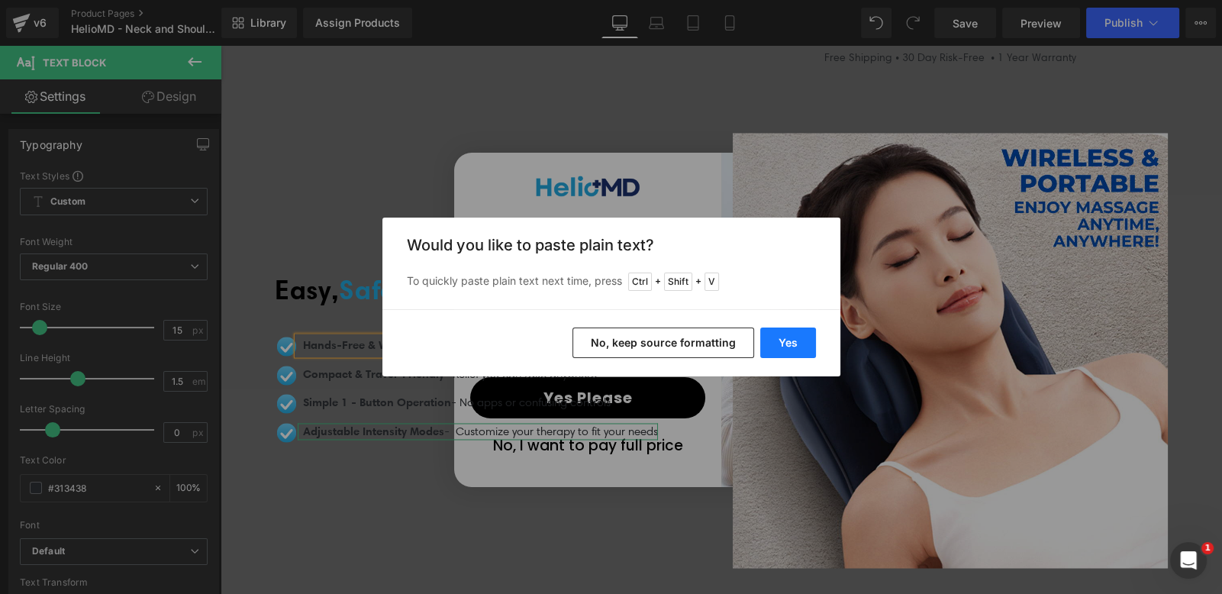
drag, startPoint x: 797, startPoint y: 336, endPoint x: 447, endPoint y: 251, distance: 360.3
click at [797, 336] on button "Yes" at bounding box center [788, 342] width 56 height 31
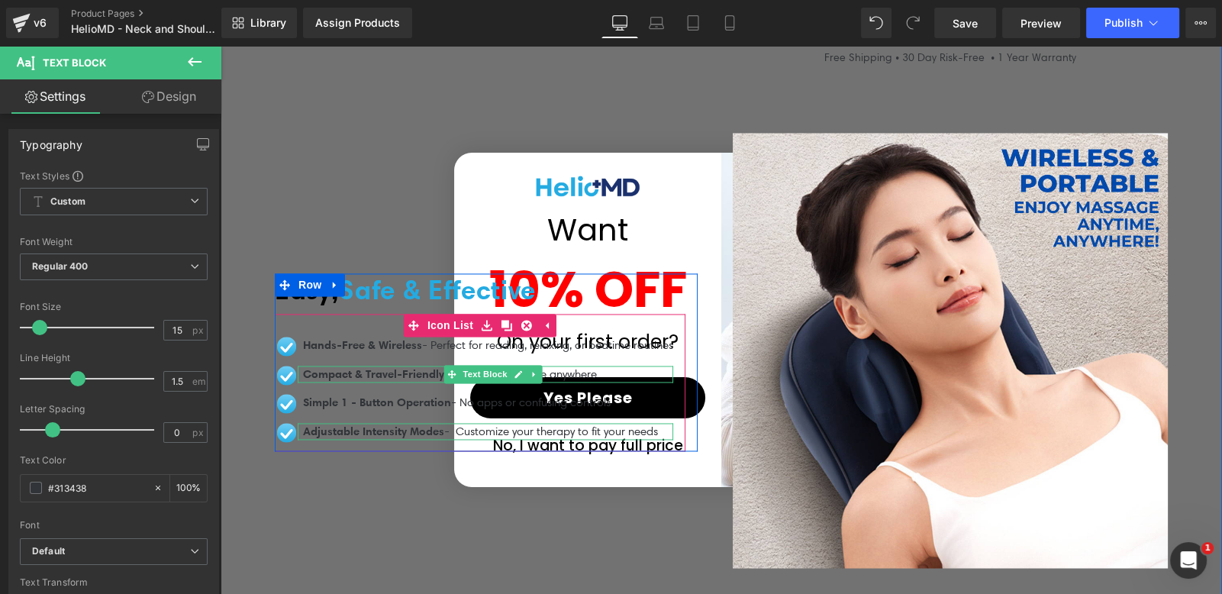
click at [450, 369] on icon at bounding box center [451, 373] width 8 height 9
drag, startPoint x: 598, startPoint y: 358, endPoint x: 454, endPoint y: 358, distance: 144.2
click at [454, 365] on div "Compact & Travel-Friendly - Relief you can take anywhere Text Block" at bounding box center [485, 374] width 375 height 18
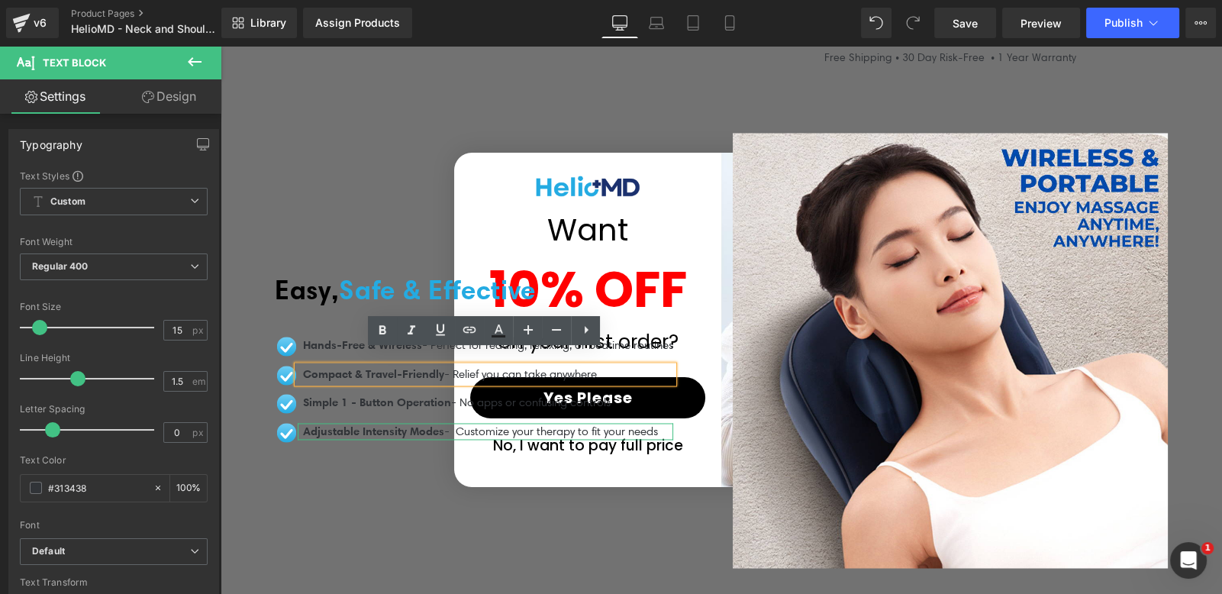
click at [408, 366] on span "Compact & Travel-Friendly" at bounding box center [373, 373] width 141 height 14
drag, startPoint x: 446, startPoint y: 359, endPoint x: 597, endPoint y: 361, distance: 151.1
click at [597, 365] on p "Compact & Travel-Friendly - Relief you can take anywhere" at bounding box center [488, 374] width 370 height 18
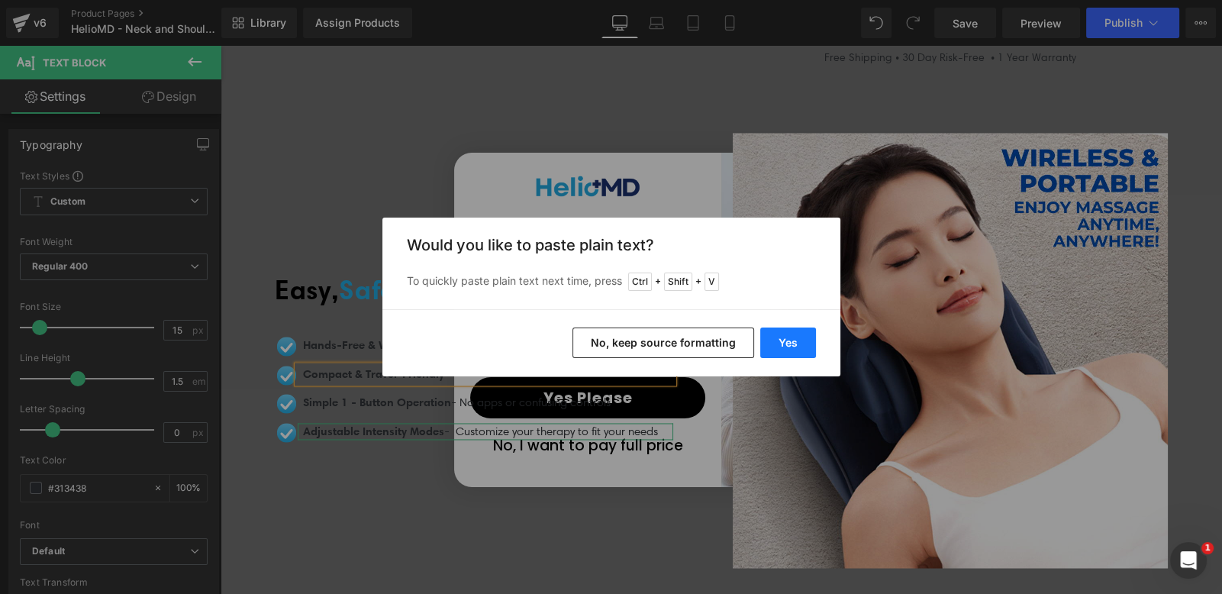
drag, startPoint x: 566, startPoint y: 298, endPoint x: 790, endPoint y: 344, distance: 228.2
click at [790, 344] on button "Yes" at bounding box center [788, 342] width 56 height 31
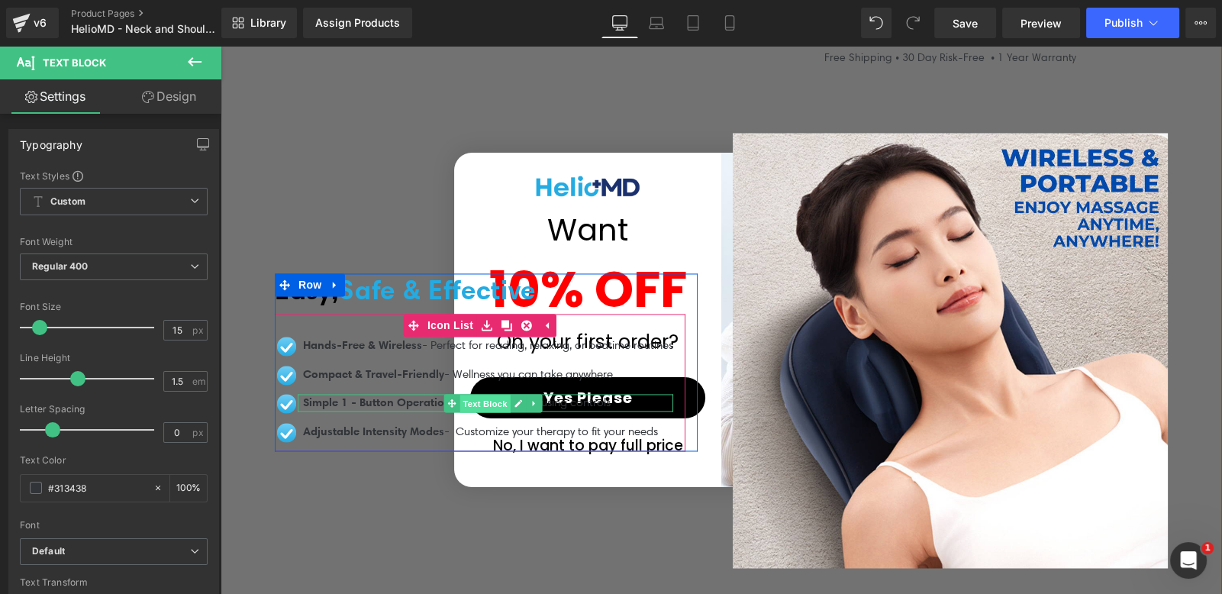
click at [462, 394] on span "Text Block" at bounding box center [484, 403] width 50 height 18
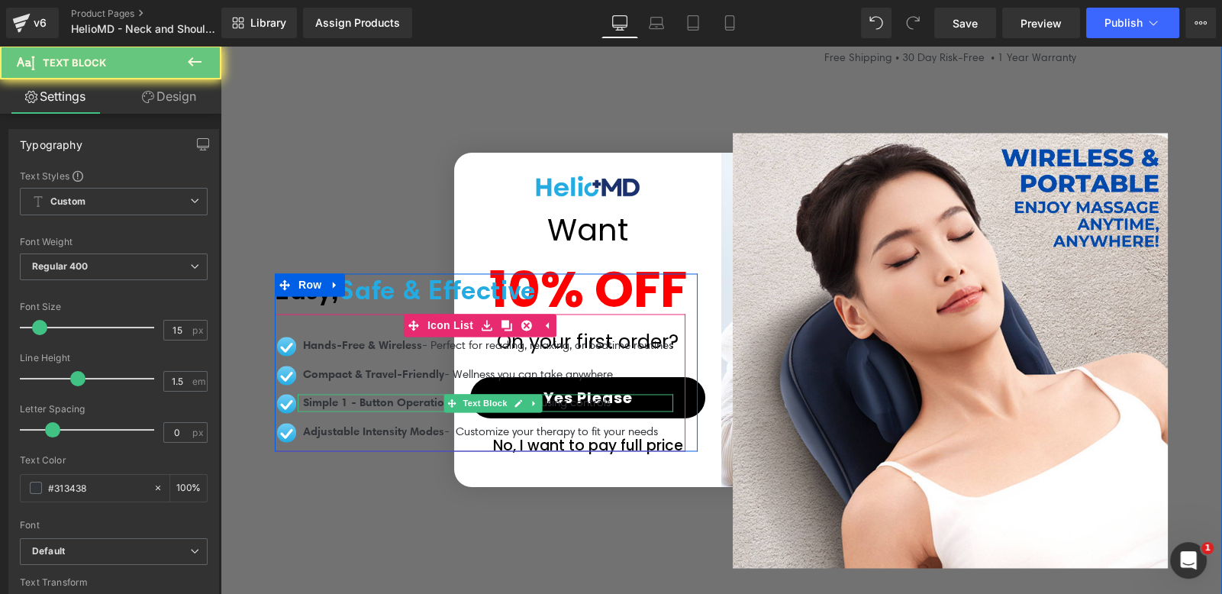
click at [396, 394] on span "Simple 1 - Button Operation" at bounding box center [377, 401] width 148 height 14
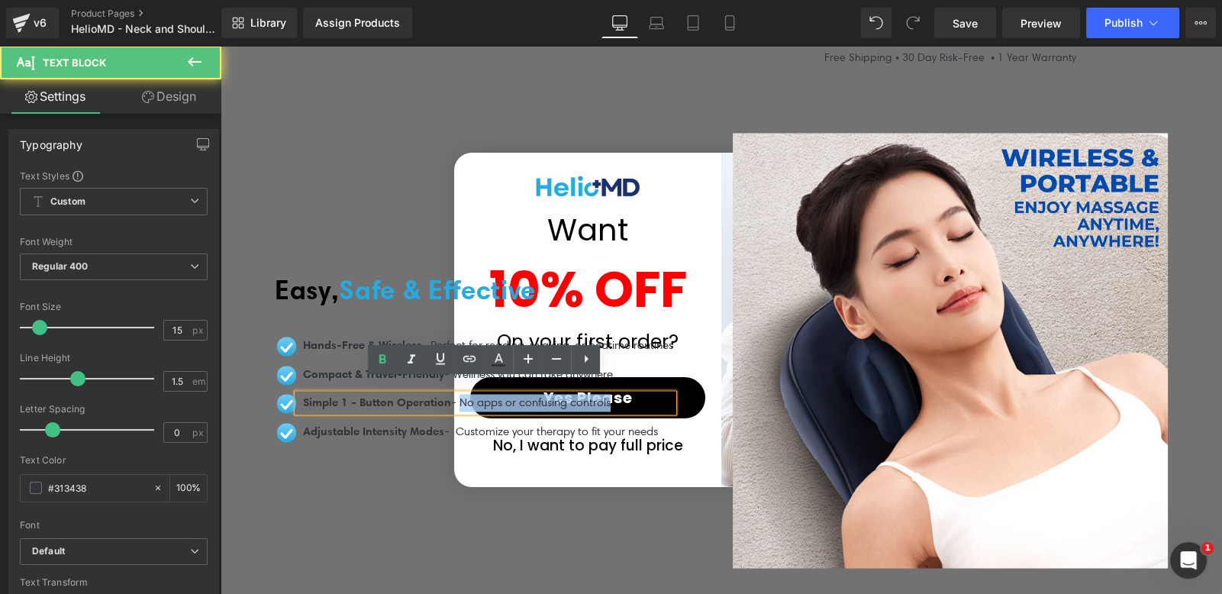
drag, startPoint x: 462, startPoint y: 388, endPoint x: 620, endPoint y: 389, distance: 158.7
click at [620, 394] on p "Simple 1 - Button Operation - No apps or confusing controls" at bounding box center [488, 403] width 370 height 18
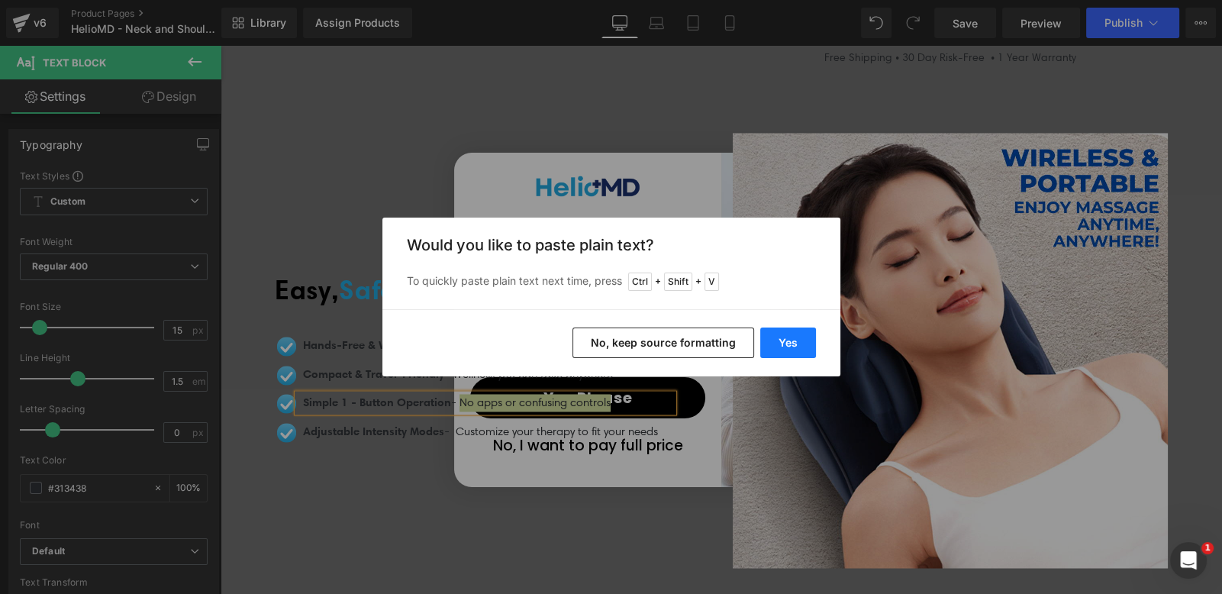
click at [782, 340] on button "Yes" at bounding box center [788, 342] width 56 height 31
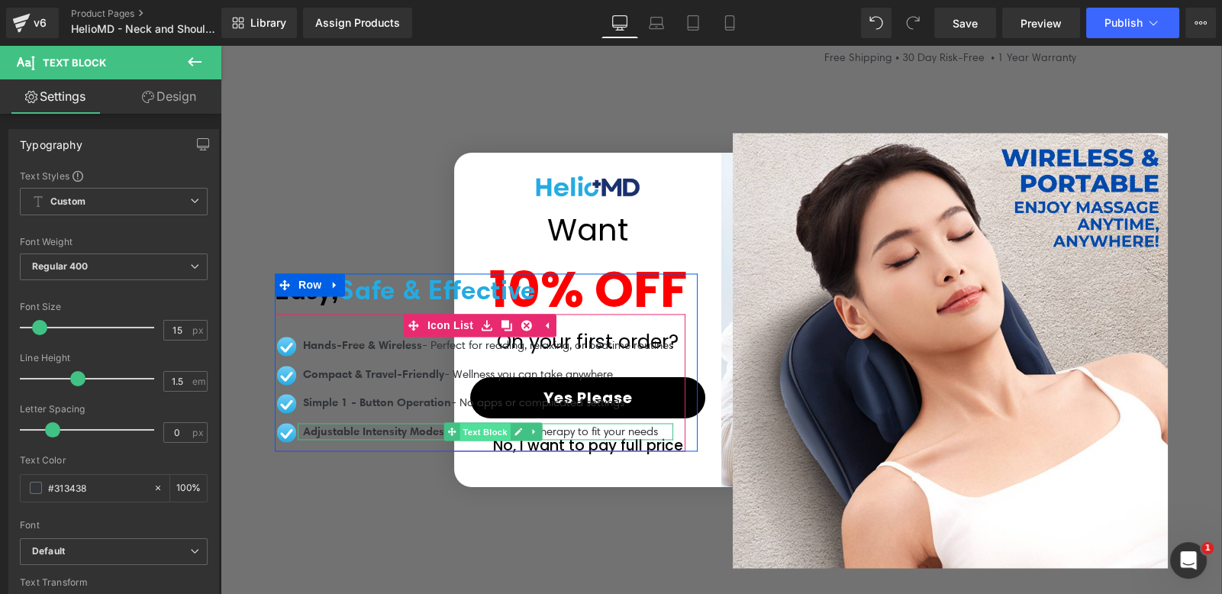
click at [459, 423] on span "Text Block" at bounding box center [484, 432] width 50 height 18
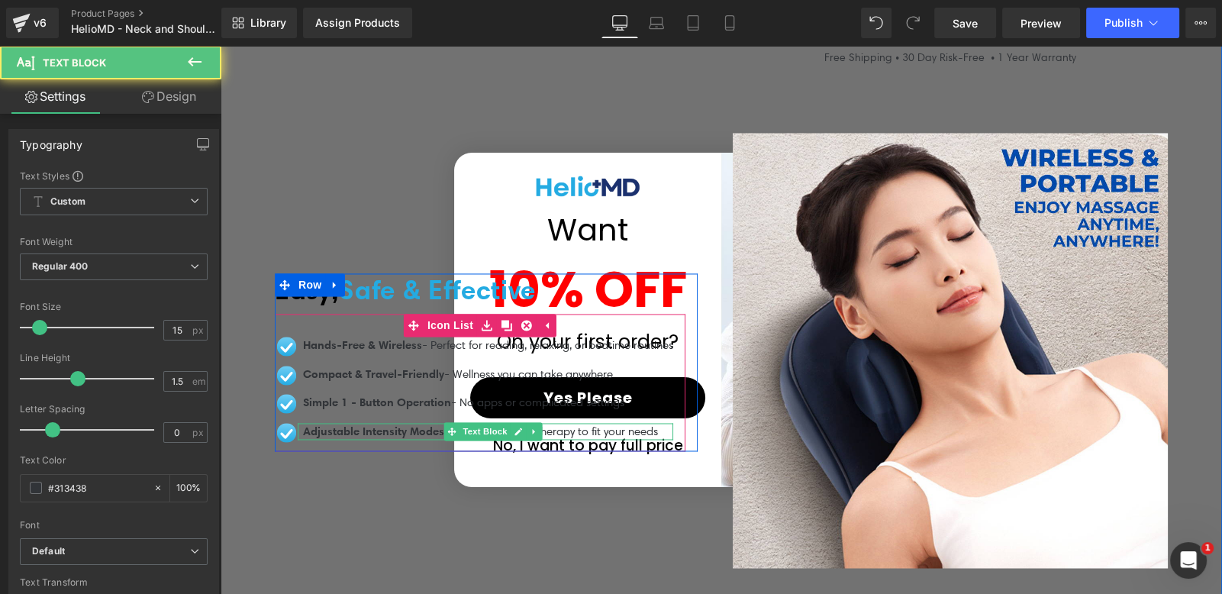
click at [427, 423] on span "Adjustable Intensity Modes" at bounding box center [373, 430] width 141 height 14
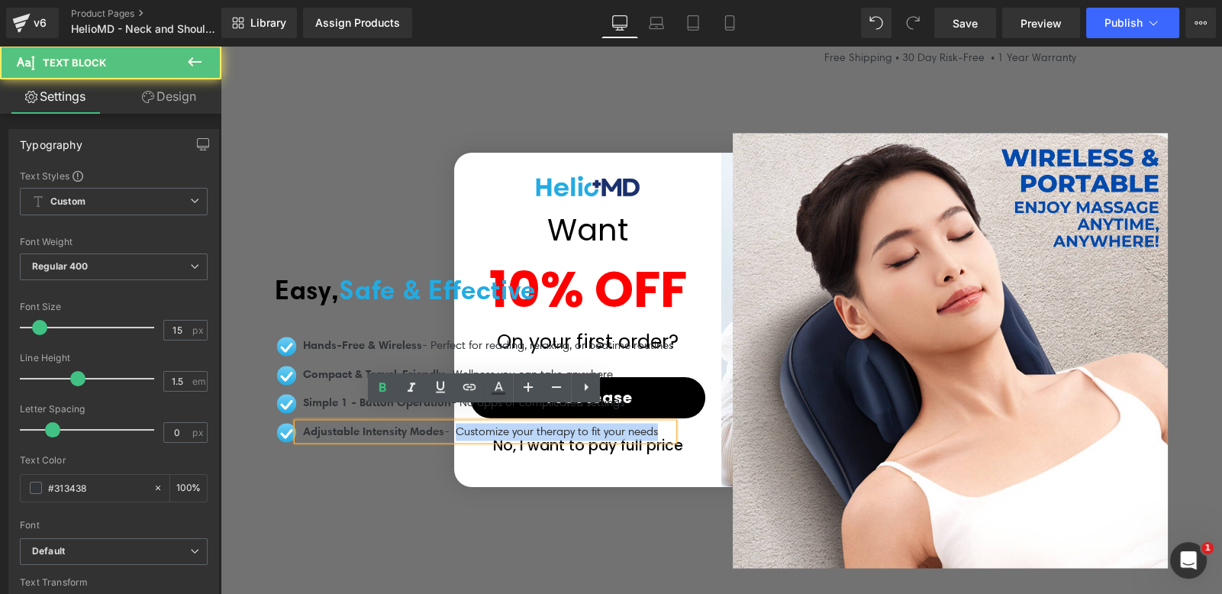
drag, startPoint x: 460, startPoint y: 417, endPoint x: 680, endPoint y: 422, distance: 219.8
click at [673, 423] on div "Adjustable Intensity Modes - Customize your therapy to fit your needs" at bounding box center [485, 432] width 375 height 18
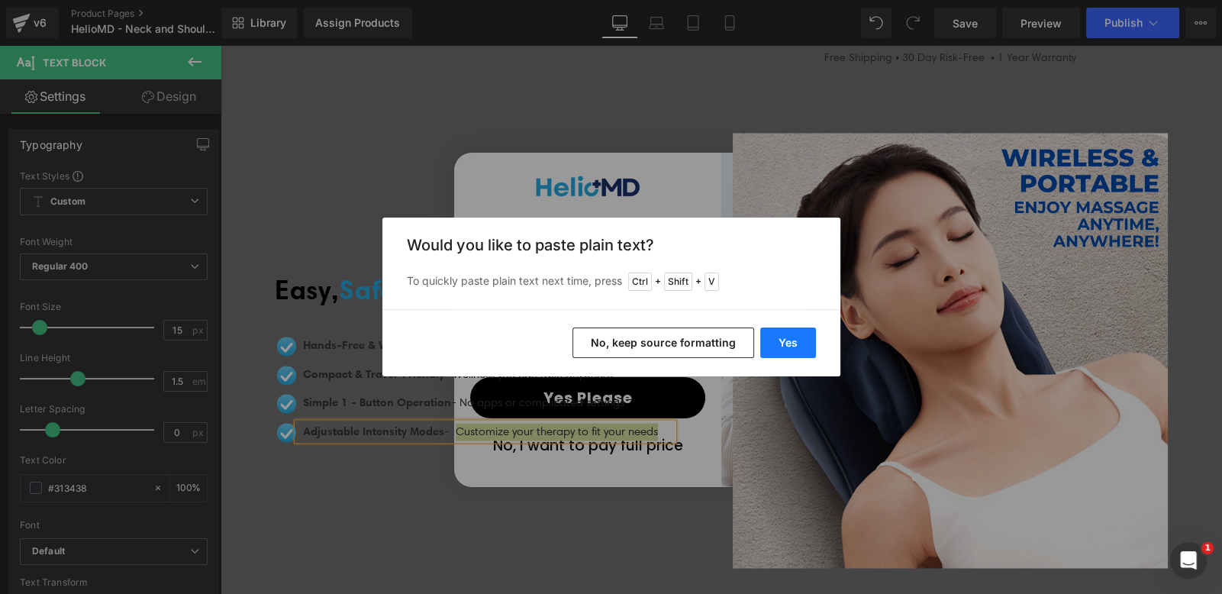
click at [774, 343] on button "Yes" at bounding box center [788, 342] width 56 height 31
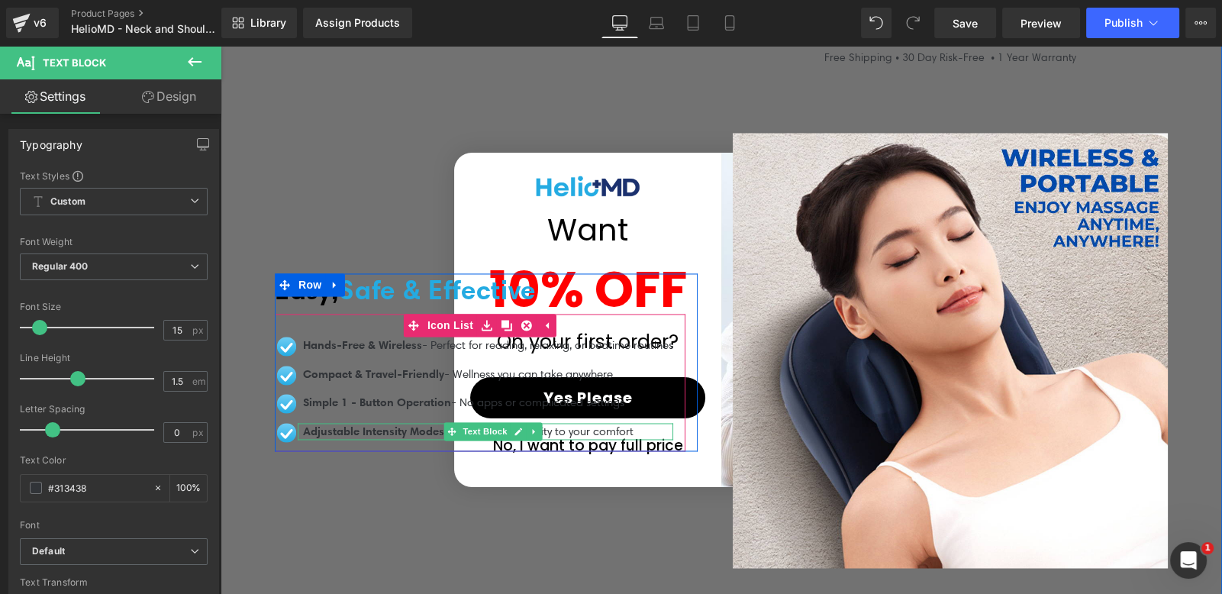
click at [387, 423] on span "Adjustable Intensity Modes" at bounding box center [373, 430] width 141 height 14
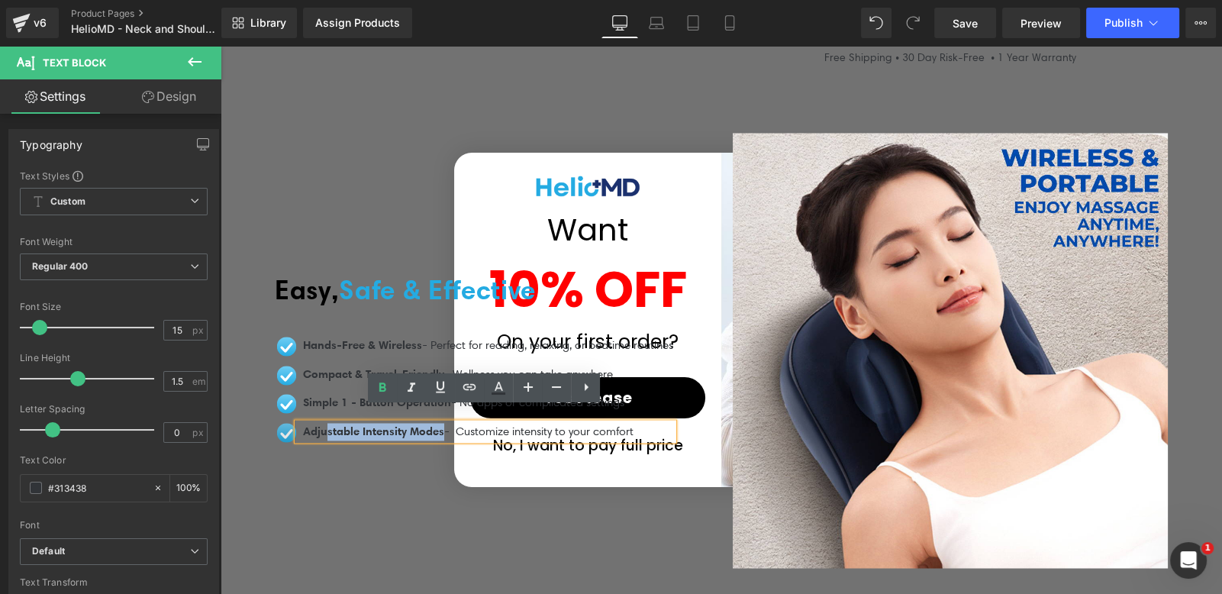
drag, startPoint x: 444, startPoint y: 415, endPoint x: 284, endPoint y: 417, distance: 160.3
click at [284, 423] on li "Image Adjustable Intensity Modes - Customize intensity to your comfort Text Blo…" at bounding box center [474, 432] width 398 height 18
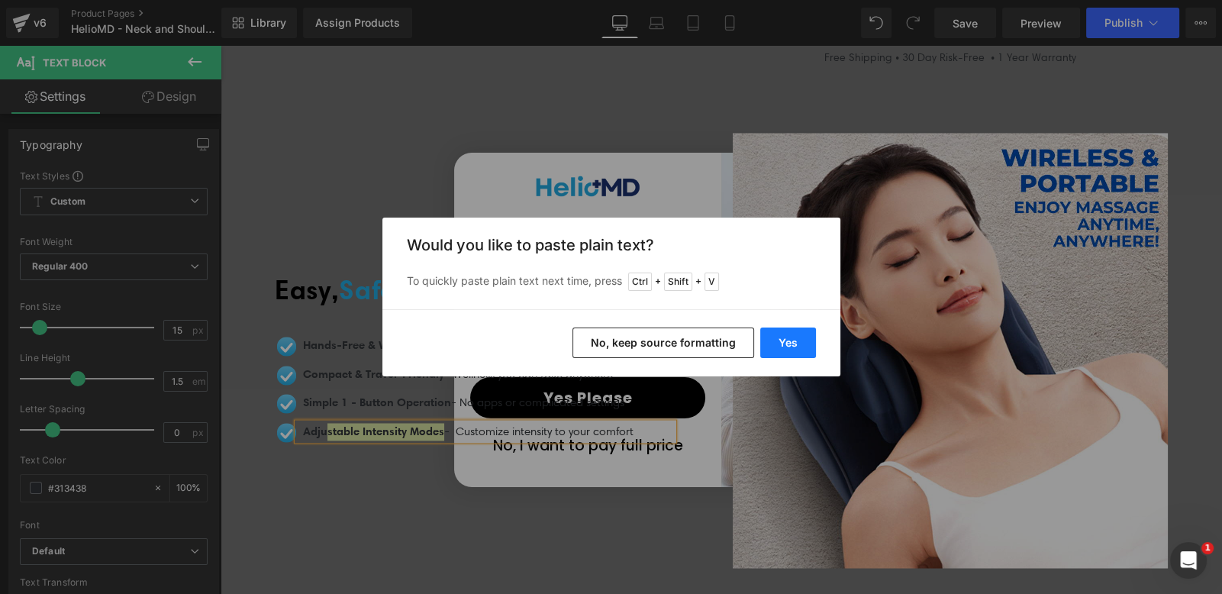
drag, startPoint x: 803, startPoint y: 343, endPoint x: 576, endPoint y: 301, distance: 230.5
click at [803, 343] on button "Yes" at bounding box center [788, 342] width 56 height 31
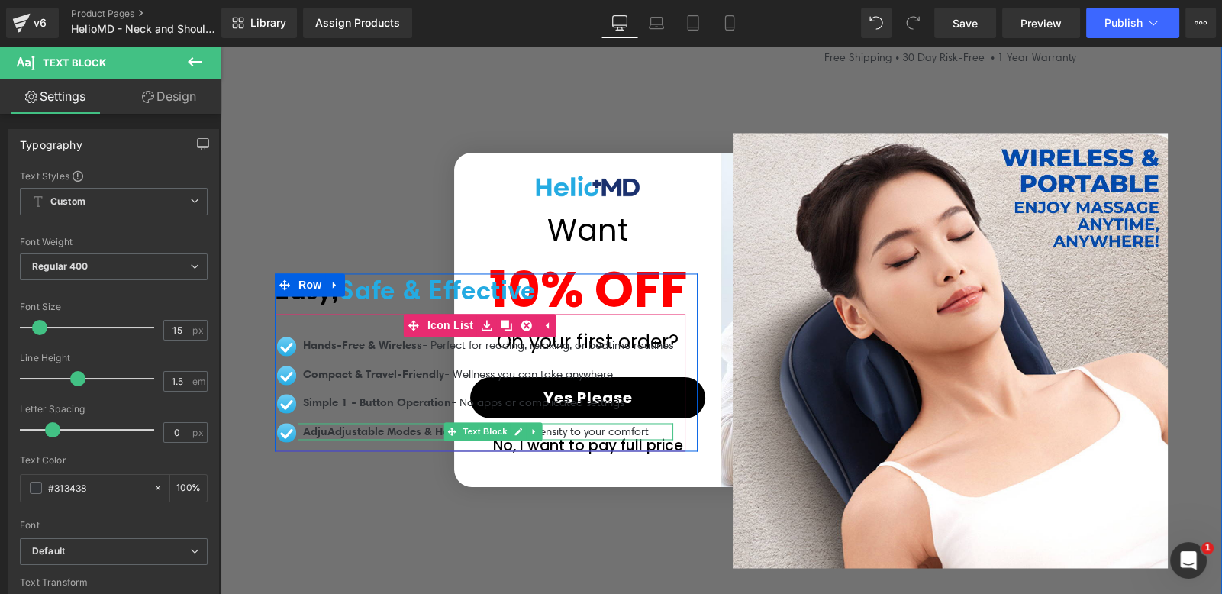
click at [327, 423] on span "AdjuAdjustable Modes & Heat" at bounding box center [381, 430] width 156 height 14
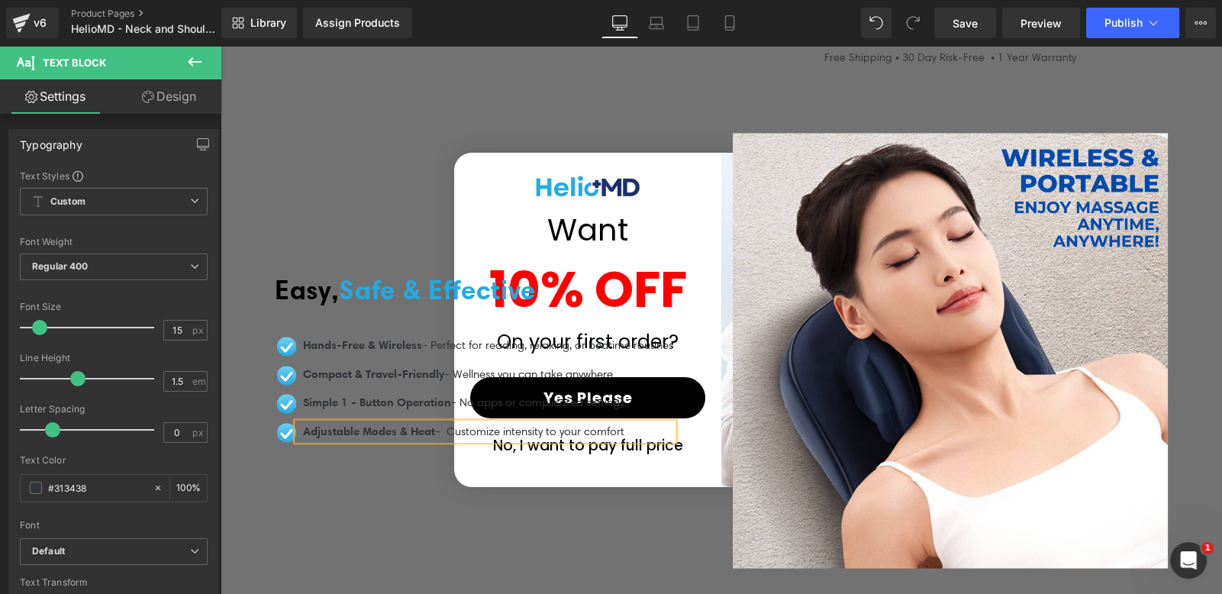
click at [365, 394] on span "Simple 1 - Button Operation" at bounding box center [377, 401] width 148 height 14
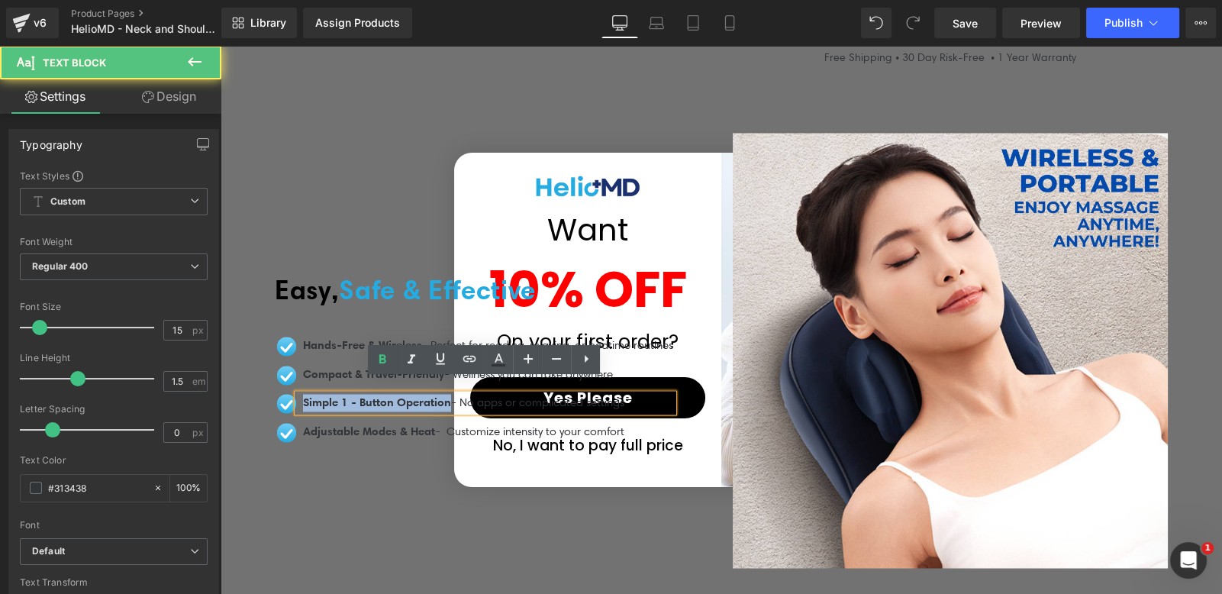
drag, startPoint x: 446, startPoint y: 385, endPoint x: 292, endPoint y: 387, distance: 154.2
click at [298, 394] on div "Simple 1 - Button Operation - No apps or complicated settings" at bounding box center [485, 403] width 375 height 18
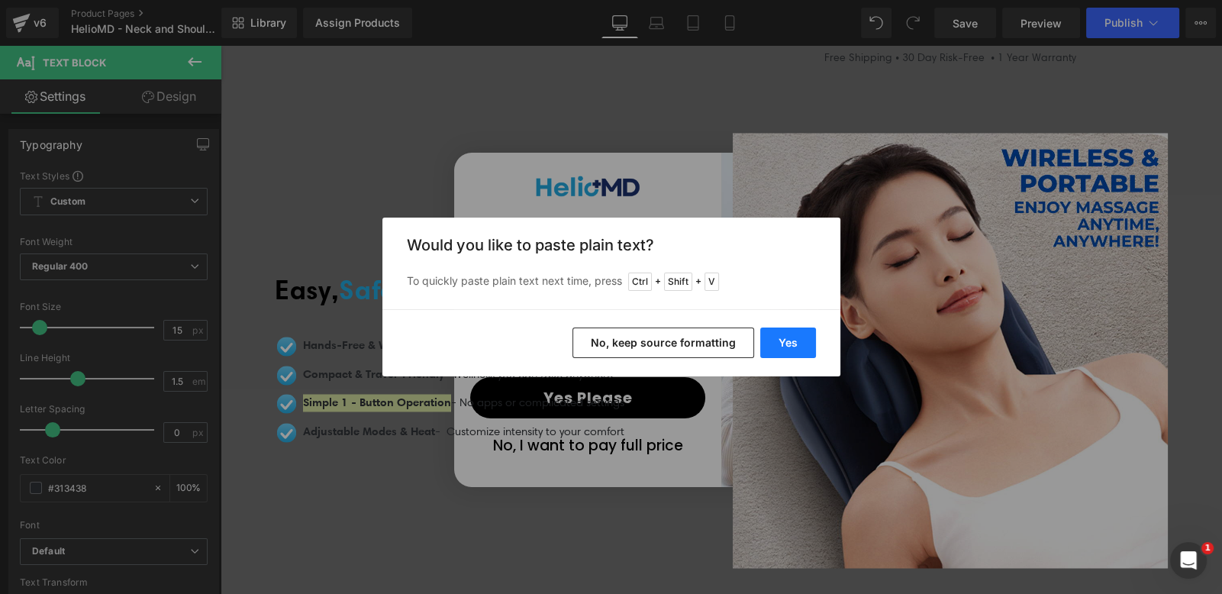
click at [771, 339] on button "Yes" at bounding box center [788, 342] width 56 height 31
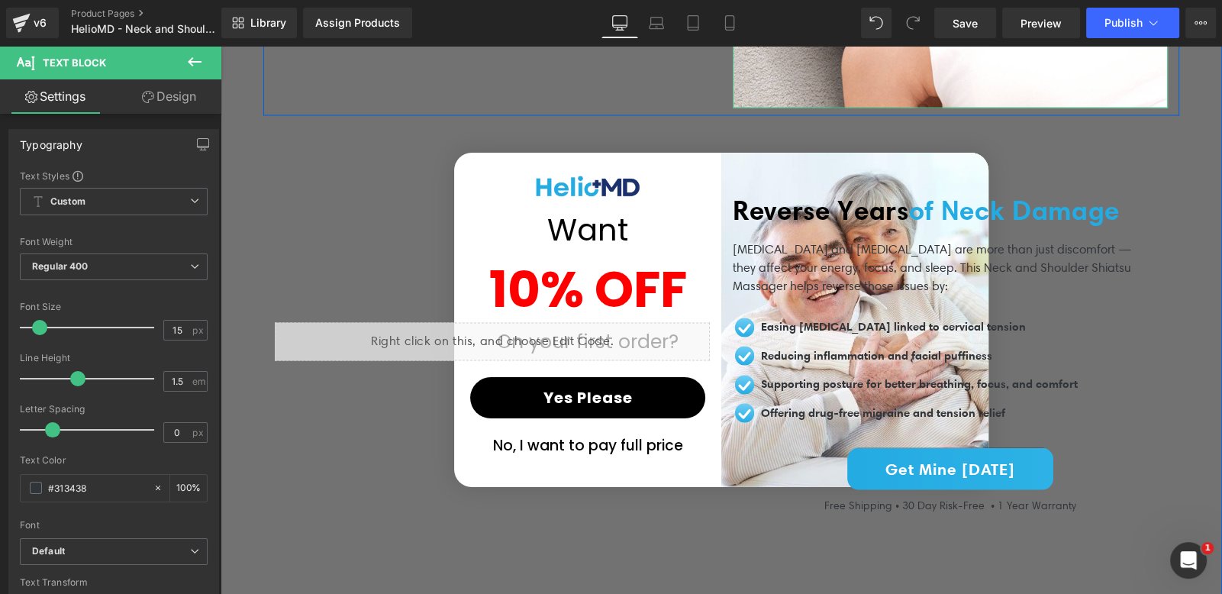
scroll to position [3583, 0]
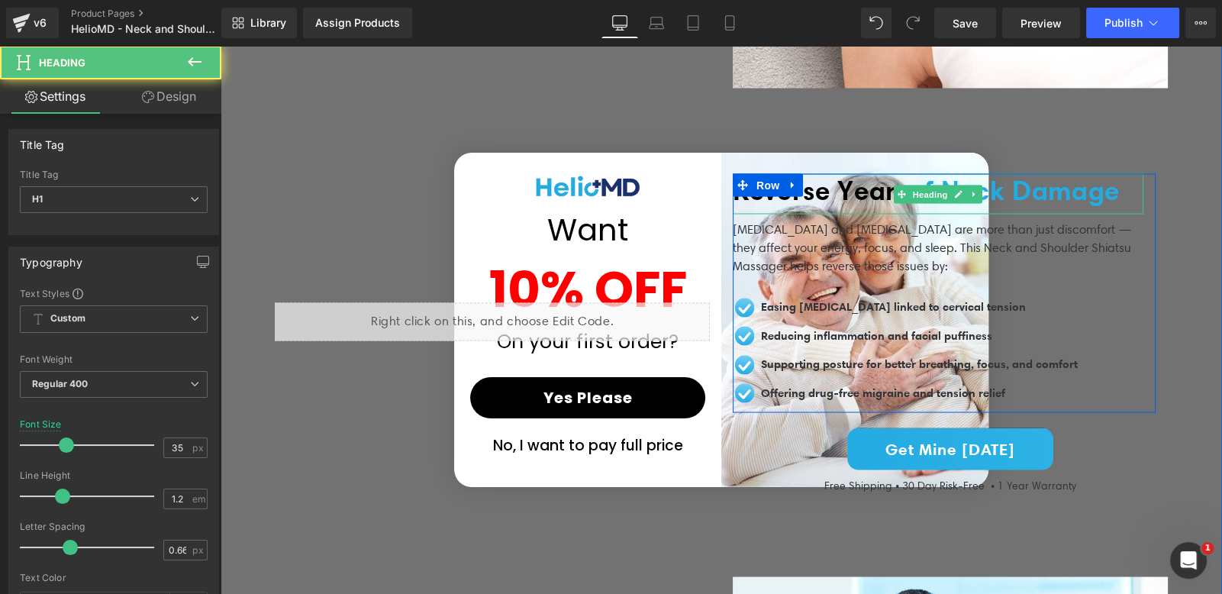
click at [839, 188] on h1 "Reverse Years of Neck Damage" at bounding box center [938, 189] width 411 height 33
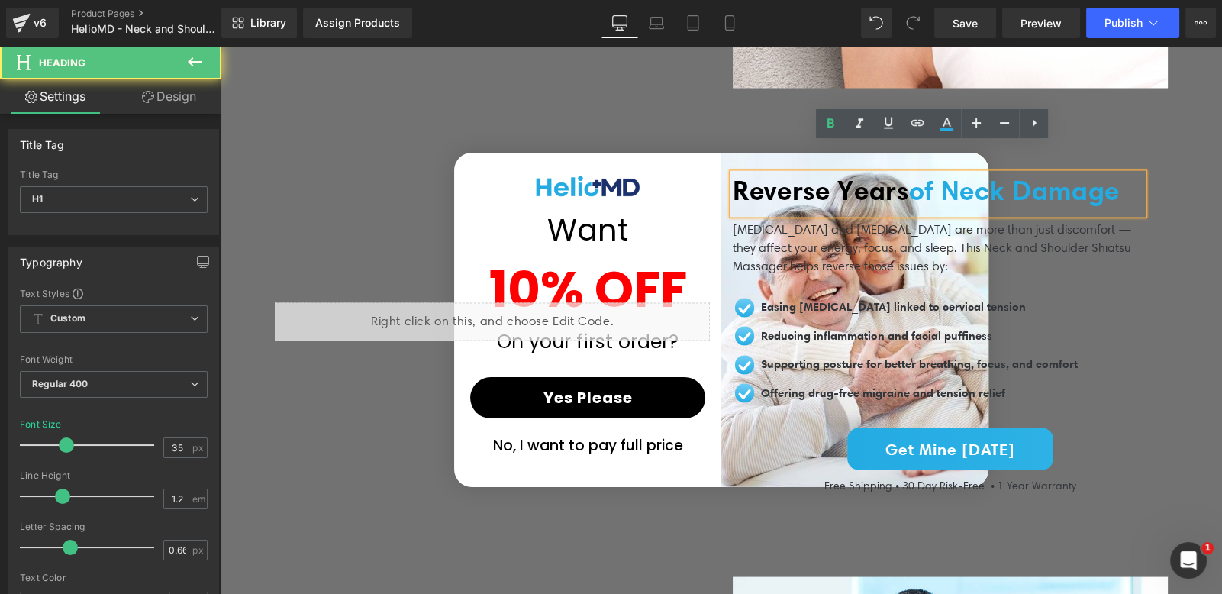
click at [909, 191] on span "of Neck Damage" at bounding box center [1014, 189] width 211 height 33
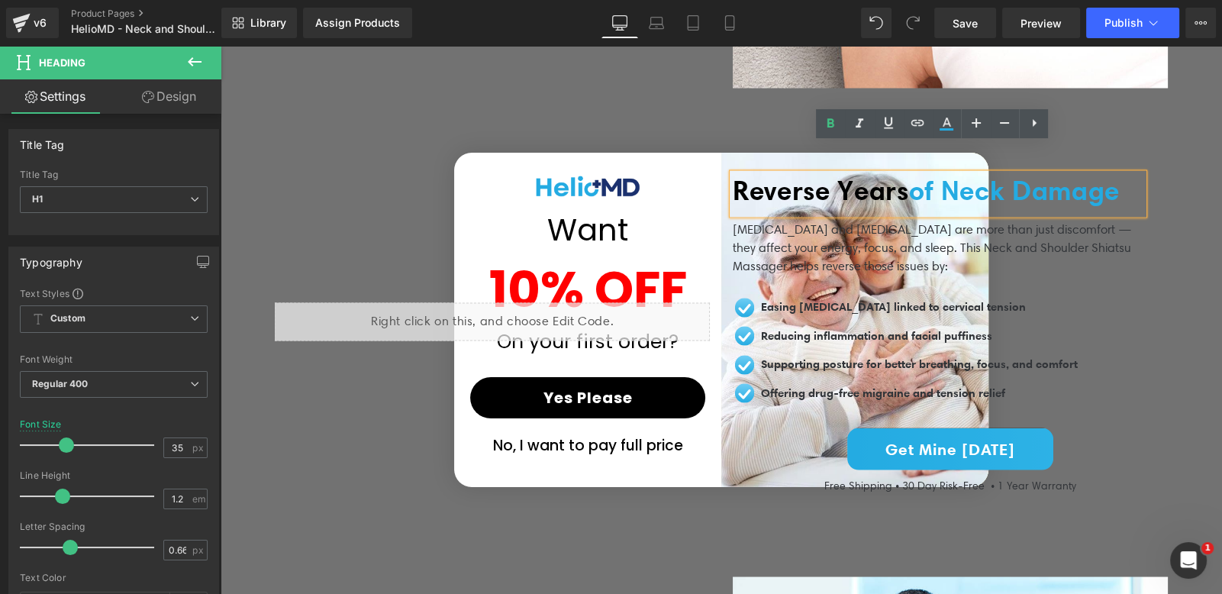
click at [958, 173] on span "of Neck Damage" at bounding box center [1014, 189] width 211 height 33
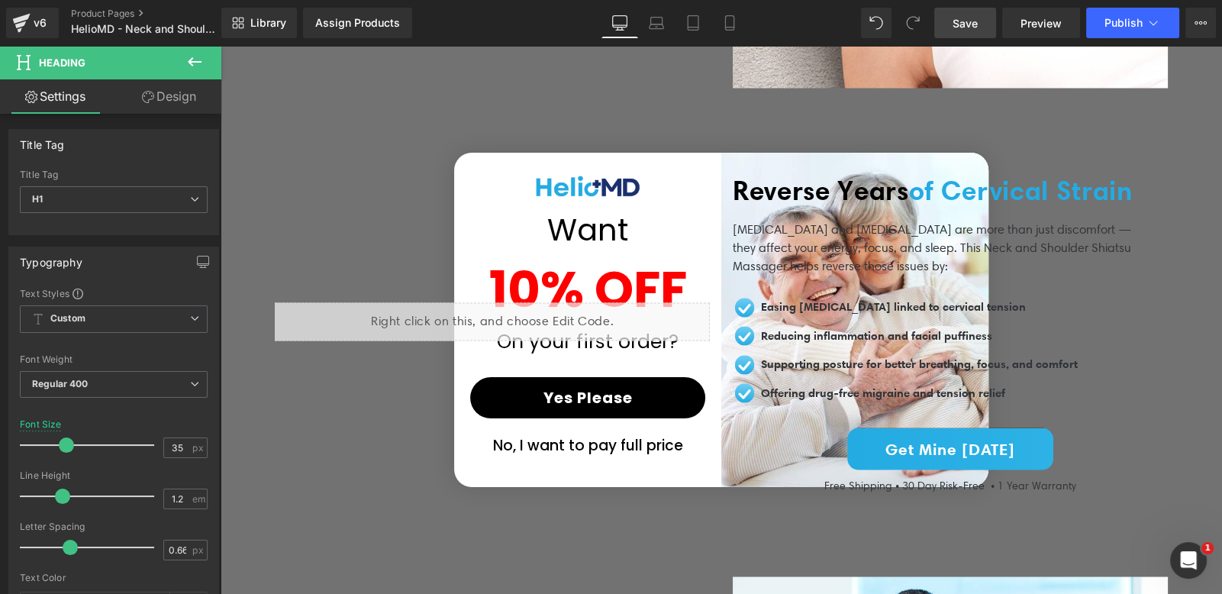
click at [954, 15] on span "Save" at bounding box center [964, 23] width 25 height 16
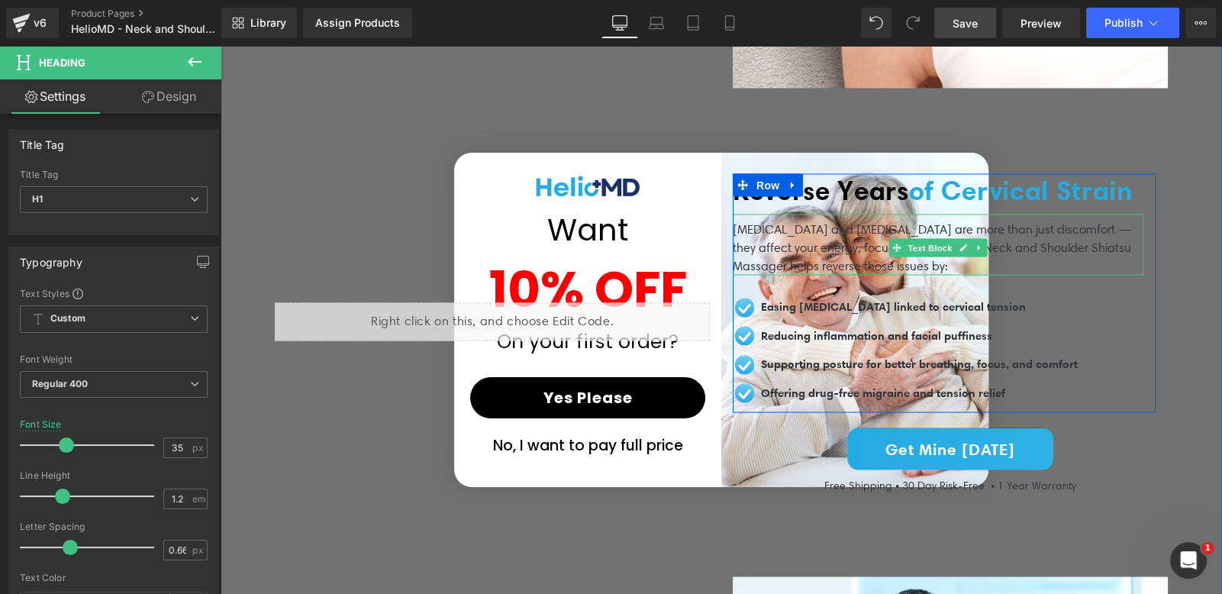
click at [823, 259] on p "[MEDICAL_DATA] and [MEDICAL_DATA] are more than just discomfort — they affect y…" at bounding box center [938, 247] width 411 height 55
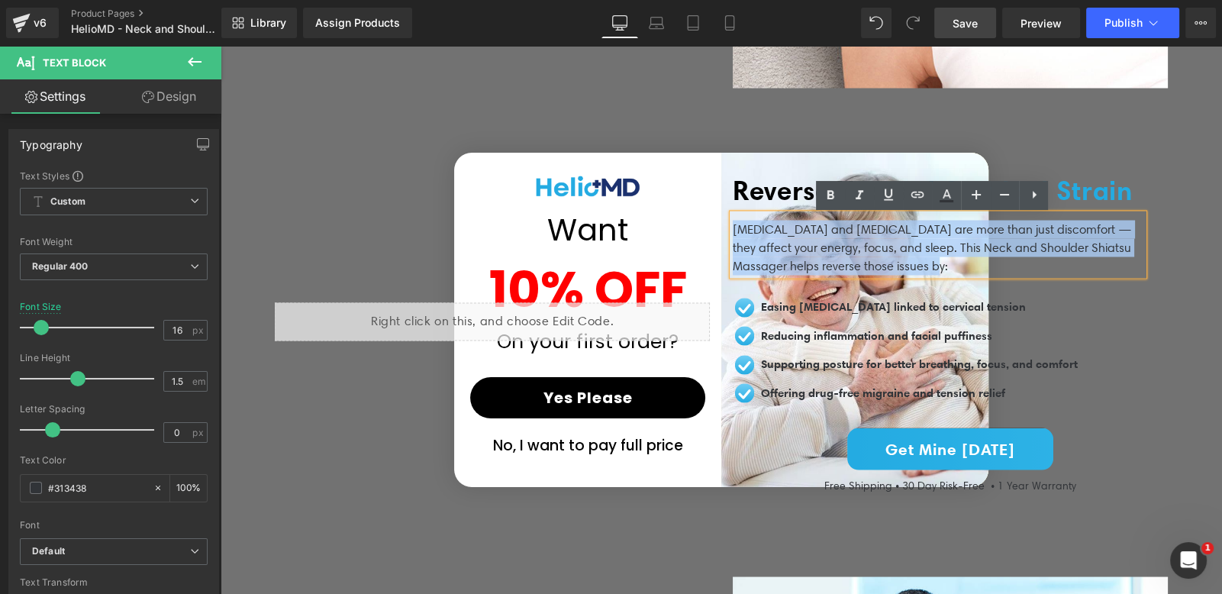
drag, startPoint x: 961, startPoint y: 266, endPoint x: 727, endPoint y: 235, distance: 235.5
click at [733, 235] on p "[MEDICAL_DATA] and [MEDICAL_DATA] are more than just discomfort — they affect y…" at bounding box center [938, 247] width 411 height 55
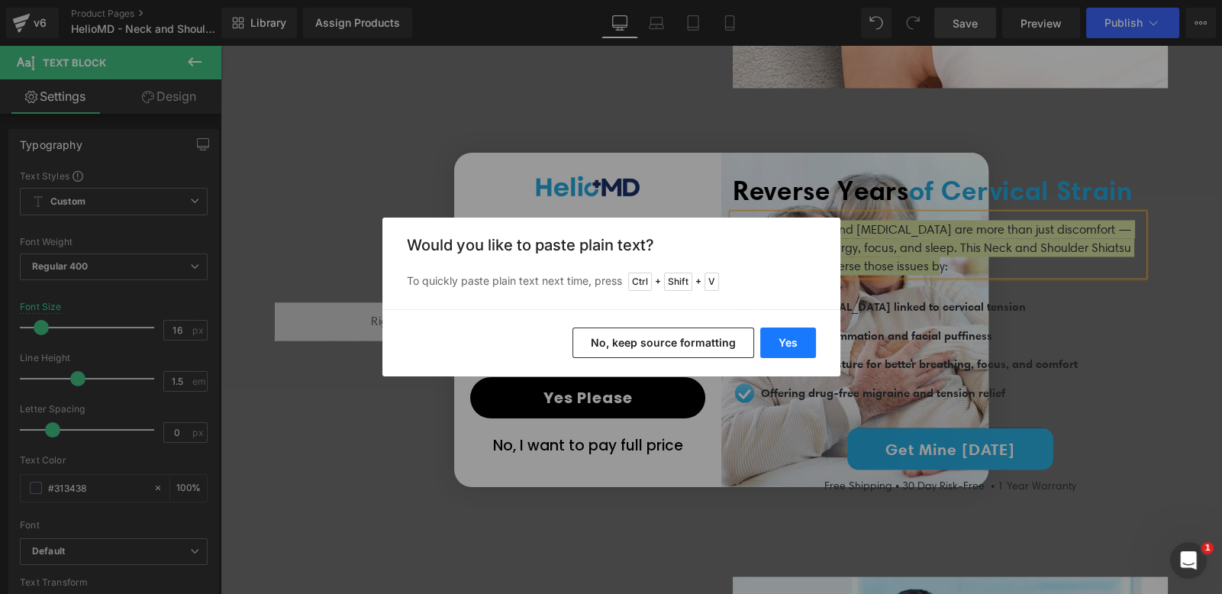
click at [794, 338] on button "Yes" at bounding box center [788, 342] width 56 height 31
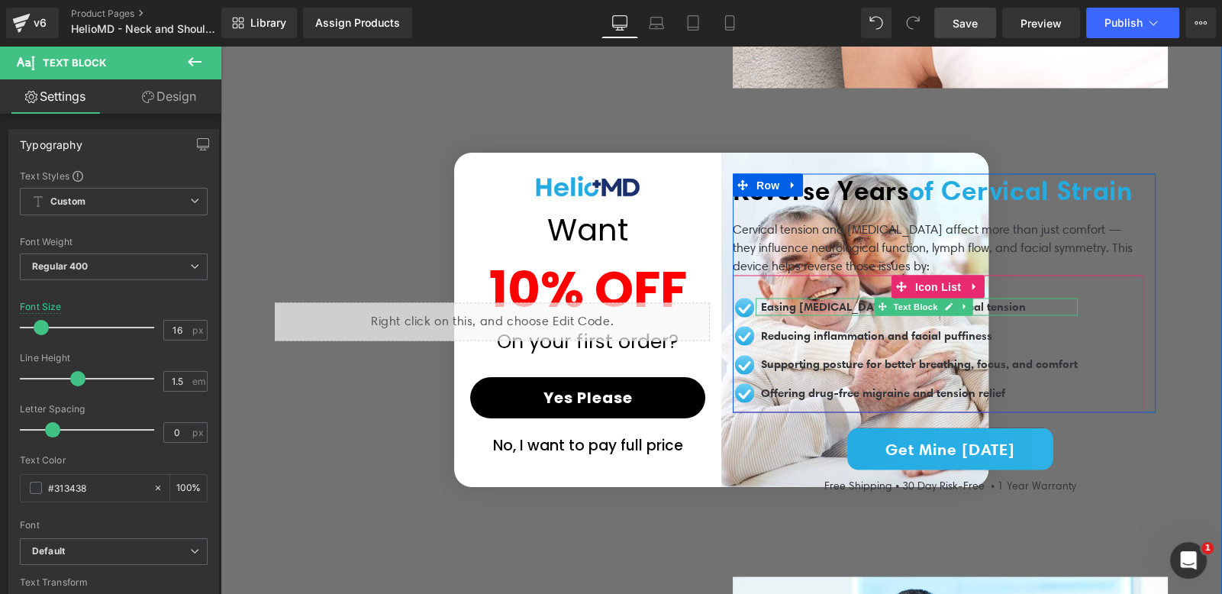
click at [831, 311] on span "Easing [MEDICAL_DATA] linked to cervical tension" at bounding box center [893, 305] width 265 height 14
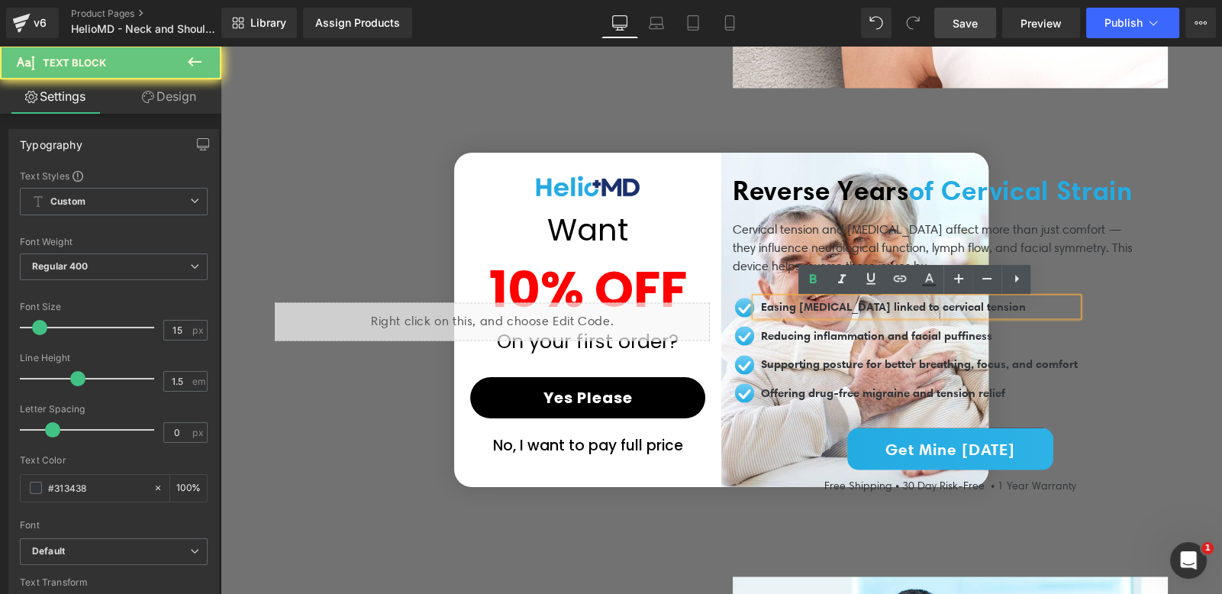
click at [831, 311] on span "Easing [MEDICAL_DATA] linked to cervical tension" at bounding box center [893, 305] width 265 height 14
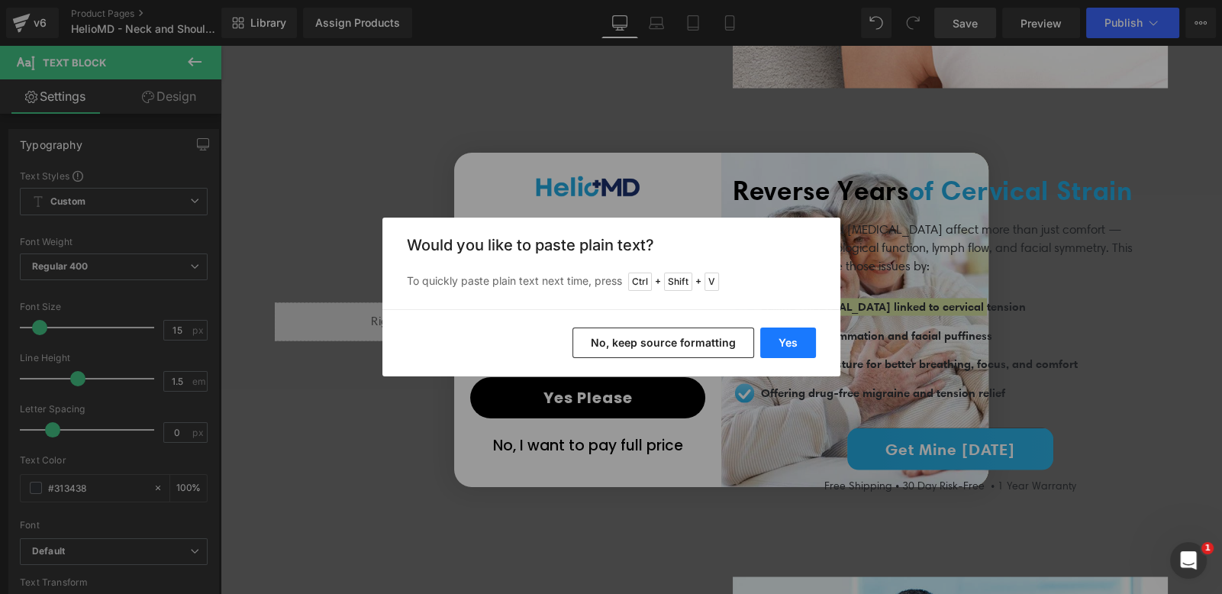
click at [803, 346] on button "Yes" at bounding box center [788, 342] width 56 height 31
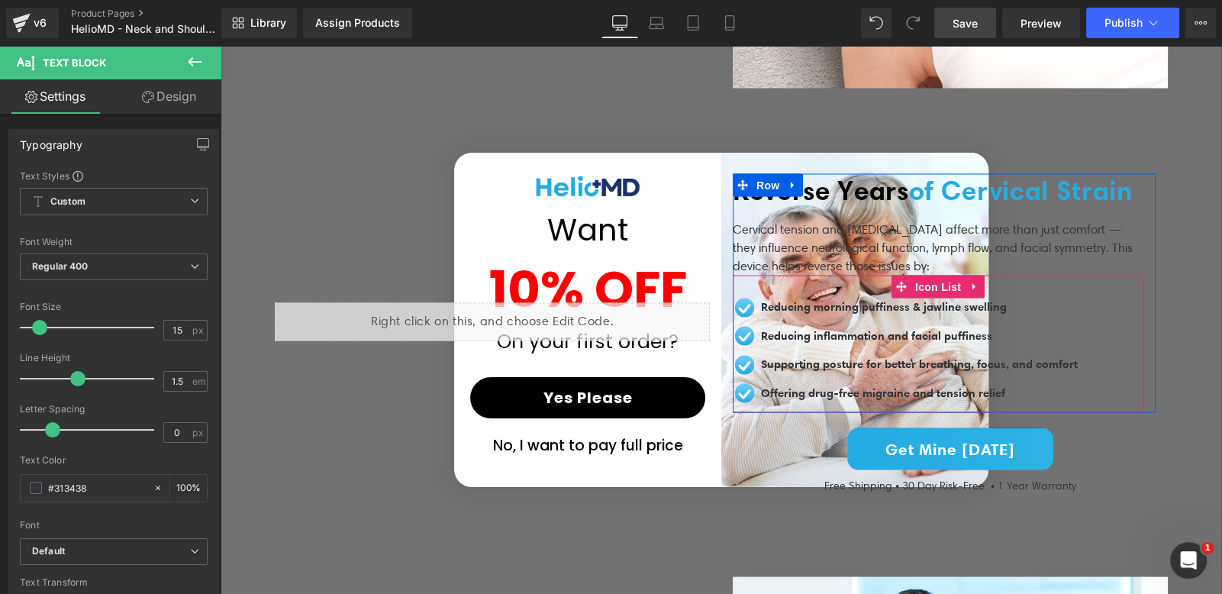
click at [836, 335] on span "Reducing inflammation and facial puffiness" at bounding box center [876, 334] width 231 height 14
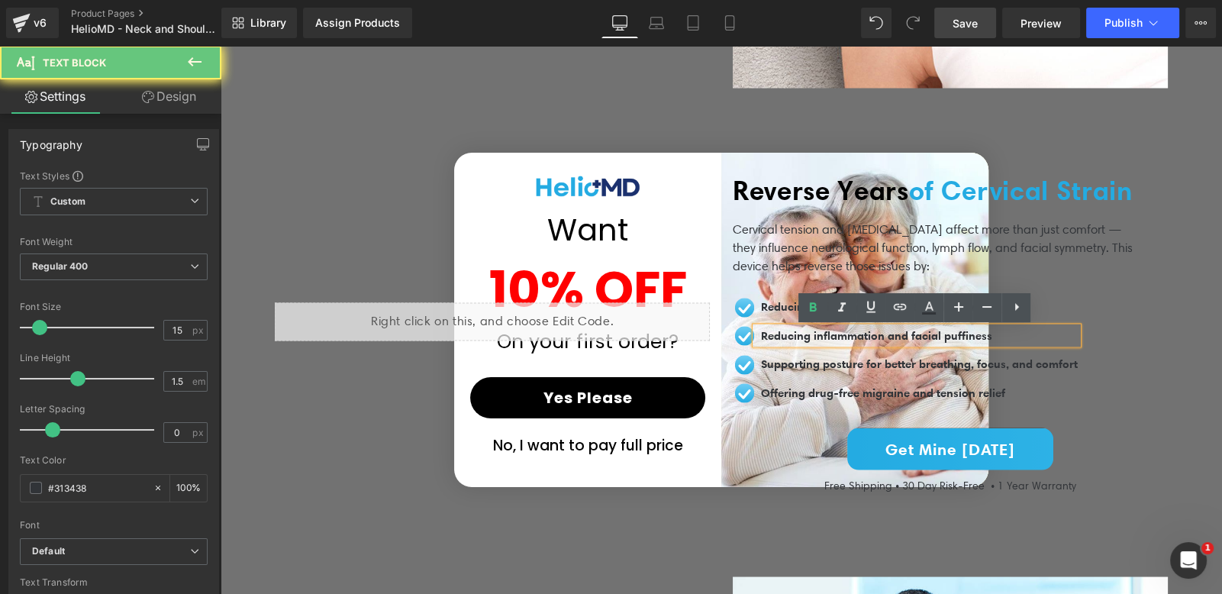
click at [836, 335] on span "Reducing inflammation and facial puffiness" at bounding box center [876, 334] width 231 height 14
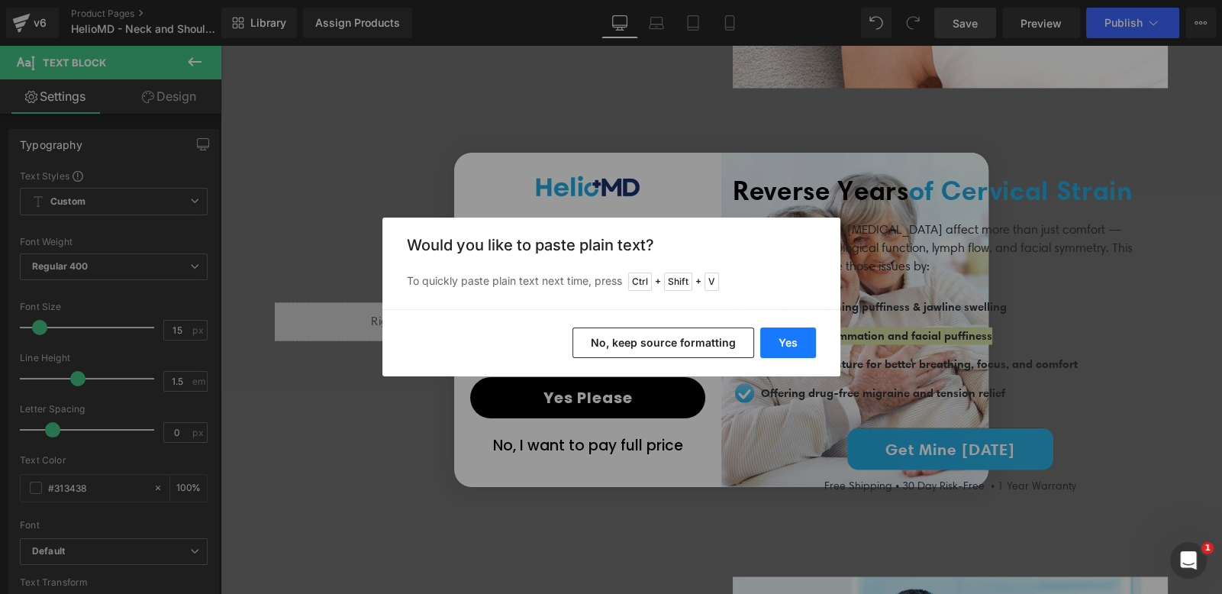
drag, startPoint x: 783, startPoint y: 345, endPoint x: 488, endPoint y: 297, distance: 298.4
click at [783, 345] on button "Yes" at bounding box center [788, 342] width 56 height 31
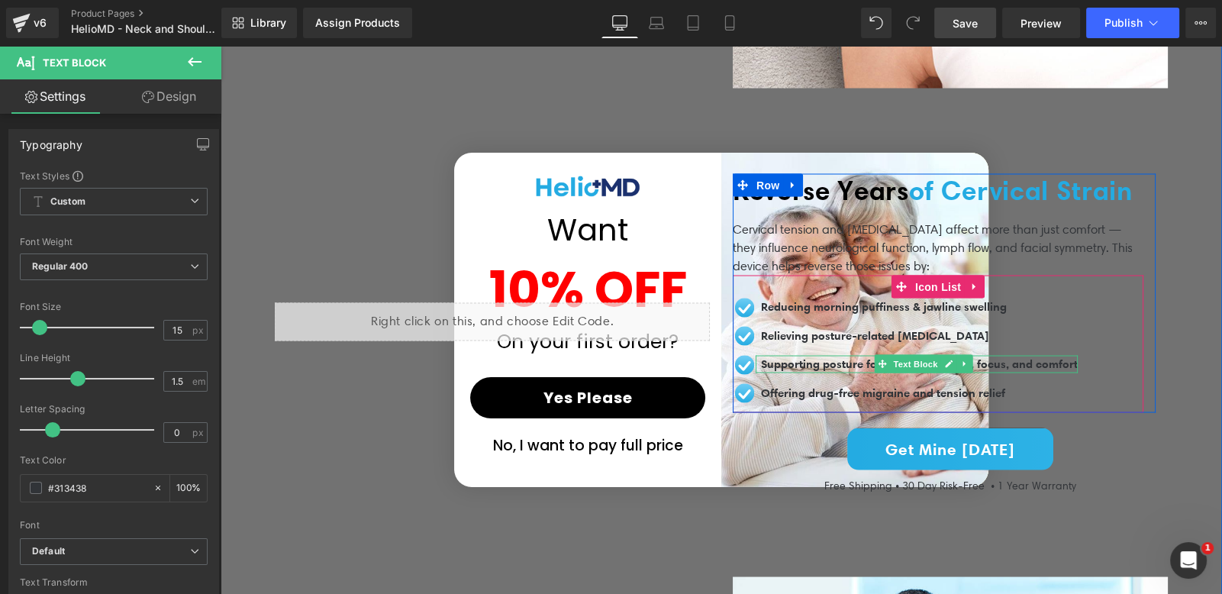
click at [831, 369] on span "Supporting posture for better breathing, focus, and comfort" at bounding box center [919, 363] width 317 height 14
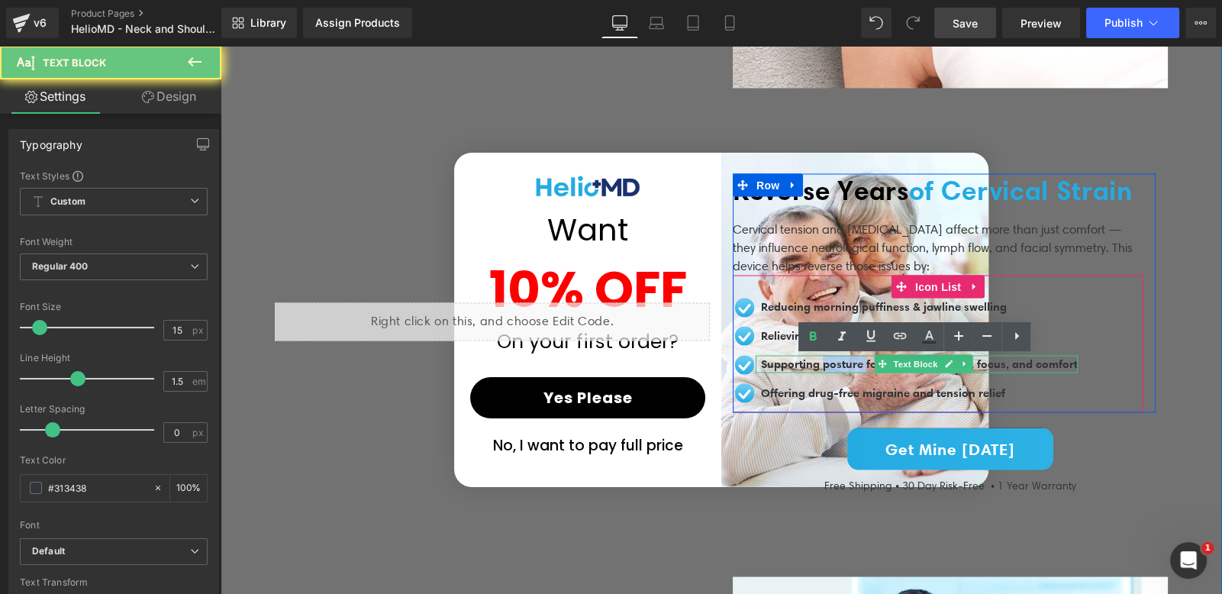
click at [831, 369] on span "Supporting posture for better breathing, focus, and comfort" at bounding box center [919, 363] width 317 height 14
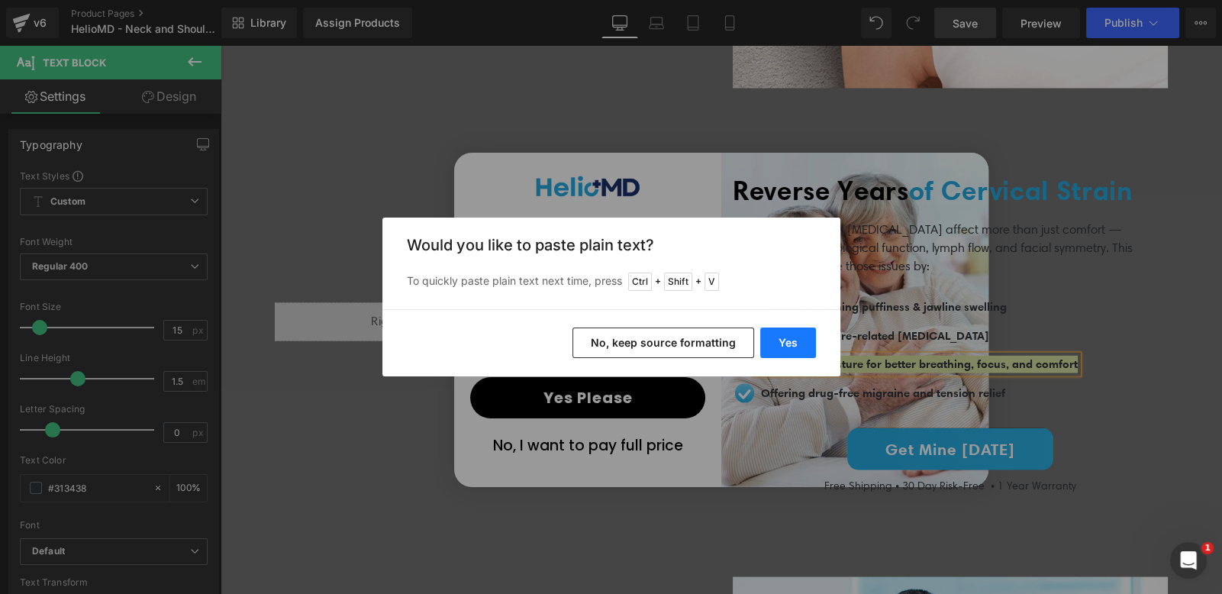
click at [791, 333] on button "Yes" at bounding box center [788, 342] width 56 height 31
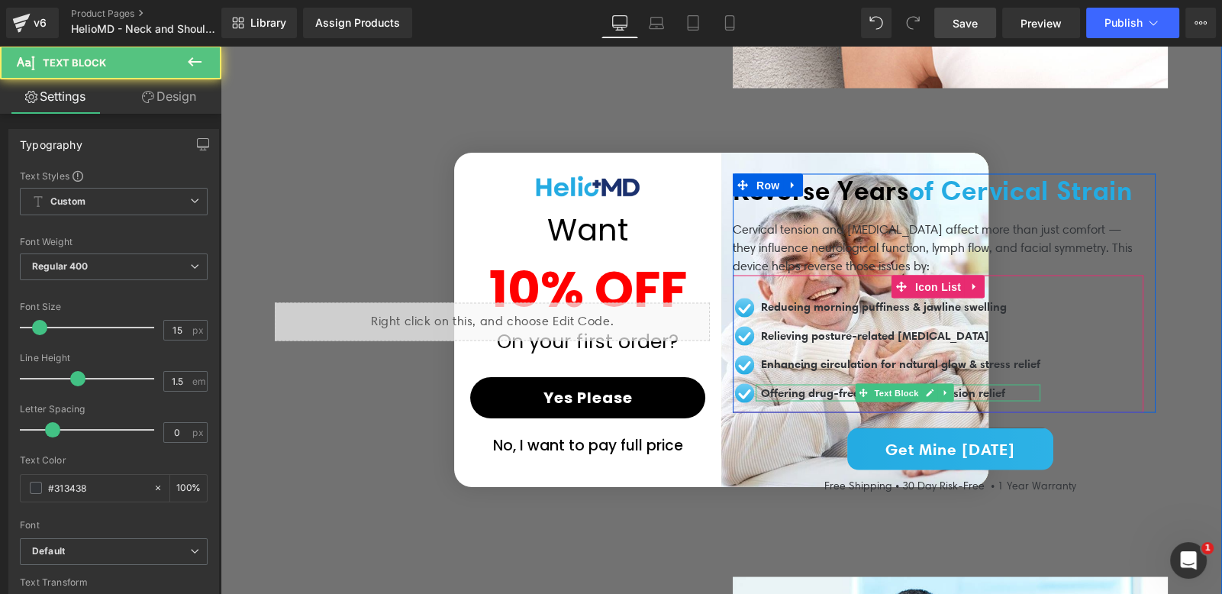
click at [826, 390] on span "Offering drug-free migraine and tension relief" at bounding box center [883, 392] width 244 height 14
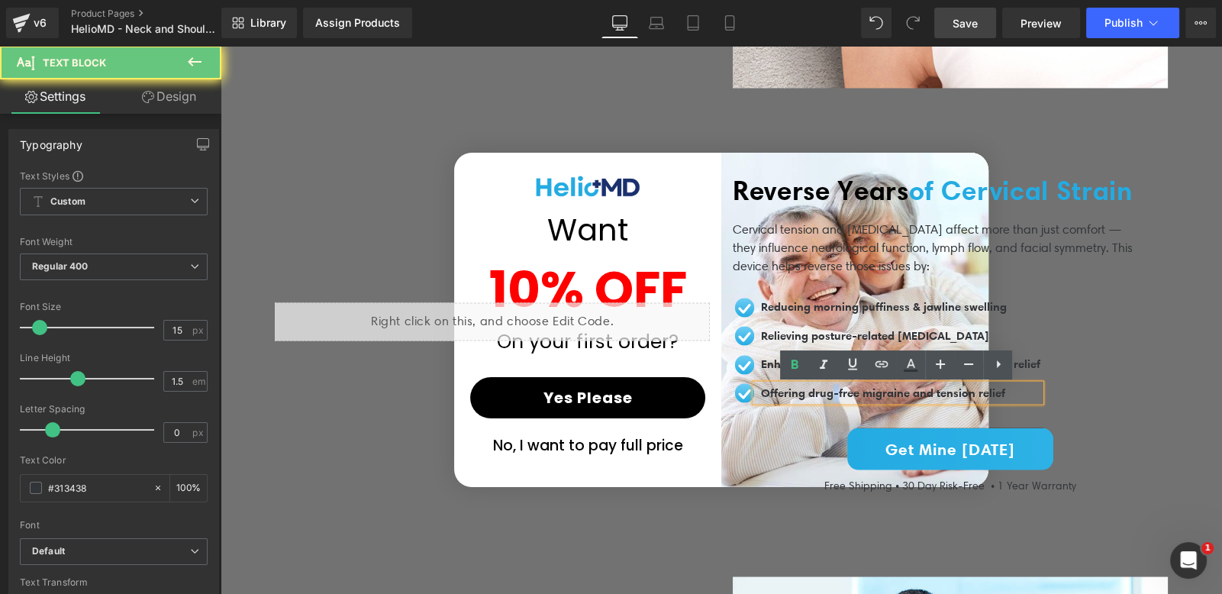
click at [826, 390] on span "Offering drug-free migraine and tension relief" at bounding box center [883, 392] width 244 height 14
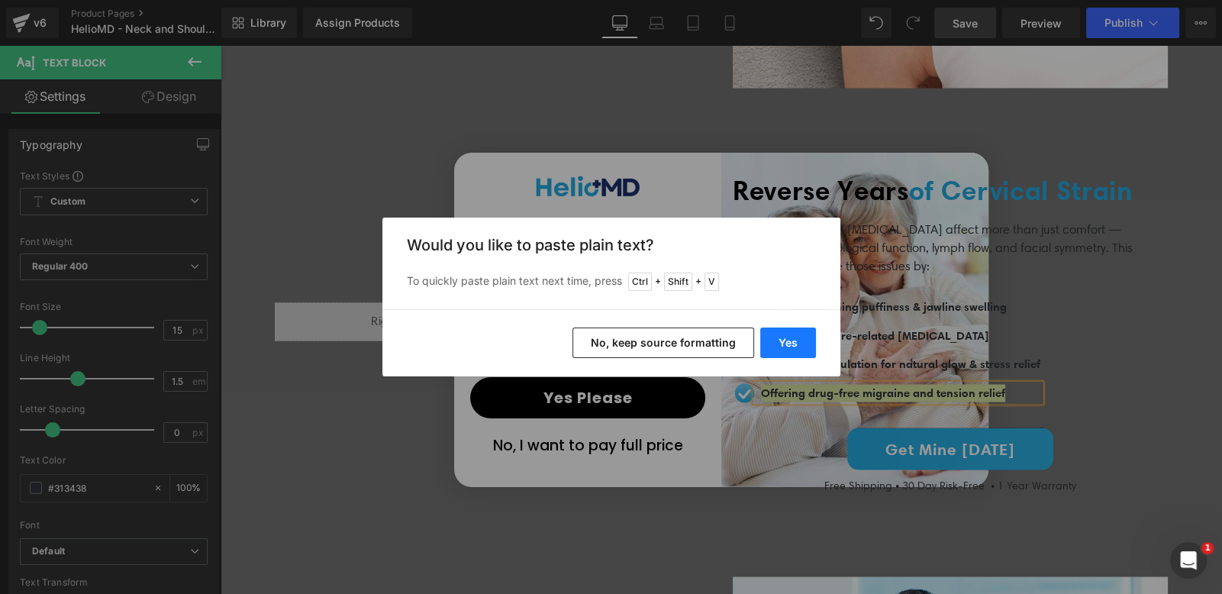
click at [797, 346] on button "Yes" at bounding box center [788, 342] width 56 height 31
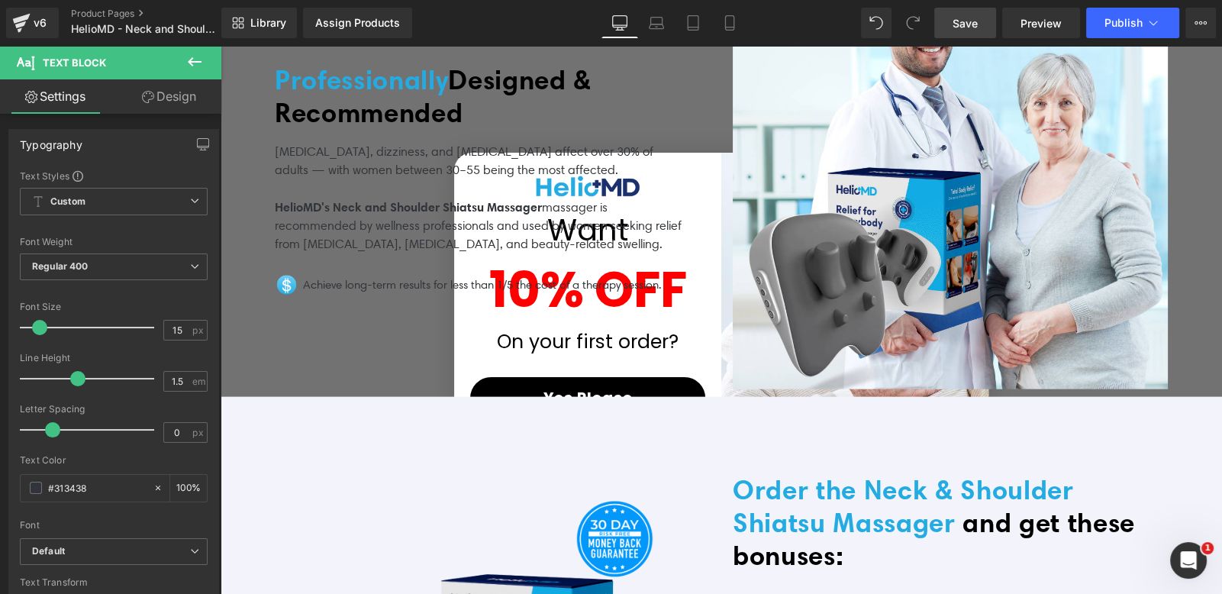
scroll to position [4171, 0]
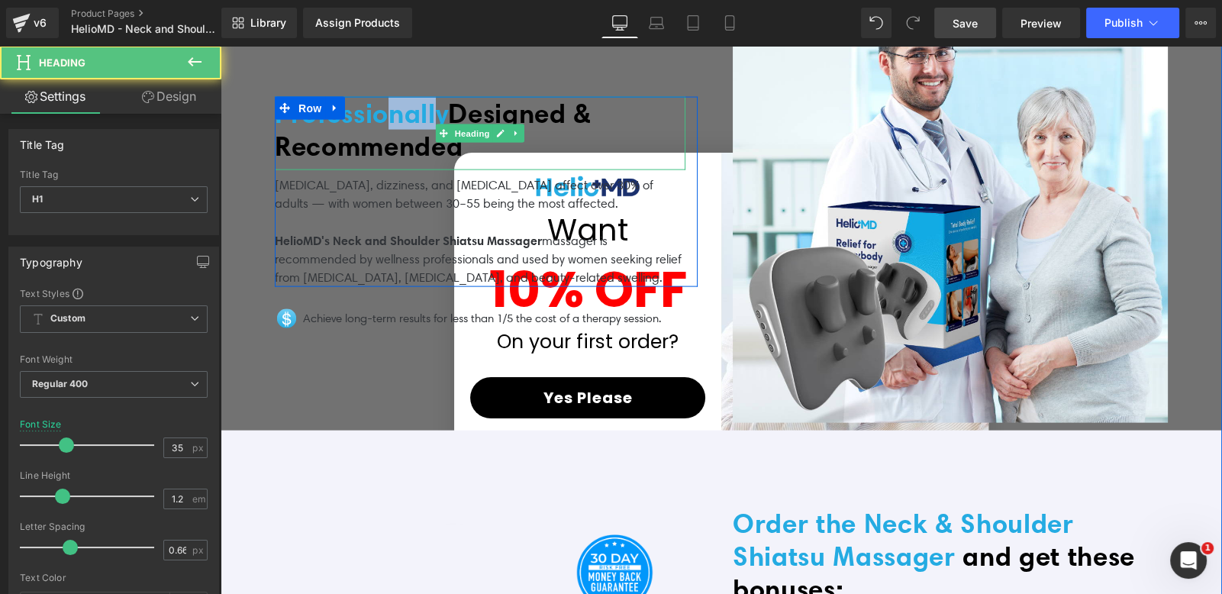
drag, startPoint x: 450, startPoint y: 97, endPoint x: 398, endPoint y: 98, distance: 51.9
click at [398, 98] on span "Professionally" at bounding box center [361, 113] width 173 height 33
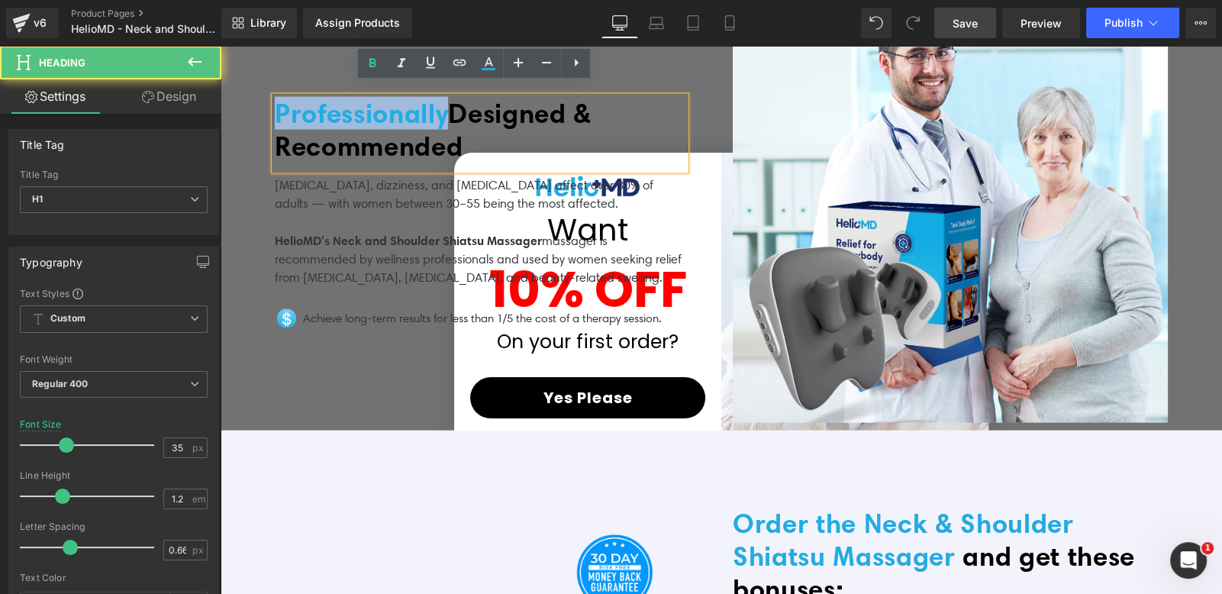
drag, startPoint x: 453, startPoint y: 104, endPoint x: 262, endPoint y: 100, distance: 191.6
click at [263, 100] on div "Professionally Designed & Recommended Heading [MEDICAL_DATA], dizziness, and [M…" at bounding box center [492, 205] width 458 height 435
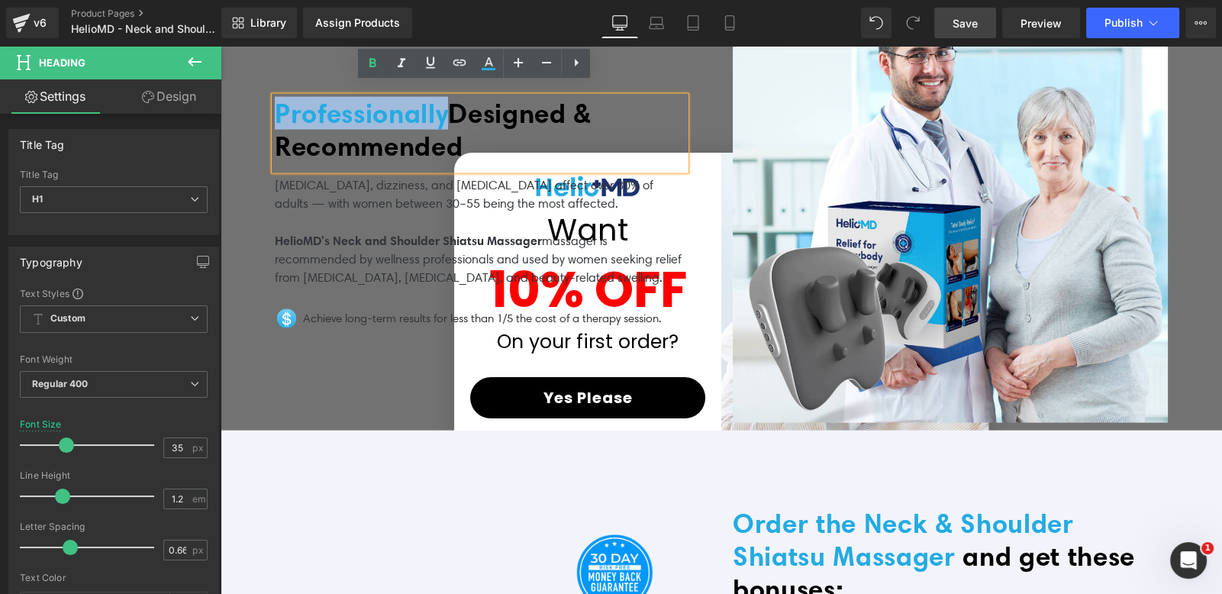
paste div
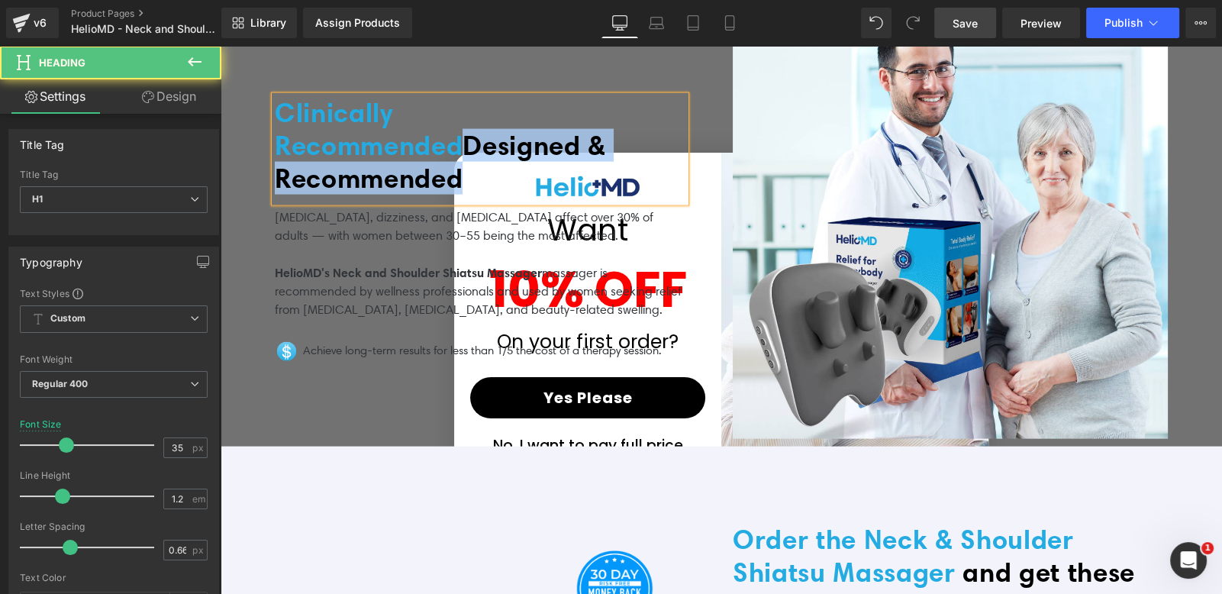
drag, startPoint x: 478, startPoint y: 137, endPoint x: 488, endPoint y: 159, distance: 24.9
click at [488, 159] on h1 "Clinically Recommended Designed & Recommended" at bounding box center [480, 145] width 411 height 98
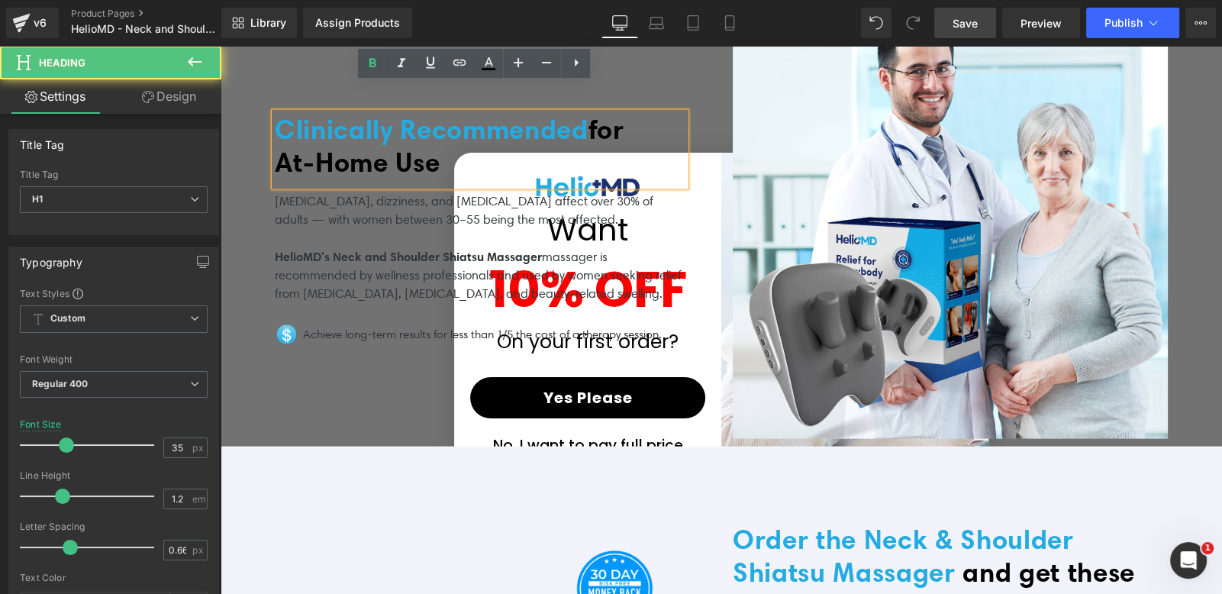
scroll to position [4171, 0]
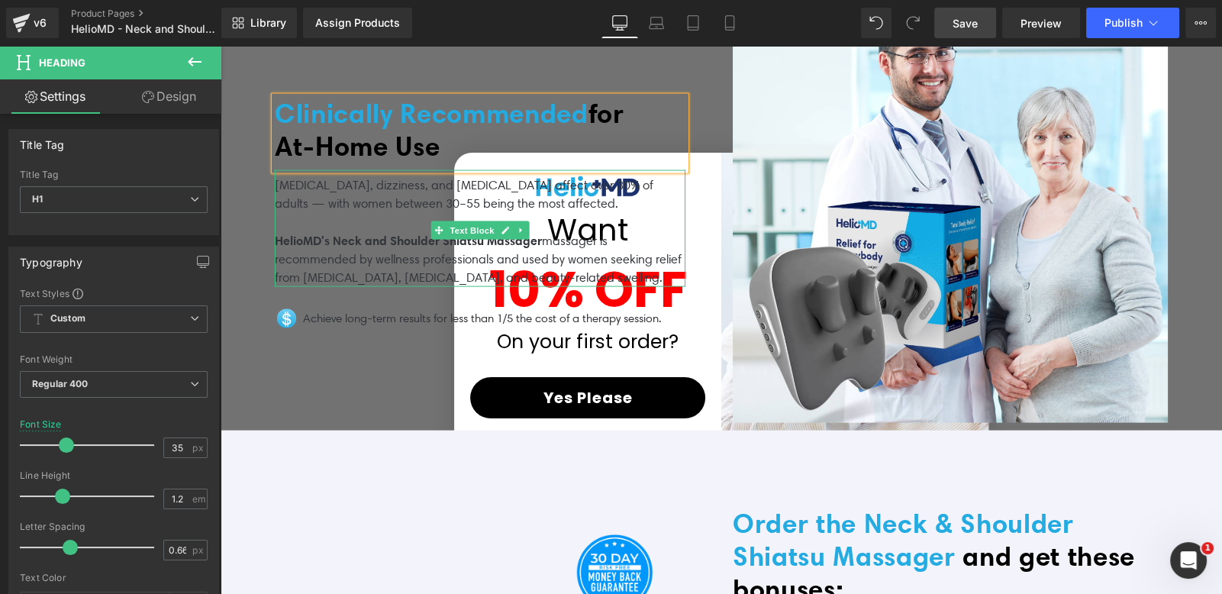
click at [353, 182] on p "[MEDICAL_DATA], dizziness, and [MEDICAL_DATA] affect over 30% of adults — with …" at bounding box center [480, 194] width 411 height 37
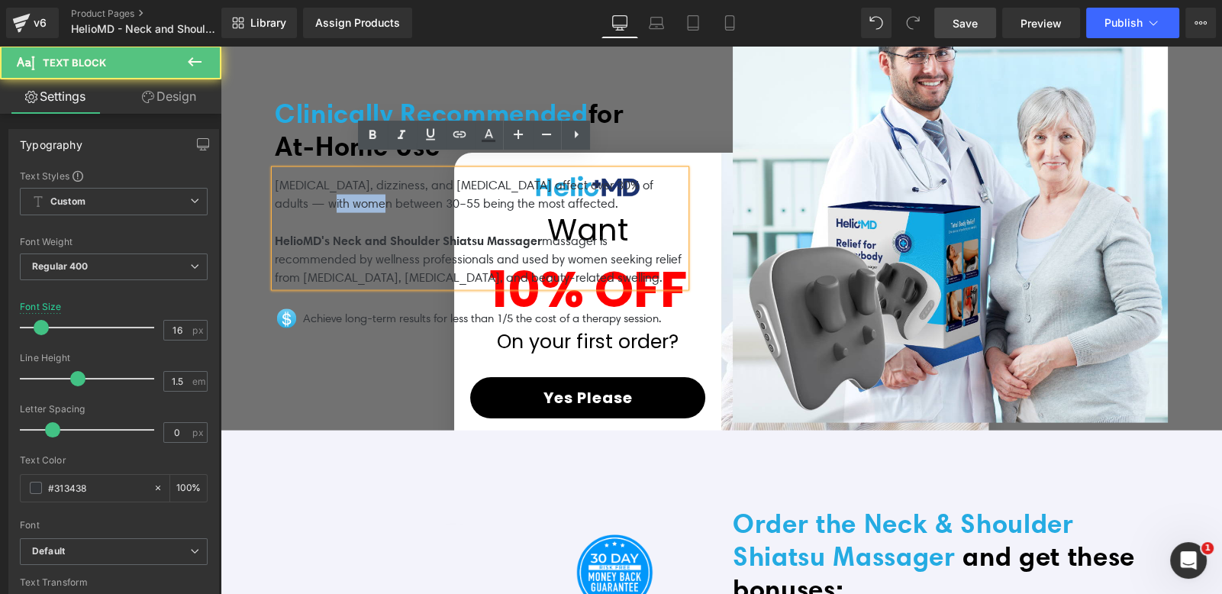
click at [353, 182] on p "[MEDICAL_DATA], dizziness, and [MEDICAL_DATA] affect over 30% of adults — with …" at bounding box center [480, 194] width 411 height 37
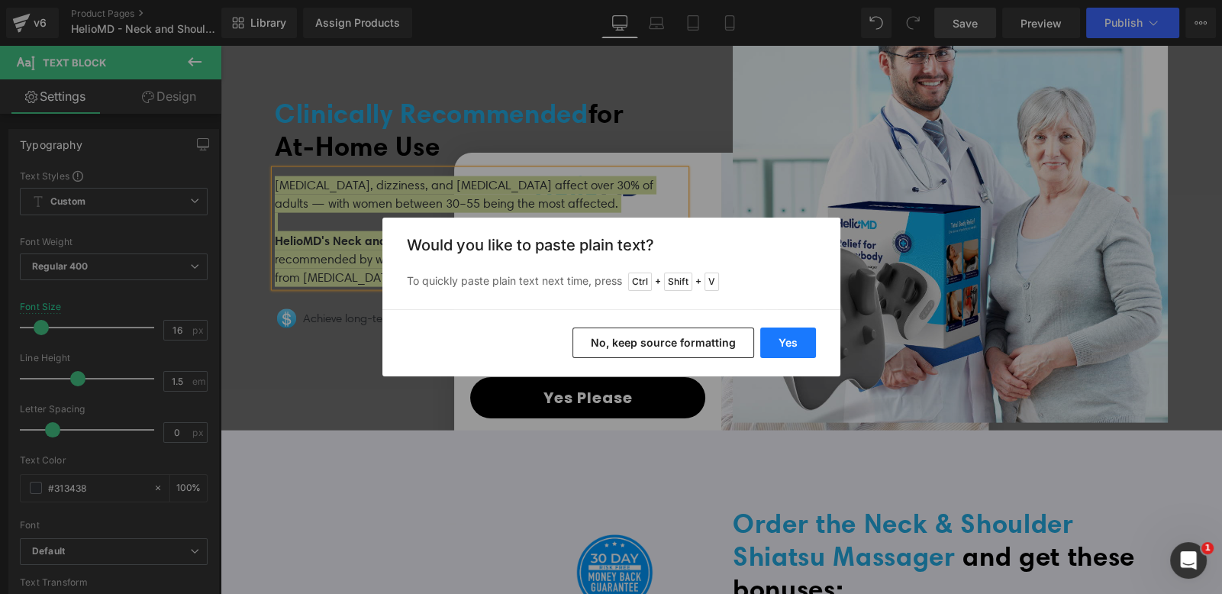
click at [765, 340] on button "Yes" at bounding box center [788, 342] width 56 height 31
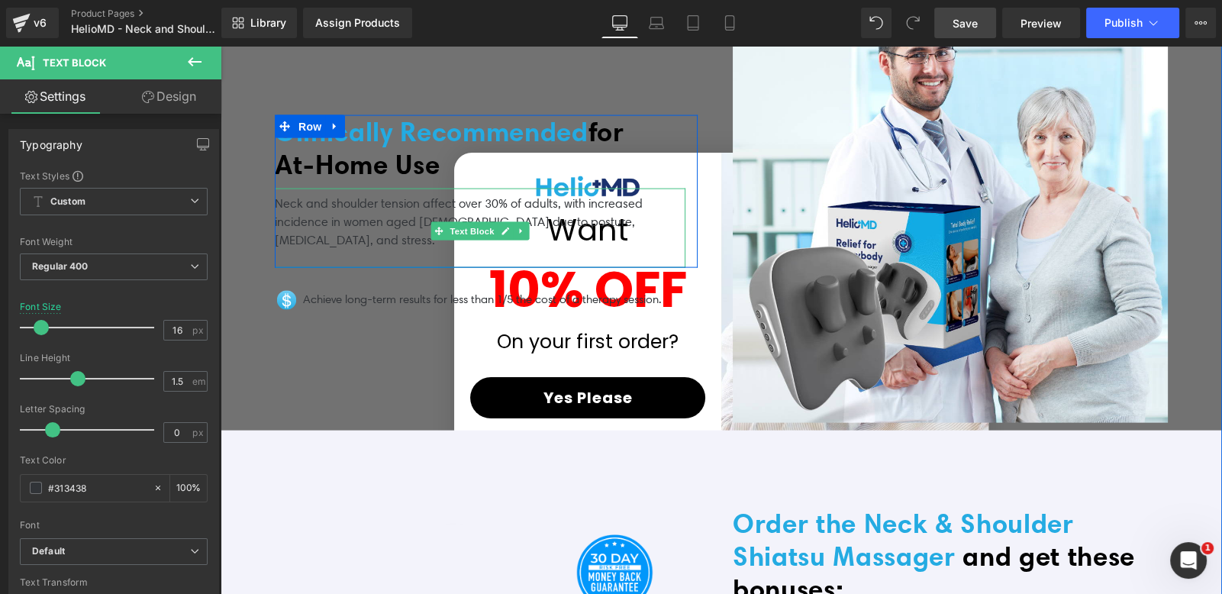
click at [363, 226] on p "Neck and shoulder tension affect over 30% of adults, with increased incidence i…" at bounding box center [480, 222] width 411 height 55
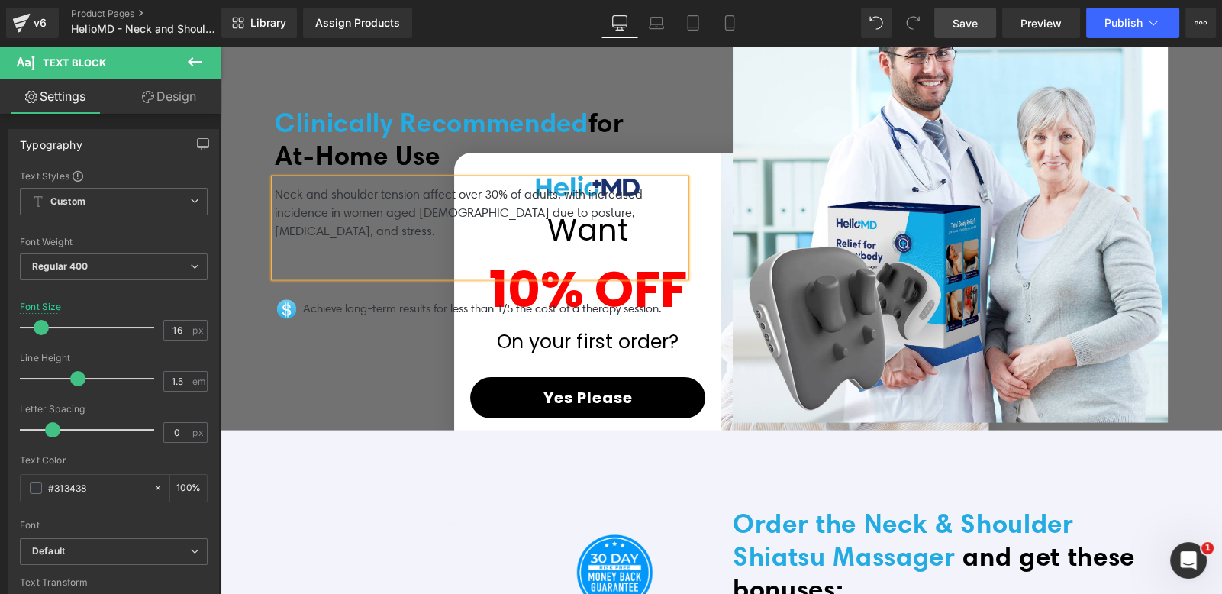
scroll to position [4162, 0]
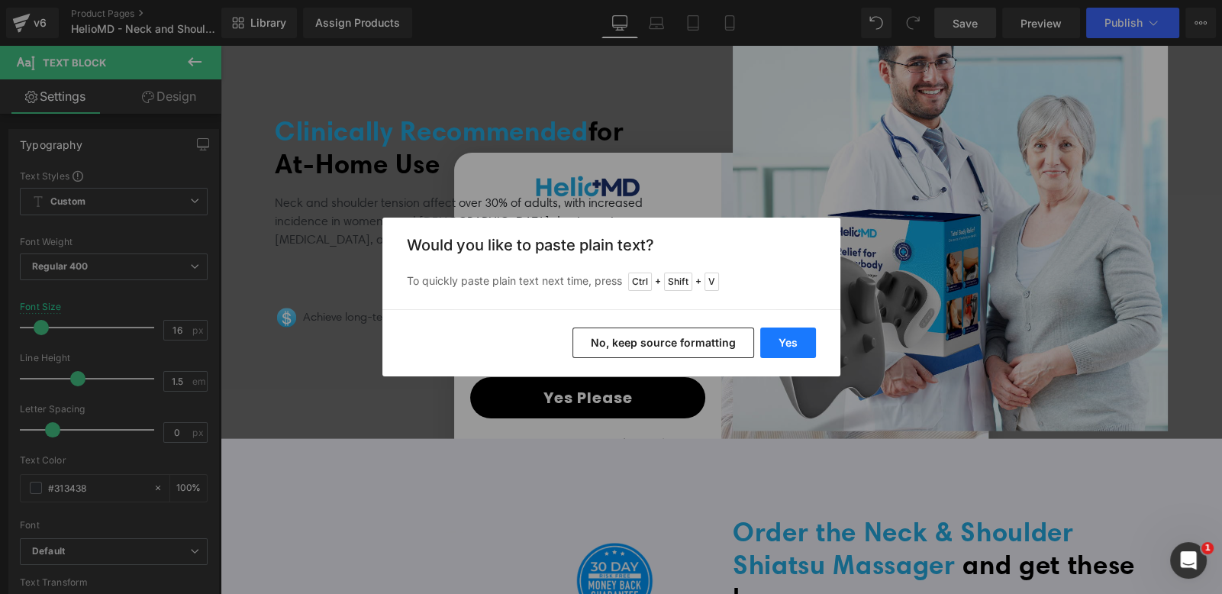
drag, startPoint x: 784, startPoint y: 346, endPoint x: 452, endPoint y: 343, distance: 332.7
click at [784, 346] on button "Yes" at bounding box center [788, 342] width 56 height 31
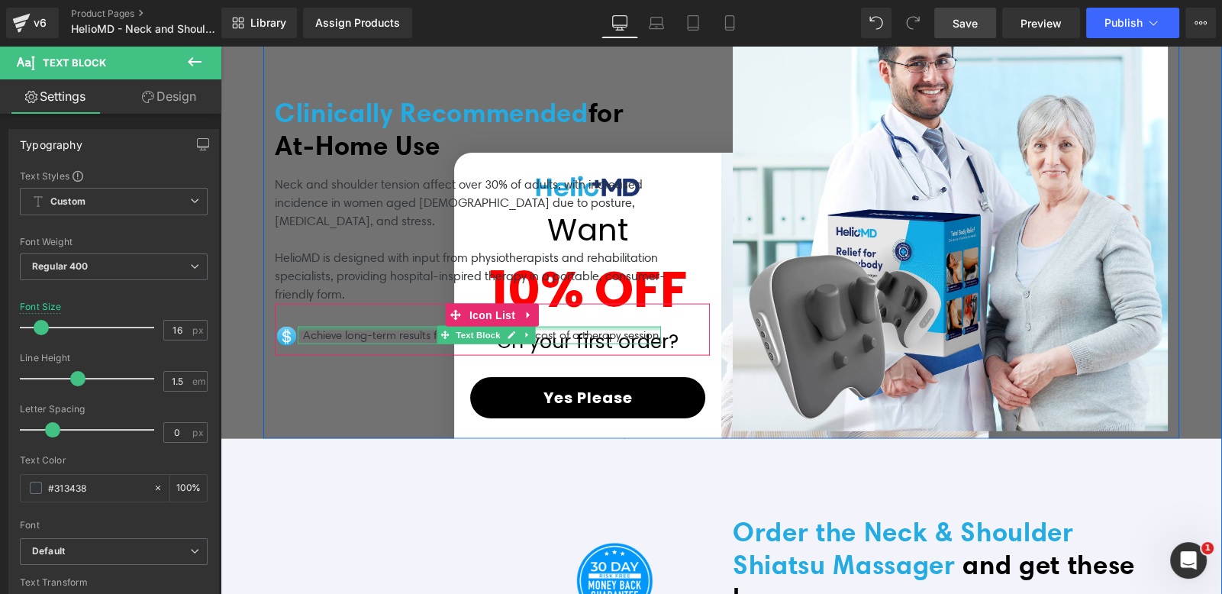
click at [341, 304] on div at bounding box center [492, 306] width 435 height 4
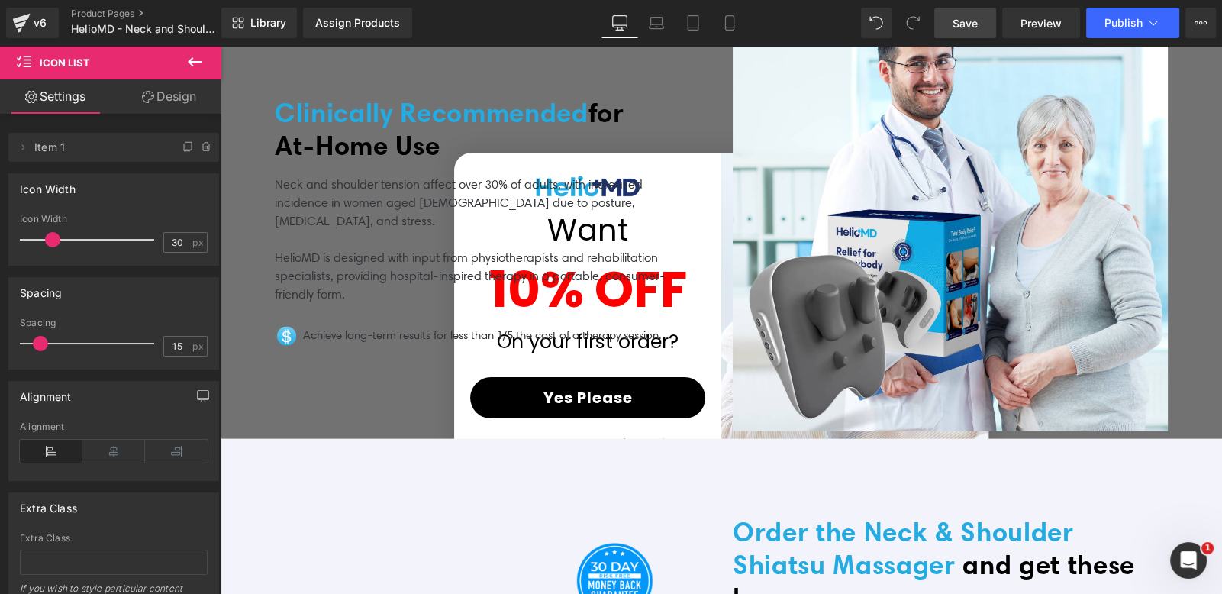
click at [366, 256] on p "HelioMD is designed with input from physiotherapists and rehabilitation special…" at bounding box center [480, 276] width 411 height 55
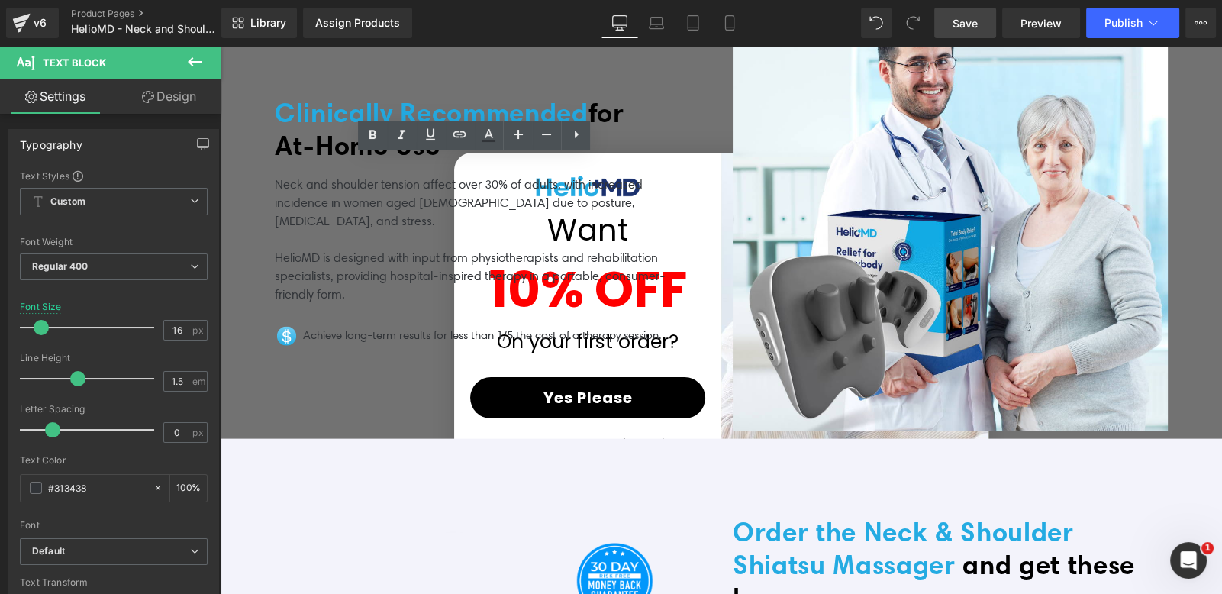
click at [951, 25] on link "Save" at bounding box center [965, 23] width 62 height 31
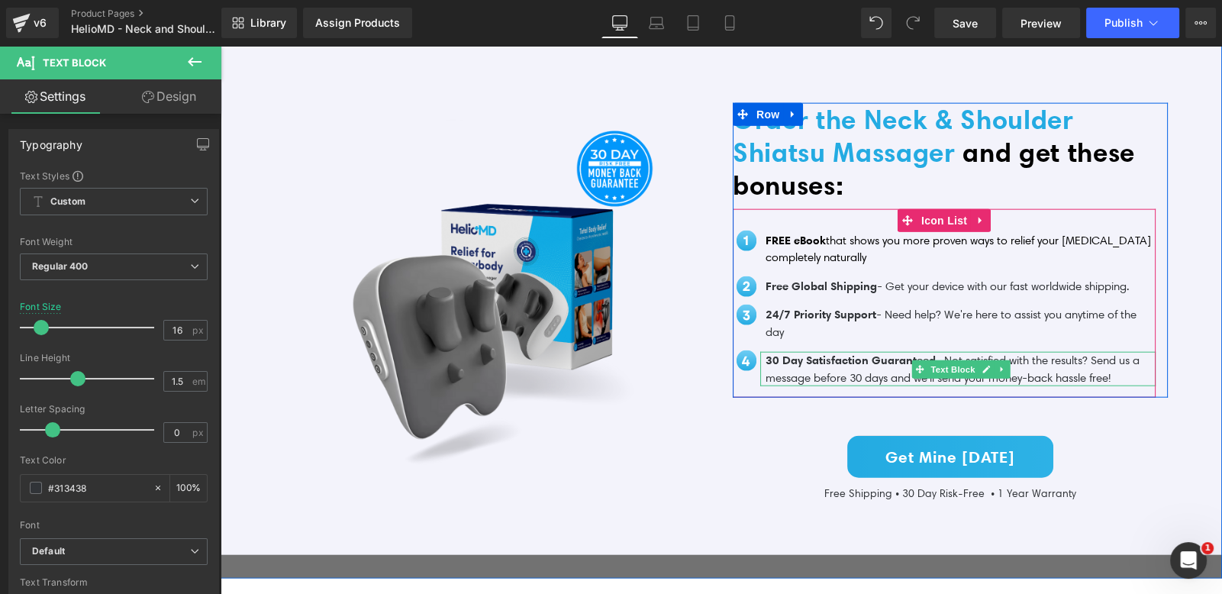
scroll to position [5054, 0]
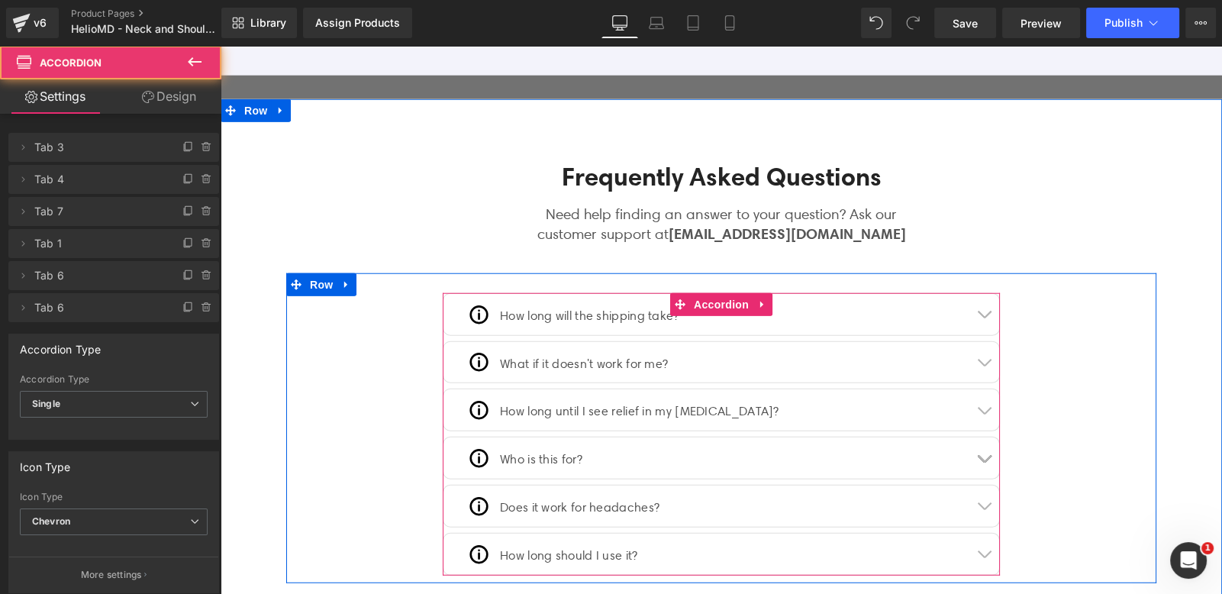
click at [984, 414] on span "button" at bounding box center [984, 414] width 0 height 0
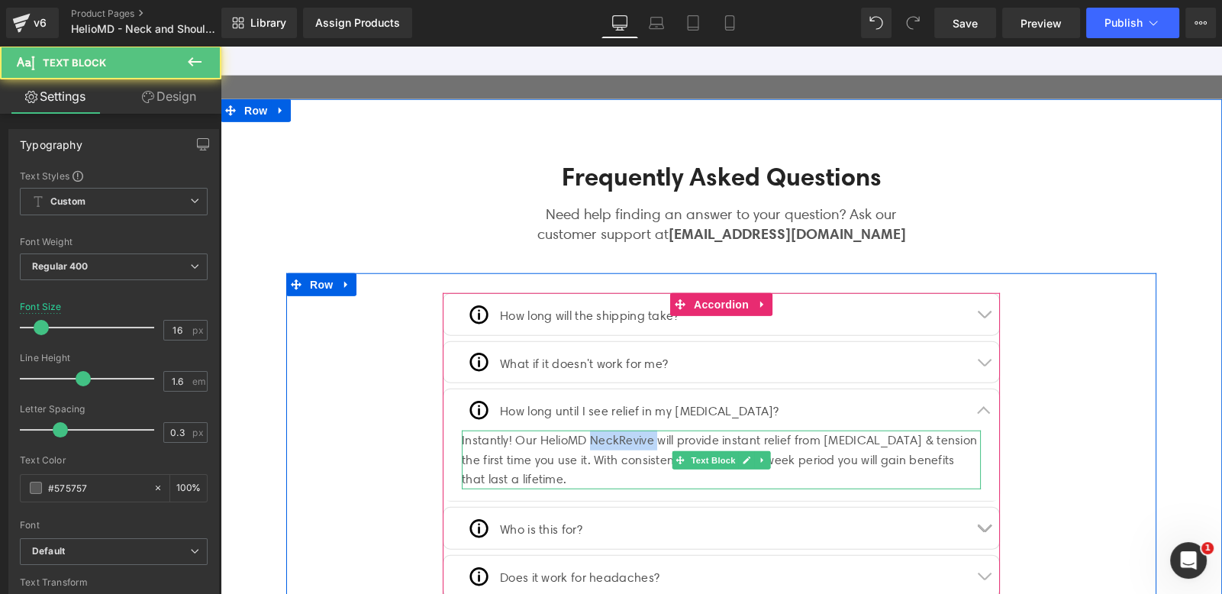
drag, startPoint x: 588, startPoint y: 423, endPoint x: 657, endPoint y: 420, distance: 69.5
click at [657, 430] on div "Instantly! Our HelioMD NeckRevive will provide instant relief from [MEDICAL_DAT…" at bounding box center [721, 459] width 519 height 59
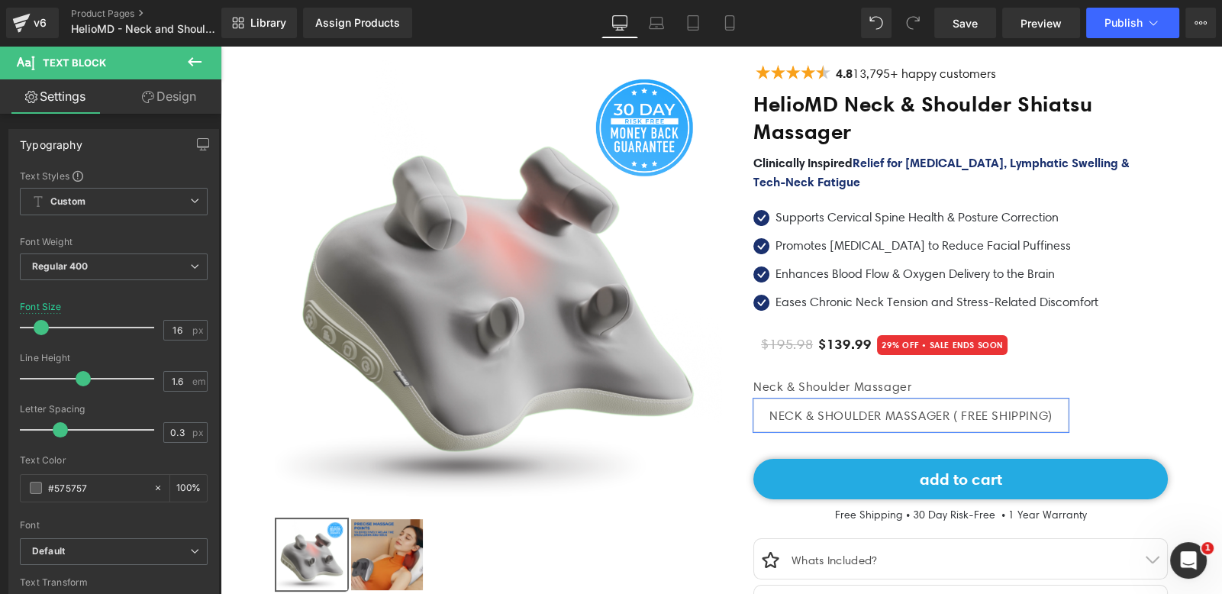
scroll to position [0, 0]
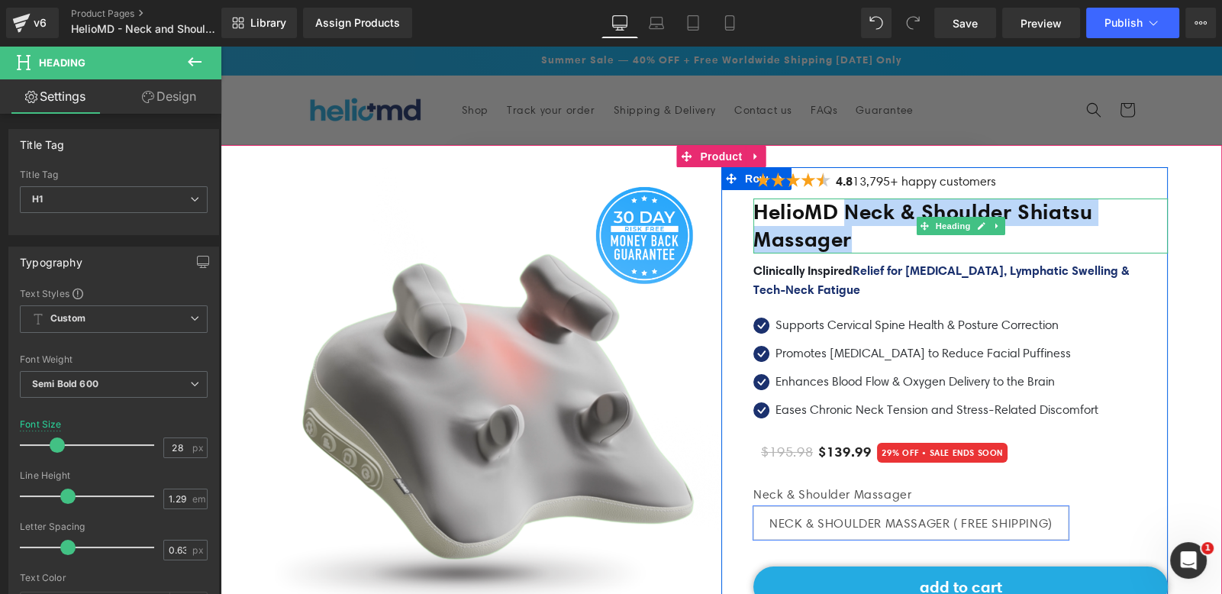
drag, startPoint x: 847, startPoint y: 209, endPoint x: 861, endPoint y: 231, distance: 26.5
click at [861, 231] on h1 "HelioMD Neck & Shoulder Shiatsu Massager" at bounding box center [960, 225] width 414 height 55
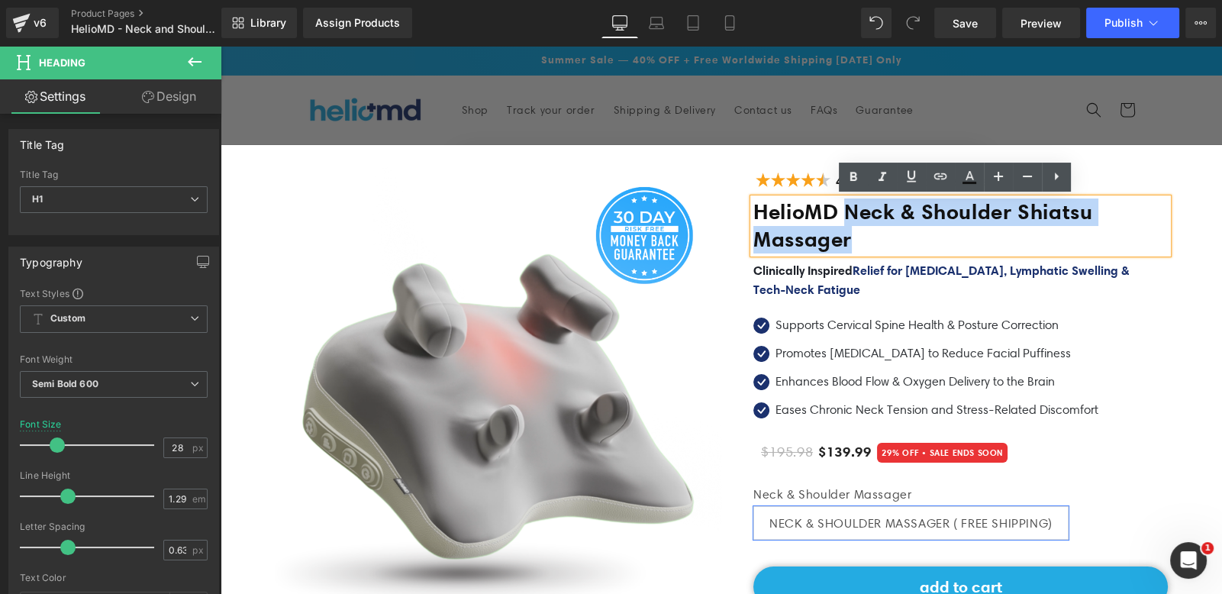
copy h1 "Neck & Shoulder Shiatsu Massager"
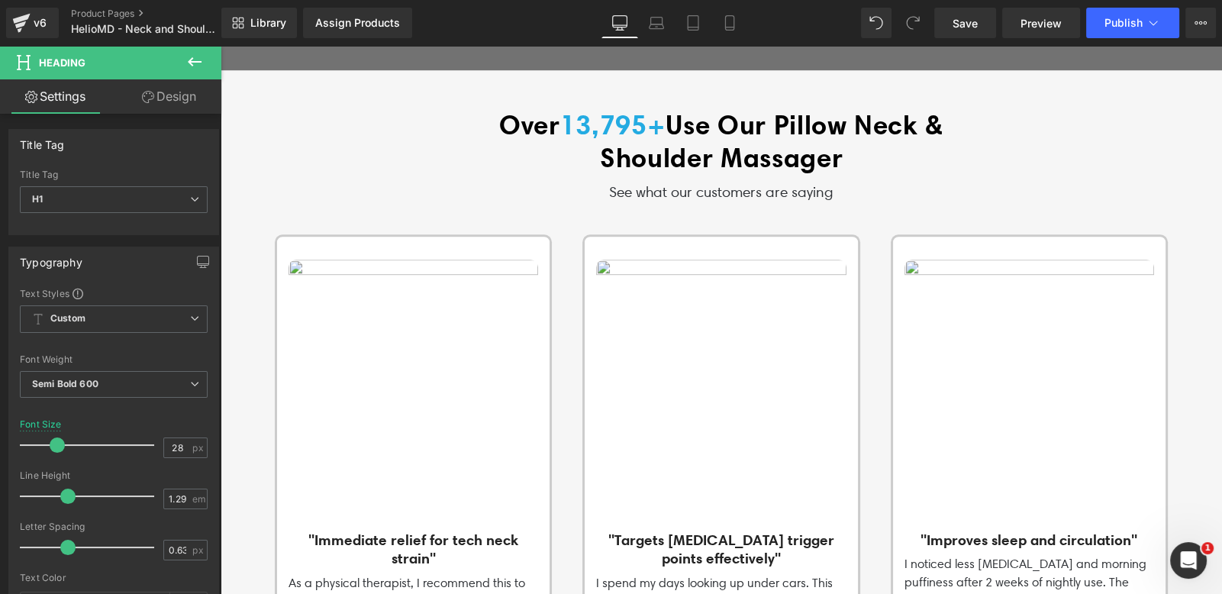
scroll to position [1281, 0]
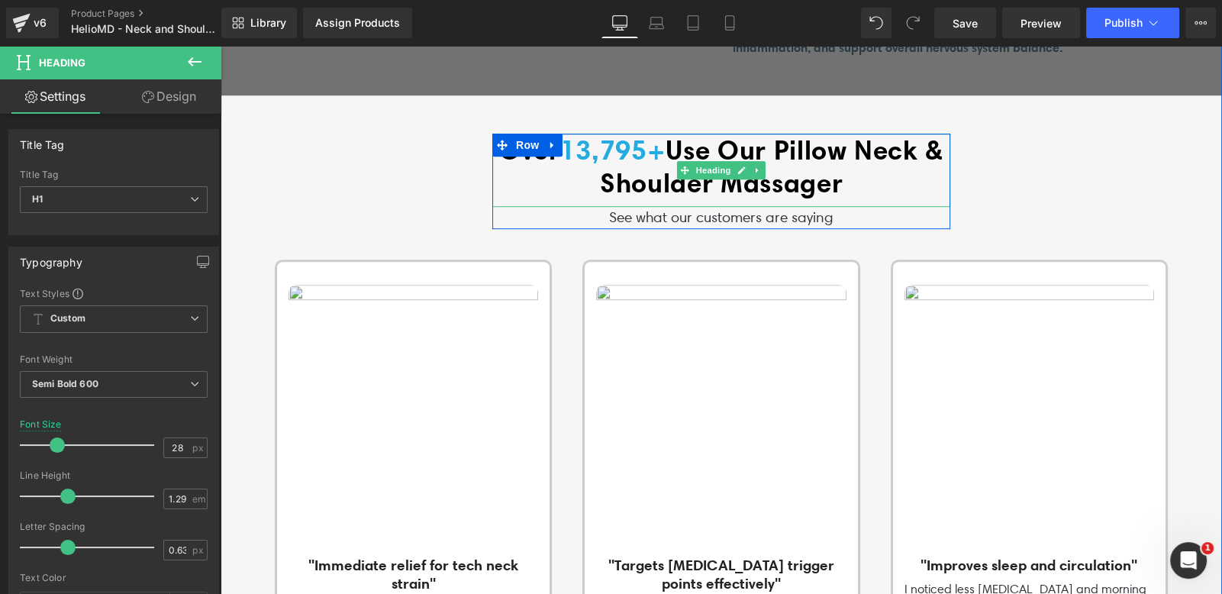
click at [786, 154] on span "Use Our Pillow Neck & Shoulder Massager" at bounding box center [771, 167] width 343 height 66
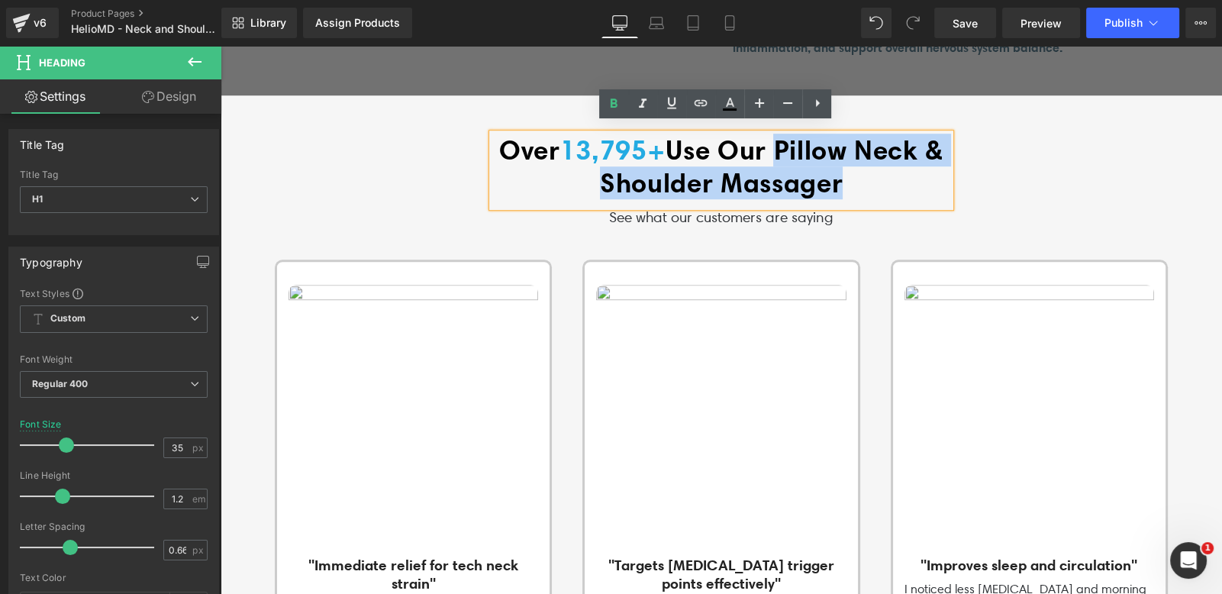
click at [864, 170] on h1 "Over 13,795+ Use Our Pillow Neck & Shoulder Massager" at bounding box center [721, 167] width 458 height 66
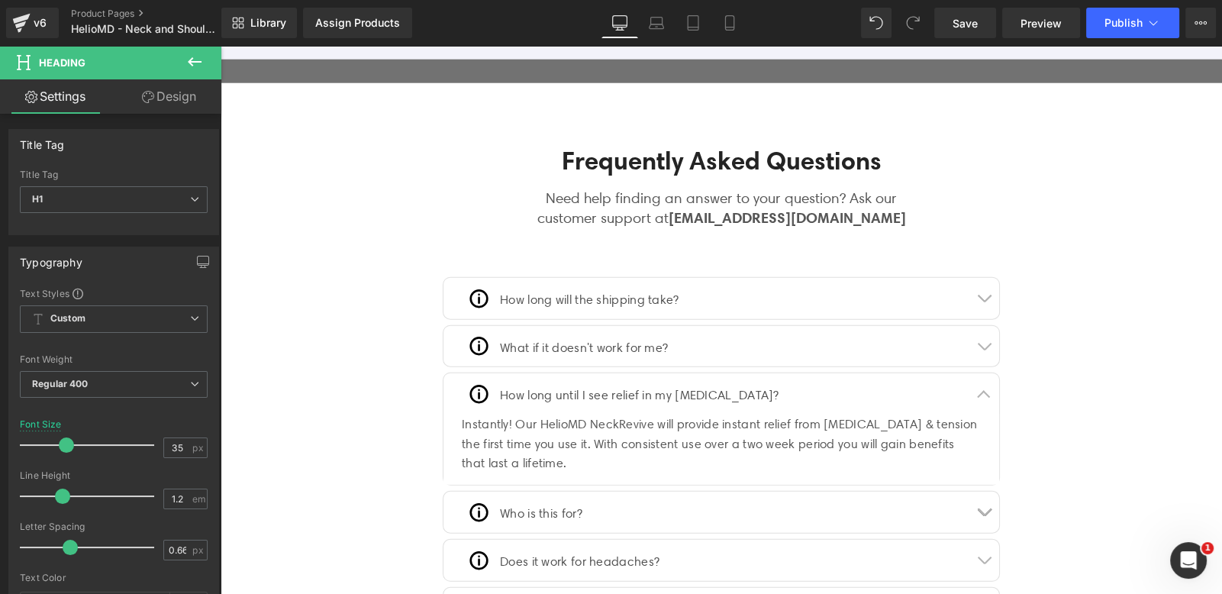
scroll to position [5154, 0]
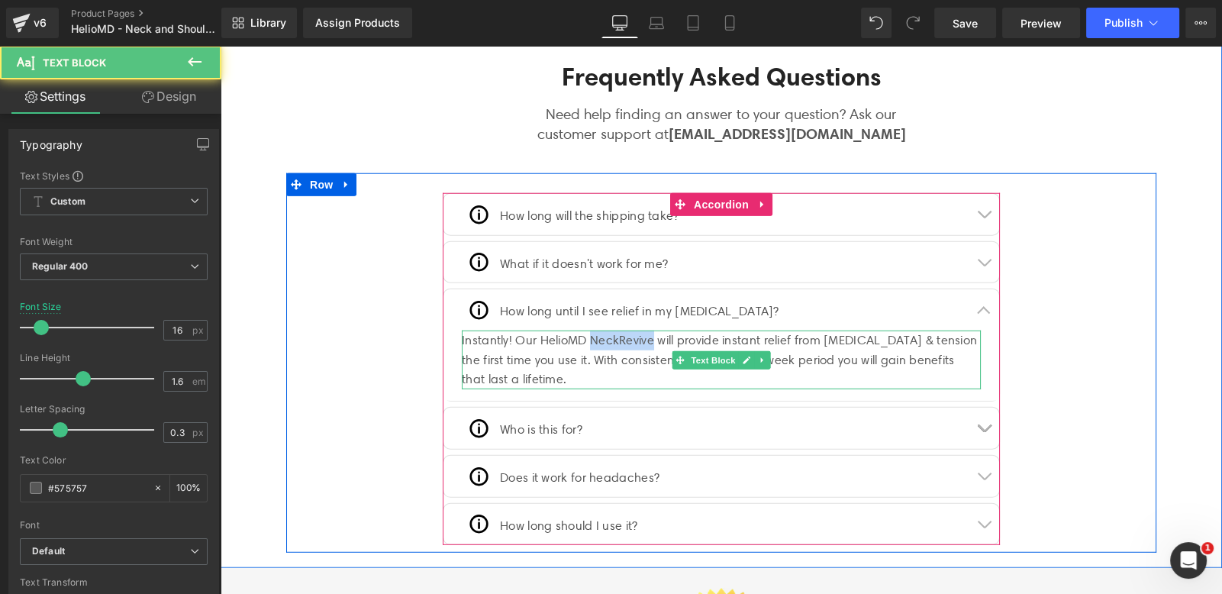
drag, startPoint x: 593, startPoint y: 321, endPoint x: 654, endPoint y: 321, distance: 61.0
click at [654, 330] on div "Instantly! Our HelioMD NeckRevive will provide instant relief from [MEDICAL_DAT…" at bounding box center [721, 359] width 519 height 59
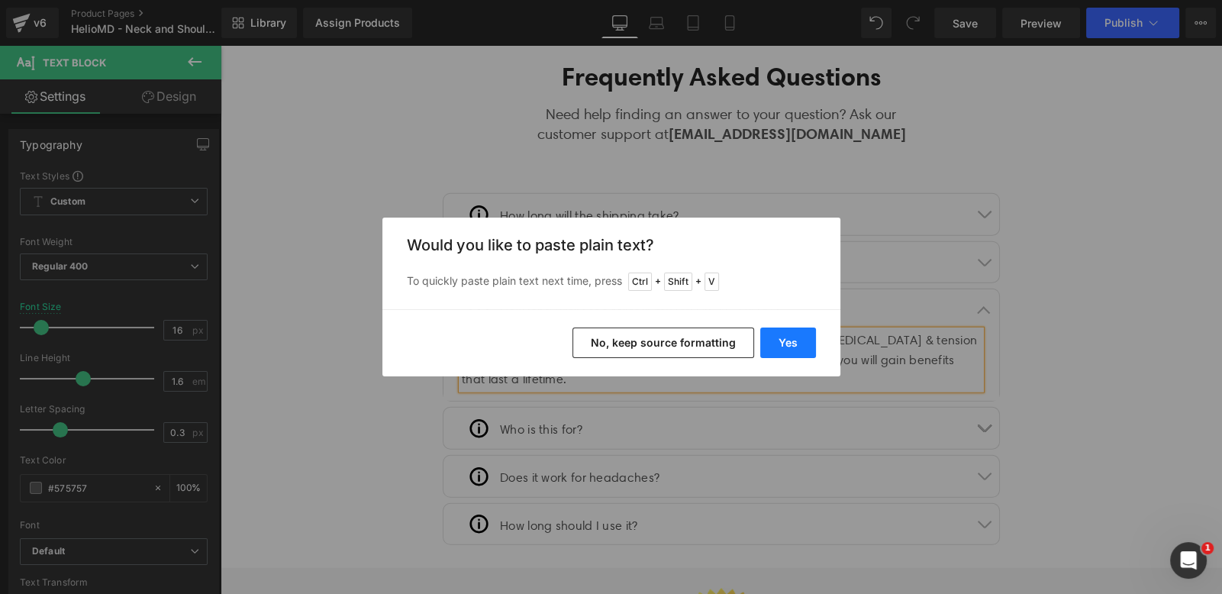
click at [801, 335] on button "Yes" at bounding box center [788, 342] width 56 height 31
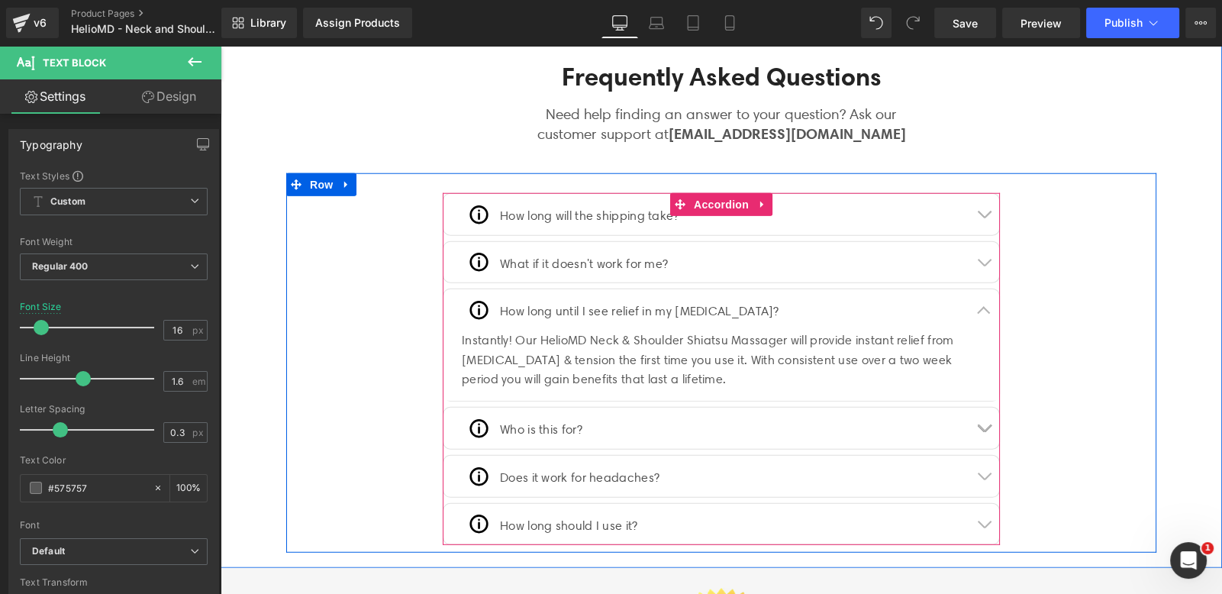
click at [977, 415] on button "button" at bounding box center [983, 427] width 31 height 41
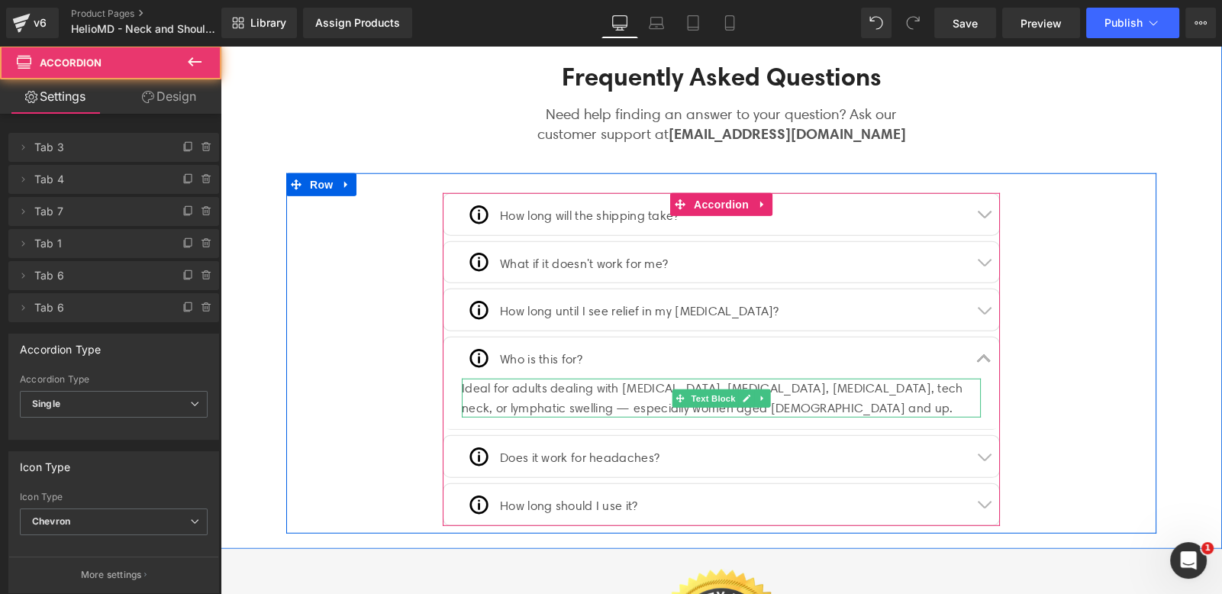
click at [221, 46] on div at bounding box center [221, 46] width 0 height 0
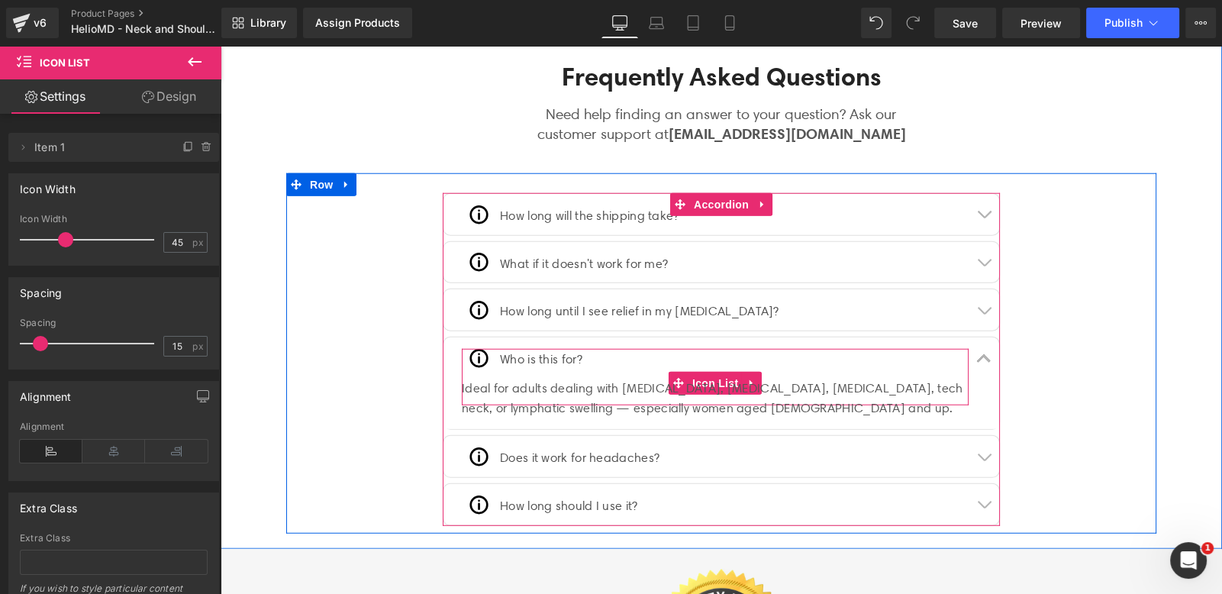
click at [579, 356] on icon at bounding box center [580, 360] width 8 height 9
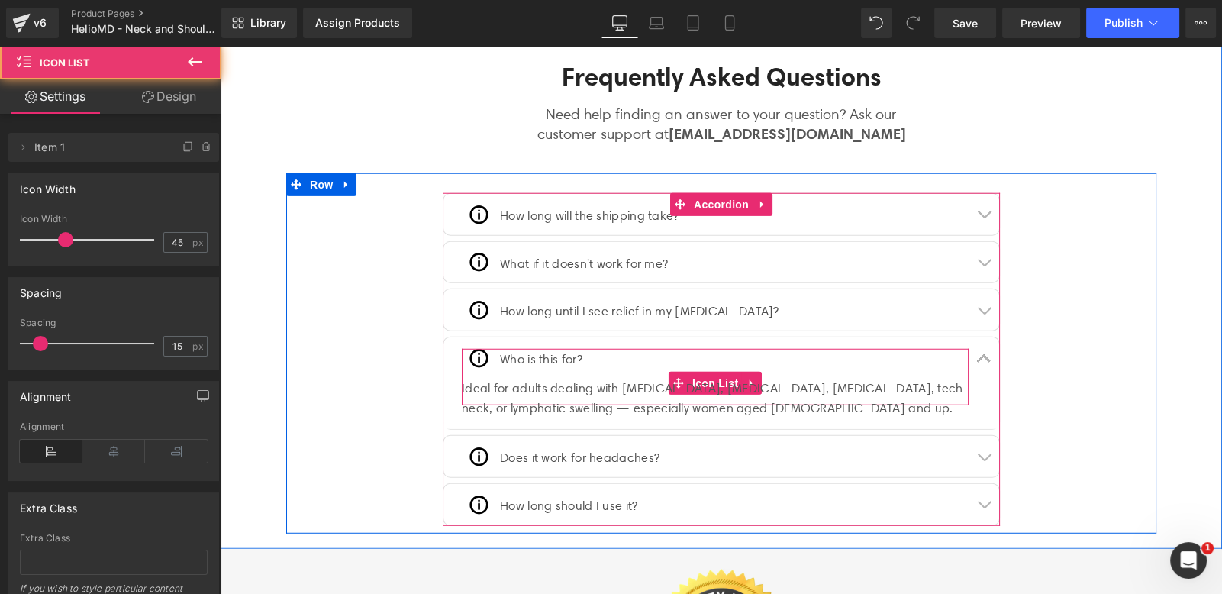
click at [646, 349] on div "Image Who is this for? Text Block" at bounding box center [715, 366] width 507 height 34
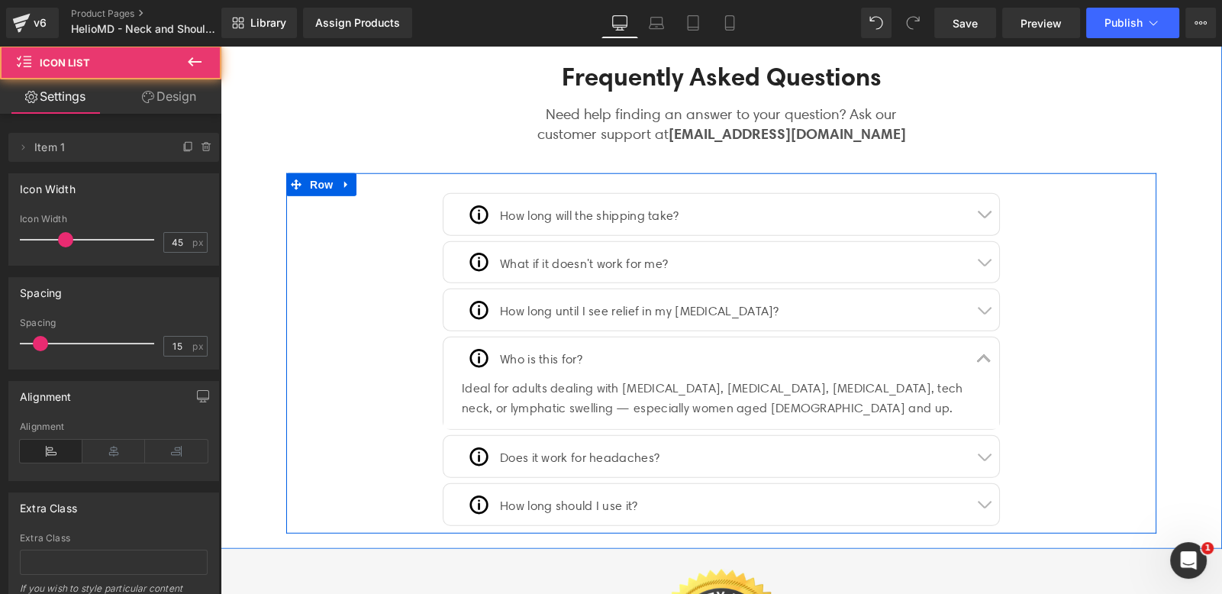
click at [221, 46] on div at bounding box center [221, 46] width 0 height 0
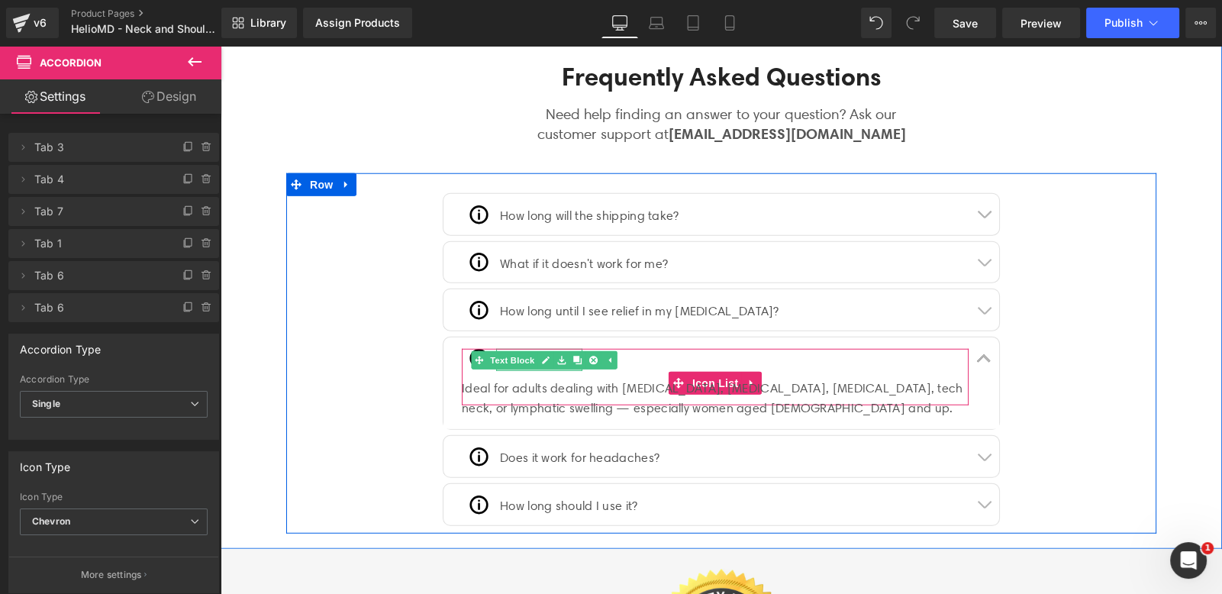
click at [498, 367] on div at bounding box center [539, 369] width 86 height 4
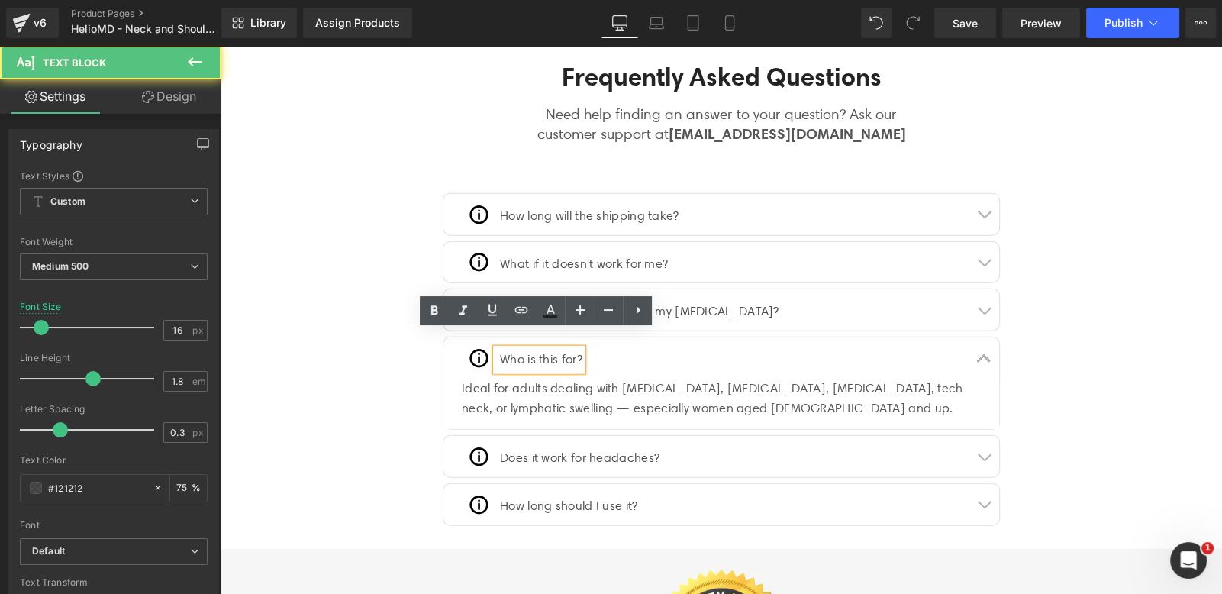
click at [543, 349] on p "Who is this for?" at bounding box center [541, 360] width 82 height 22
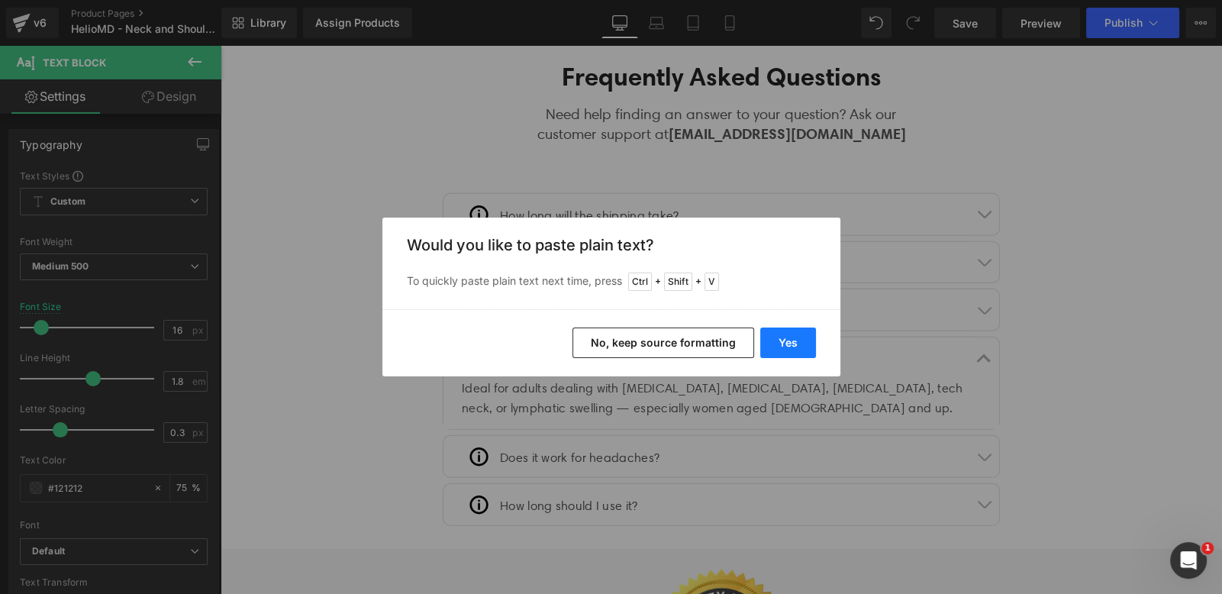
click at [786, 344] on button "Yes" at bounding box center [788, 342] width 56 height 31
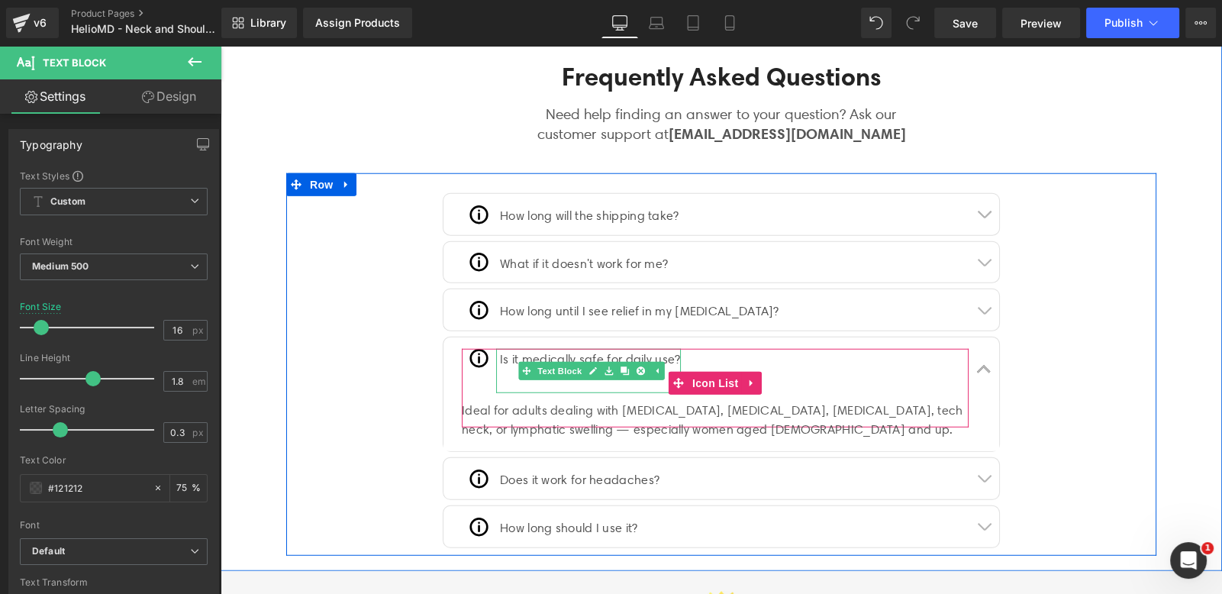
click at [501, 371] on p at bounding box center [590, 382] width 181 height 22
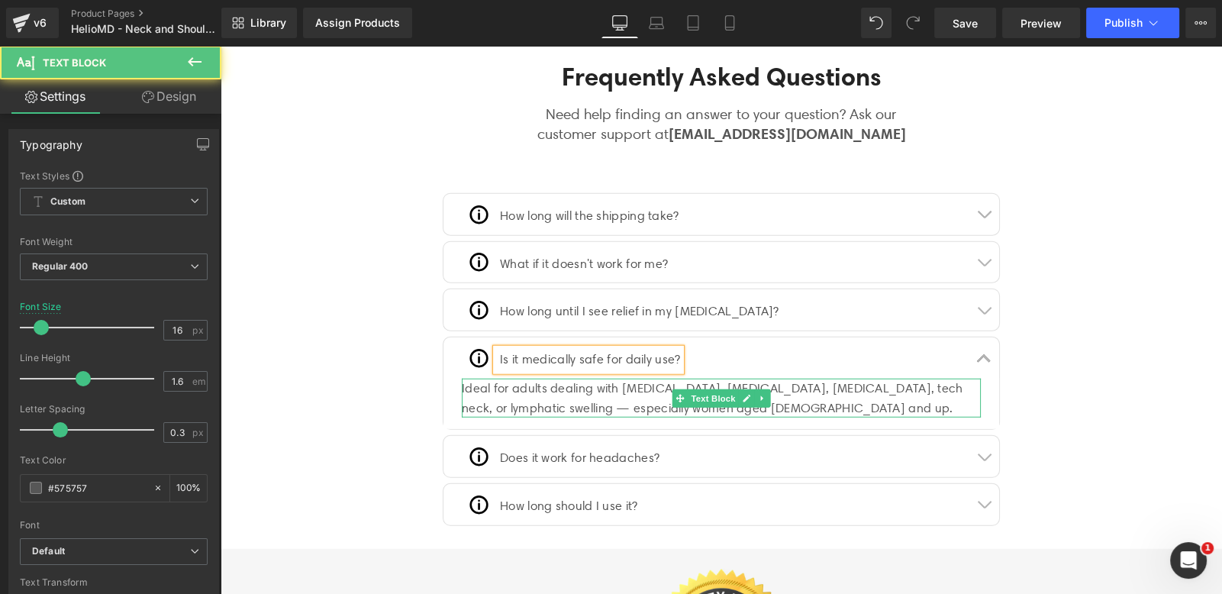
click at [594, 378] on div "Ideal for adults dealing with [MEDICAL_DATA], [MEDICAL_DATA], [MEDICAL_DATA], t…" at bounding box center [721, 397] width 519 height 39
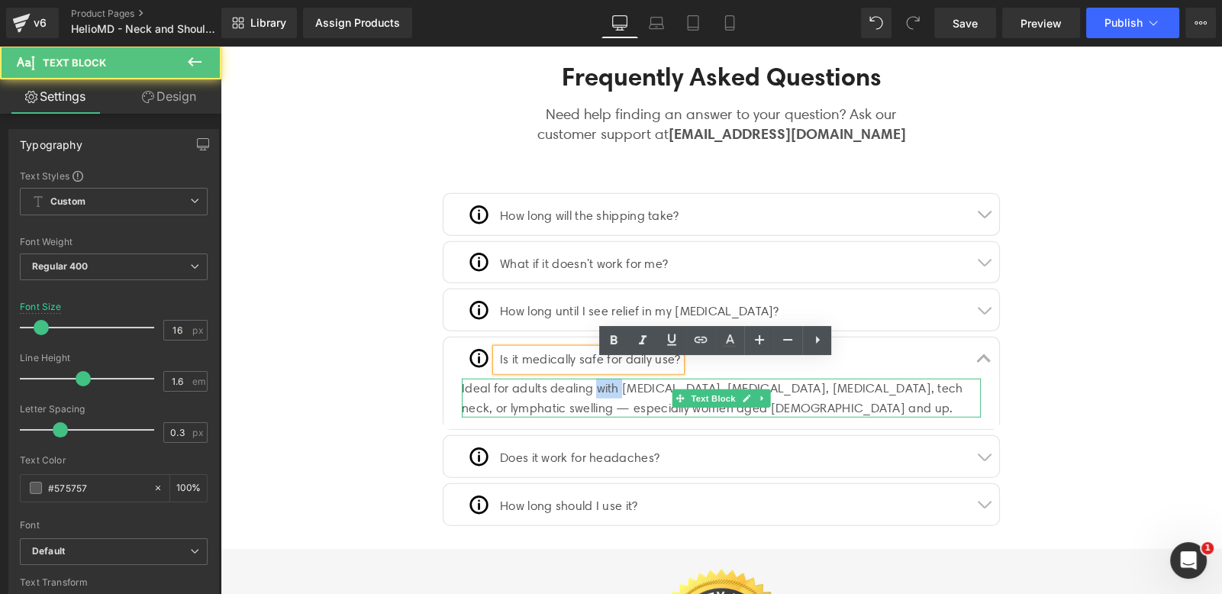
click at [594, 378] on div "Ideal for adults dealing with [MEDICAL_DATA], [MEDICAL_DATA], [MEDICAL_DATA], t…" at bounding box center [721, 397] width 519 height 39
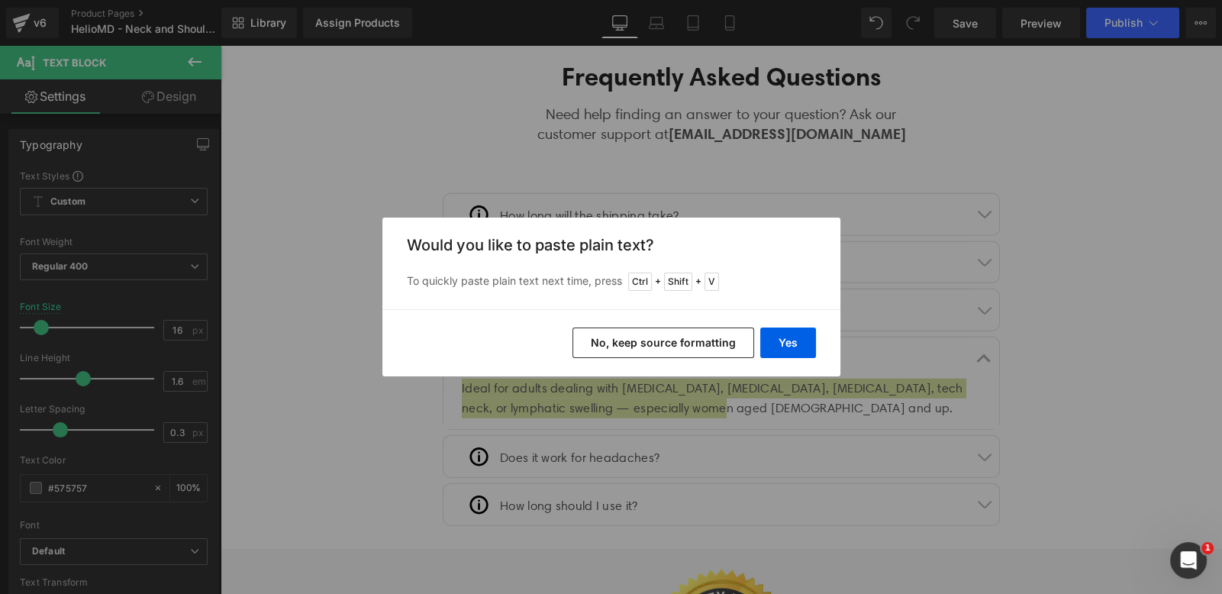
click at [830, 350] on div "Yes No, keep source formatting" at bounding box center [611, 342] width 458 height 67
click at [801, 346] on button "Yes" at bounding box center [788, 342] width 56 height 31
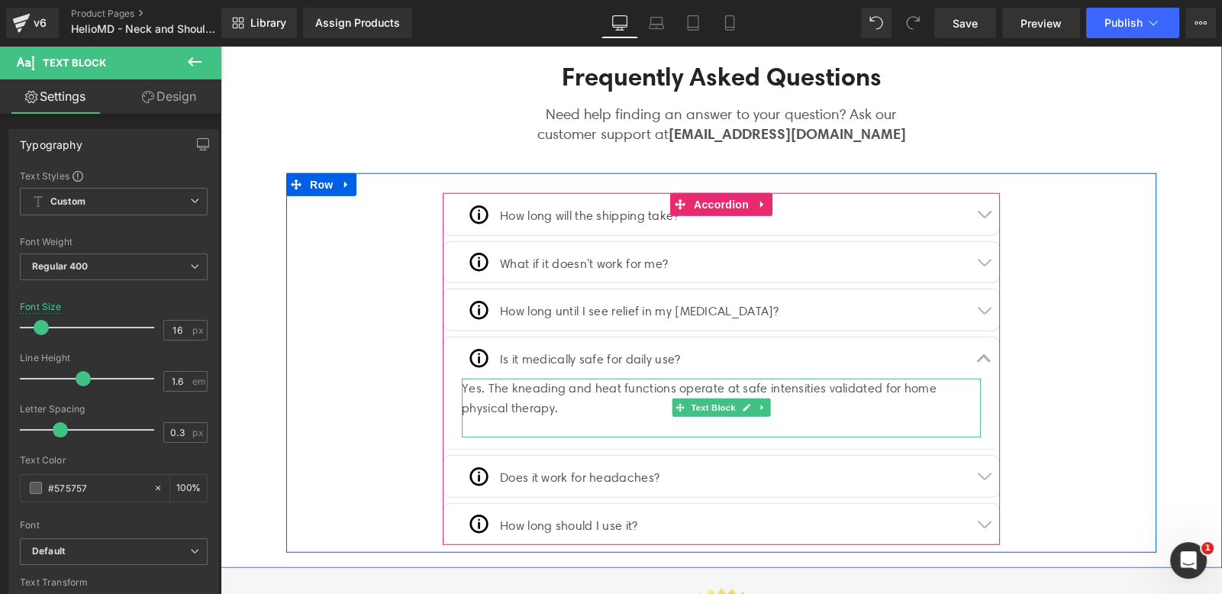
click at [541, 390] on div "Yes. The kneading and heat functions operate at safe intensities validated for …" at bounding box center [721, 397] width 519 height 39
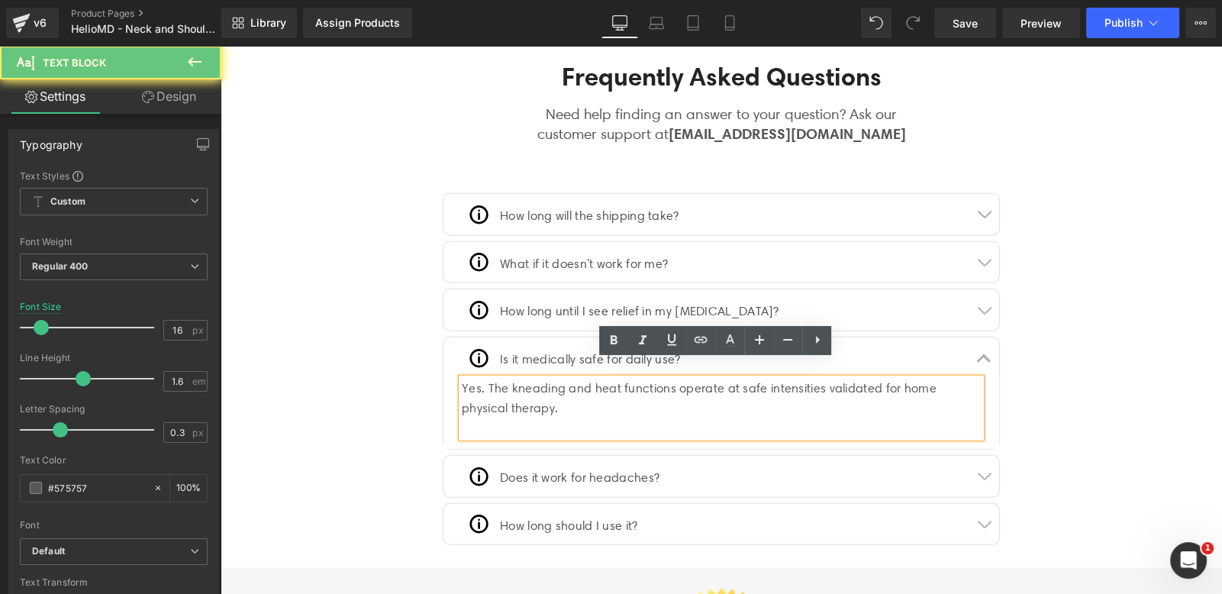
click at [524, 417] on div at bounding box center [721, 427] width 519 height 20
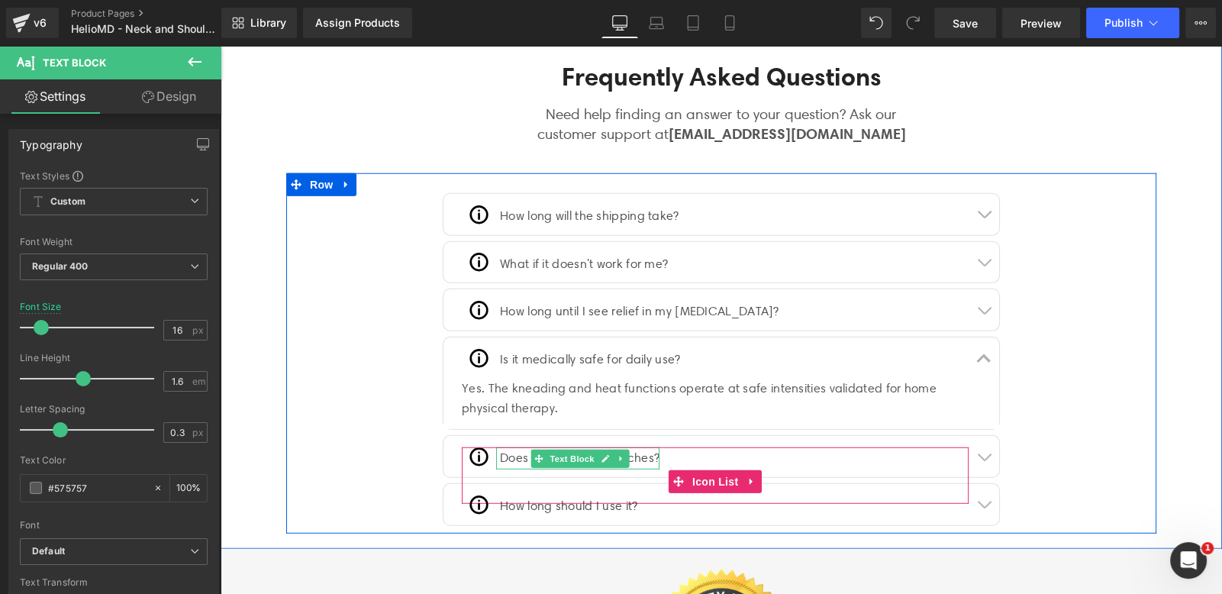
click at [488, 445] on div "Image" at bounding box center [479, 456] width 34 height 22
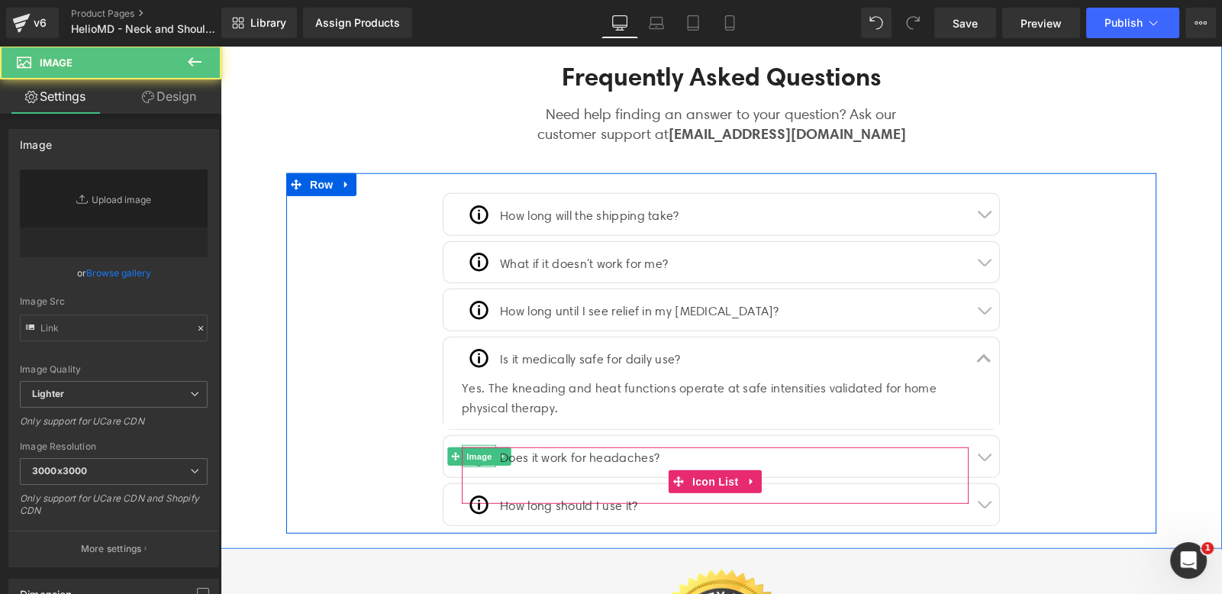
type input "[URL][DOMAIN_NAME]"
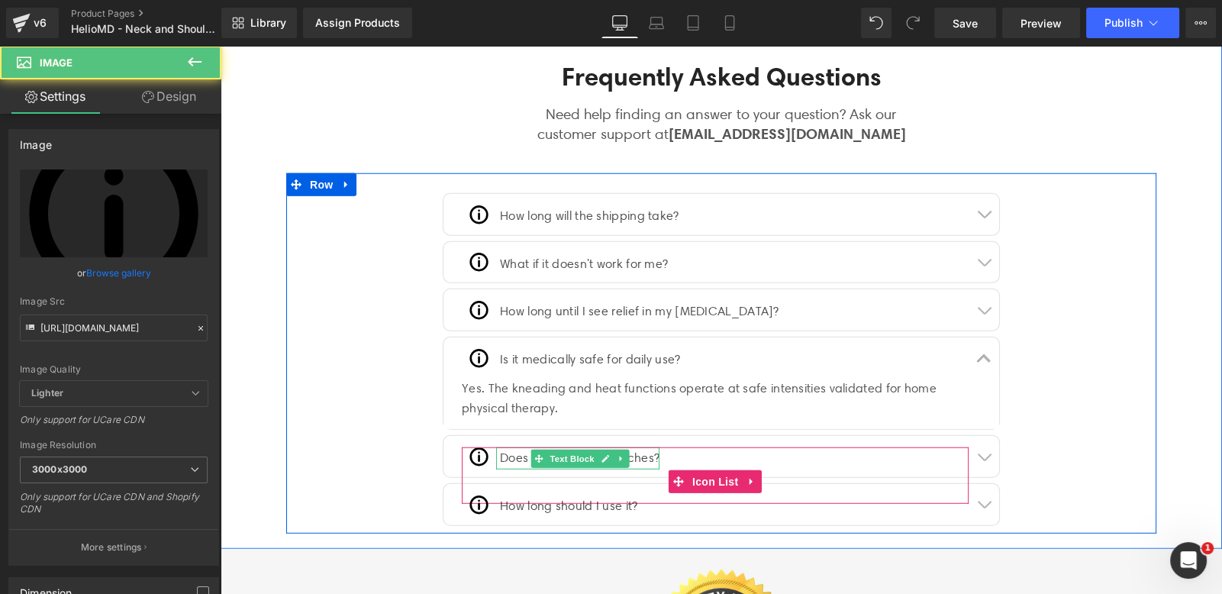
click at [500, 447] on p "Does it work for headaches?" at bounding box center [579, 458] width 159 height 22
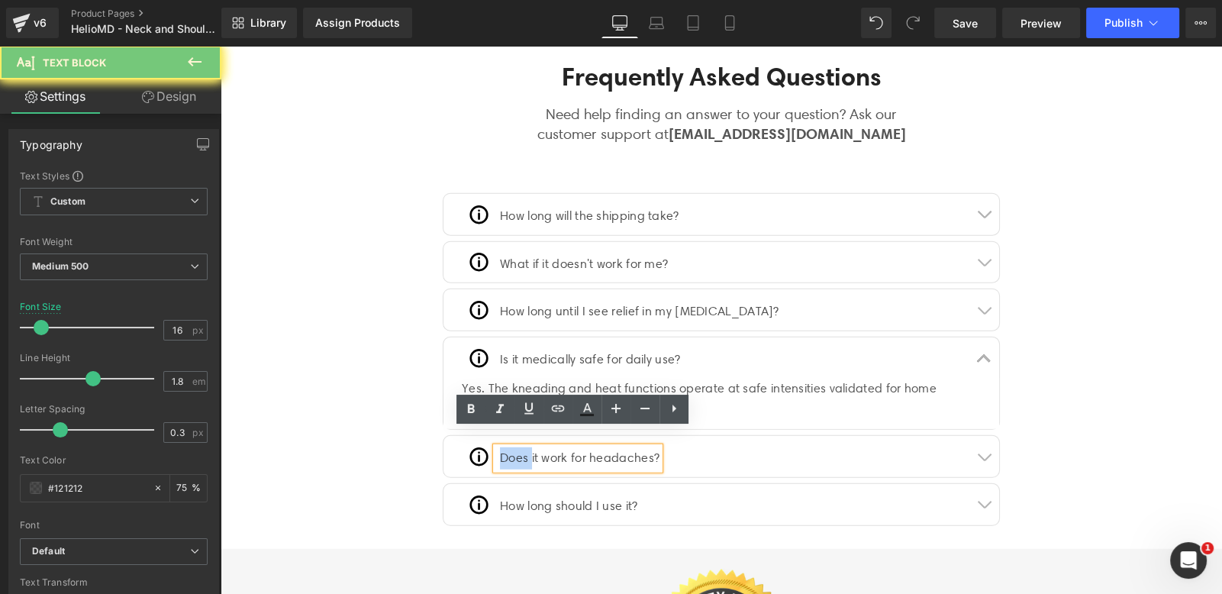
click at [500, 447] on p "Does it work for headaches?" at bounding box center [579, 458] width 159 height 22
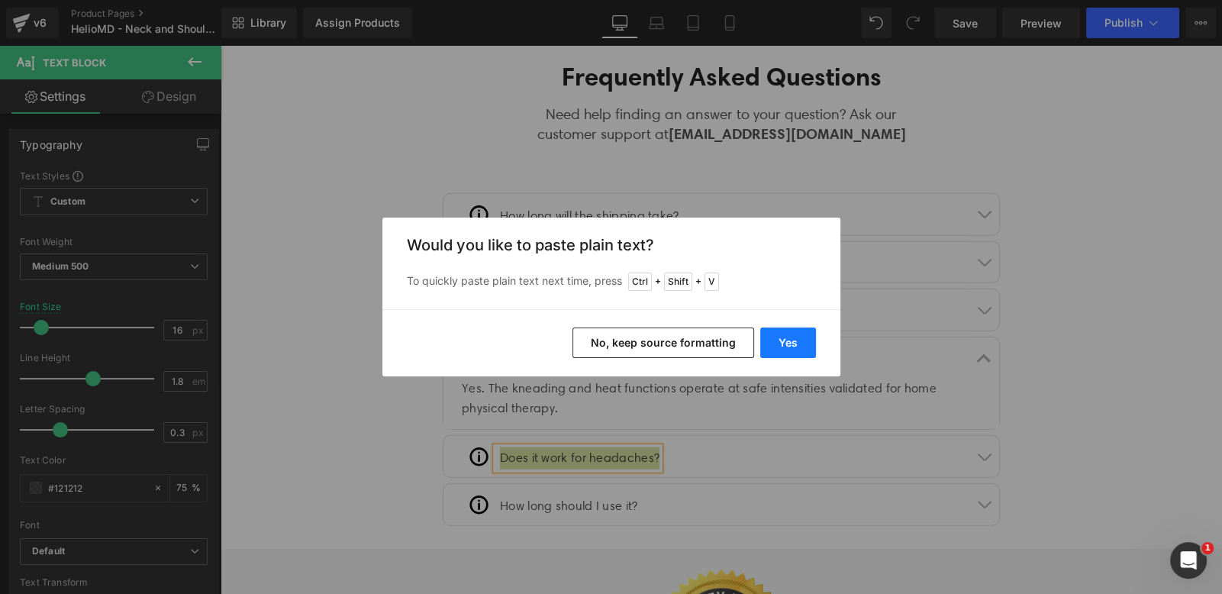
drag, startPoint x: 807, startPoint y: 327, endPoint x: 586, endPoint y: 282, distance: 225.2
click at [807, 327] on button "Yes" at bounding box center [788, 342] width 56 height 31
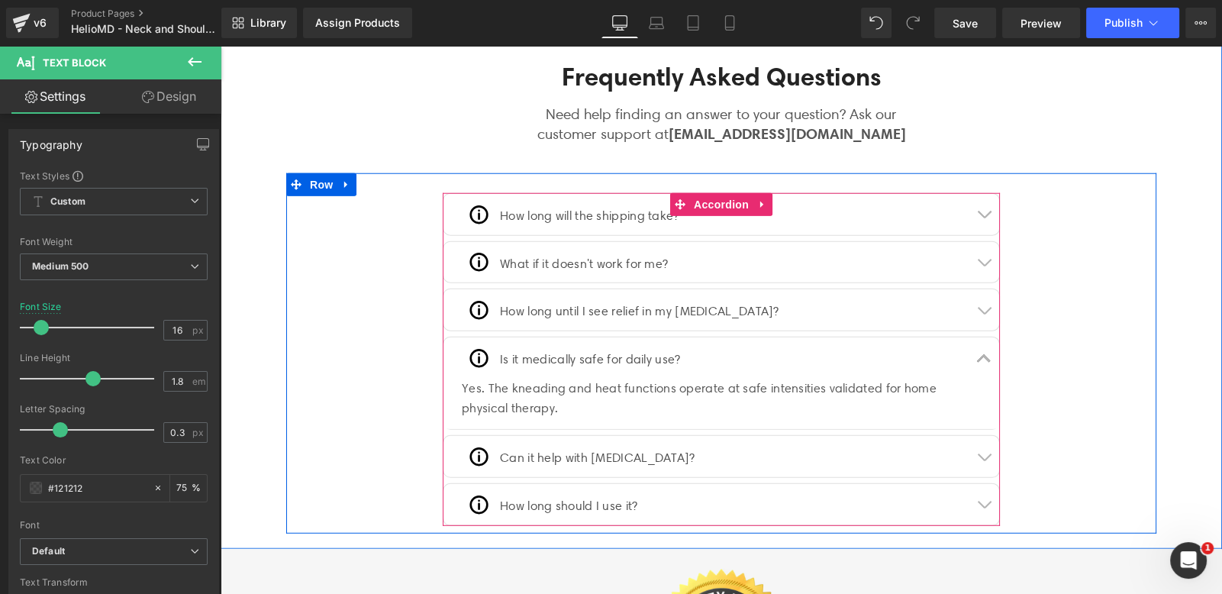
click at [981, 441] on button "button" at bounding box center [983, 456] width 31 height 41
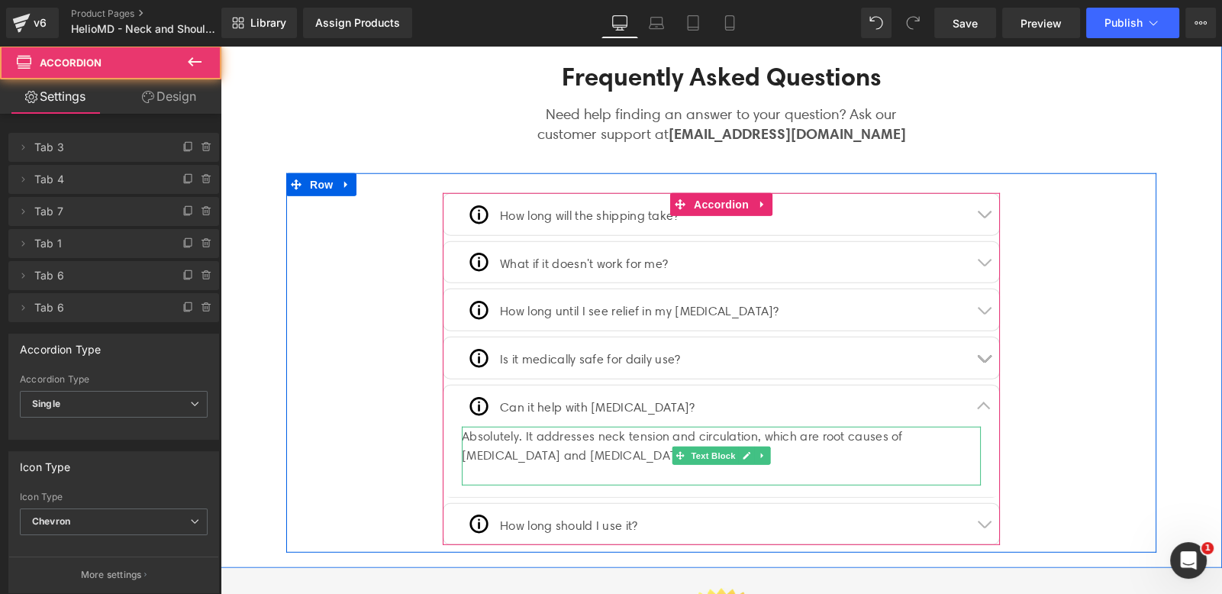
click at [595, 435] on div "Absolutely. It addresses neck tension and circulation, which are root causes of…" at bounding box center [721, 456] width 519 height 59
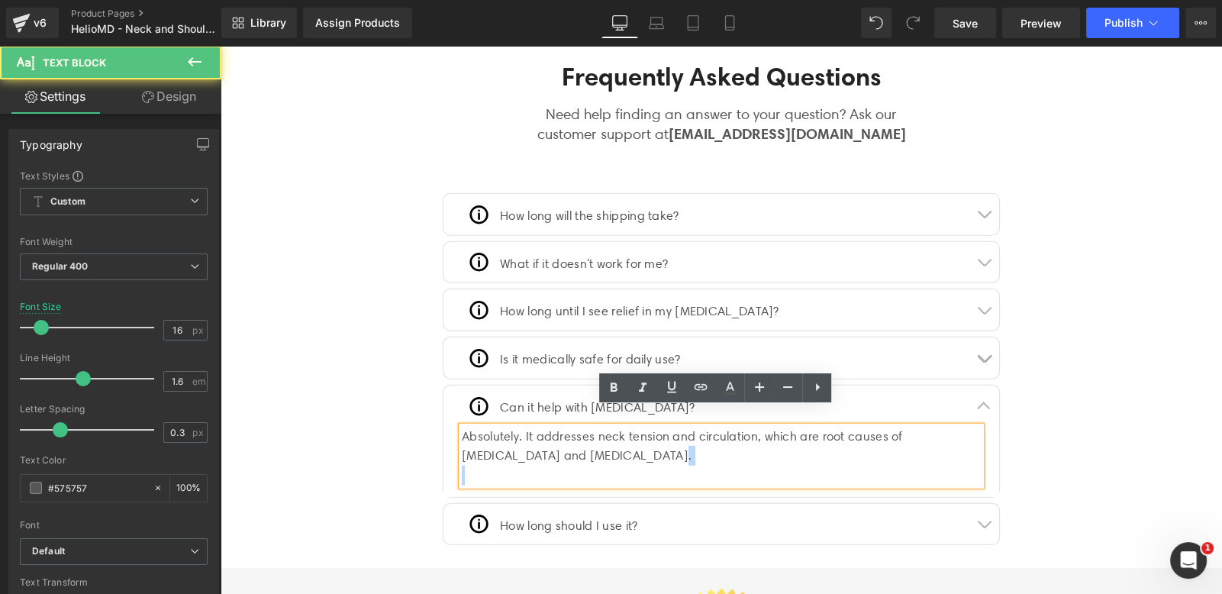
click at [595, 435] on div "Absolutely. It addresses neck tension and circulation, which are root causes of…" at bounding box center [721, 456] width 519 height 59
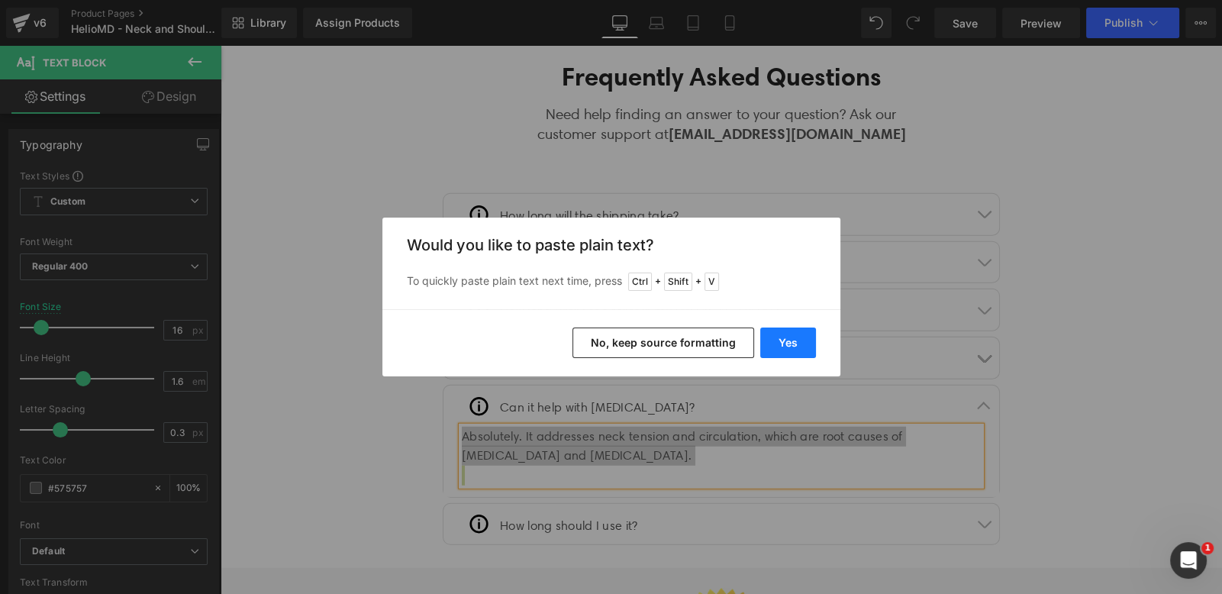
click at [774, 343] on button "Yes" at bounding box center [788, 342] width 56 height 31
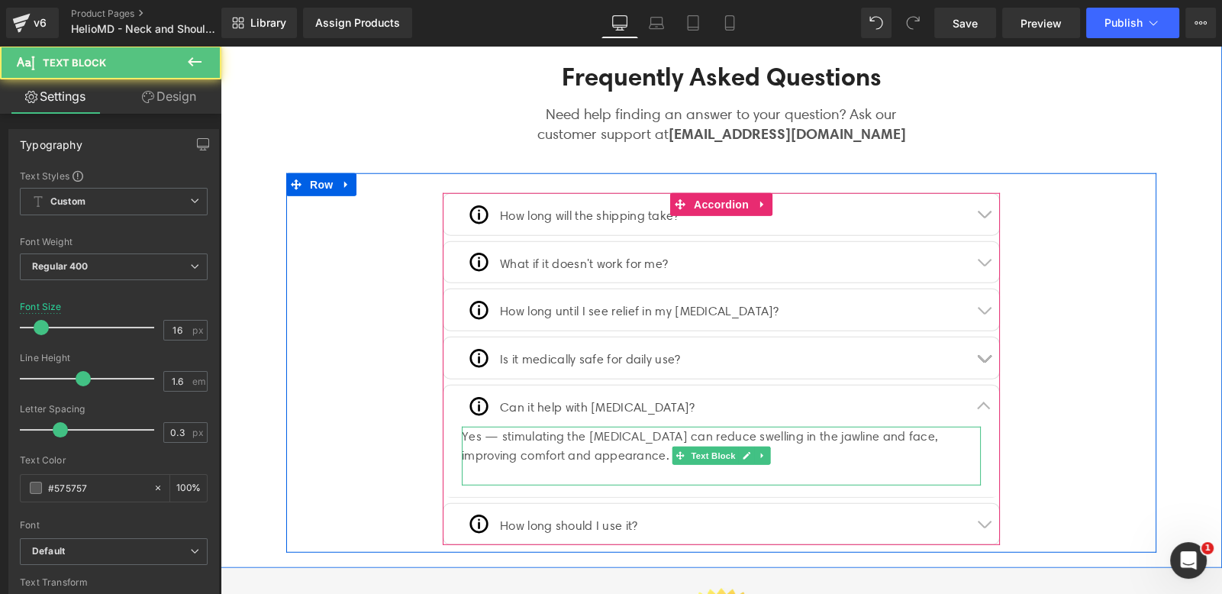
click at [604, 465] on div at bounding box center [721, 475] width 519 height 20
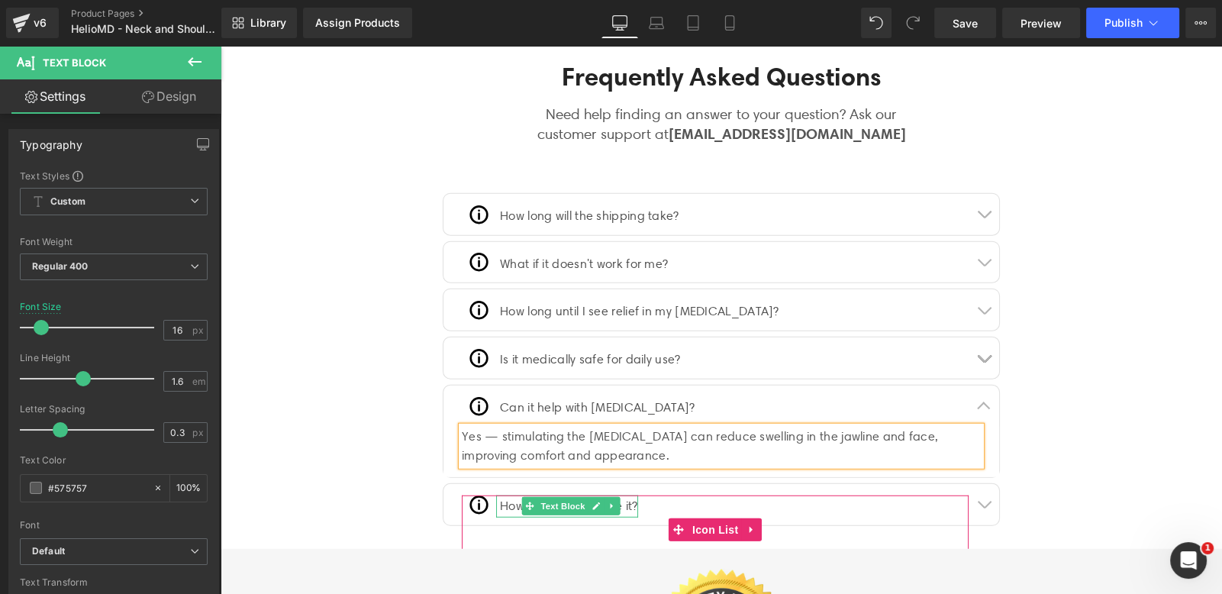
click at [604, 497] on link at bounding box center [612, 506] width 16 height 18
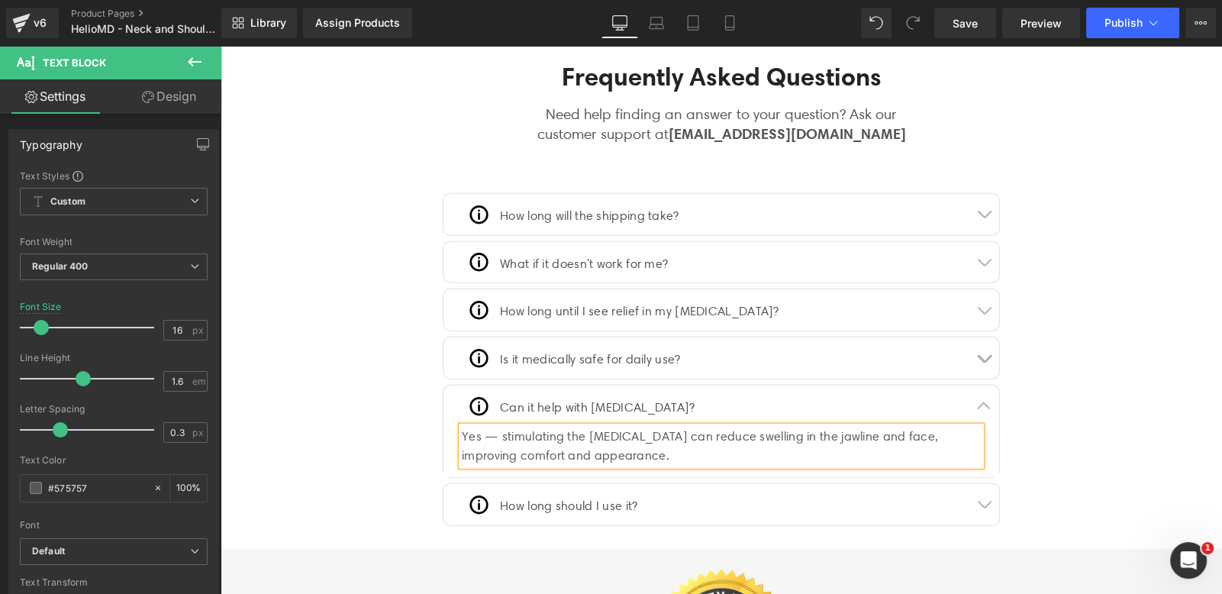
click at [987, 488] on button "button" at bounding box center [983, 504] width 31 height 41
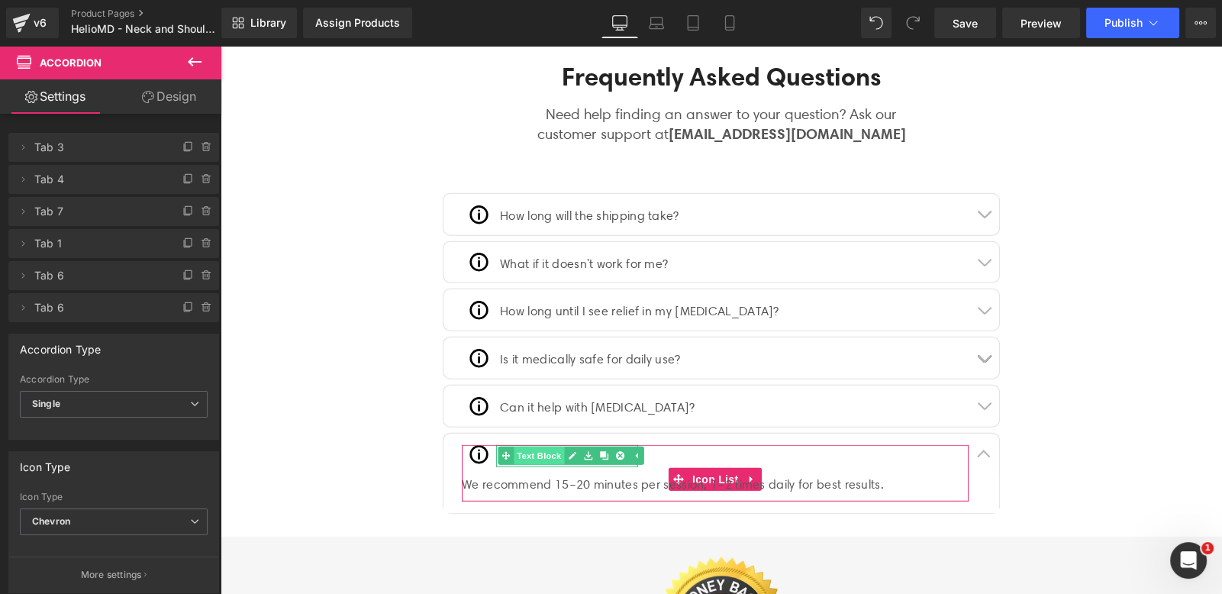
click at [534, 446] on span "Text Block" at bounding box center [539, 455] width 50 height 18
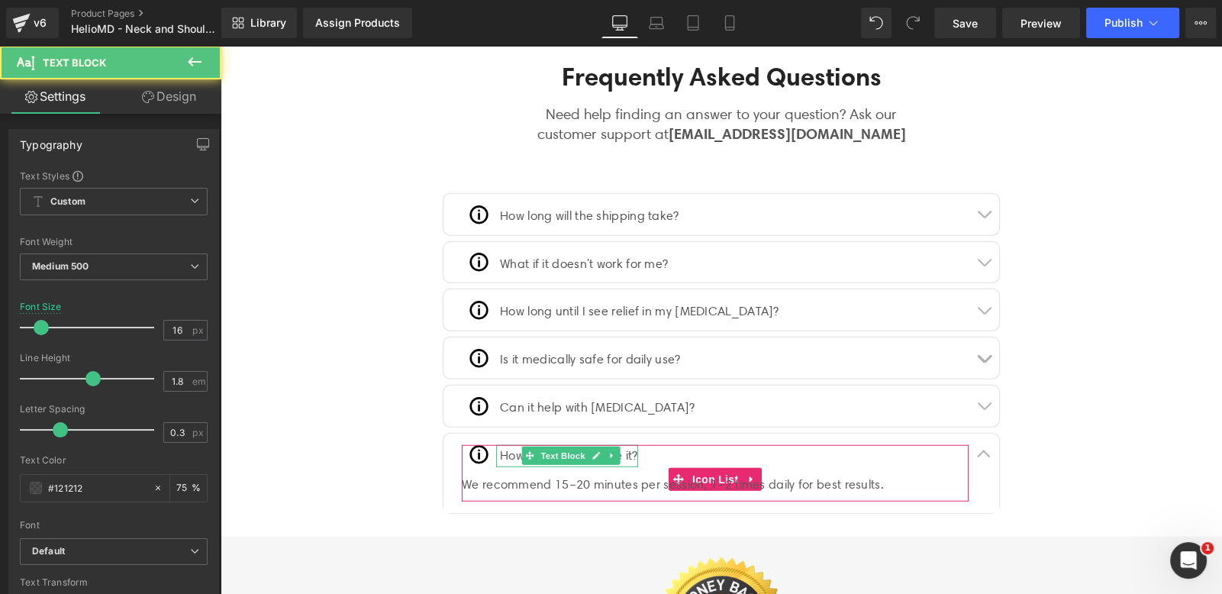
click at [500, 445] on p "How long should I use it?" at bounding box center [569, 456] width 138 height 22
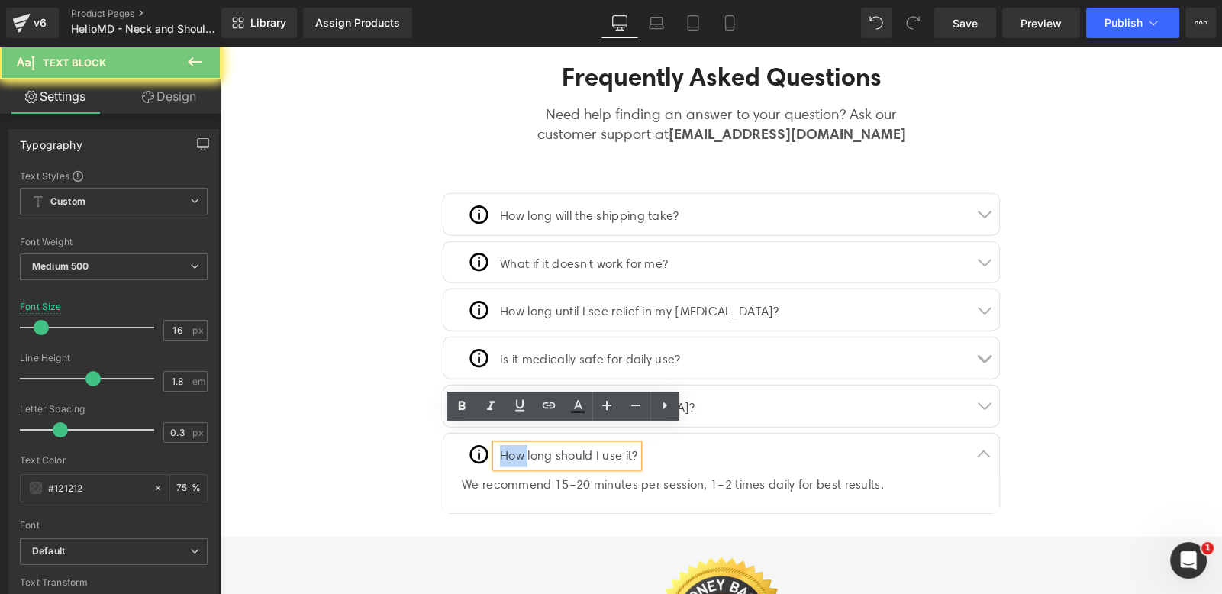
click at [500, 445] on p "How long should I use it?" at bounding box center [569, 456] width 138 height 22
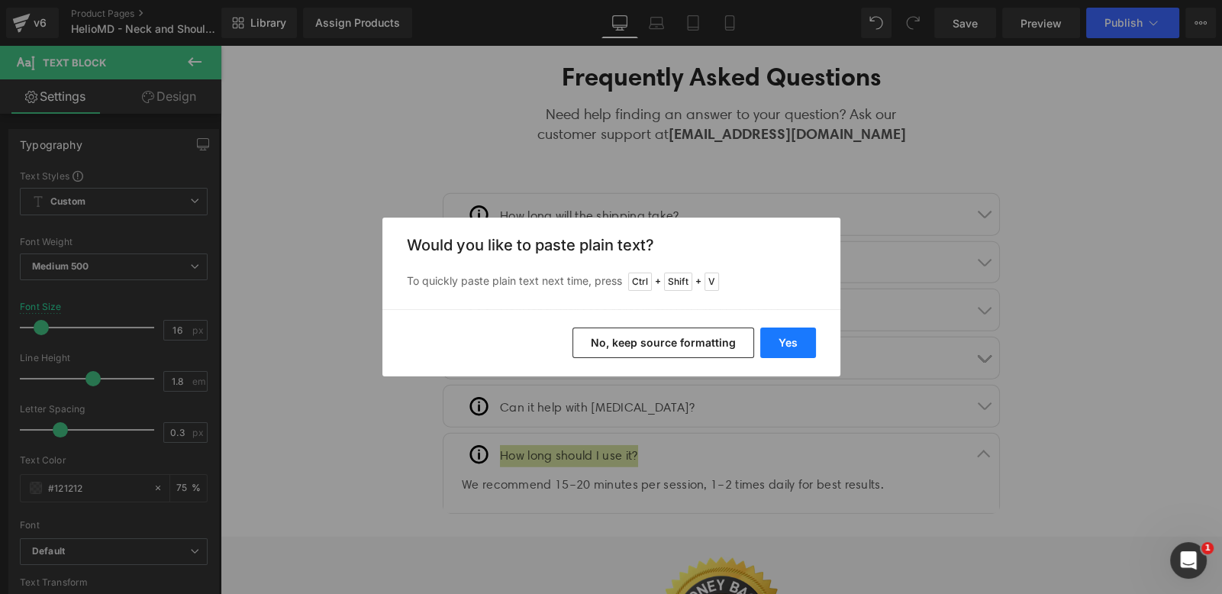
click at [789, 349] on button "Yes" at bounding box center [788, 342] width 56 height 31
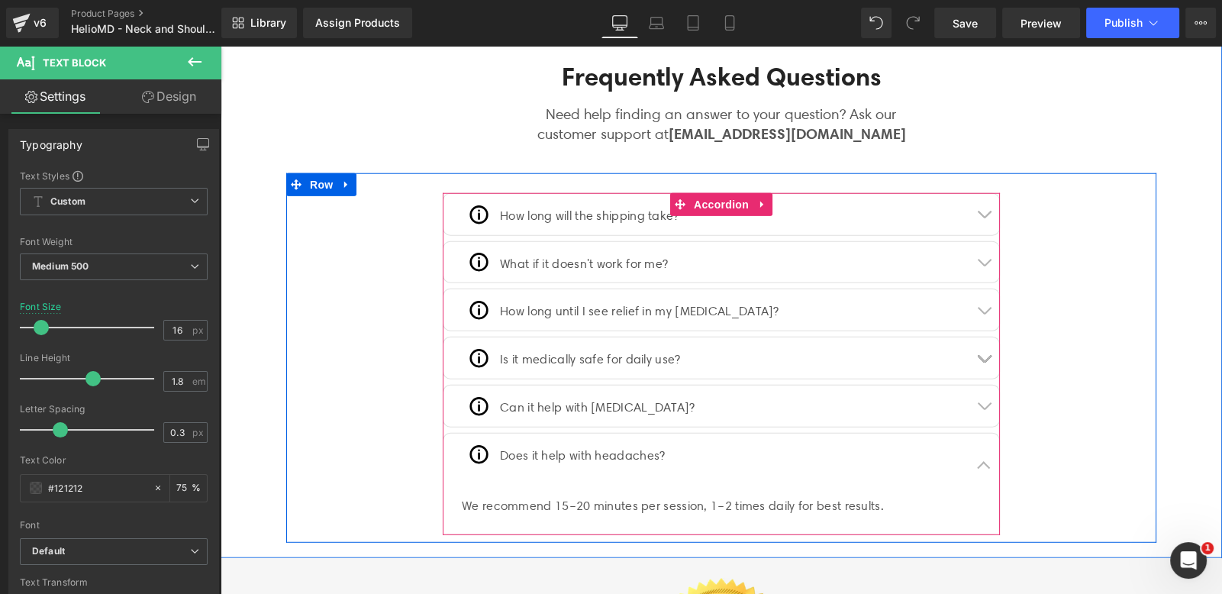
click at [527, 467] on p at bounding box center [582, 478] width 165 height 22
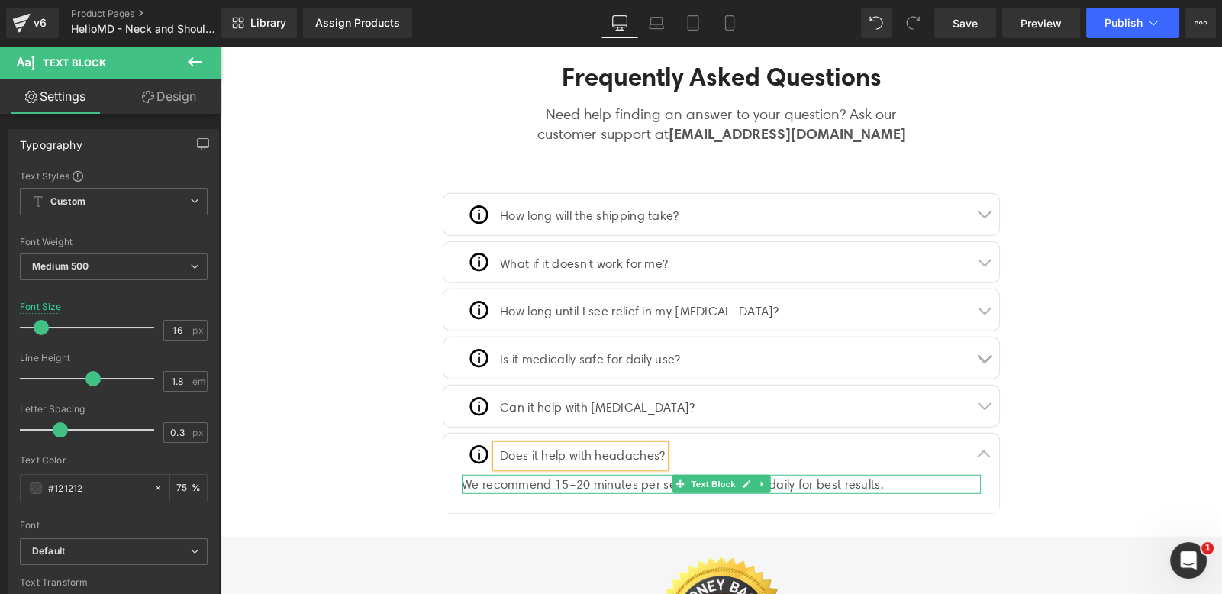
click at [482, 475] on div "We recommend 15–20 minutes per session, 1–2 times daily for best results." at bounding box center [721, 485] width 519 height 20
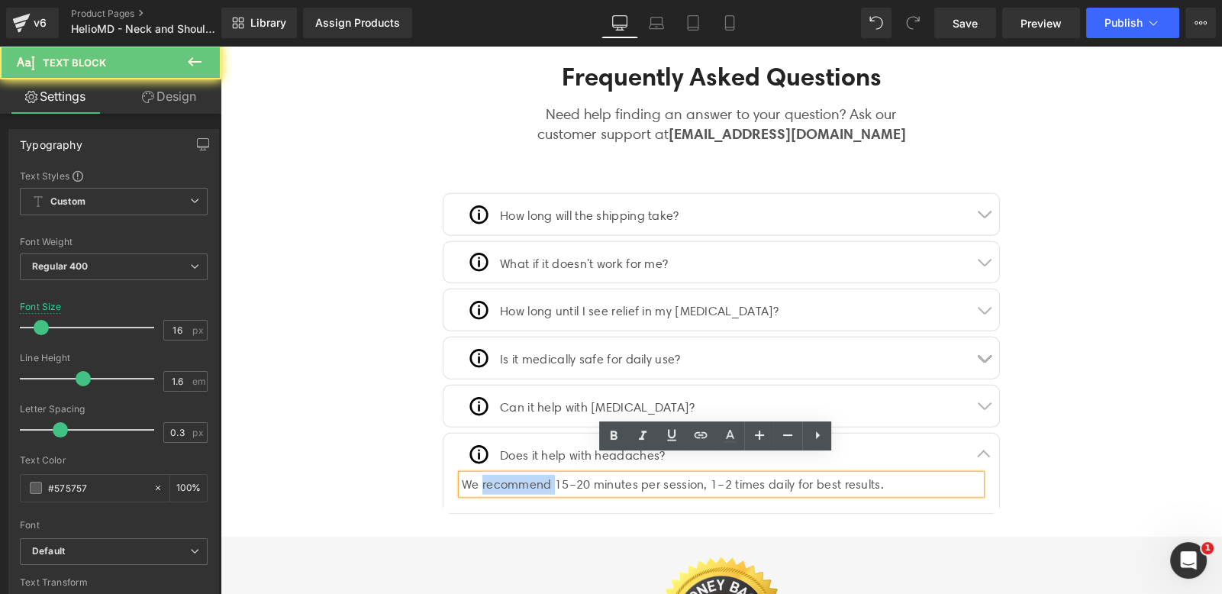
click at [482, 475] on div "We recommend 15–20 minutes per session, 1–2 times daily for best results." at bounding box center [721, 485] width 519 height 20
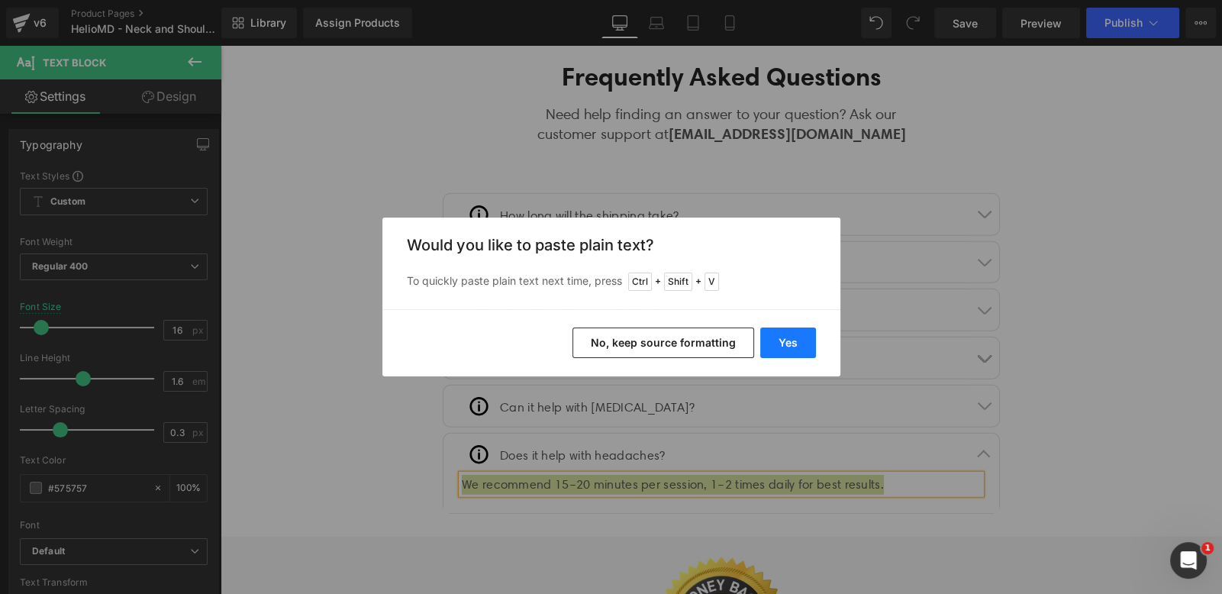
click at [765, 345] on button "Yes" at bounding box center [788, 342] width 56 height 31
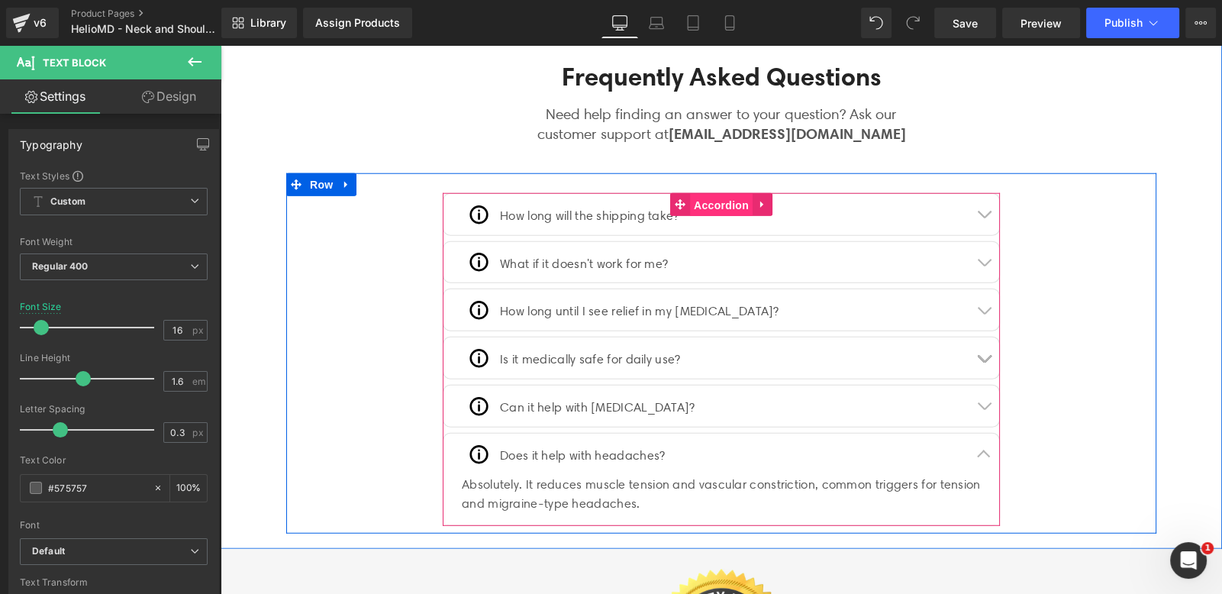
click at [706, 194] on span "Accordion" at bounding box center [721, 205] width 63 height 23
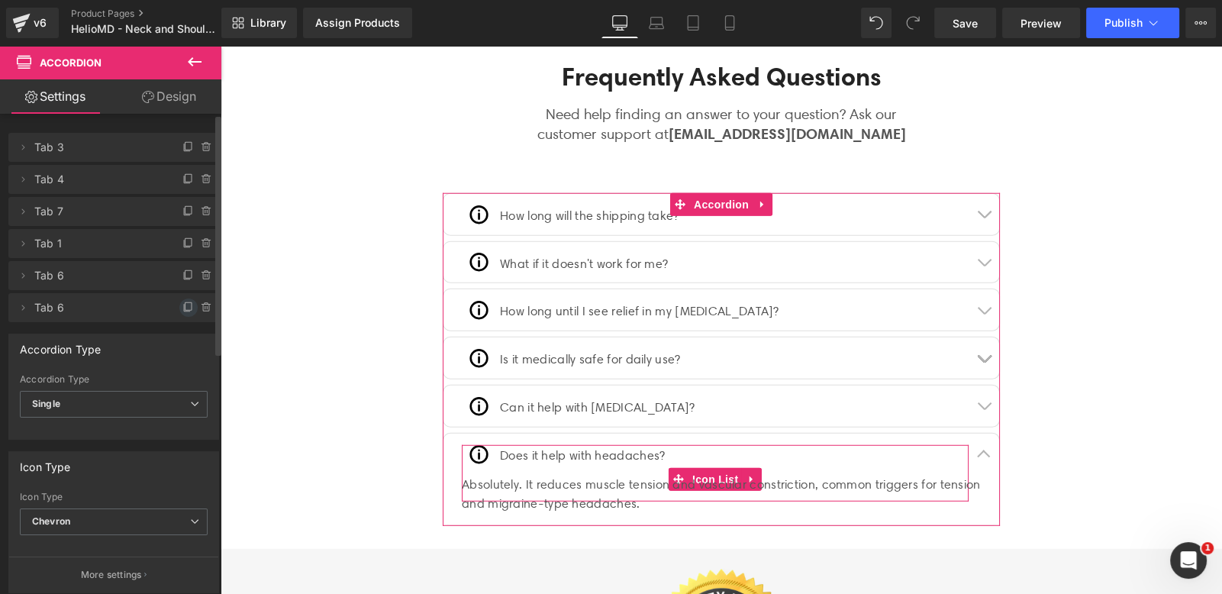
click at [184, 309] on icon at bounding box center [187, 307] width 6 height 7
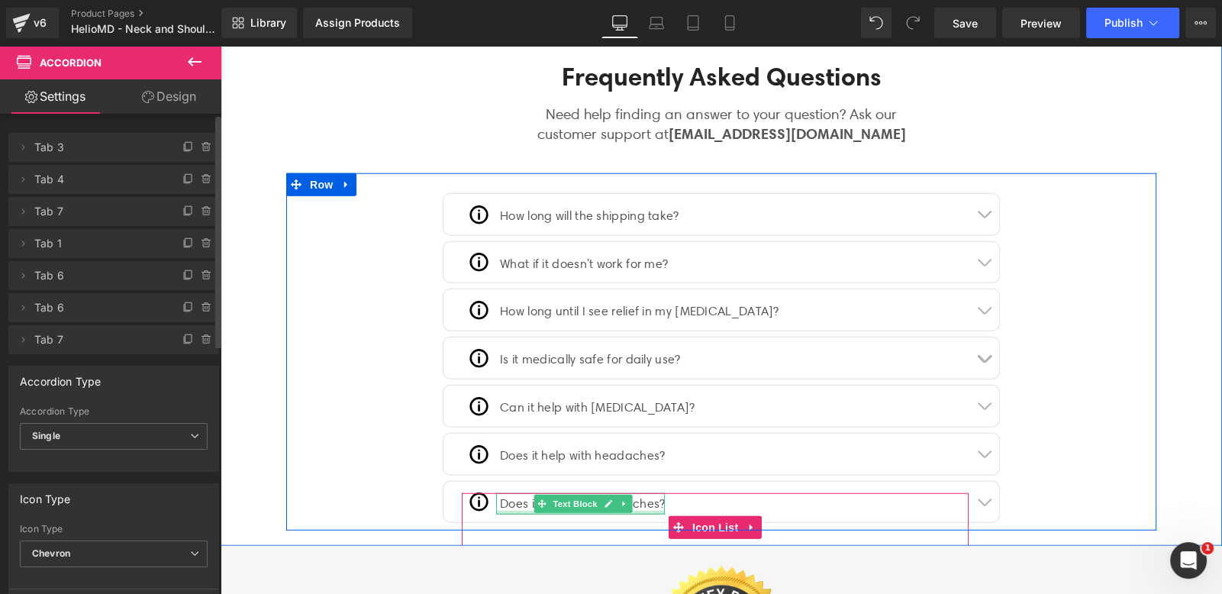
click at [642, 493] on p "Does it help with headaches?" at bounding box center [582, 504] width 165 height 22
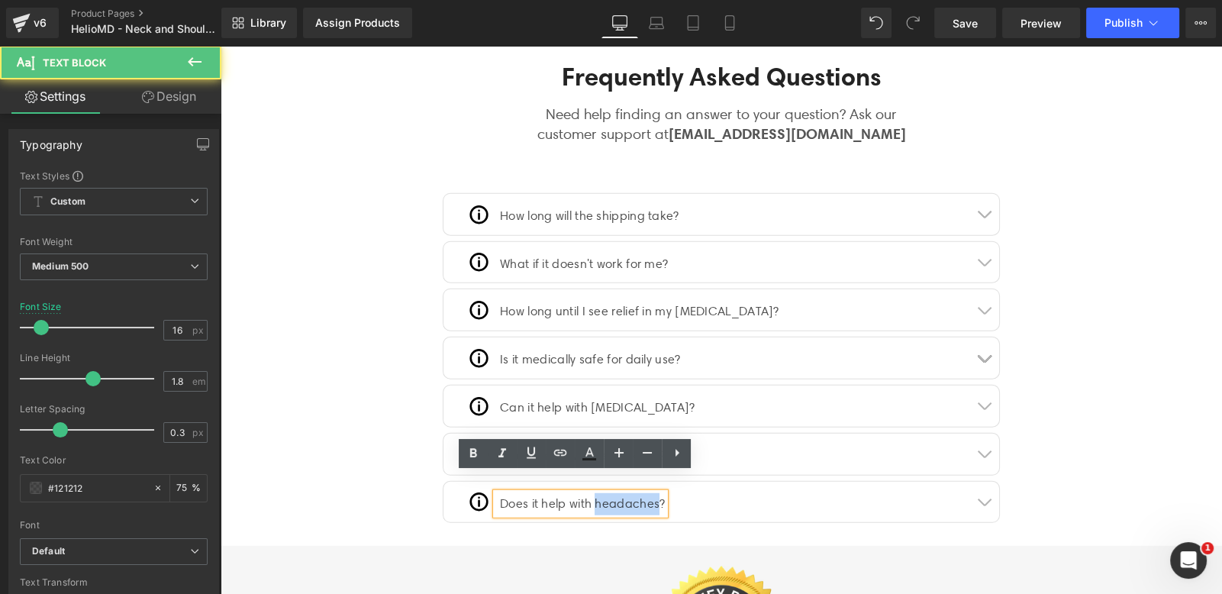
click at [642, 493] on p "Does it help with headaches?" at bounding box center [582, 504] width 165 height 22
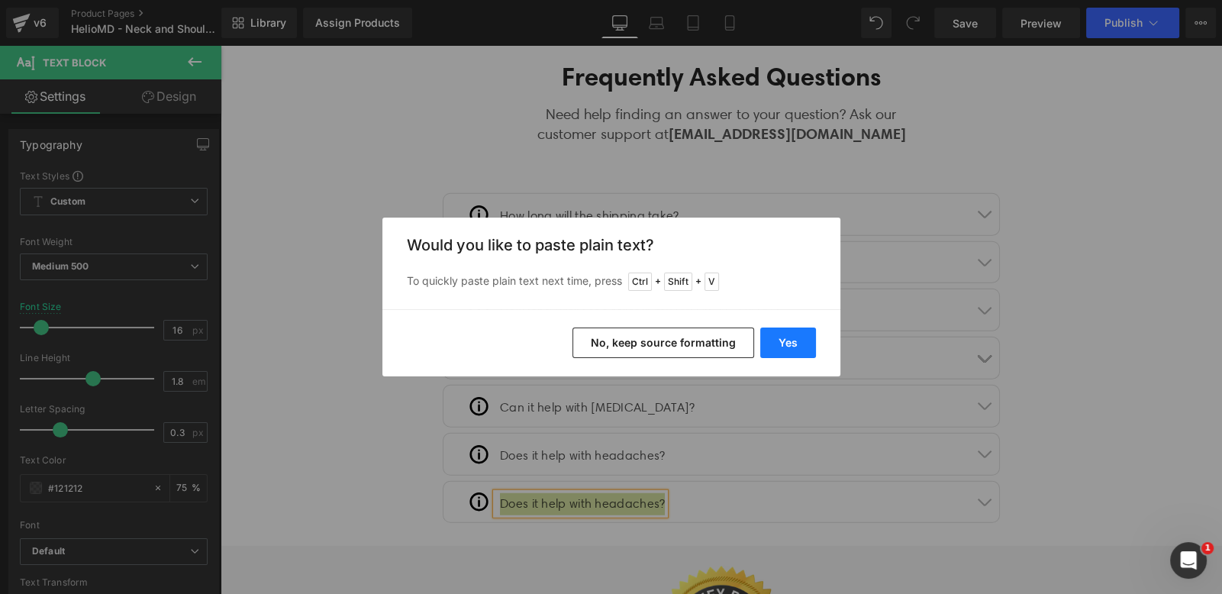
click at [771, 343] on button "Yes" at bounding box center [788, 342] width 56 height 31
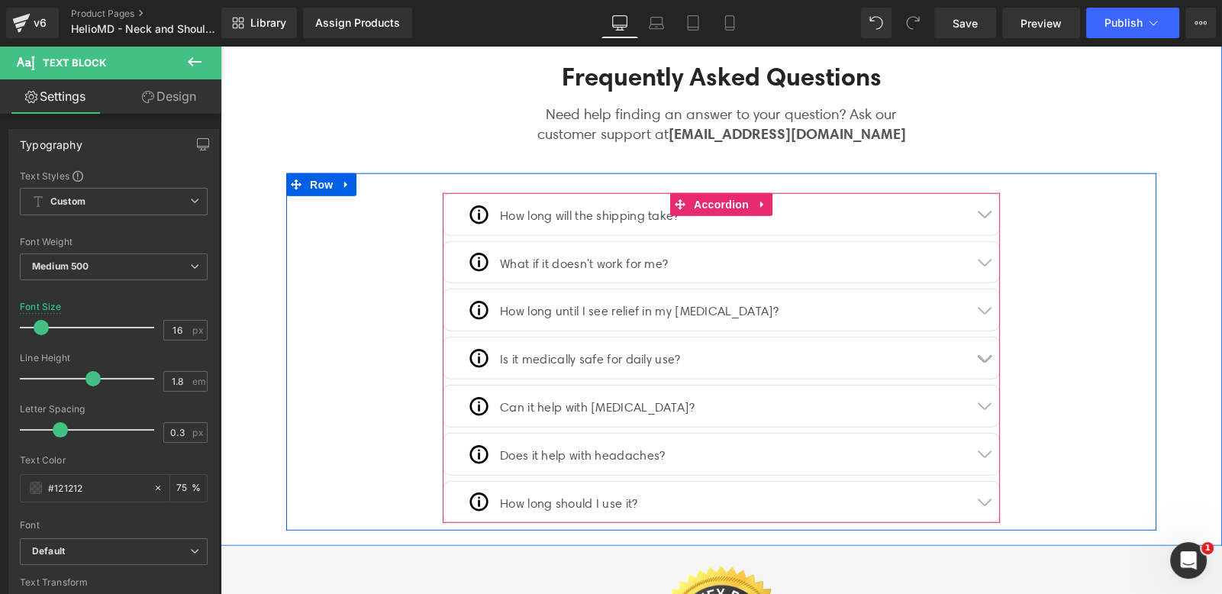
click at [974, 491] on button "button" at bounding box center [983, 501] width 31 height 41
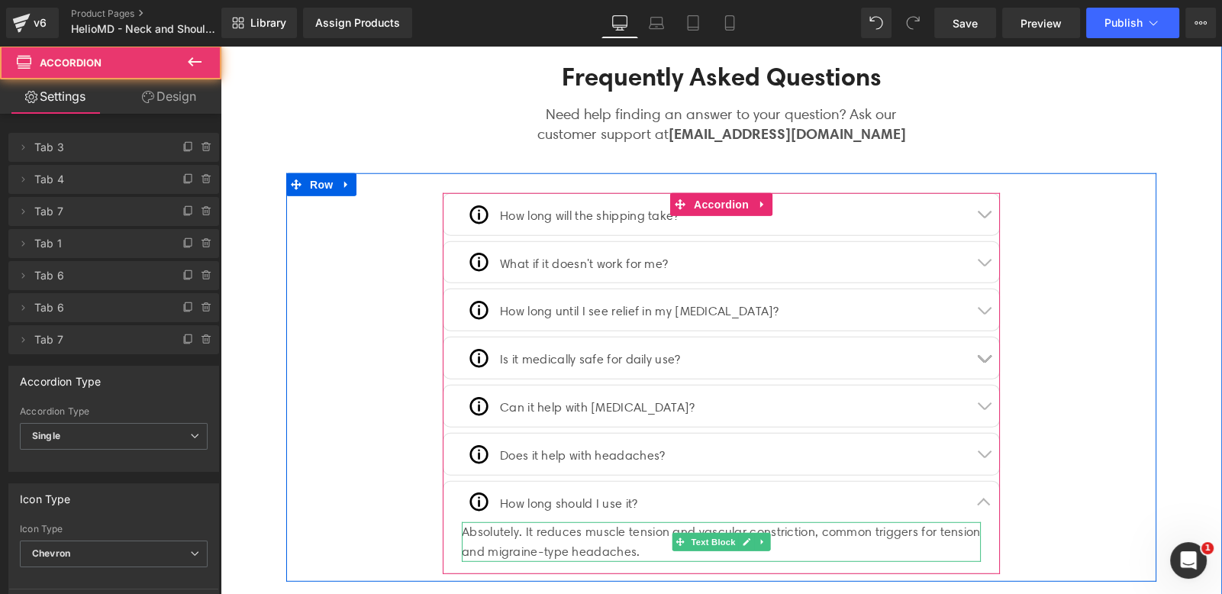
click at [559, 530] on div "Absolutely. It reduces muscle tension and vascular constriction, common trigger…" at bounding box center [721, 541] width 519 height 39
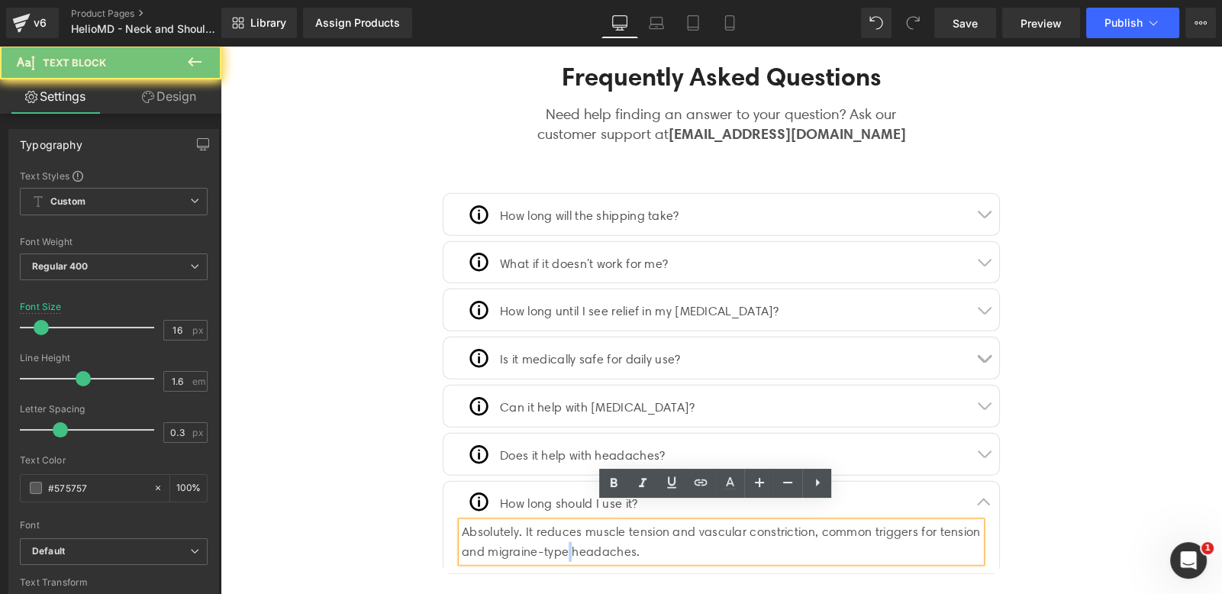
click at [559, 530] on div "Absolutely. It reduces muscle tension and vascular constriction, common trigger…" at bounding box center [721, 541] width 519 height 39
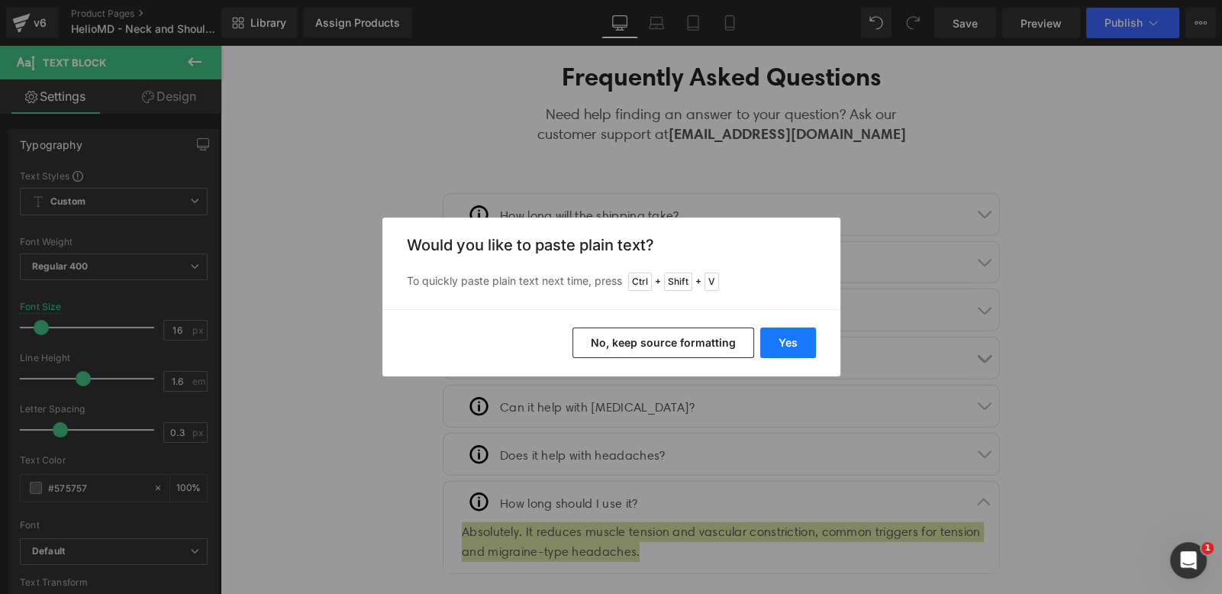
click at [771, 345] on button "Yes" at bounding box center [788, 342] width 56 height 31
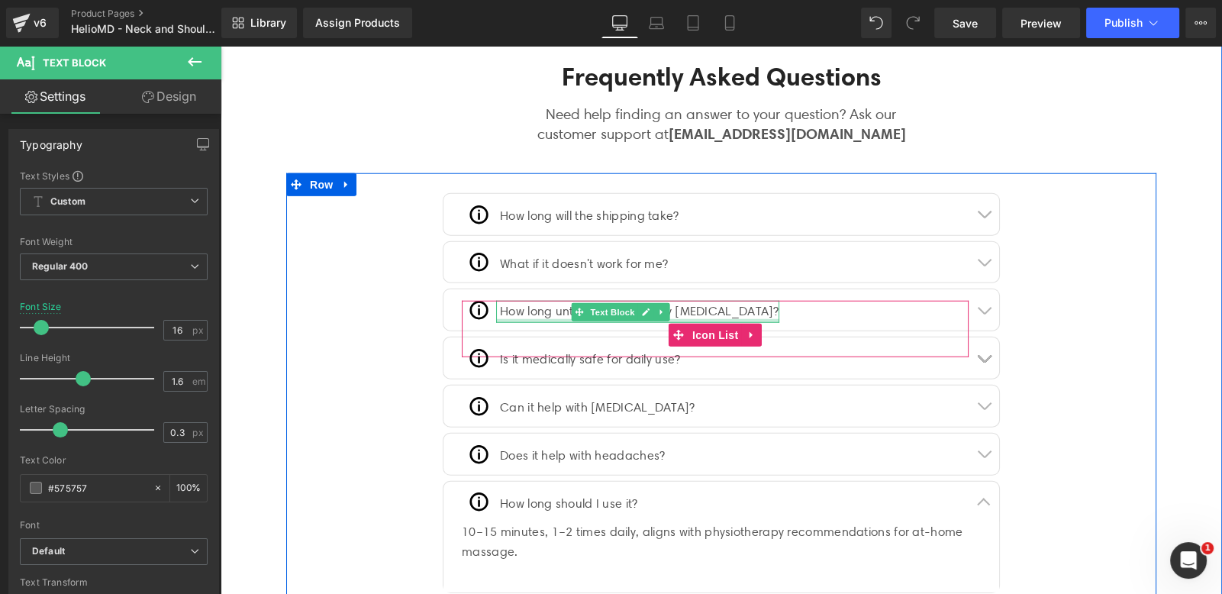
click at [687, 319] on div at bounding box center [637, 321] width 283 height 4
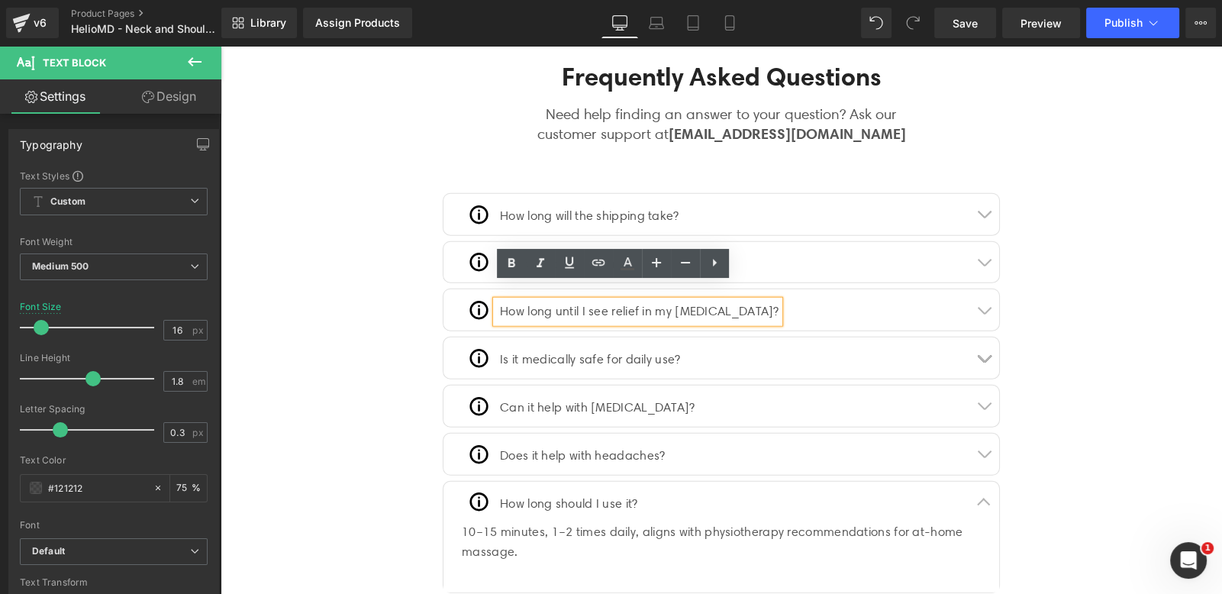
click at [980, 297] on button "button" at bounding box center [983, 309] width 31 height 41
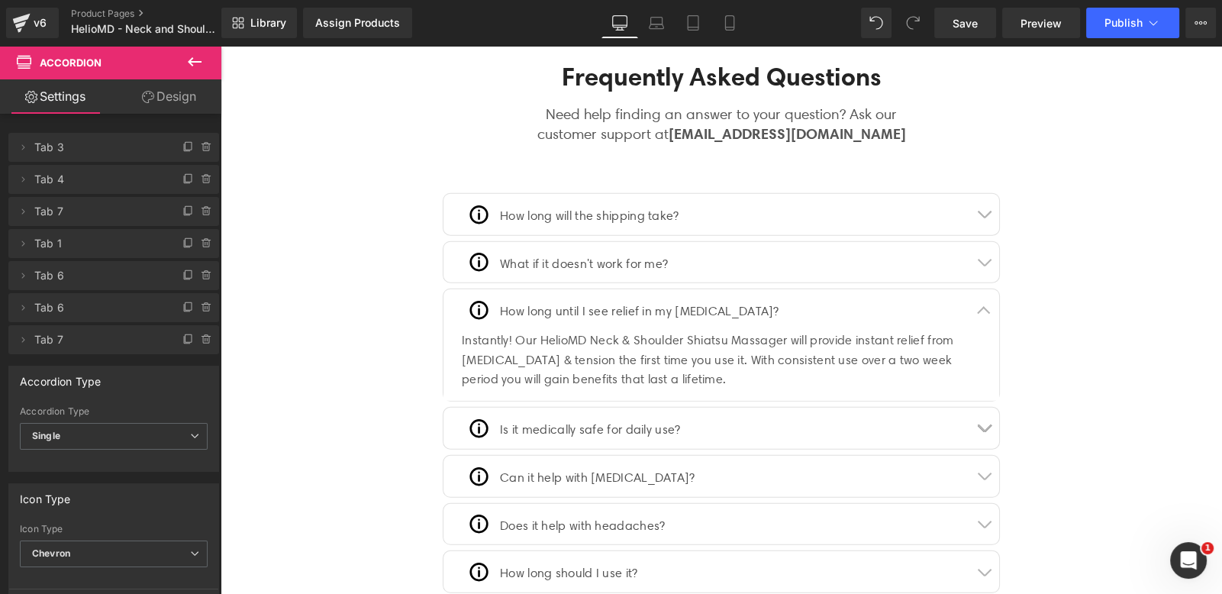
scroll to position [5634, 0]
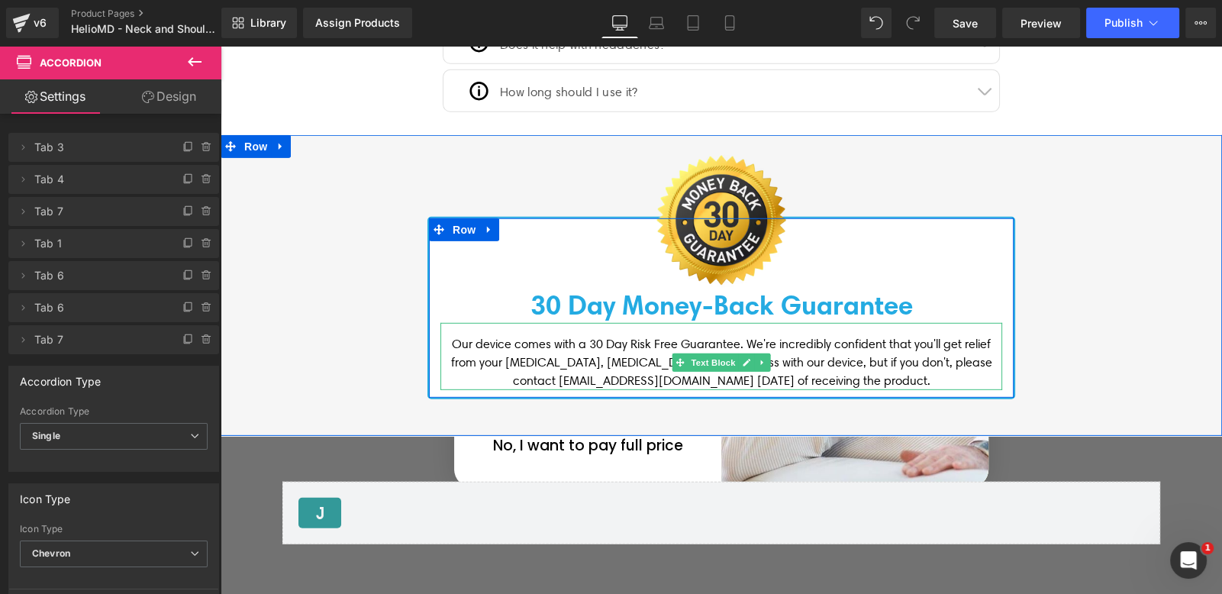
click at [451, 337] on font "Our device comes with a 30 Day Risk Free Guarantee. We're incredibly confident …" at bounding box center [721, 362] width 541 height 51
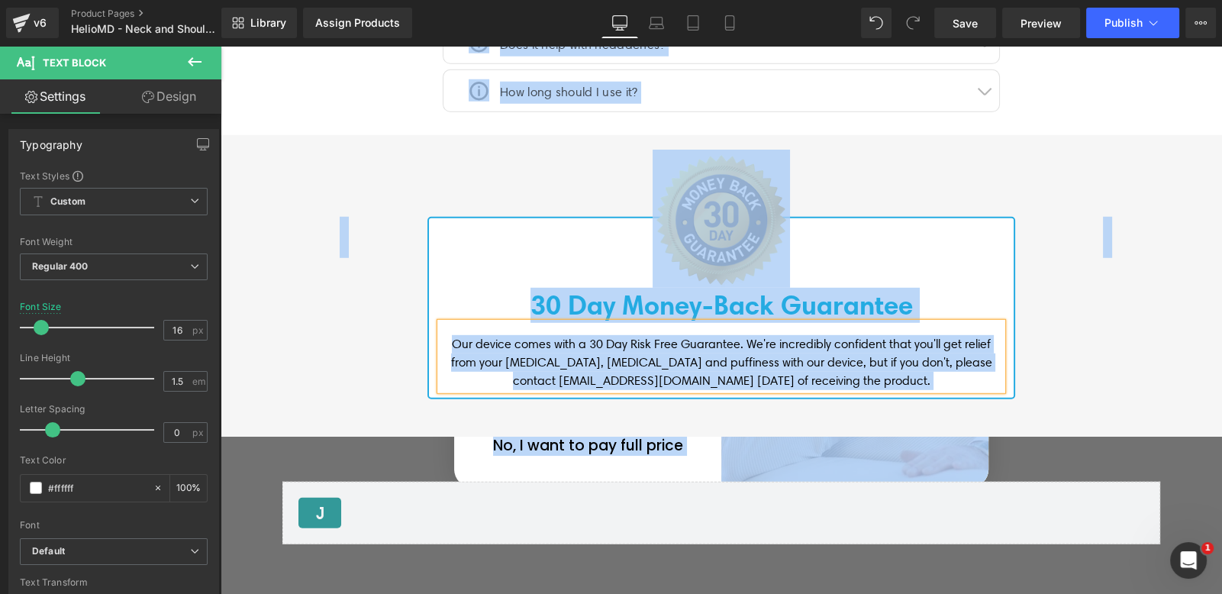
click at [752, 340] on font "Our device comes with a 30 Day Risk Free Guarantee. We're incredibly confident …" at bounding box center [721, 362] width 541 height 51
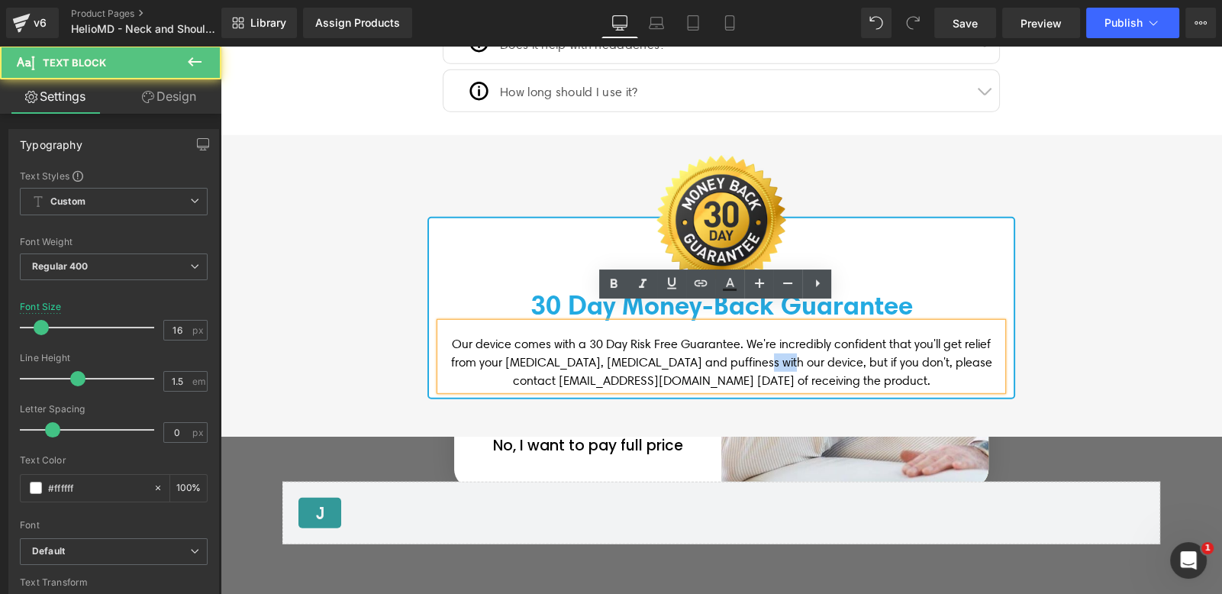
click at [752, 340] on font "Our device comes with a 30 Day Risk Free Guarantee. We're incredibly confident …" at bounding box center [721, 362] width 541 height 51
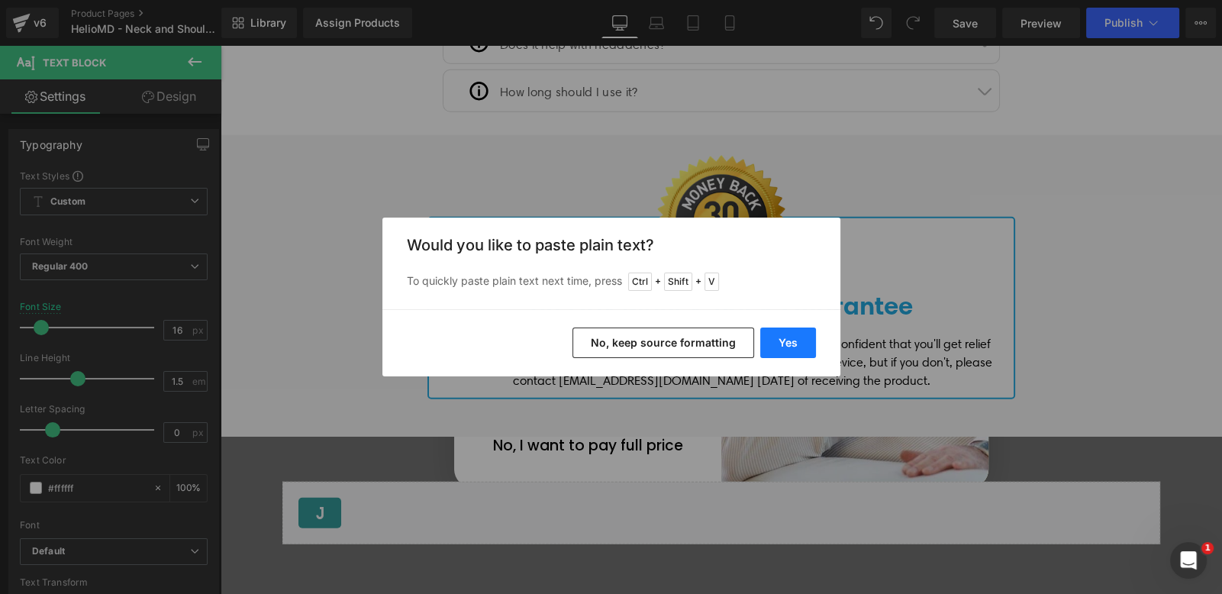
click at [771, 343] on button "Yes" at bounding box center [788, 342] width 56 height 31
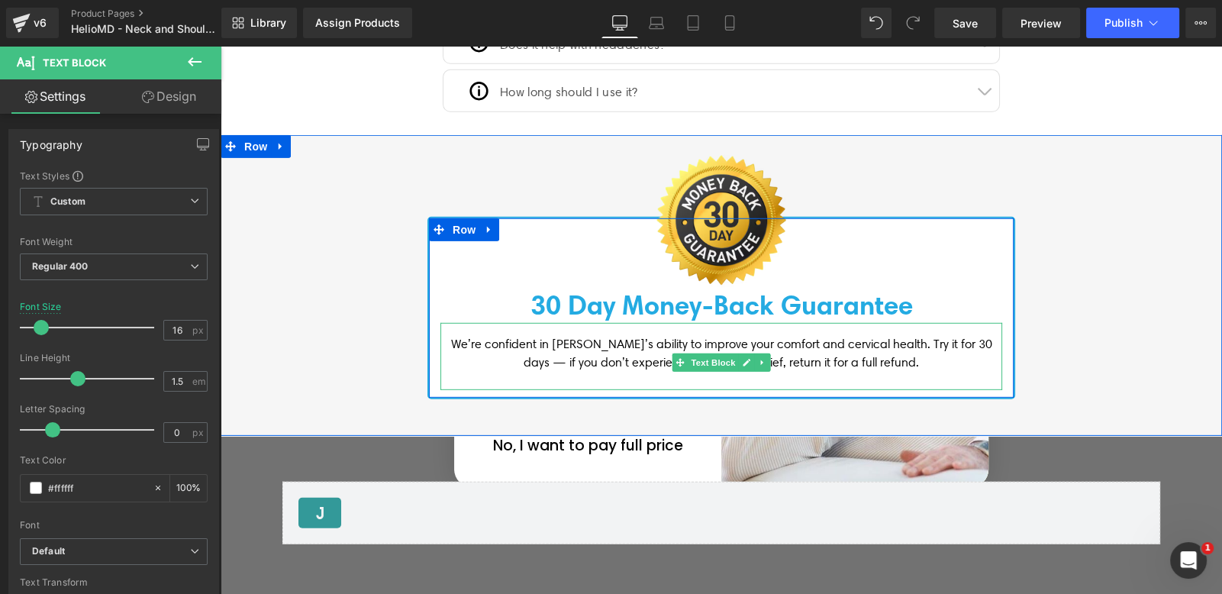
click at [912, 350] on p "We’re confident in [PERSON_NAME]’s ability to improve your comfort and cervical…" at bounding box center [721, 353] width 562 height 37
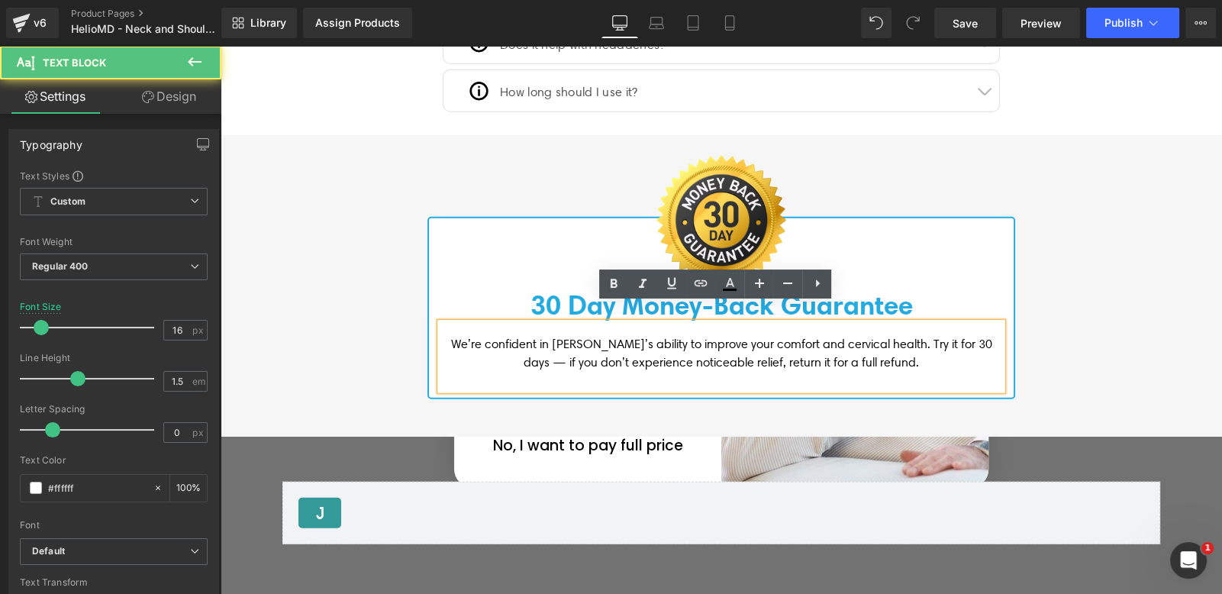
click at [847, 372] on p at bounding box center [721, 381] width 562 height 18
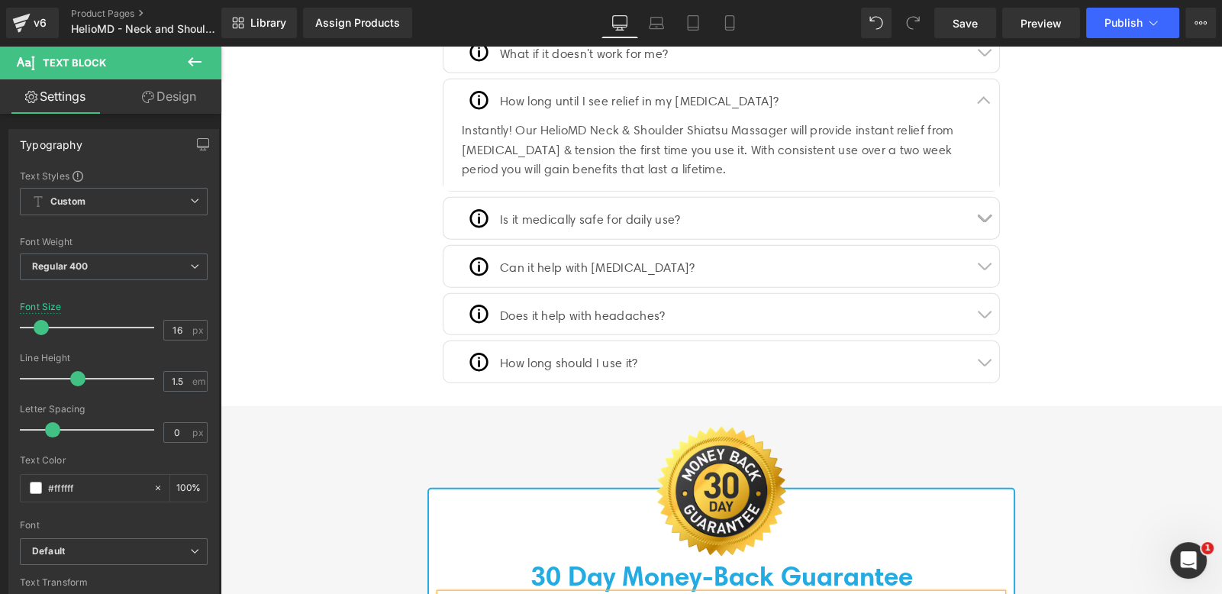
scroll to position [5576, 0]
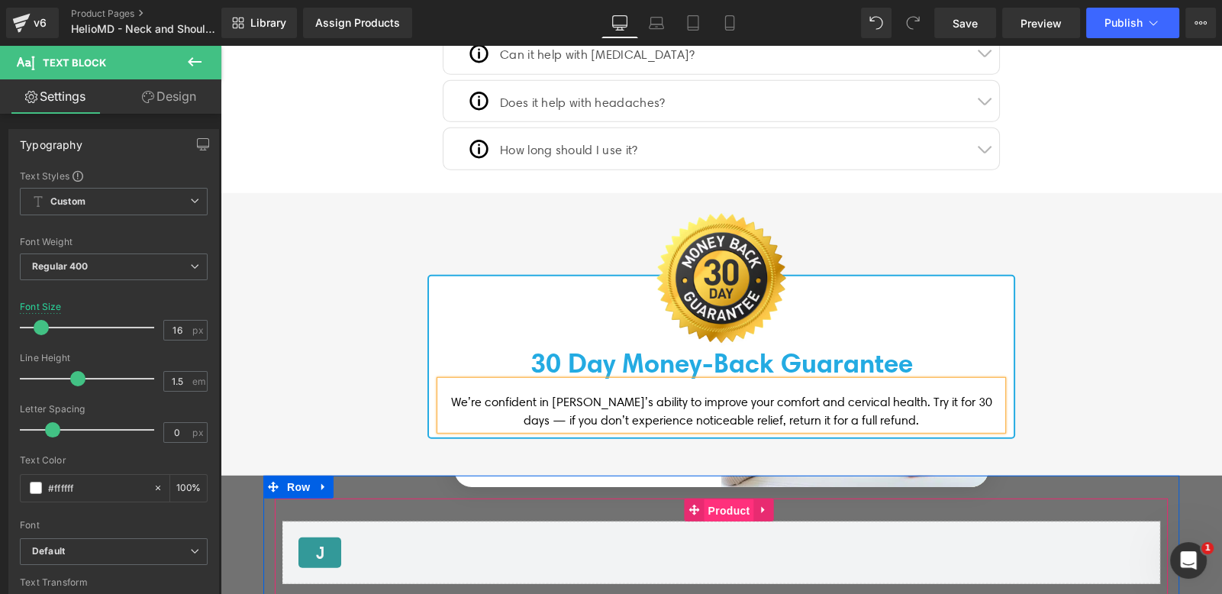
click at [731, 499] on span "Product" at bounding box center [729, 510] width 50 height 23
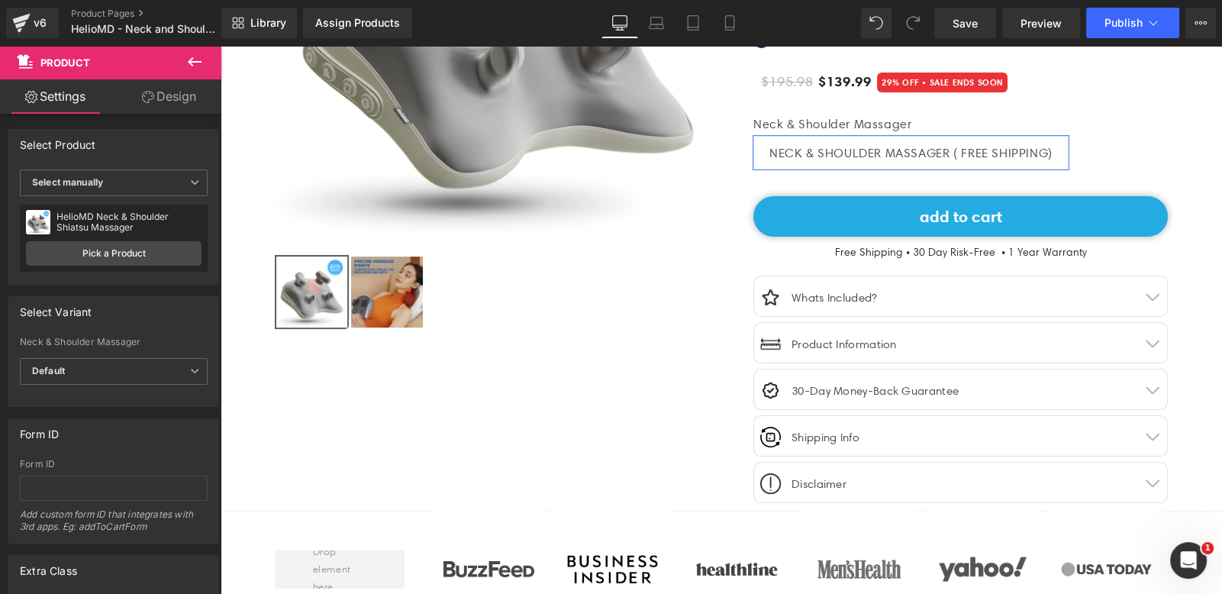
scroll to position [362, 0]
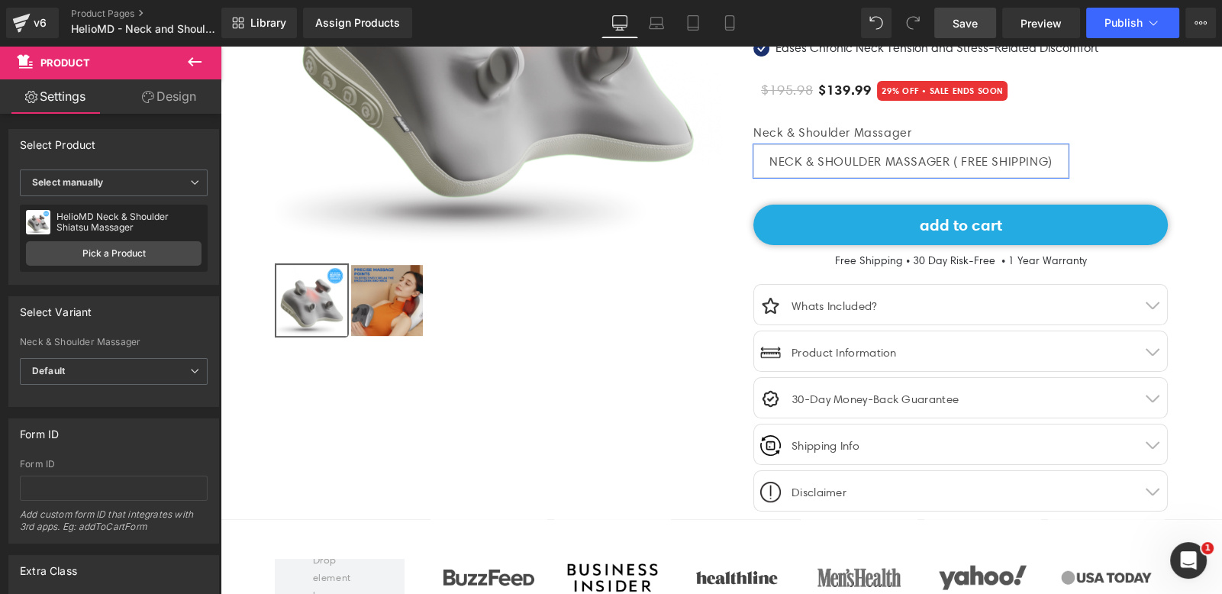
click at [968, 18] on span "Save" at bounding box center [964, 23] width 25 height 16
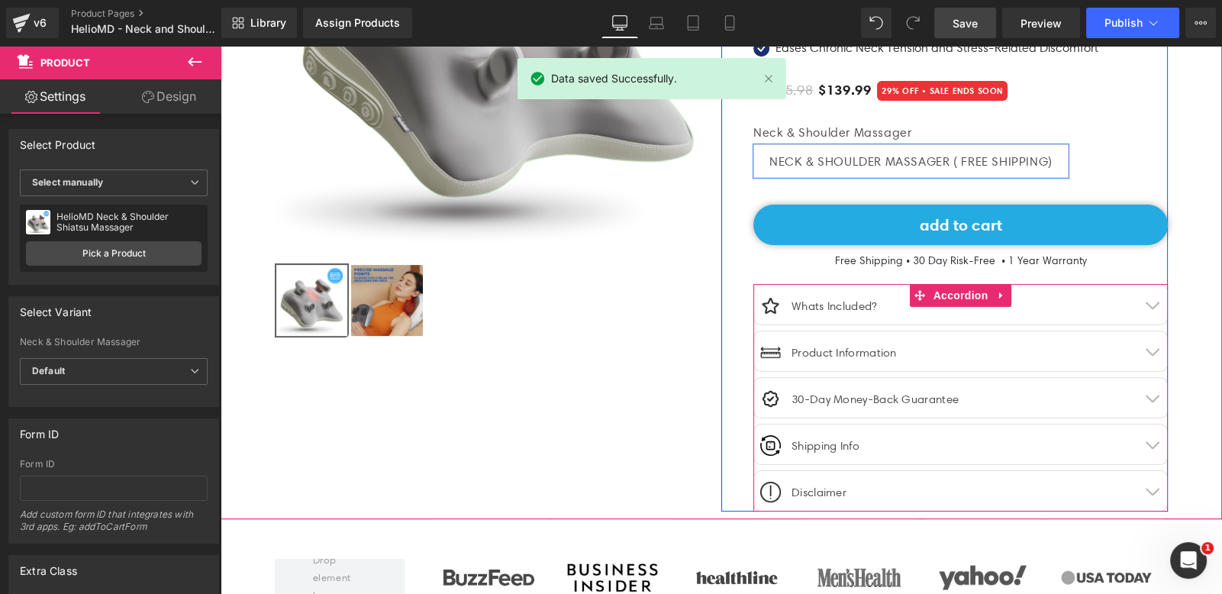
click at [991, 291] on link at bounding box center [1001, 295] width 20 height 23
click at [1101, 298] on div "Image Whats Included? Text Block" at bounding box center [944, 312] width 383 height 32
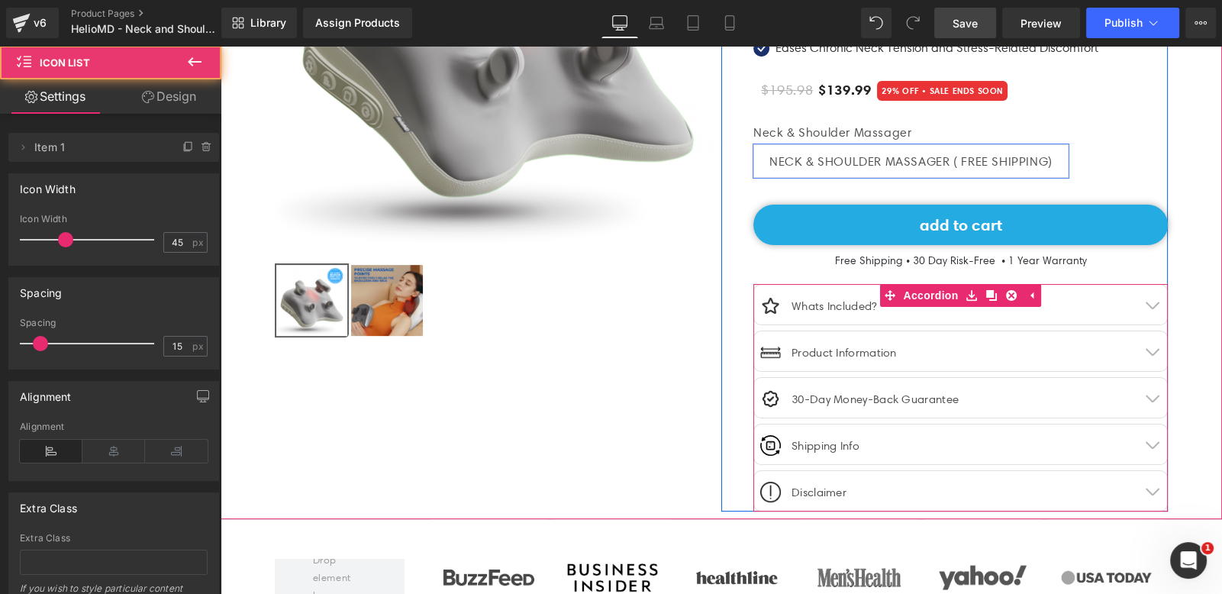
click at [1151, 297] on button "button" at bounding box center [1151, 305] width 31 height 40
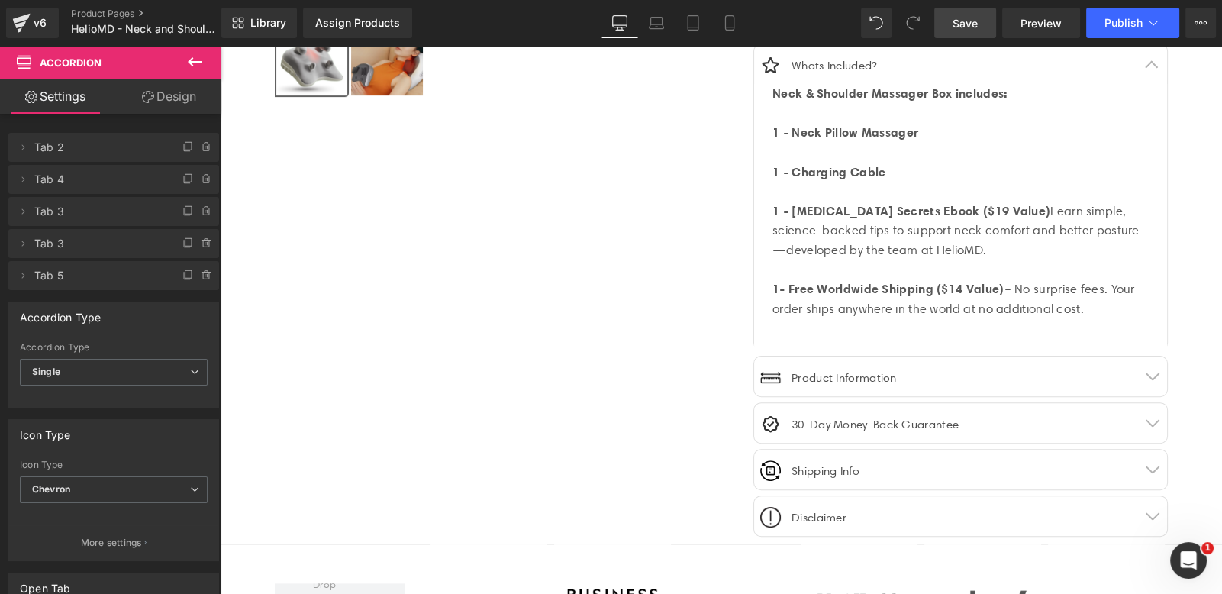
scroll to position [637, 0]
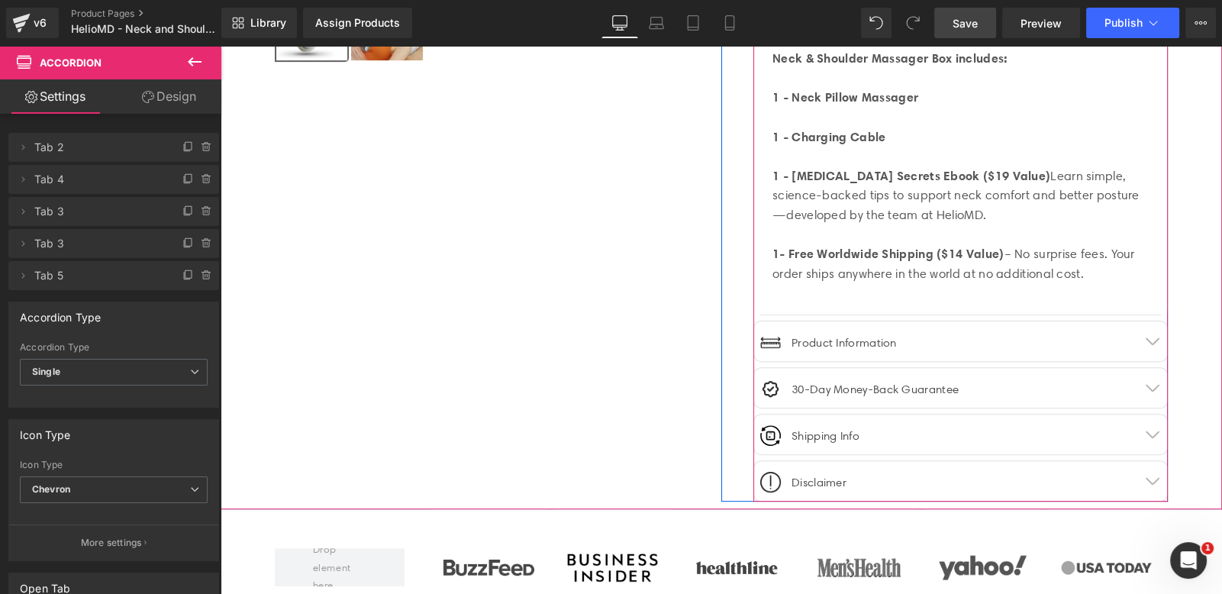
click at [1145, 345] on button "button" at bounding box center [1151, 341] width 31 height 40
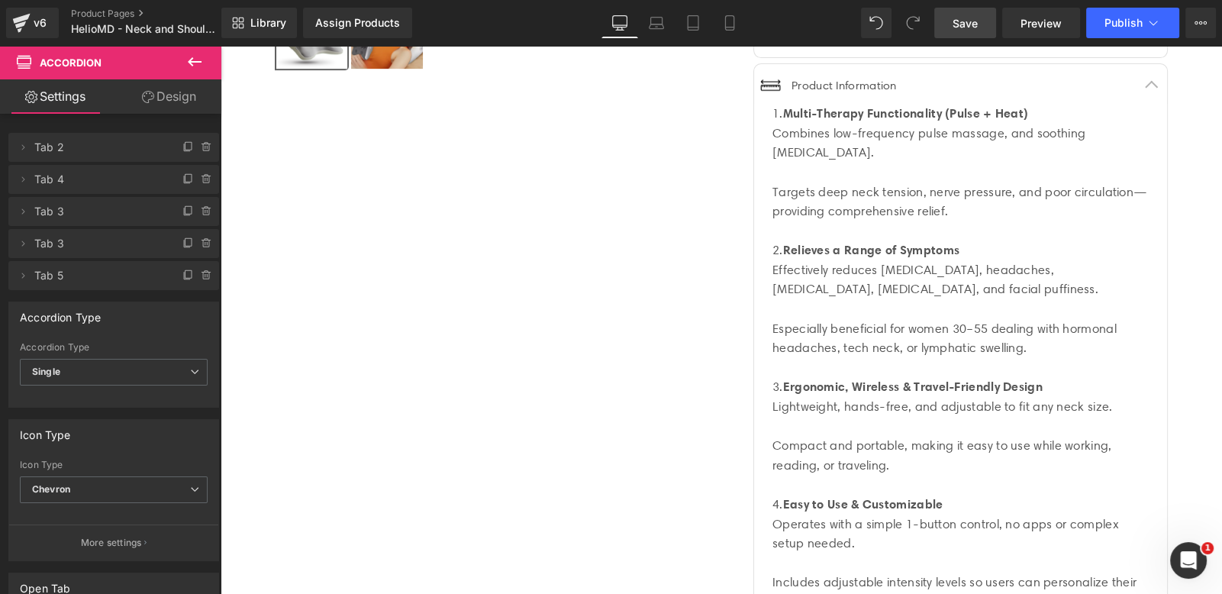
scroll to position [610, 0]
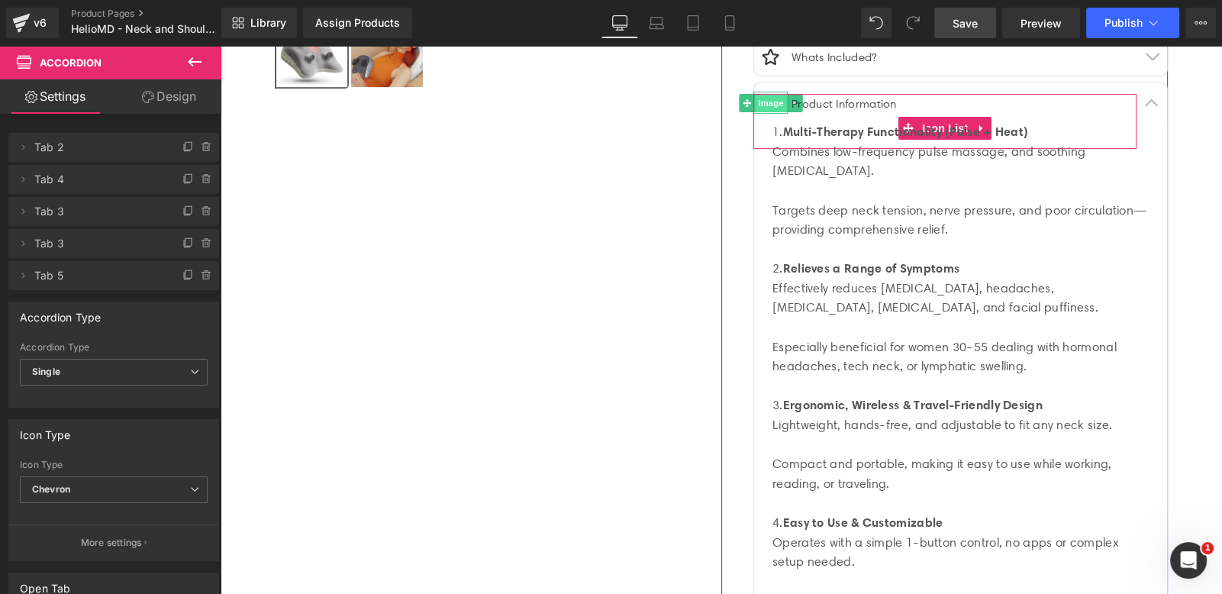
click at [768, 102] on span "Image" at bounding box center [771, 103] width 32 height 18
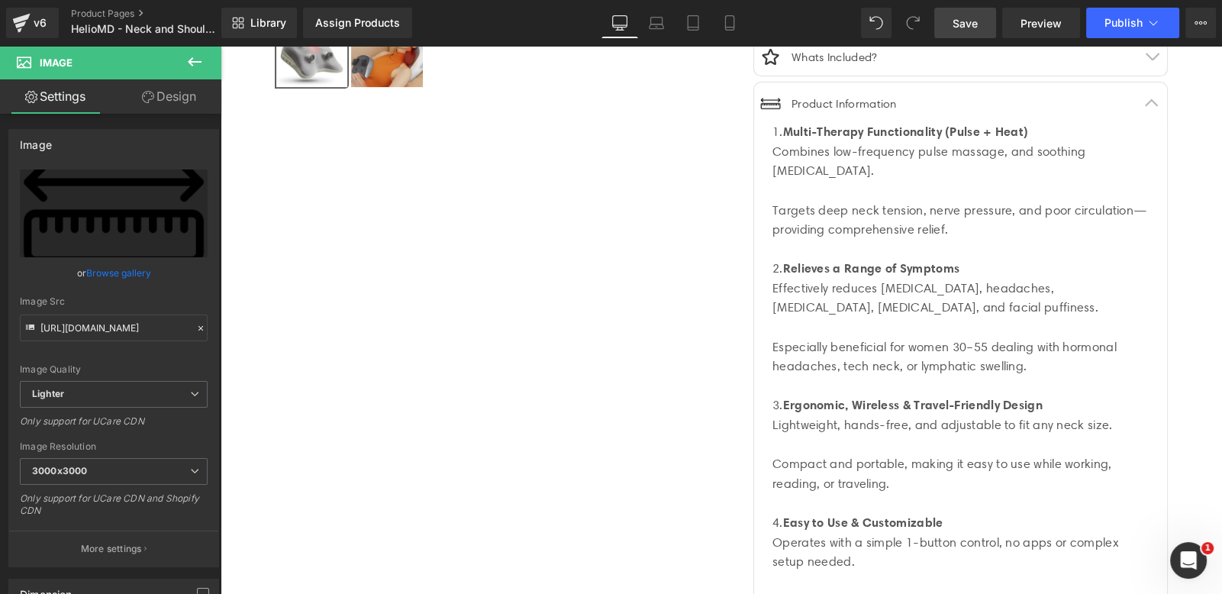
drag, startPoint x: 977, startPoint y: 14, endPoint x: 700, endPoint y: 277, distance: 381.1
click at [977, 15] on span "Save" at bounding box center [964, 23] width 25 height 16
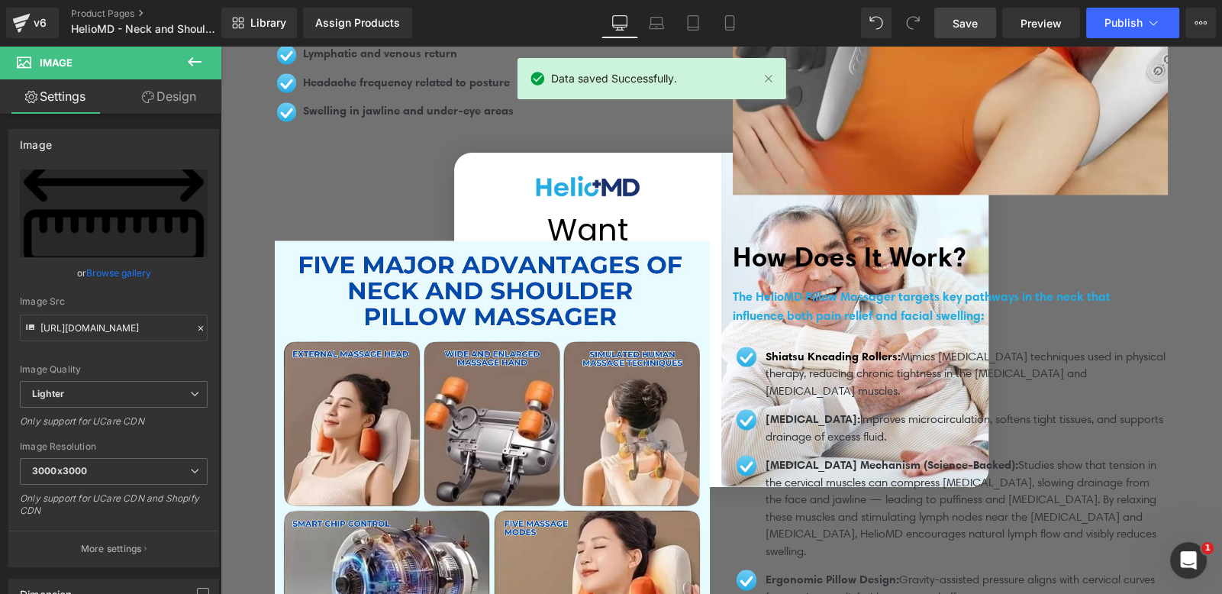
scroll to position [3489, 0]
